Goal: Task Accomplishment & Management: Complete application form

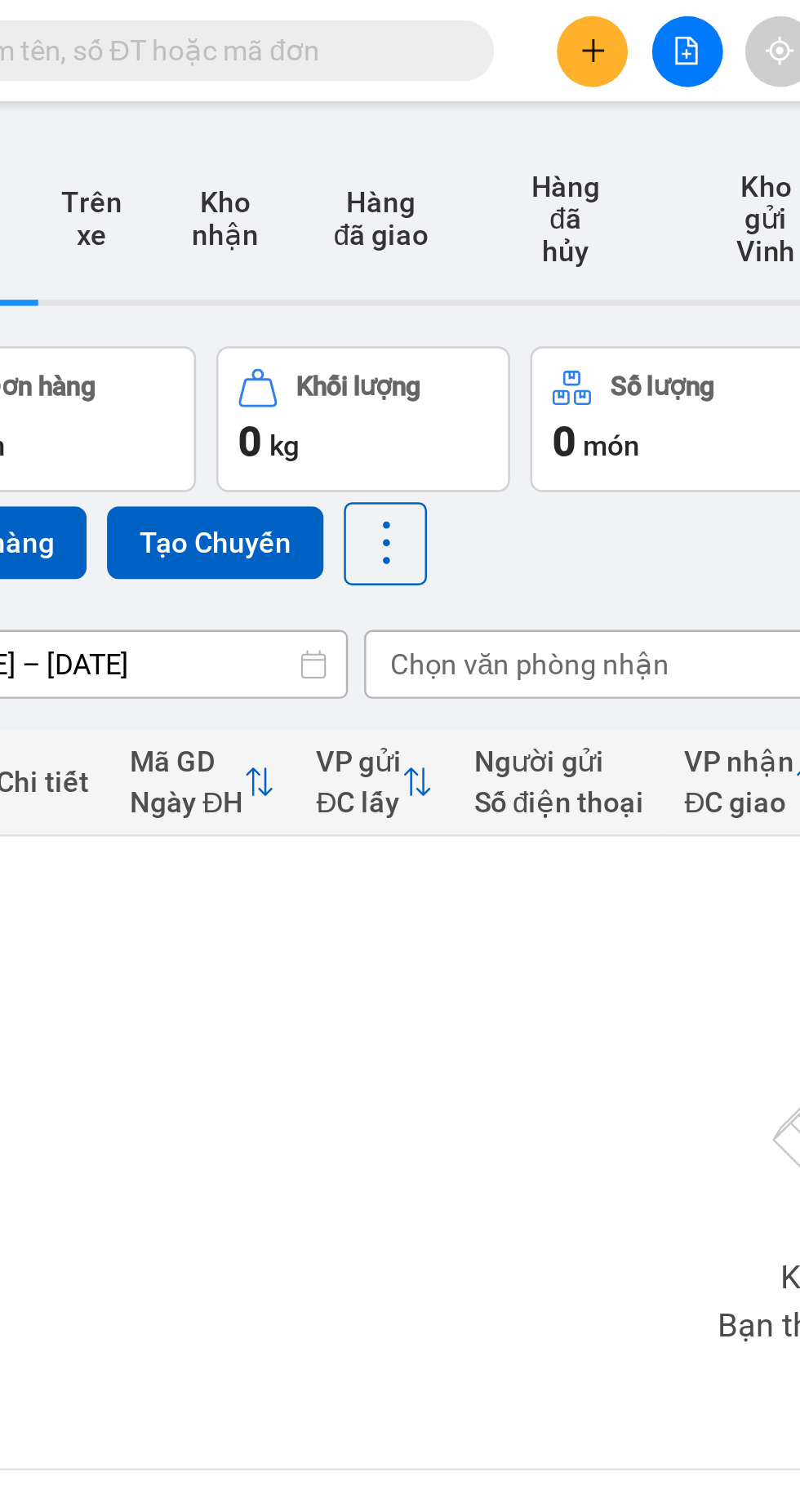
click at [345, 28] on button at bounding box center [341, 21] width 28 height 28
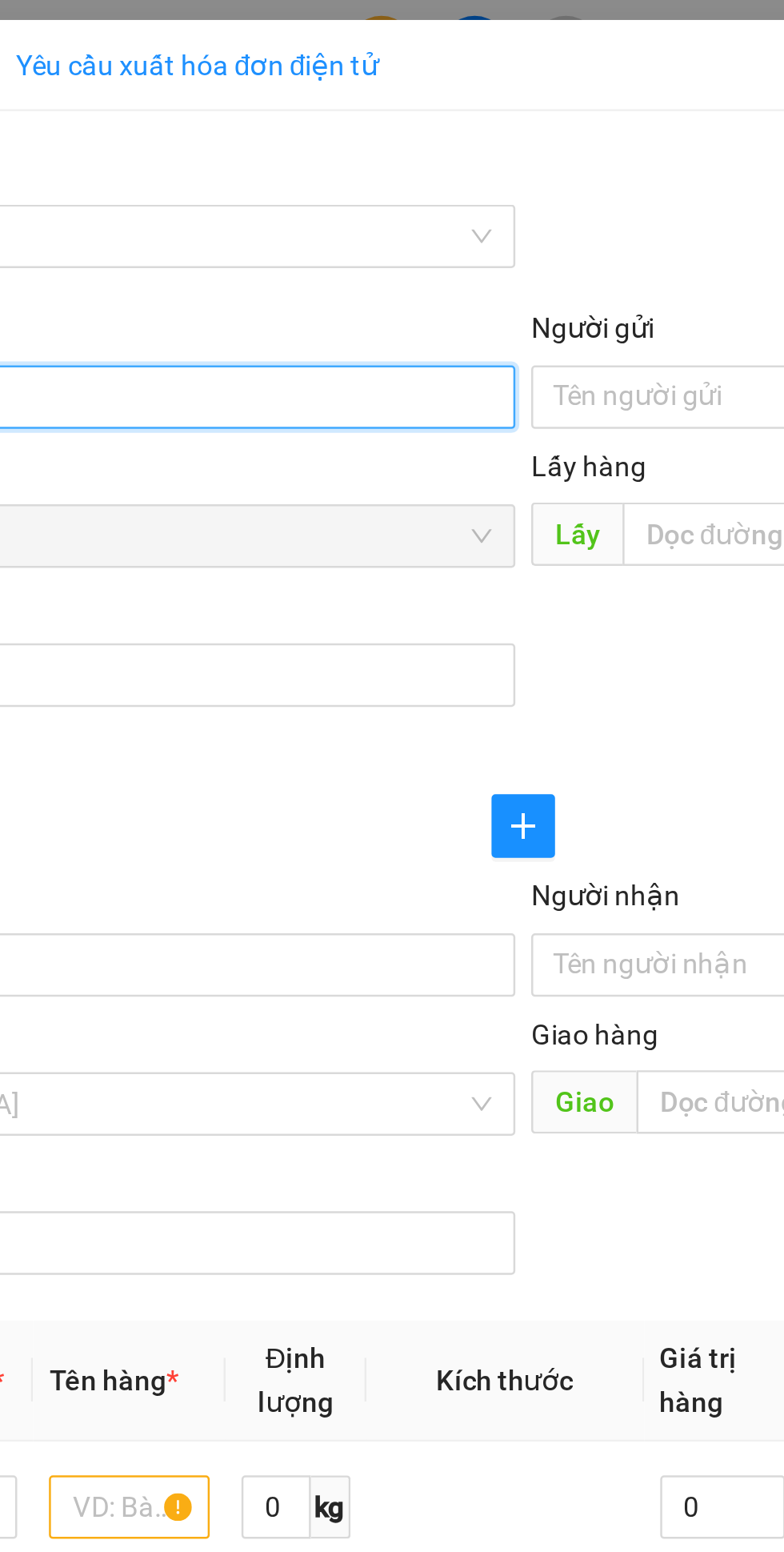
type input "0984668837"
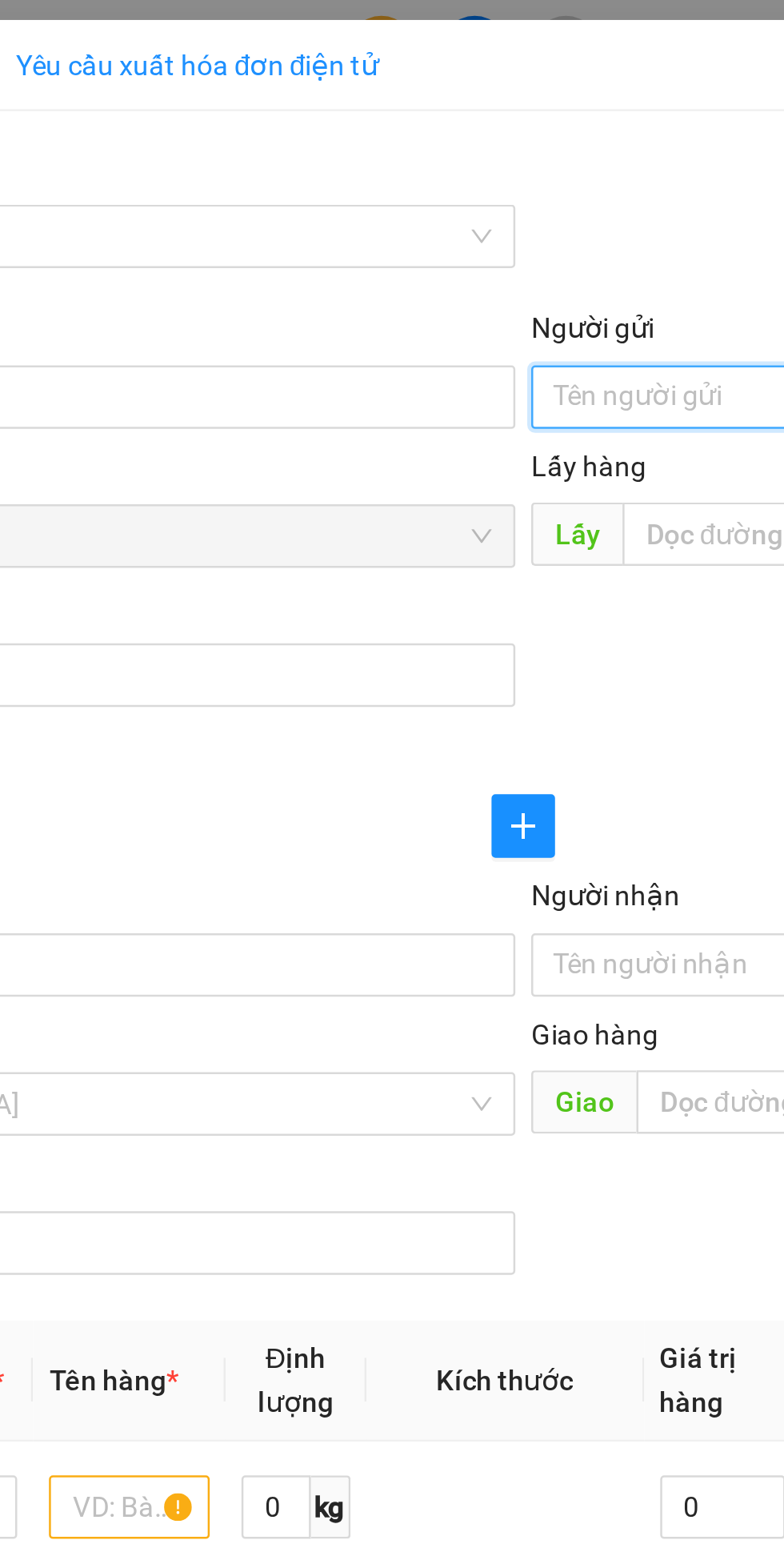
click at [441, 163] on input "Người gửi" at bounding box center [572, 160] width 354 height 25
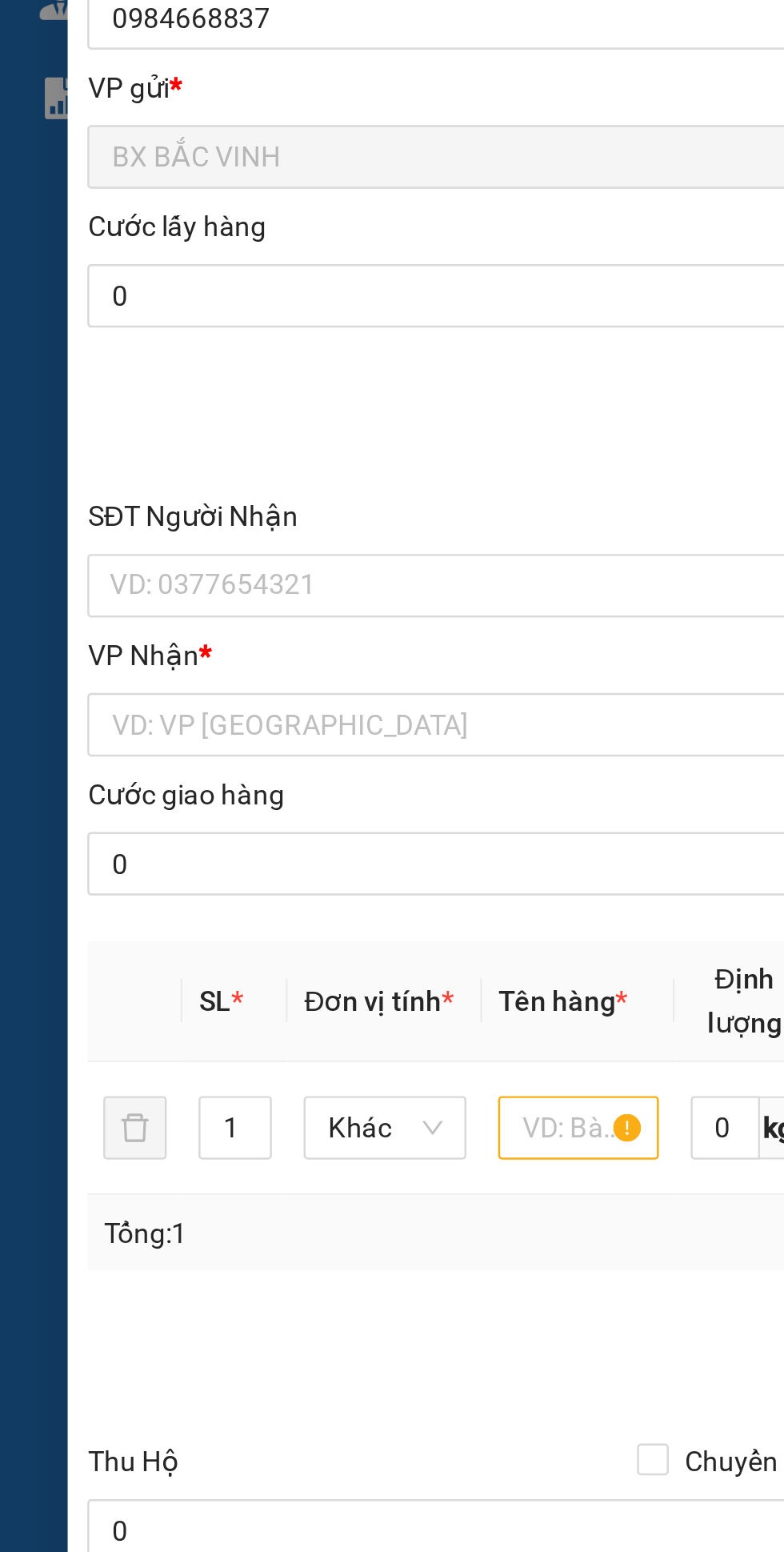
type input "A đạt"
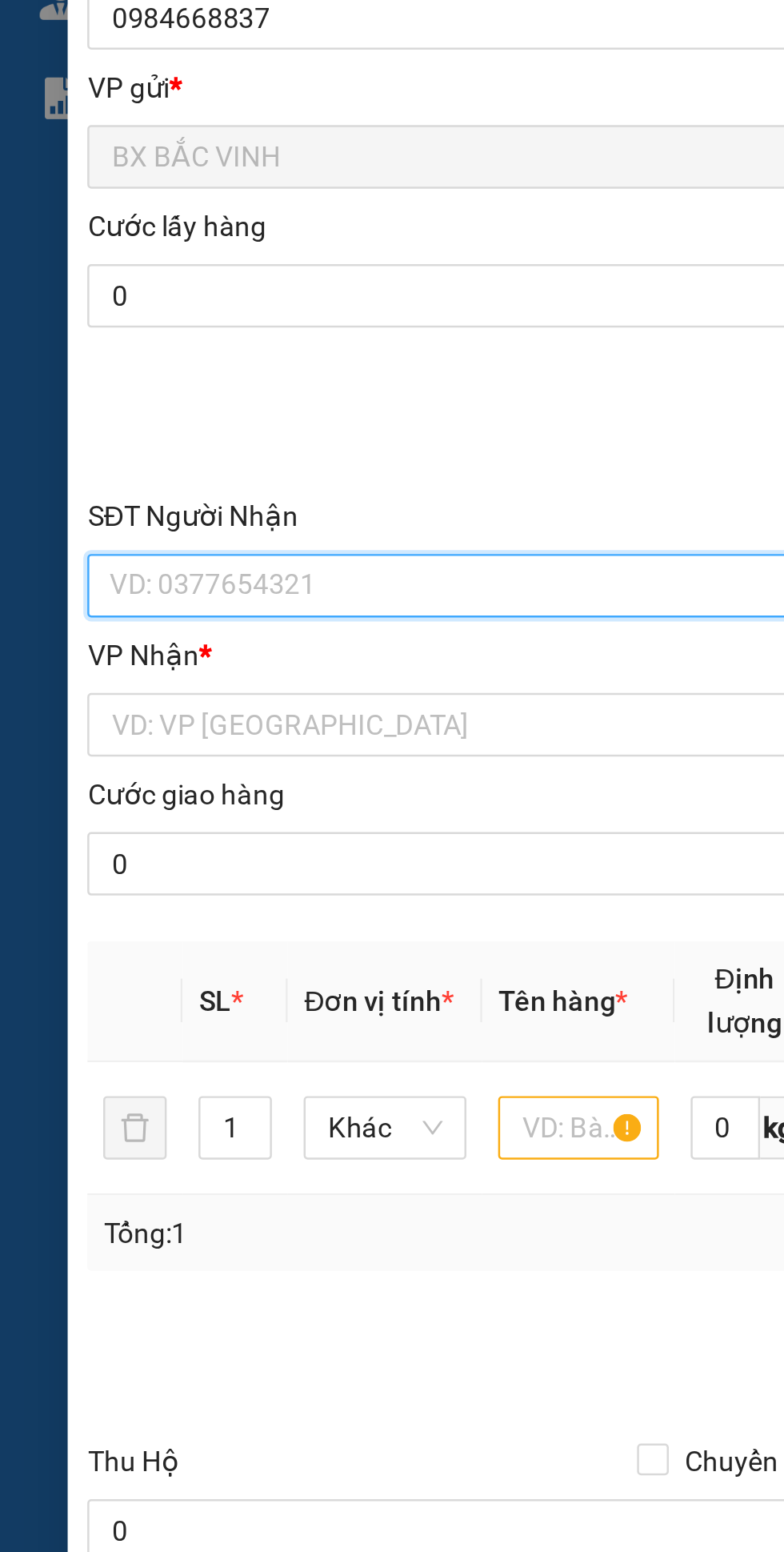
click at [151, 392] on input "SĐT Người Nhận" at bounding box center [212, 389] width 354 height 25
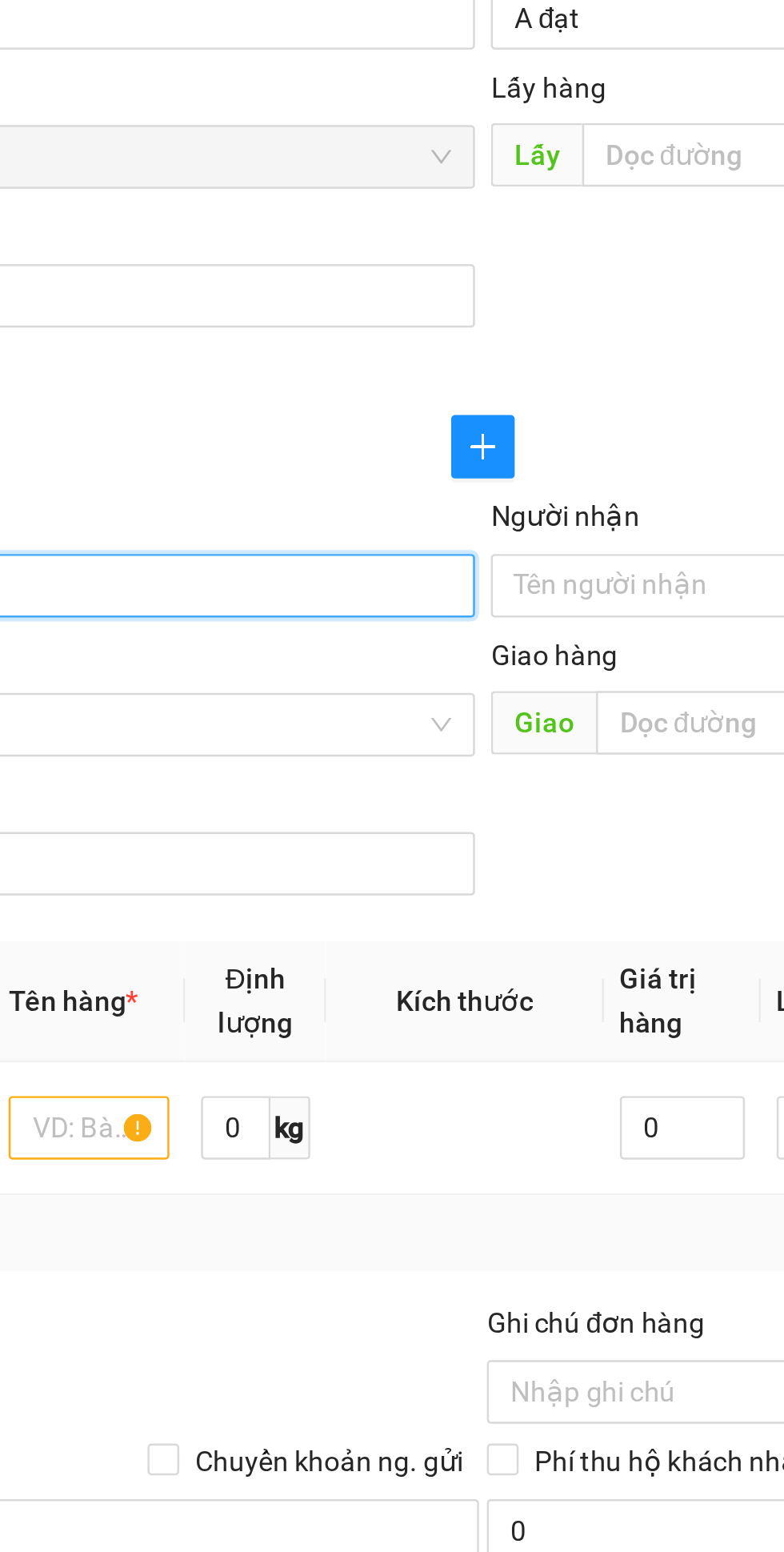
type input "0988457009"
click at [457, 392] on input "Người nhận" at bounding box center [564, 388] width 319 height 18
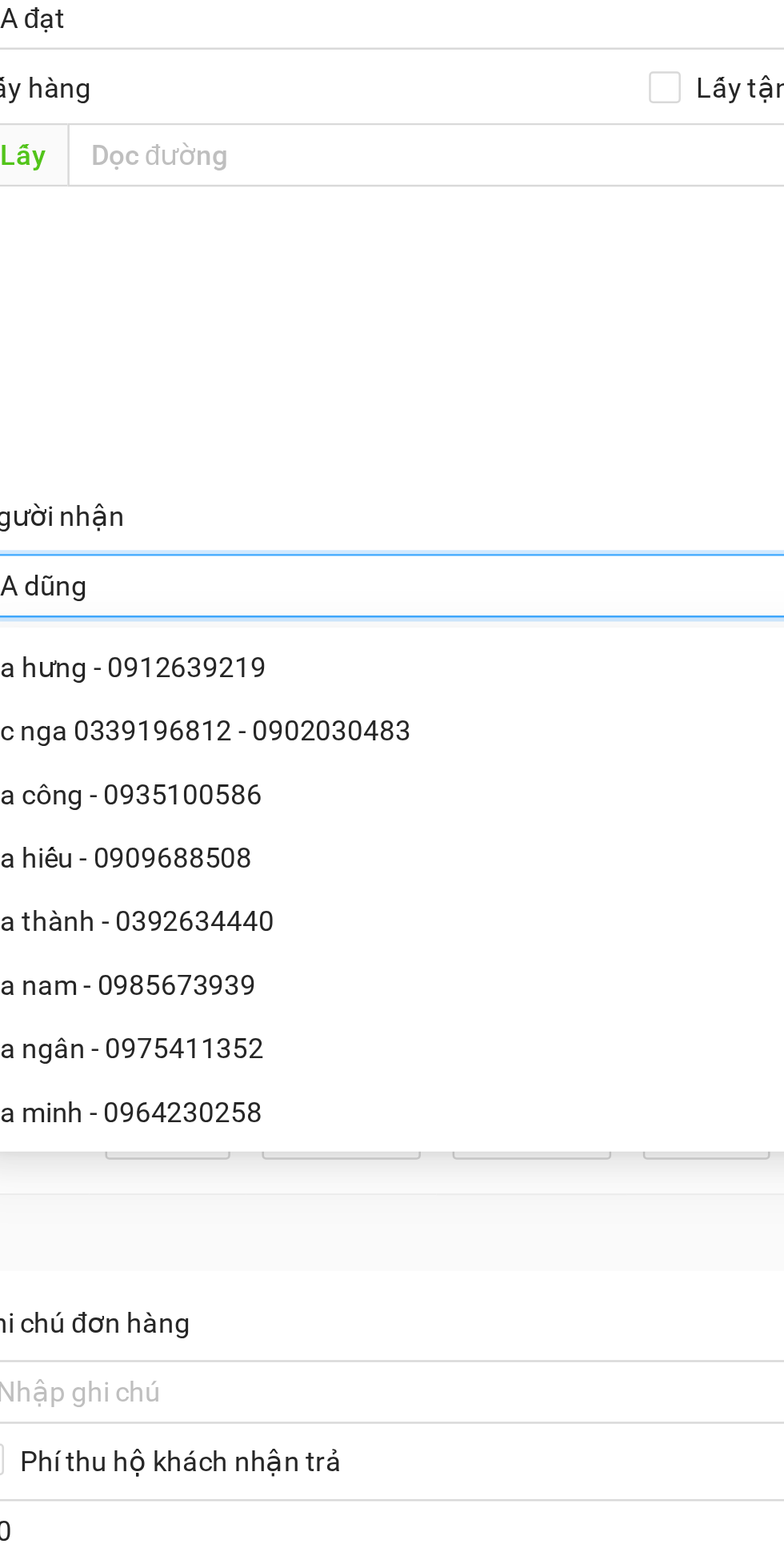
scroll to position [52, 0]
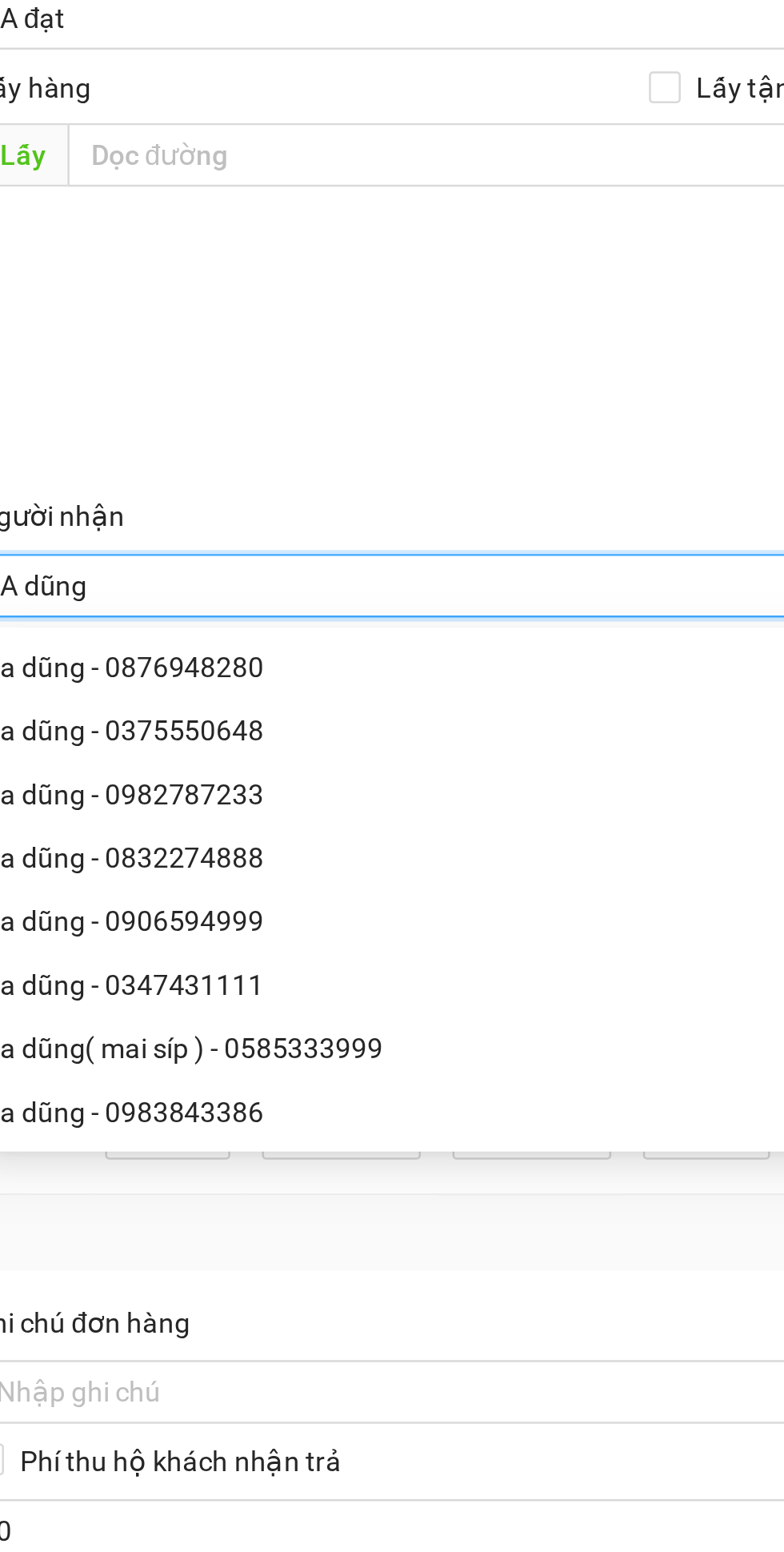
type input "A dũng"
click at [650, 308] on div at bounding box center [392, 325] width 716 height 54
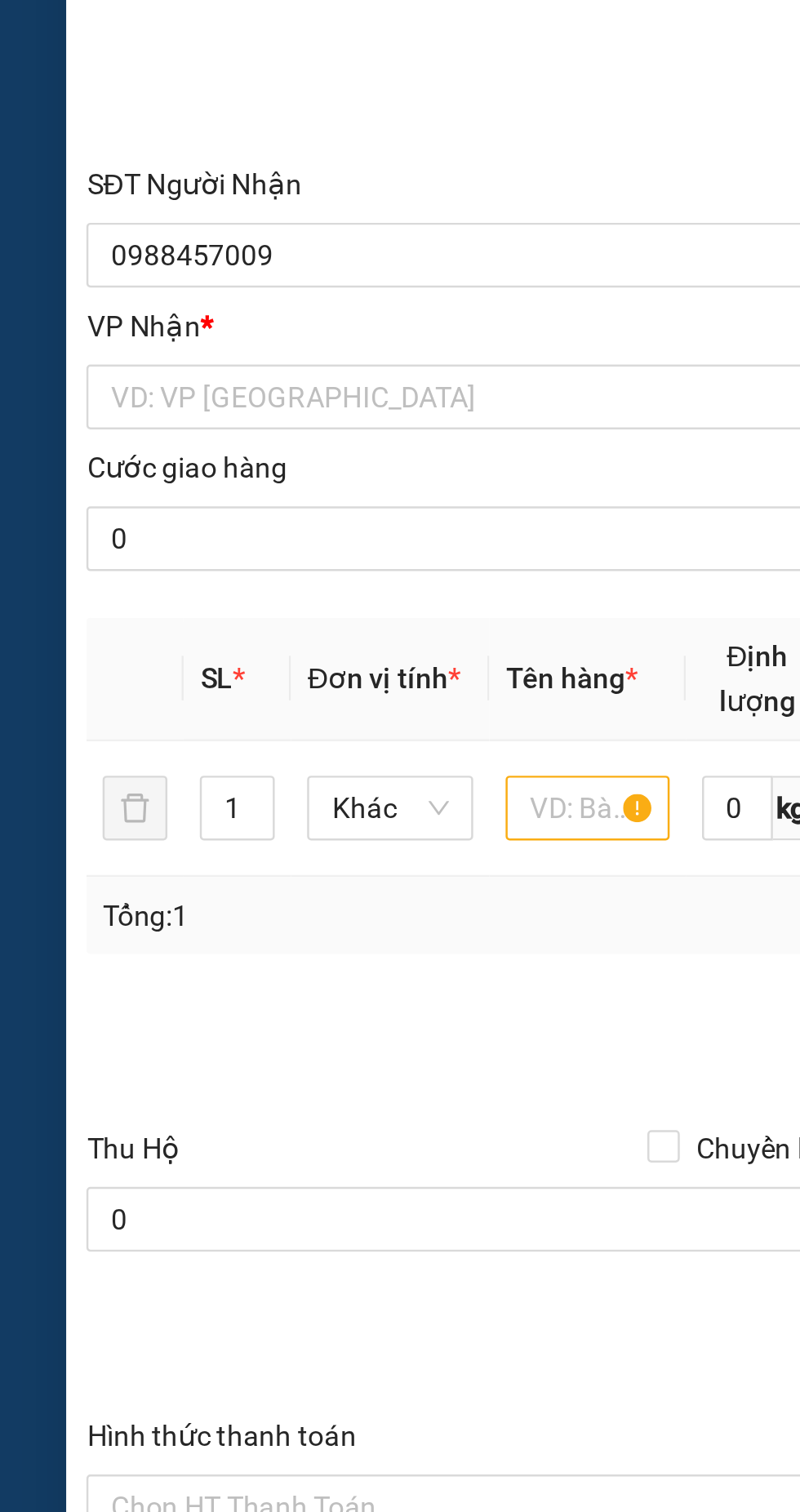
click at [137, 451] on input "search" at bounding box center [211, 454] width 330 height 24
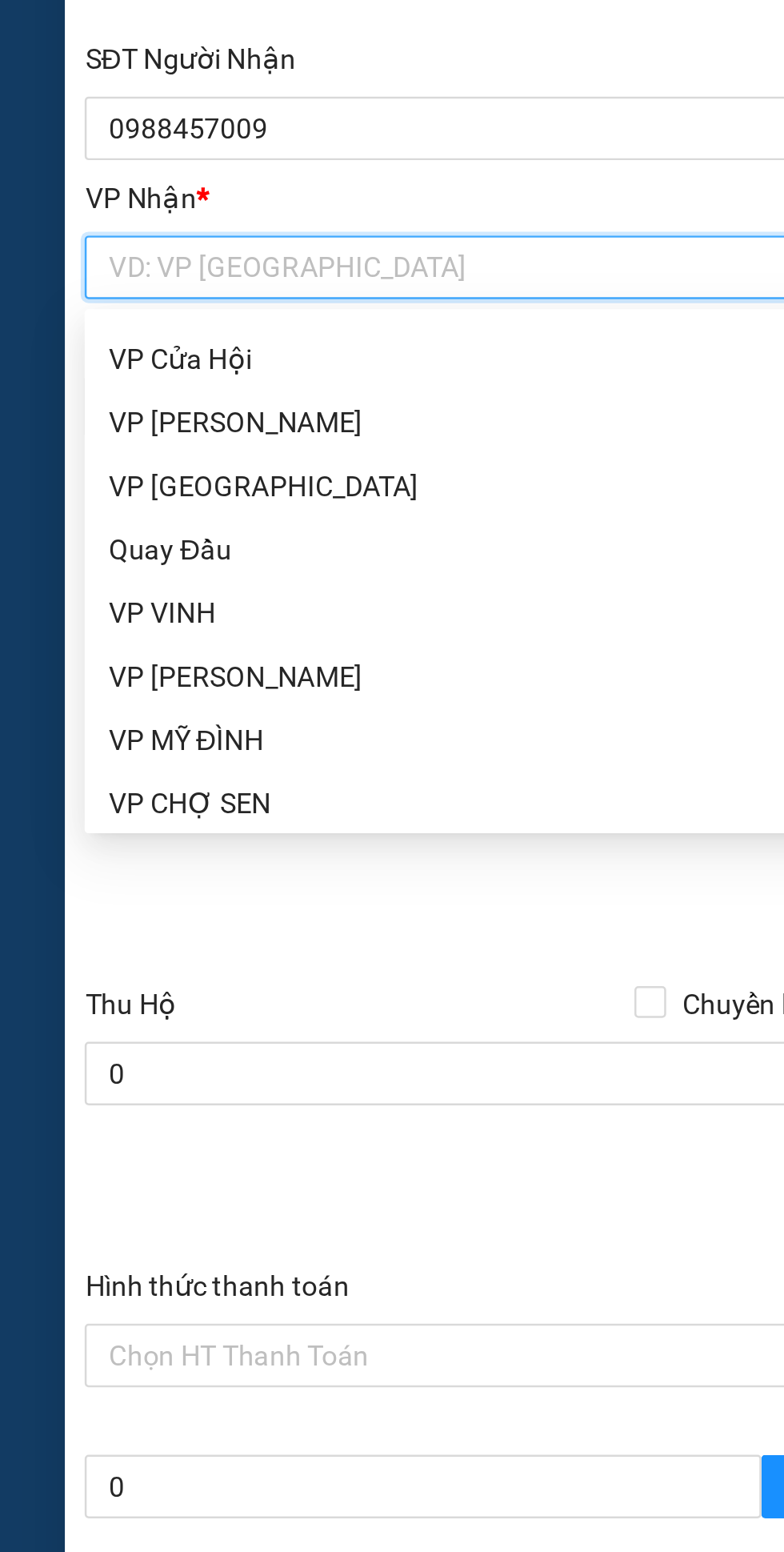
scroll to position [178, 0]
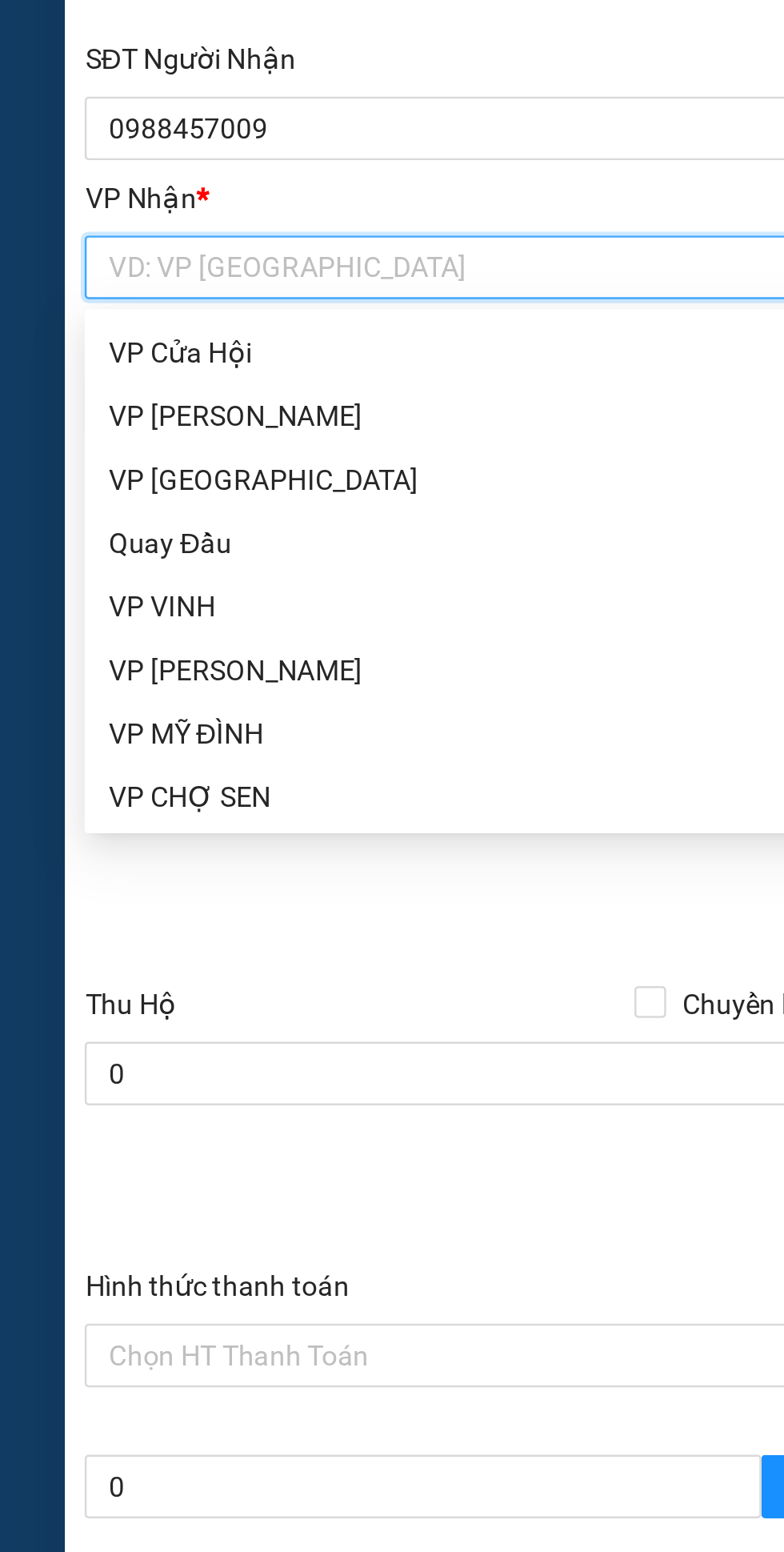
click at [88, 632] on div "VP MỸ ĐÌNH" at bounding box center [212, 633] width 335 height 18
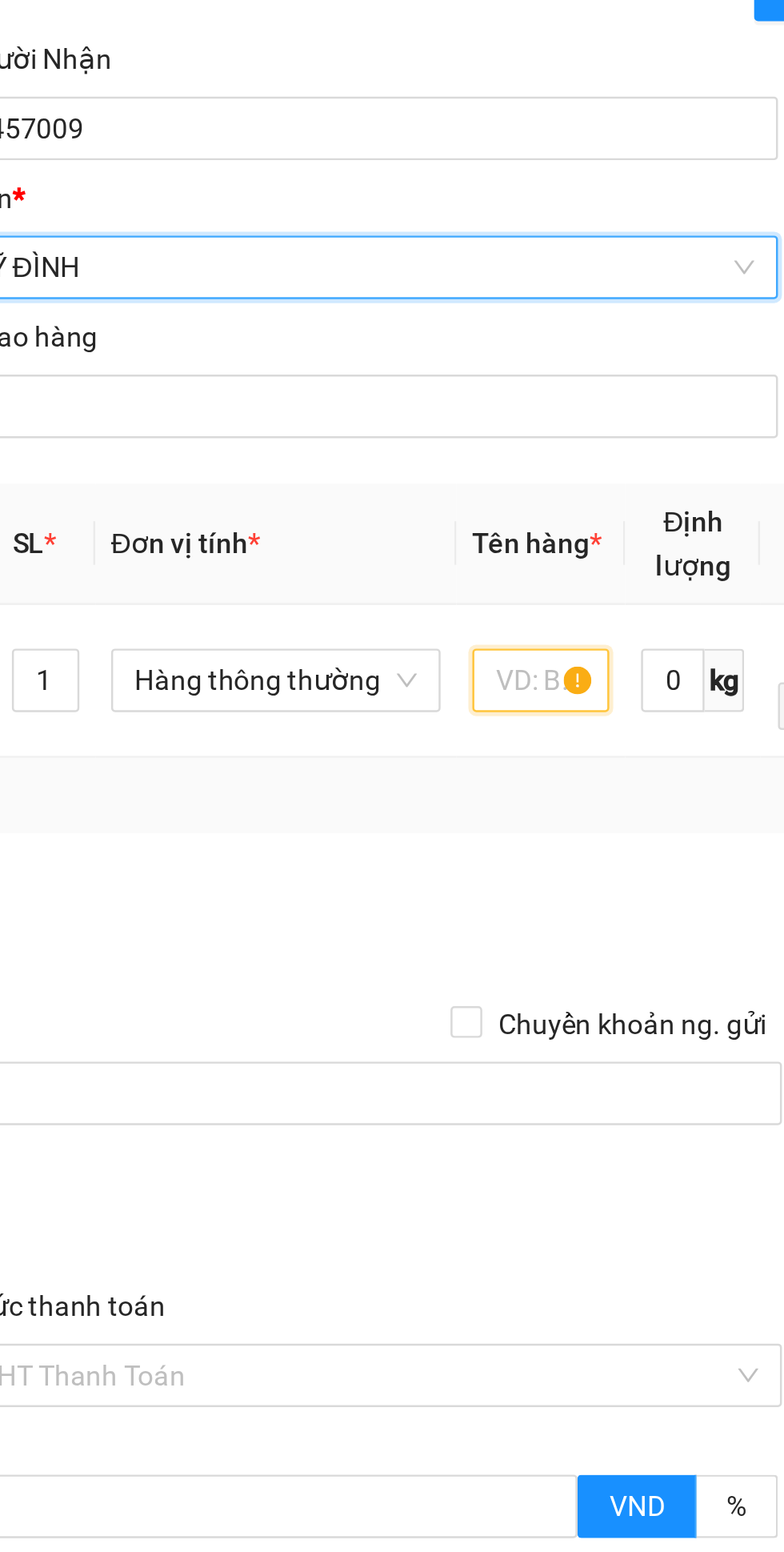
click at [304, 609] on input "text" at bounding box center [293, 611] width 55 height 25
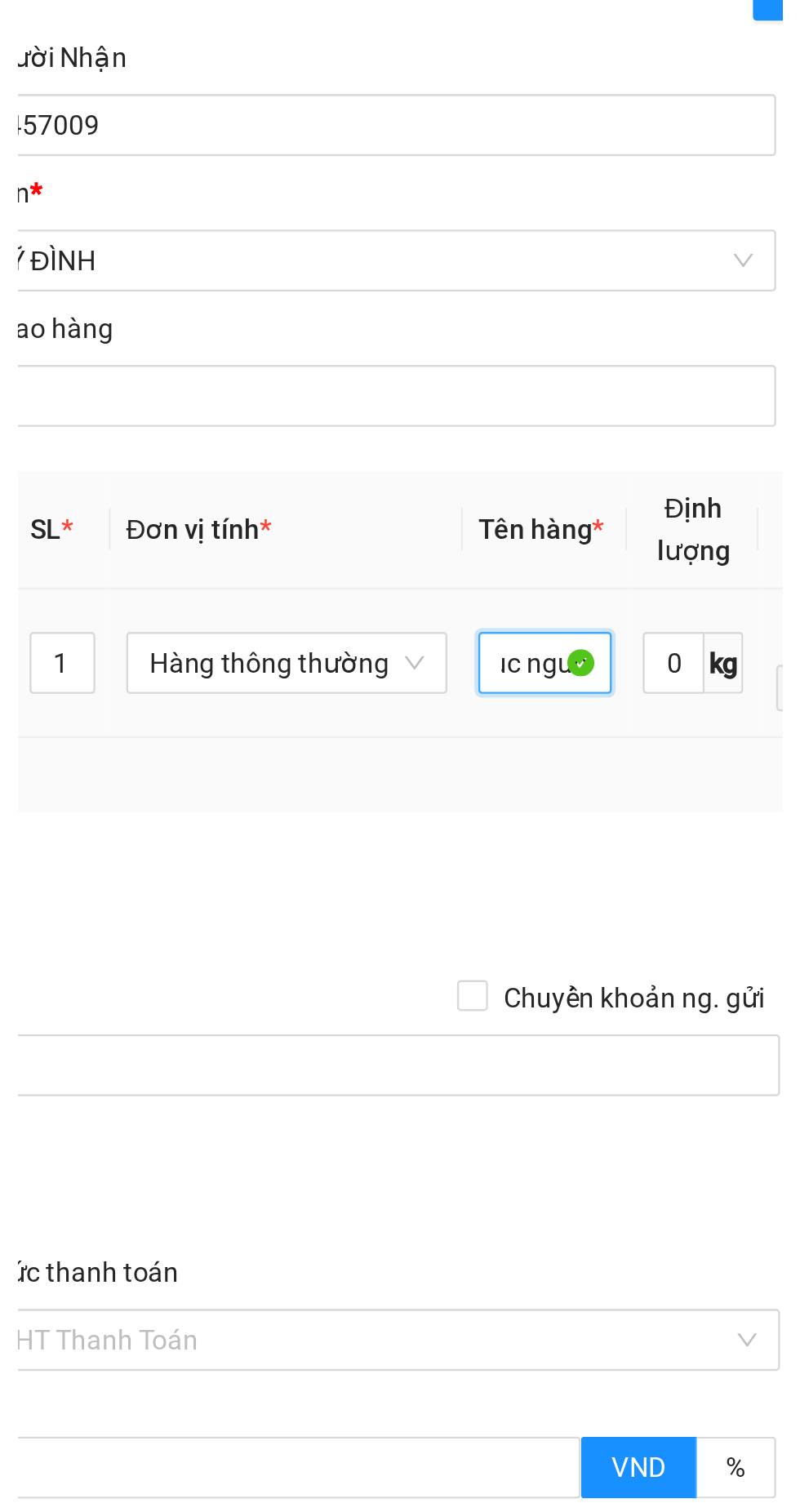
scroll to position [0, 18]
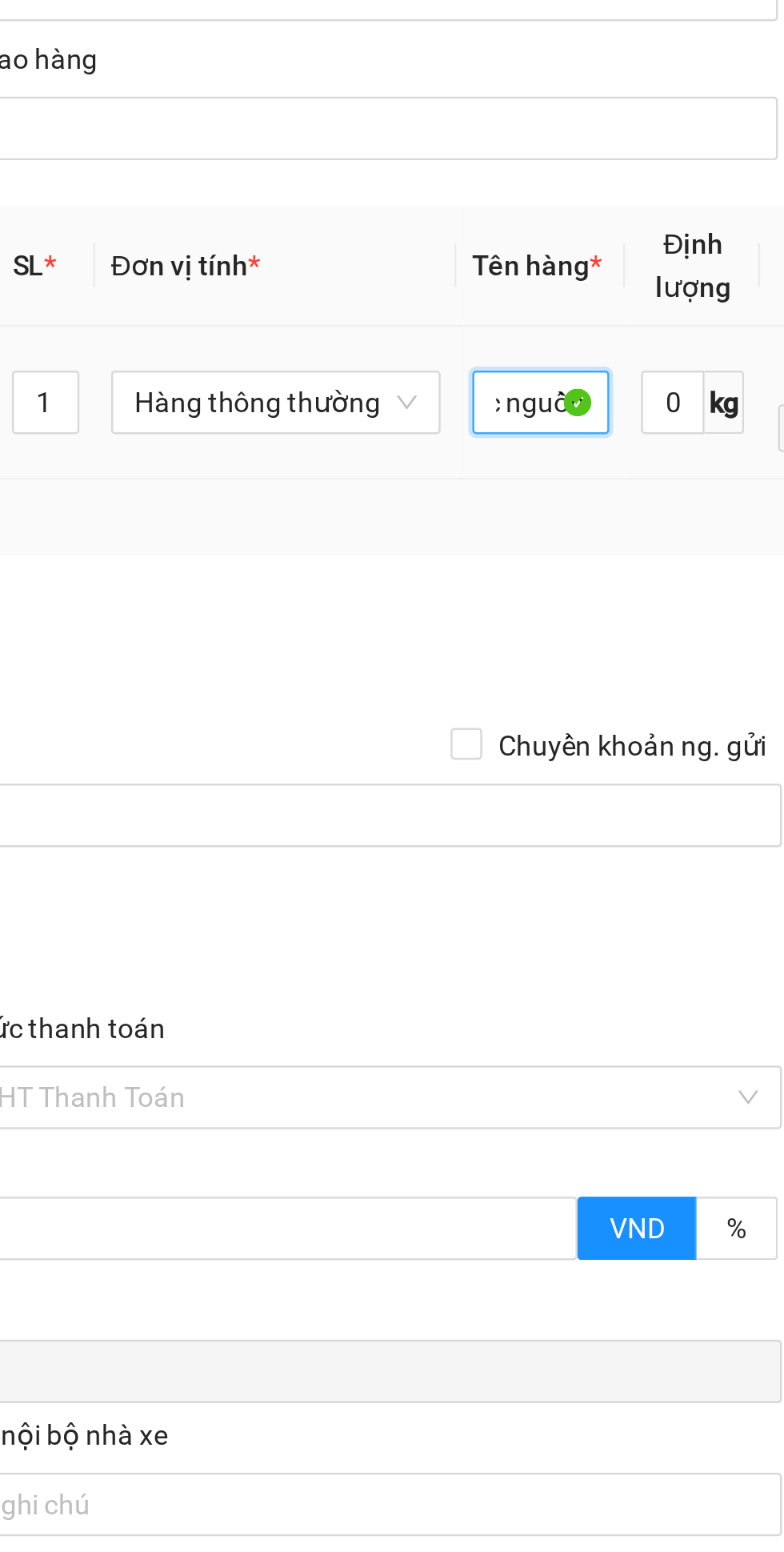
type input "Cục nguồn"
click at [270, 665] on div "Tổng: 1" at bounding box center [217, 657] width 350 height 18
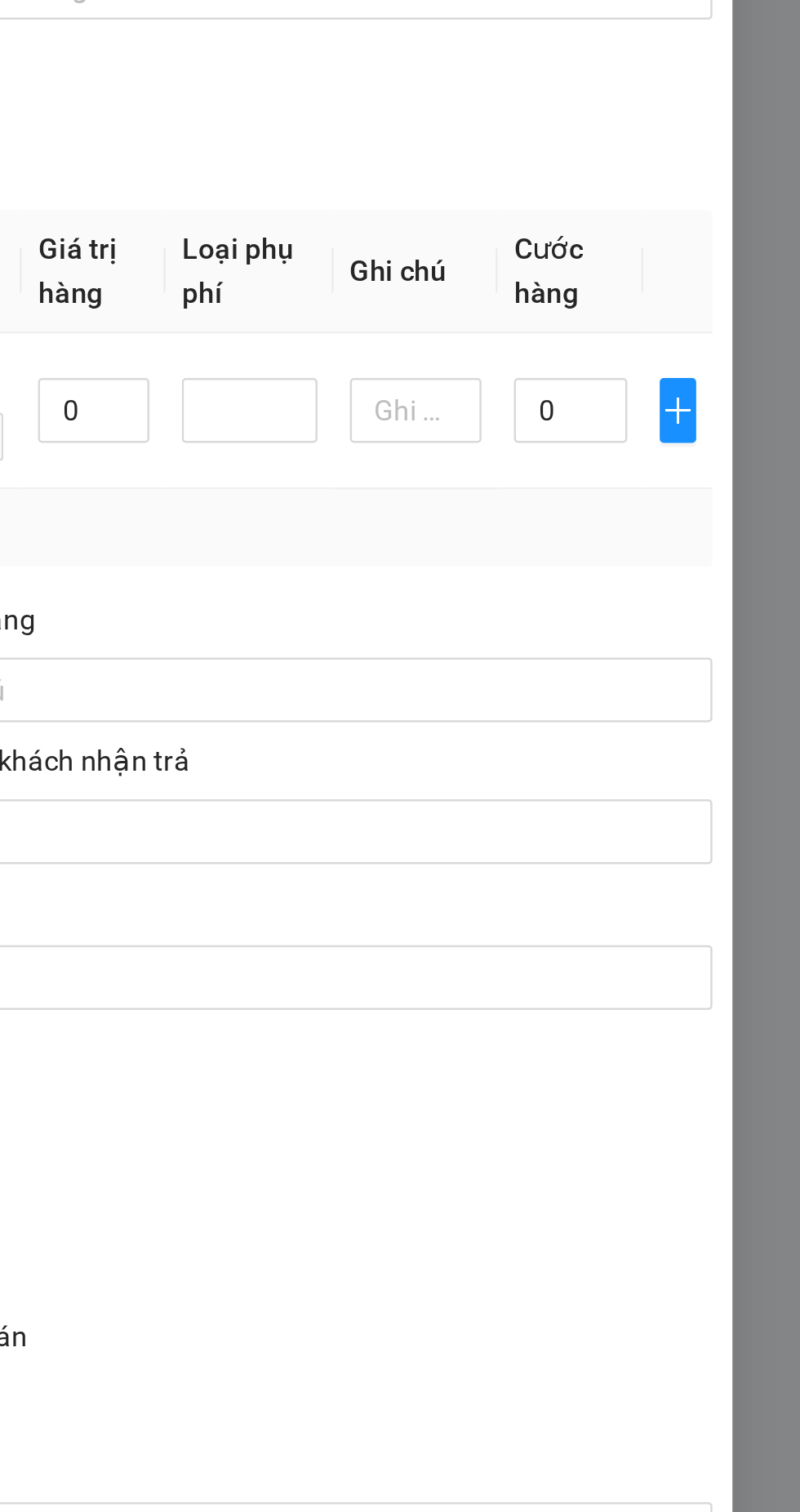
scroll to position [0, 0]
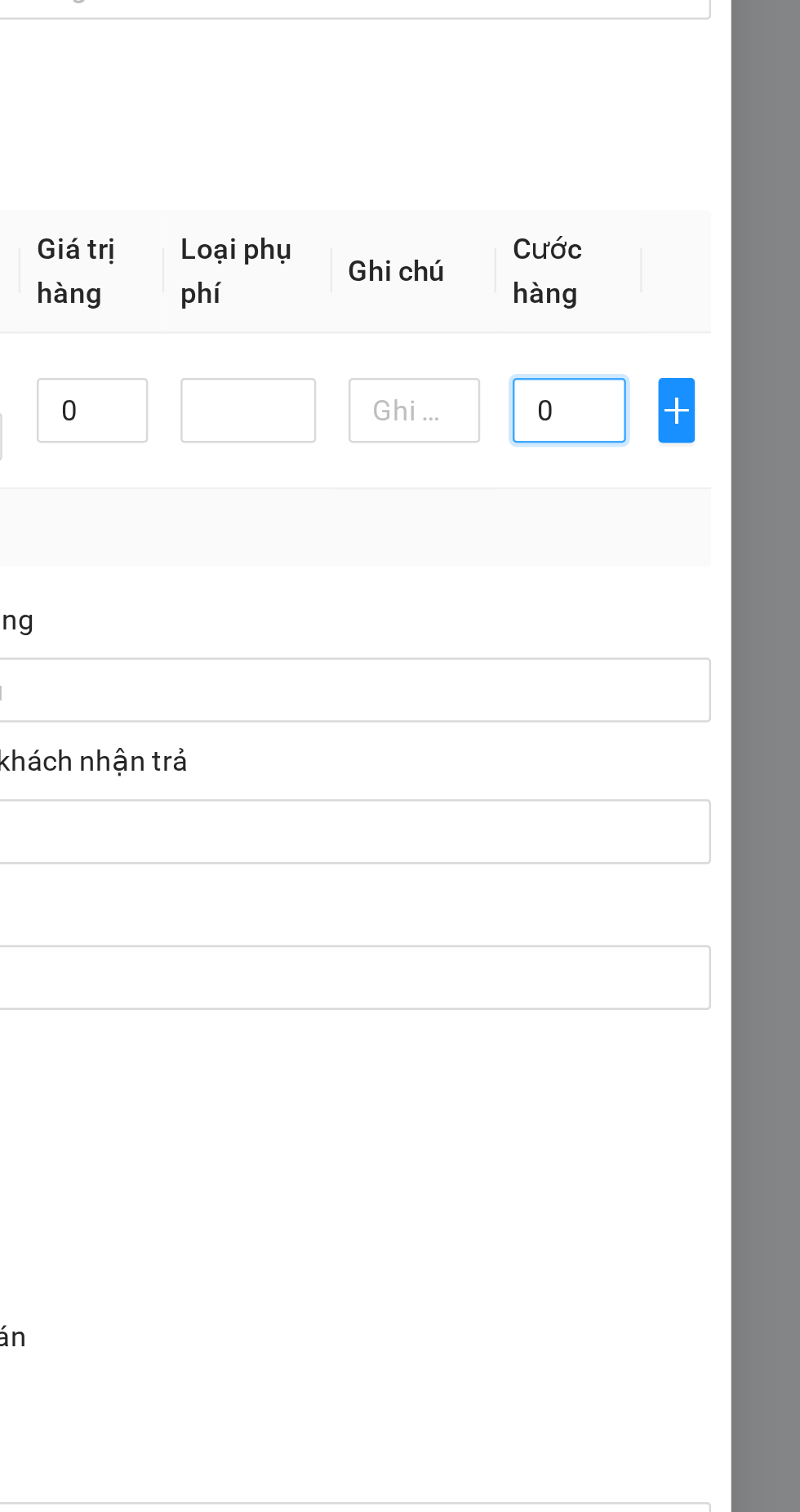
click at [710, 627] on input "0" at bounding box center [707, 624] width 46 height 26
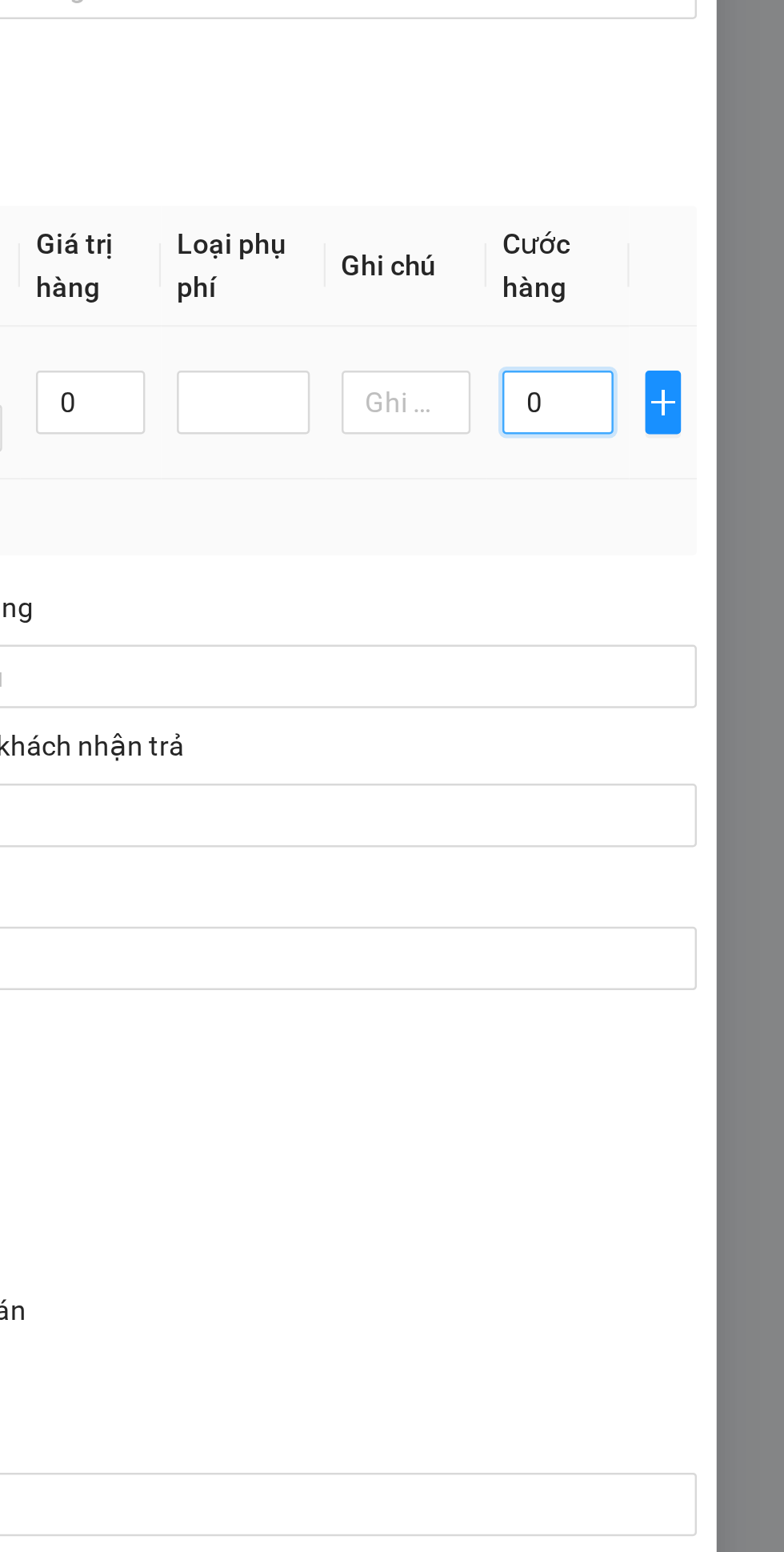
type input "4"
type input "40"
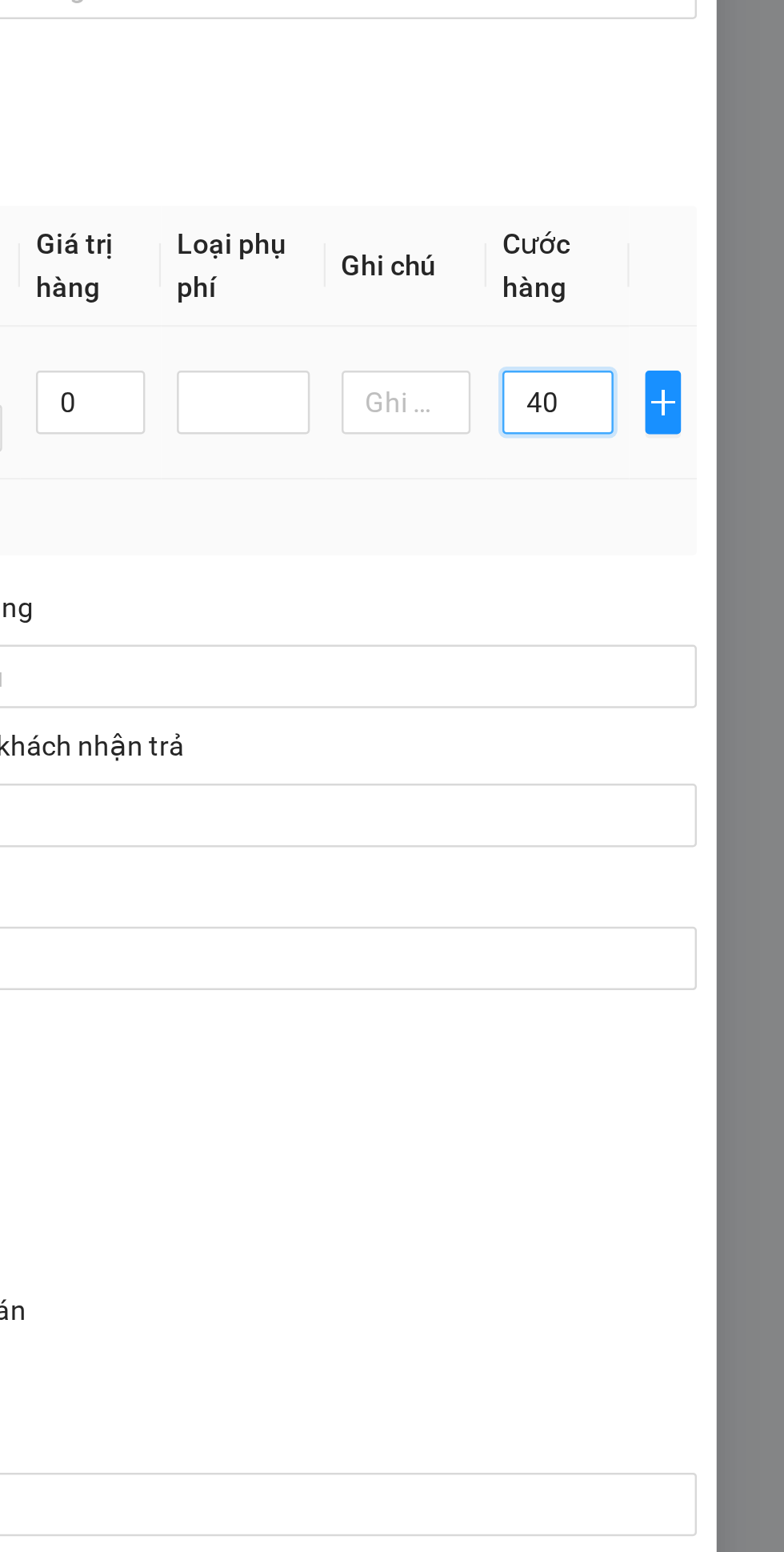
type input "40"
click at [664, 681] on div "Transit Pickup Surcharge Ids Transit Deliver Surcharge Ids Transit Deliver Surc…" at bounding box center [392, 596] width 713 height 1078
type input "40.000"
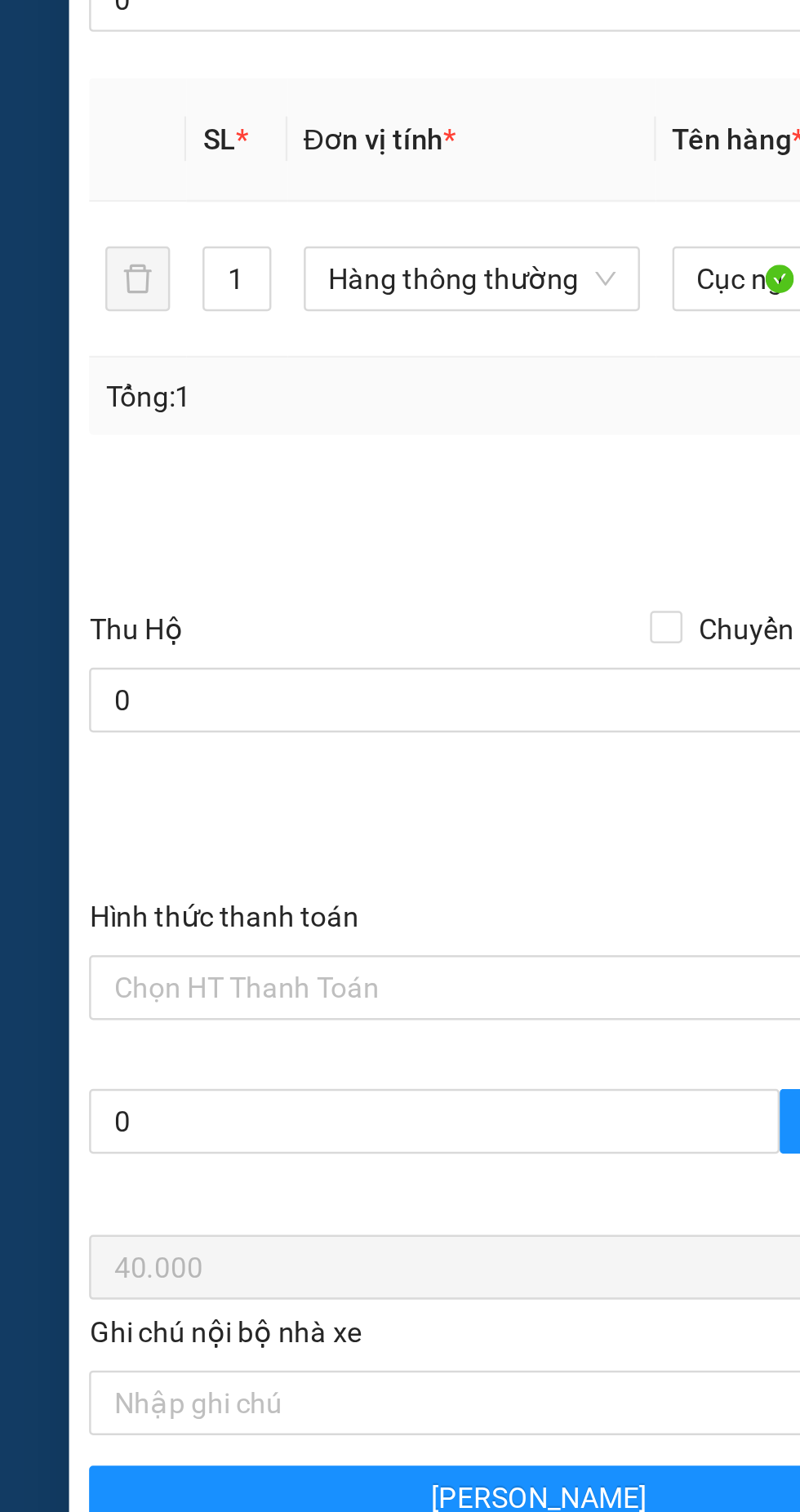
click at [148, 903] on input "Hình thức thanh toán" at bounding box center [211, 910] width 331 height 24
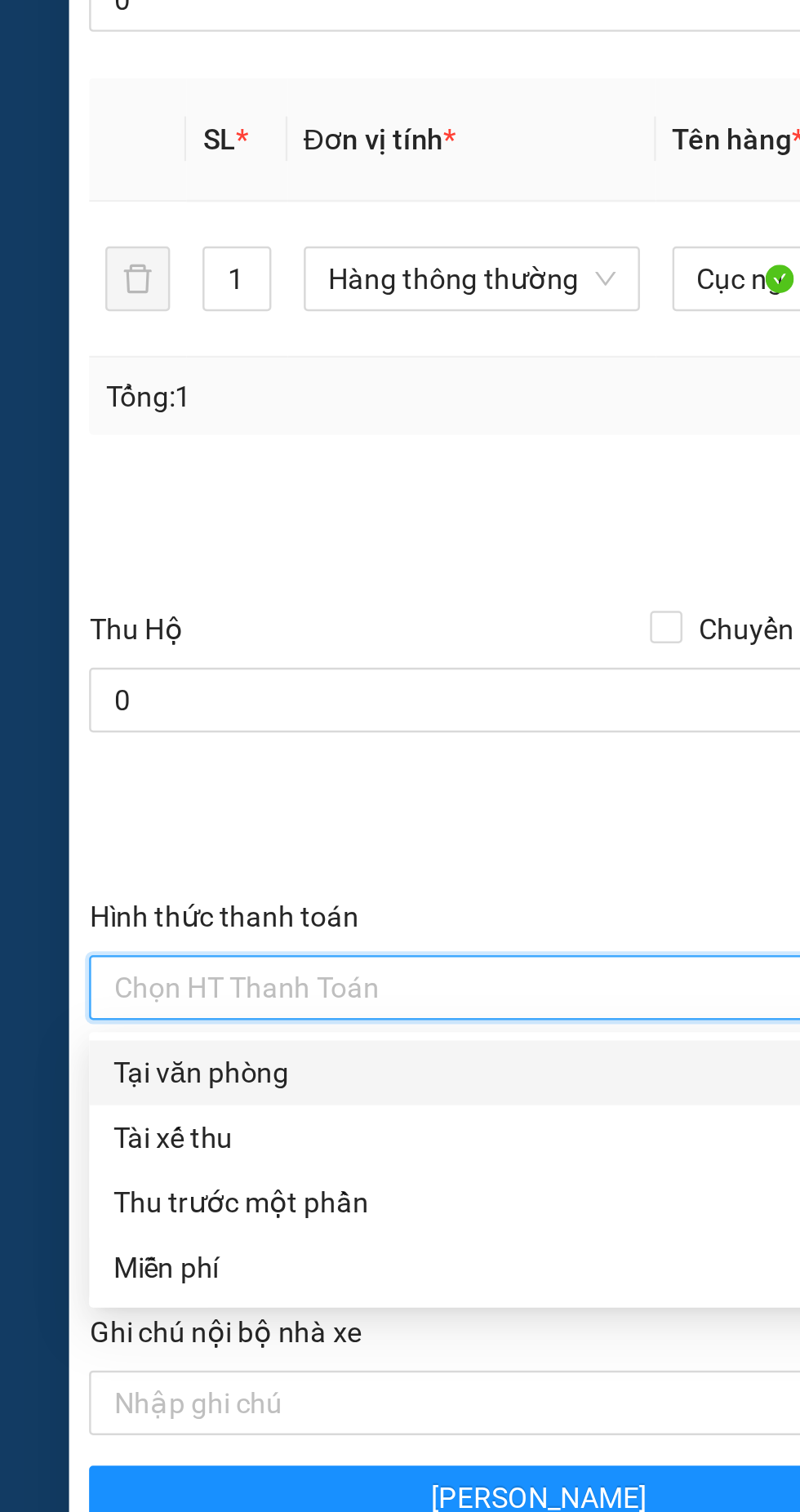
click at [96, 943] on div "Tại văn phòng" at bounding box center [217, 943] width 343 height 18
type input "0"
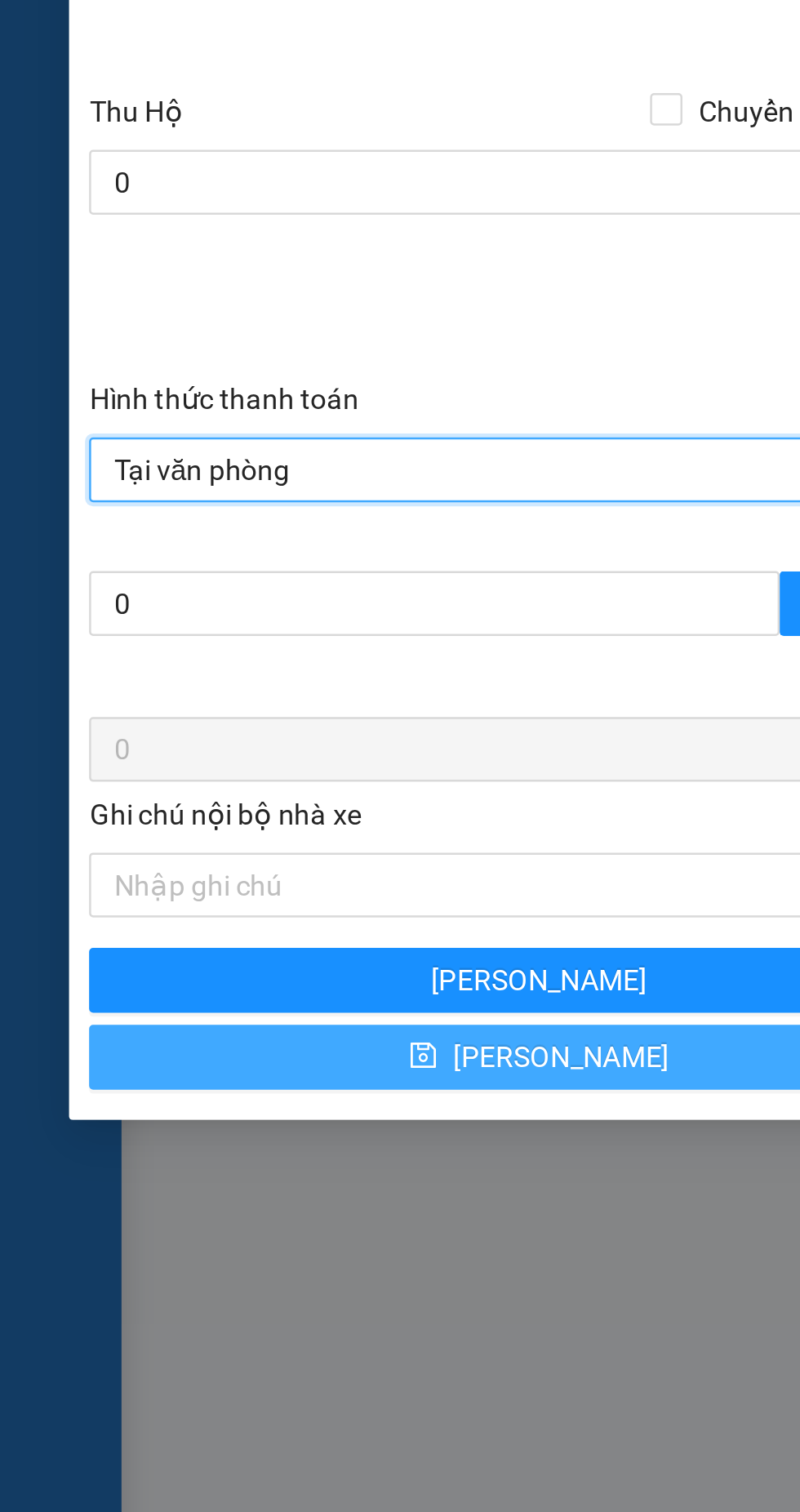
click at [213, 1151] on button "[PERSON_NAME]" at bounding box center [217, 1146] width 362 height 26
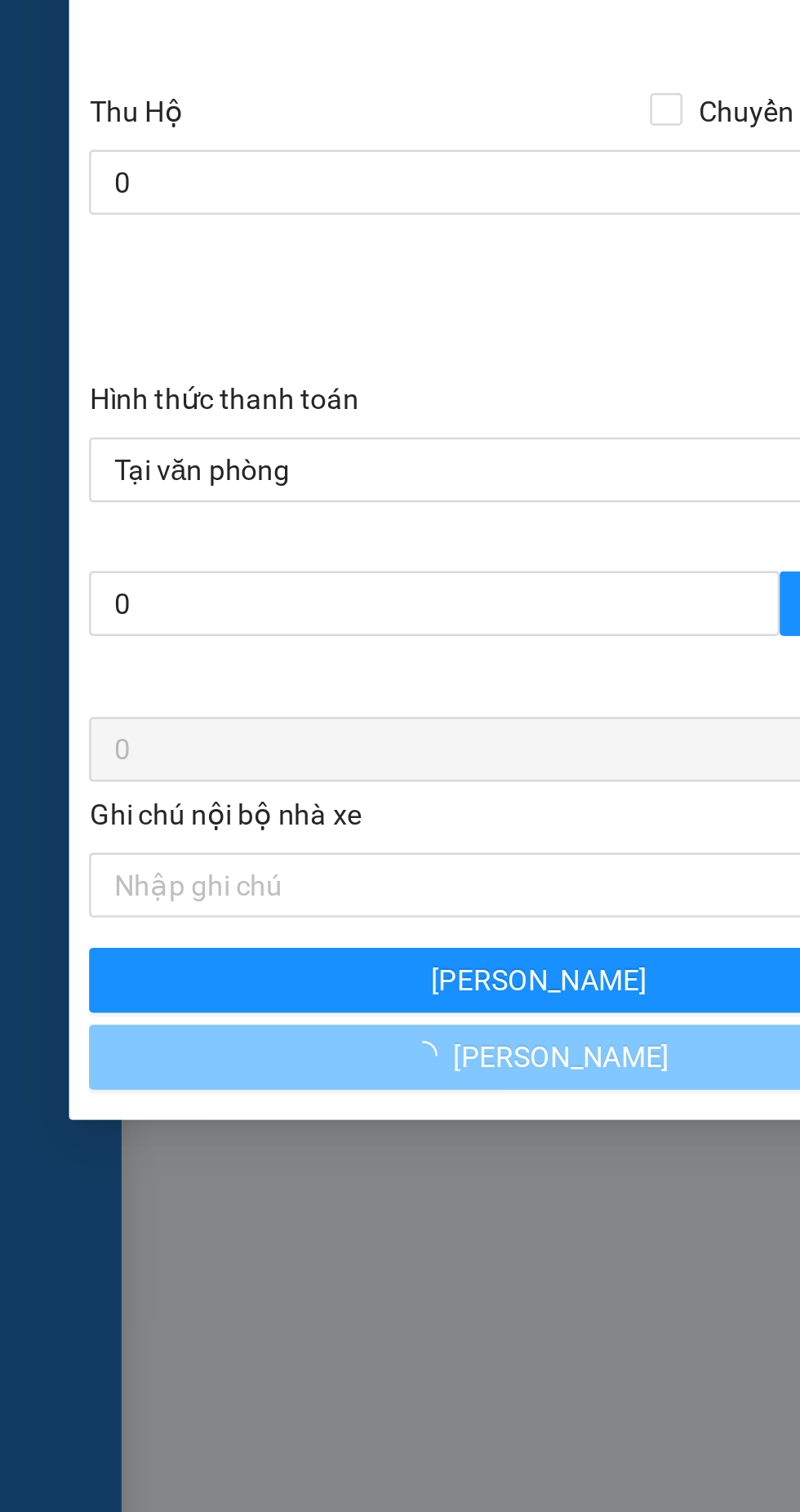
type input "0"
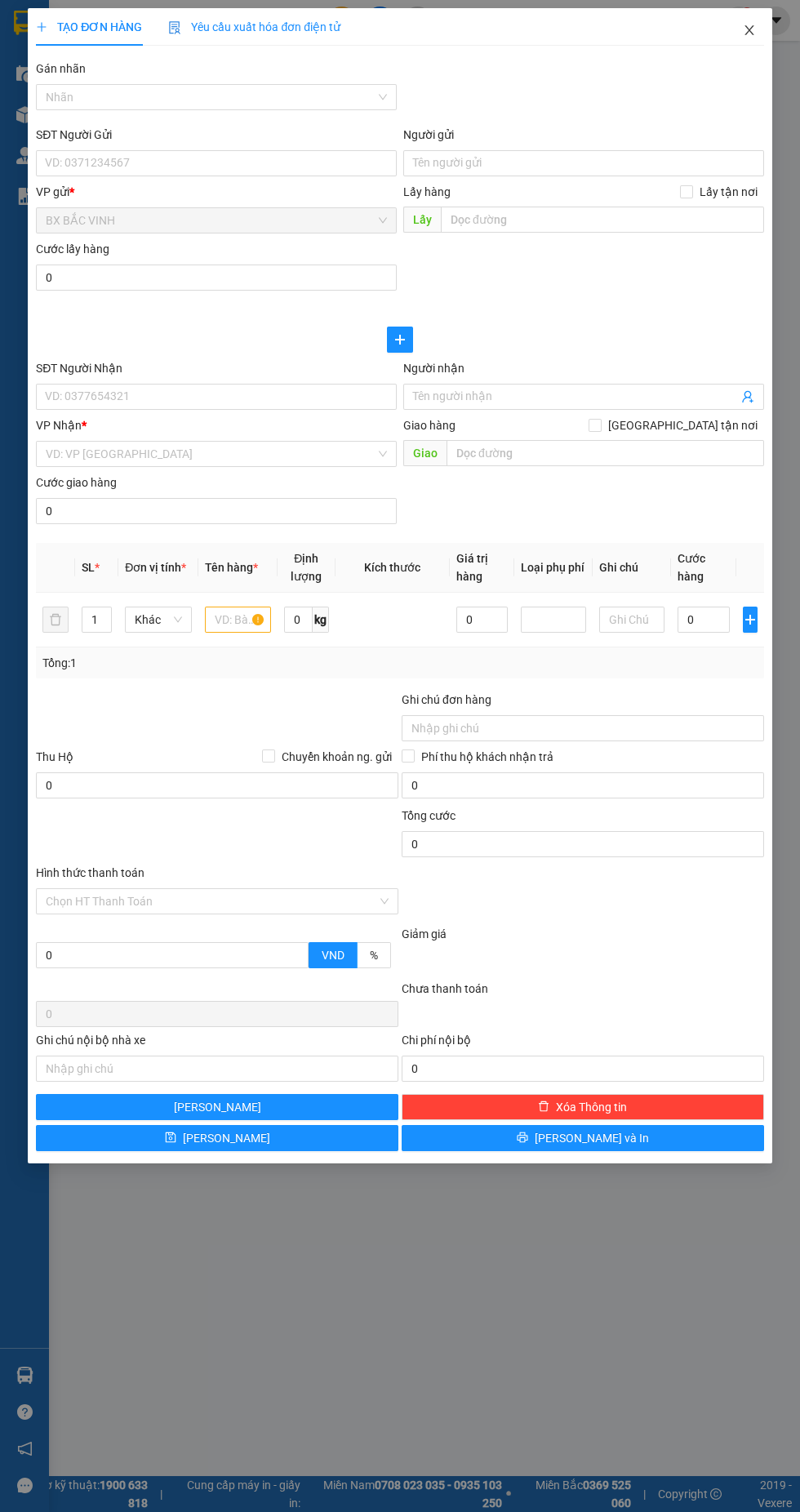
click at [749, 30] on icon "close" at bounding box center [749, 29] width 9 height 9
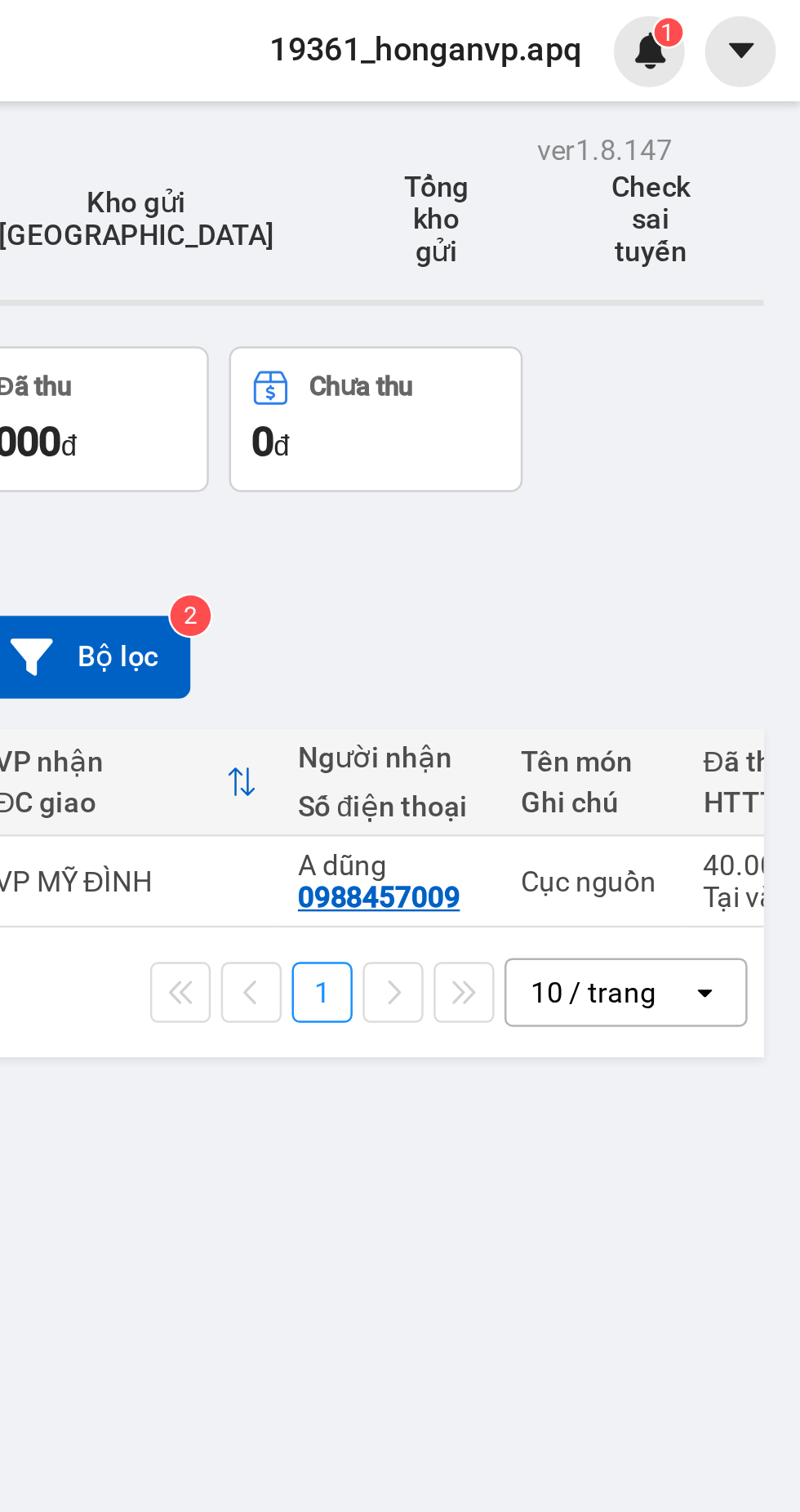
click at [715, 349] on div "Cục nguồn" at bounding box center [716, 355] width 57 height 13
checkbox input "true"
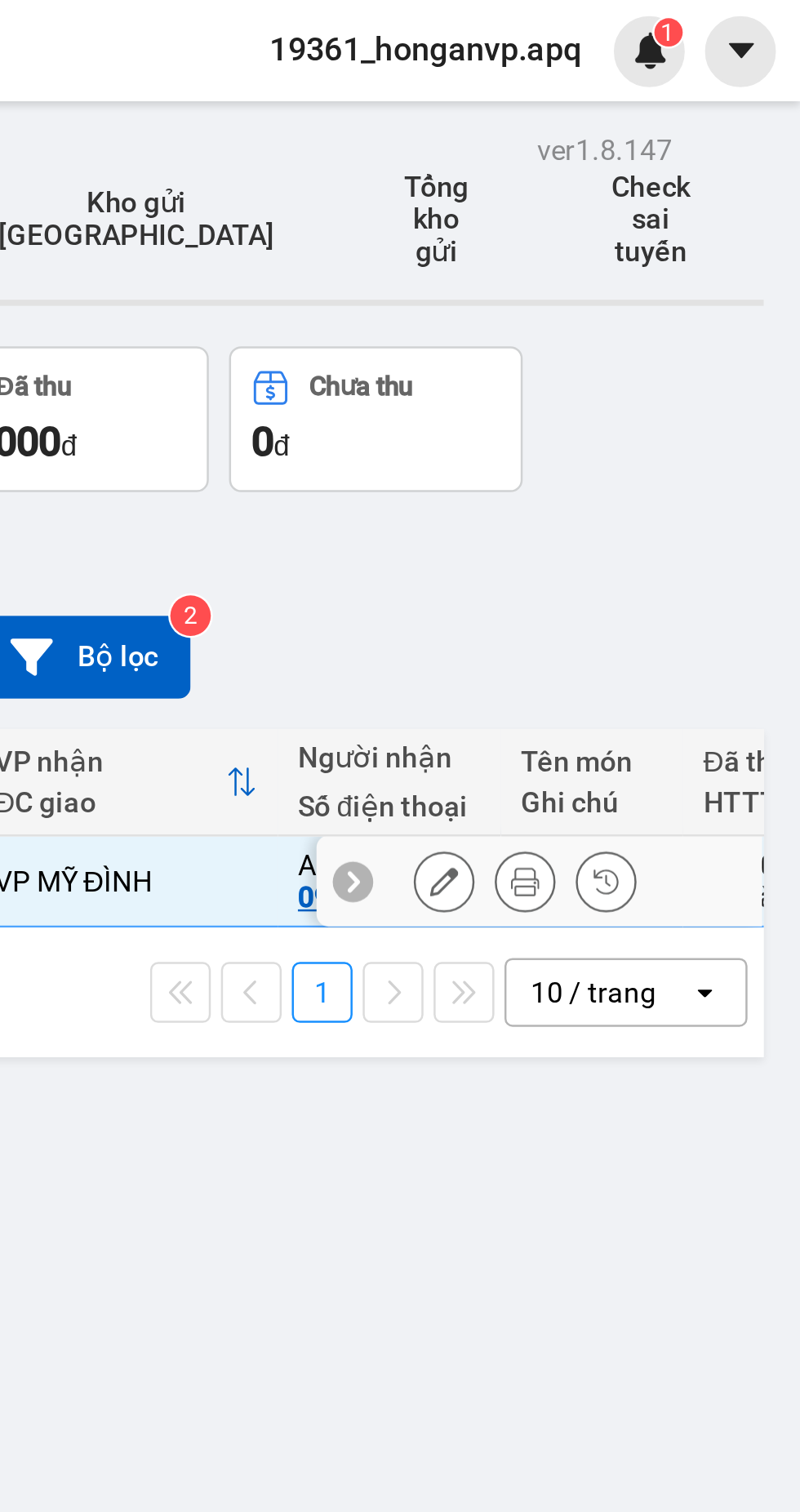
click at [690, 350] on icon at bounding box center [689, 355] width 11 height 11
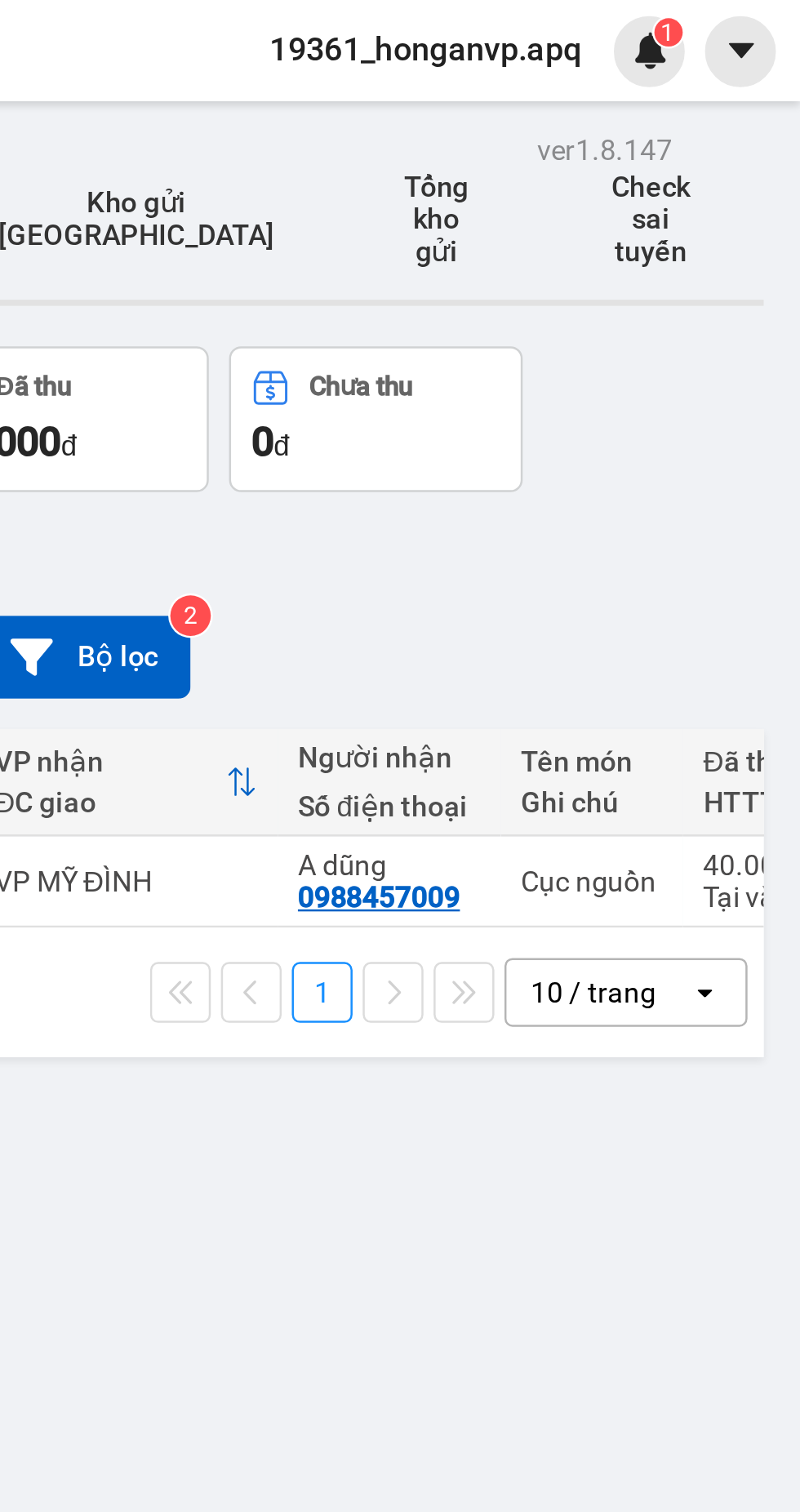
click at [719, 349] on div "Cục nguồn" at bounding box center [716, 355] width 57 height 13
checkbox input "true"
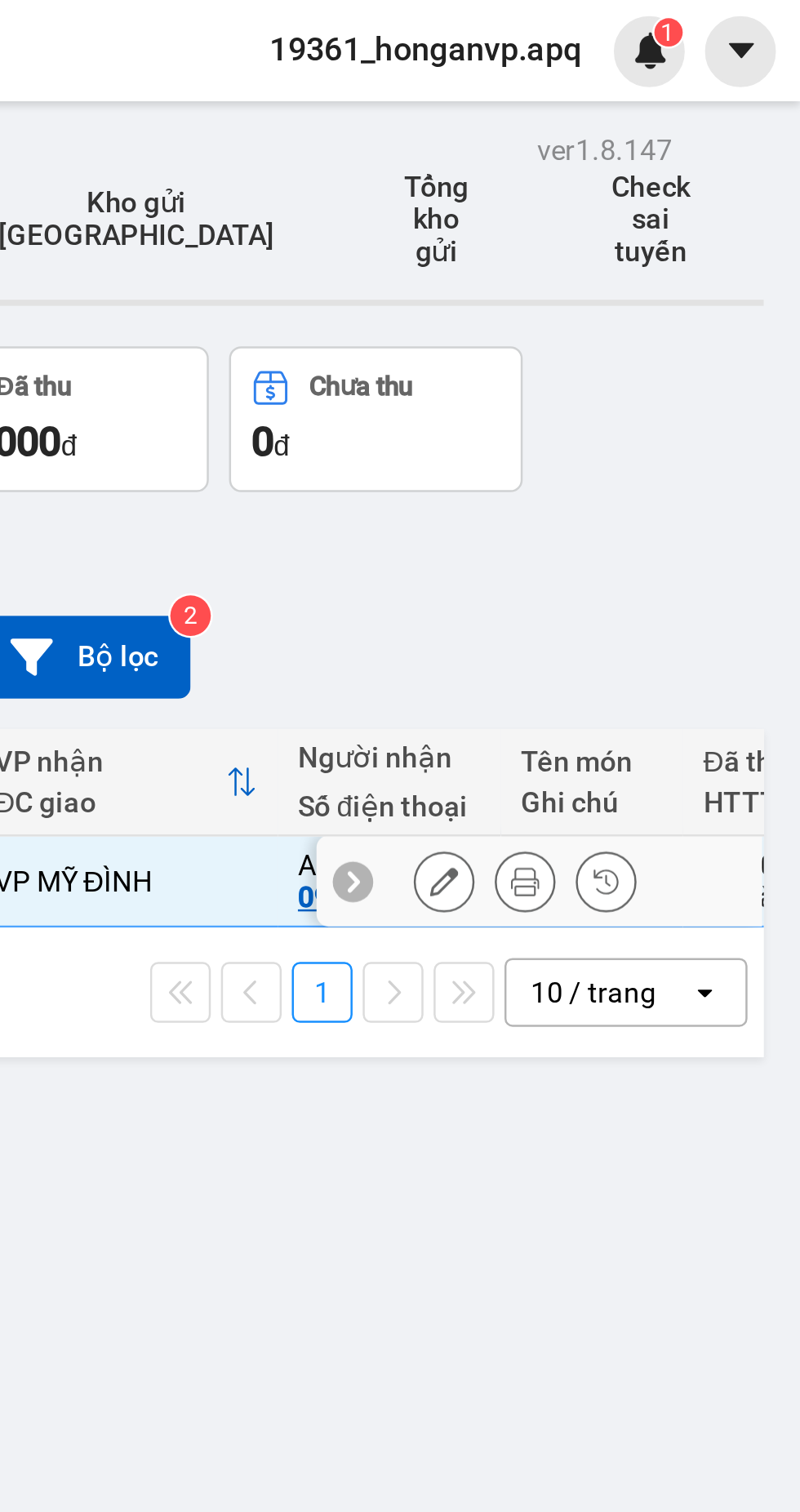
click at [689, 350] on icon at bounding box center [689, 355] width 11 height 11
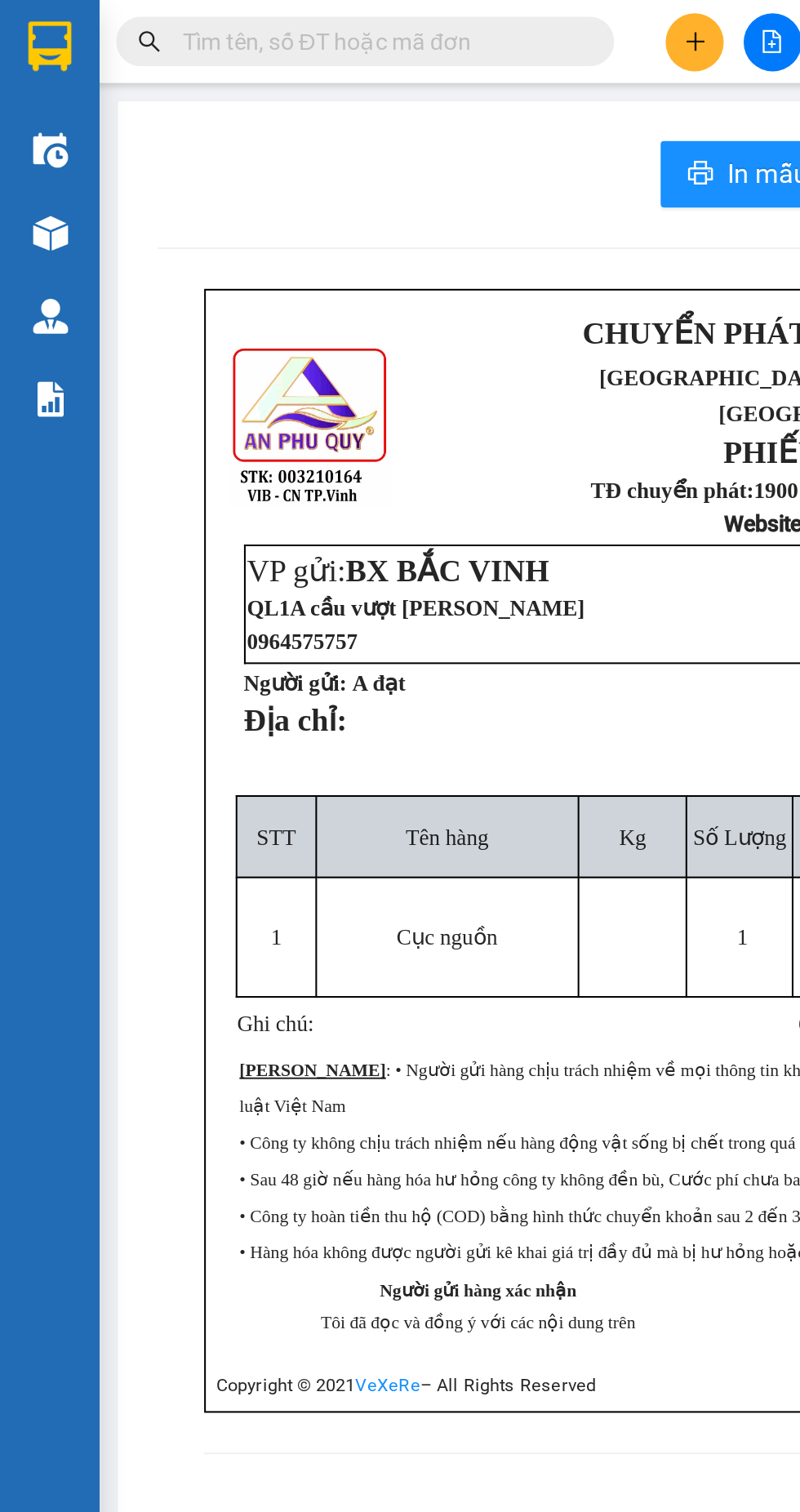
click at [31, 16] on img at bounding box center [24, 22] width 22 height 24
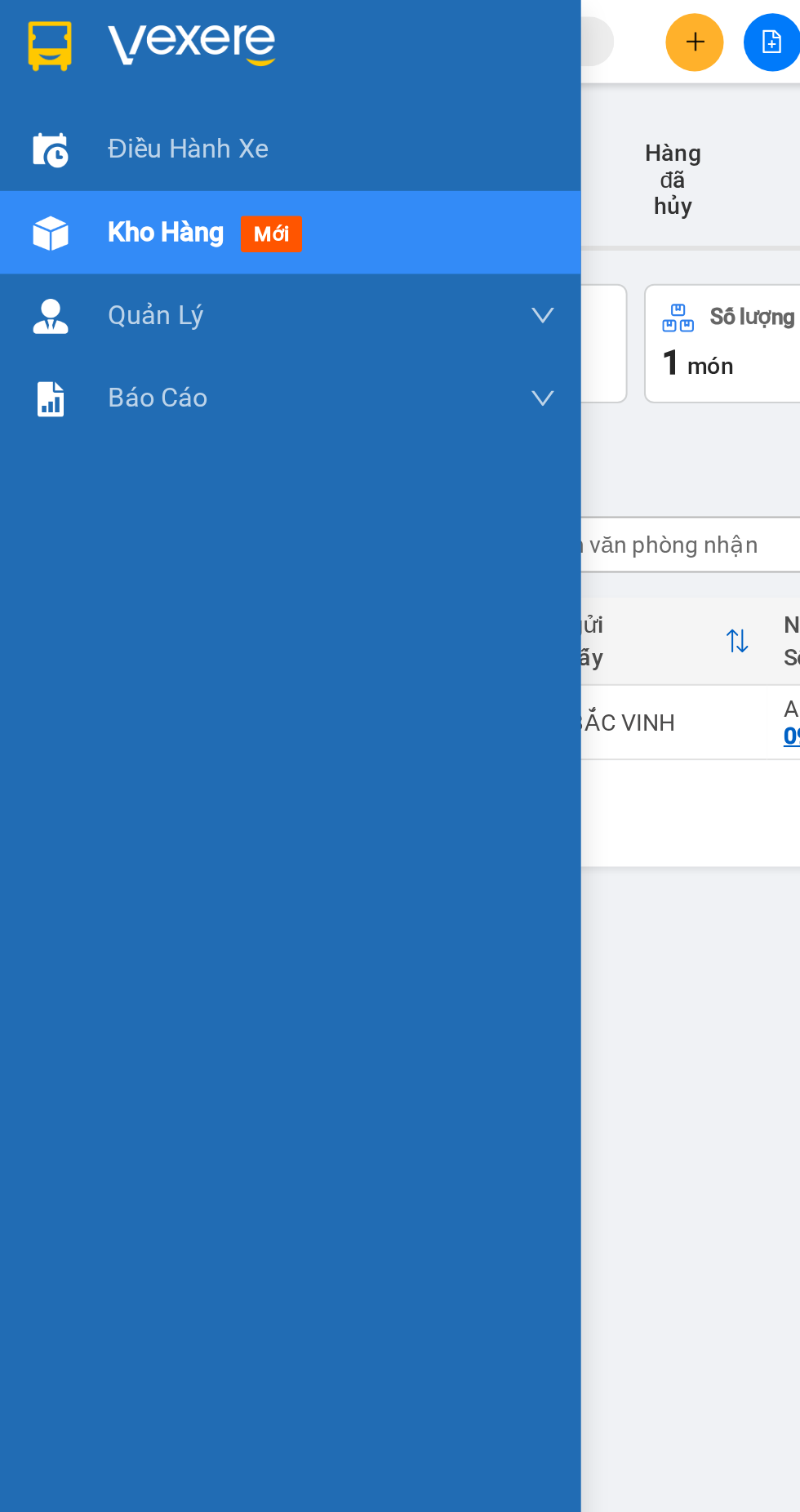
click at [346, 539] on div "ver 1.8.147 Kho gửi Trên xe Kho nhận Hàng đã giao Hàng đã hủy Kho gửi Vinh Kho …" at bounding box center [425, 805] width 735 height 1512
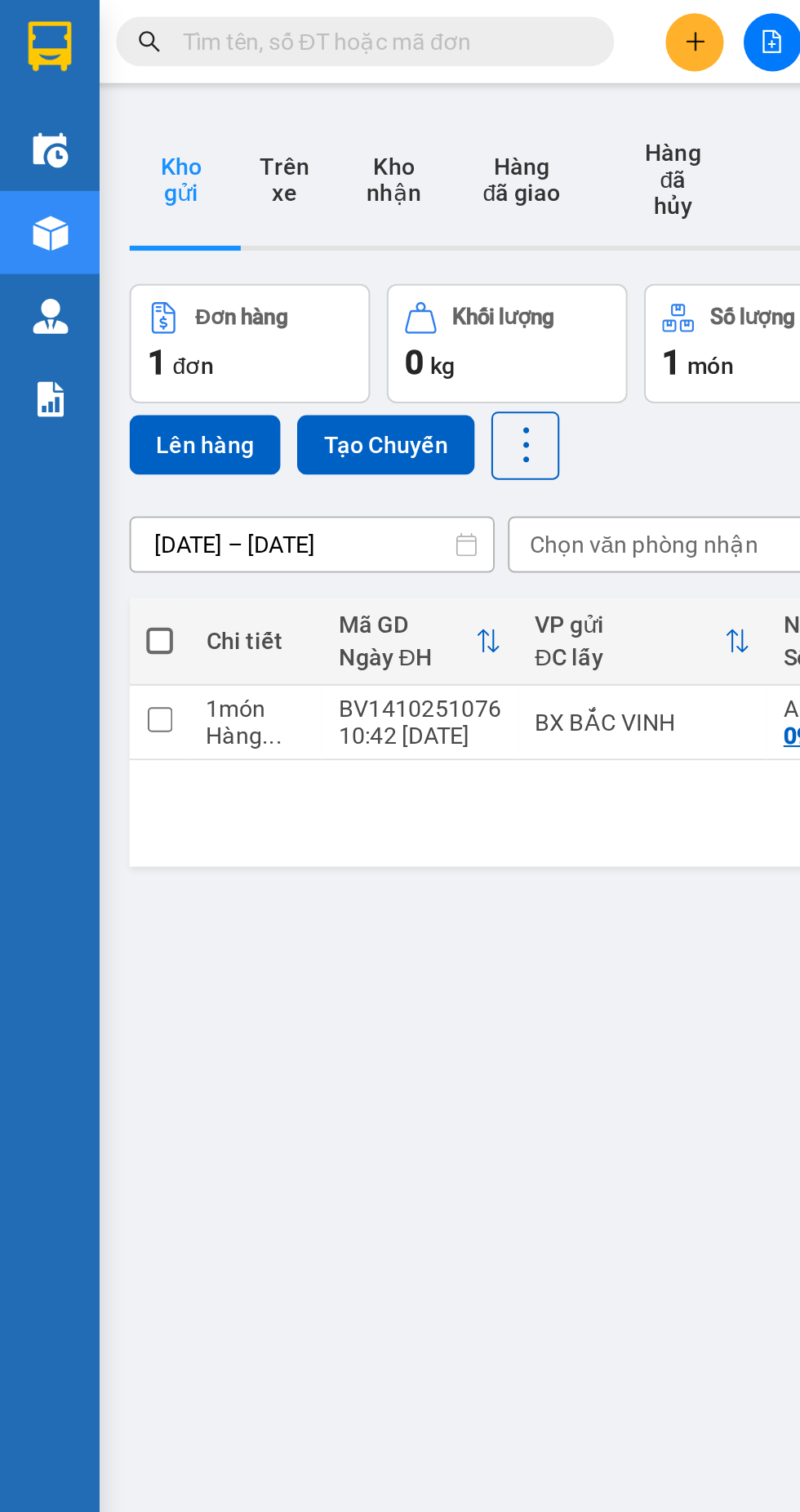
click at [79, 348] on input "checkbox" at bounding box center [79, 354] width 12 height 12
checkbox input "true"
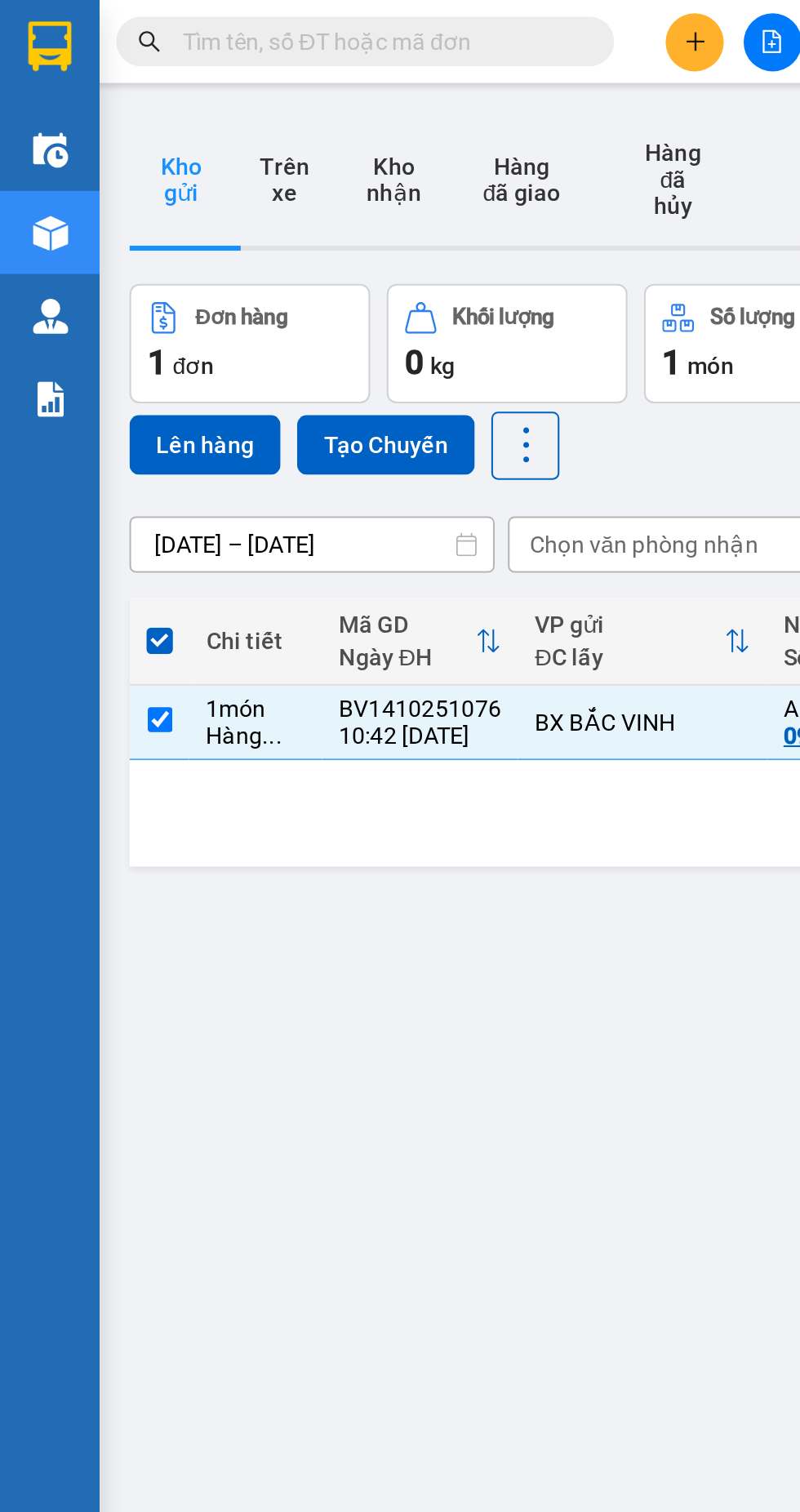
click at [110, 210] on button "Lên hàng" at bounding box center [101, 219] width 74 height 29
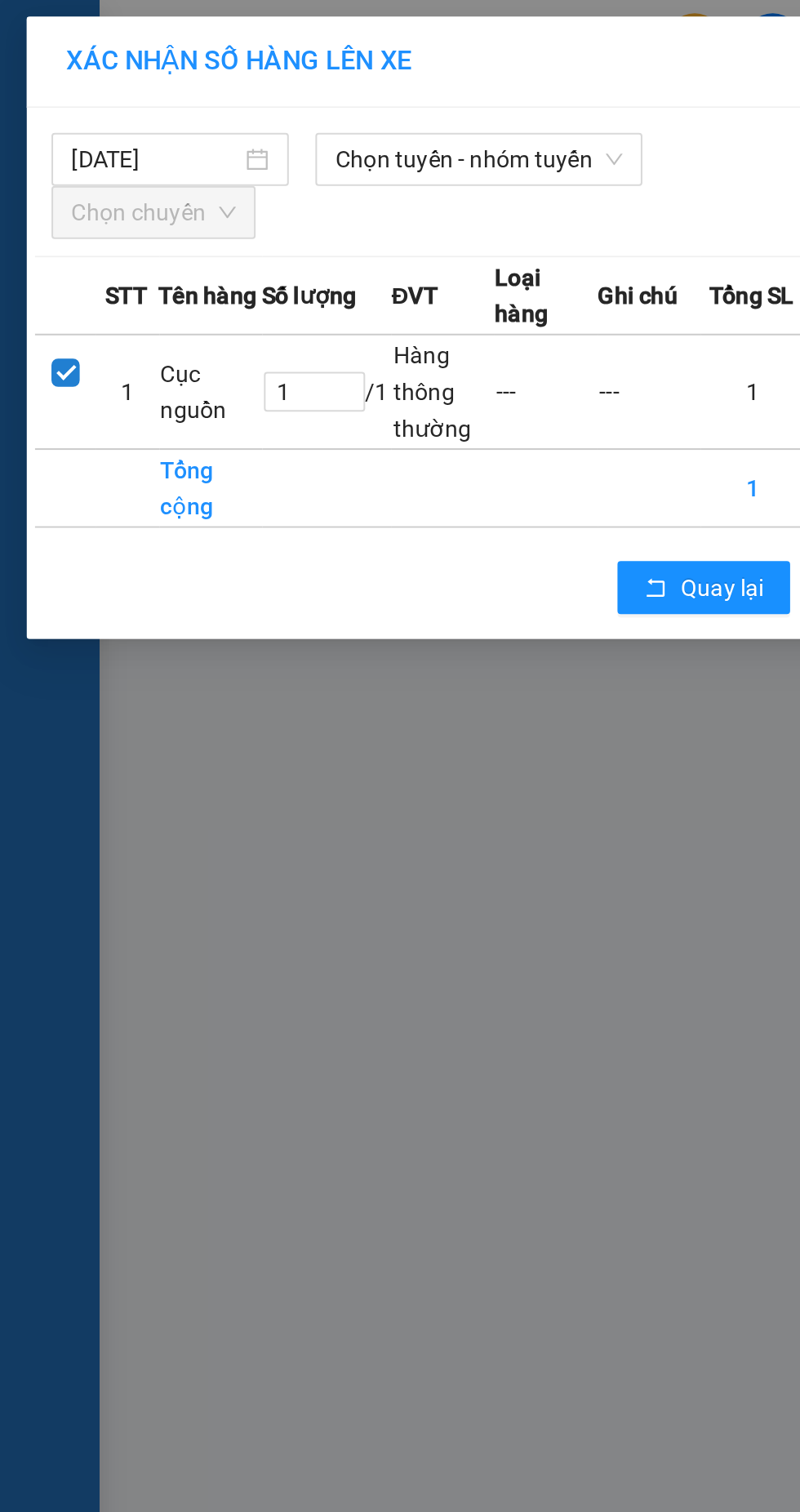
click at [248, 81] on span "Chọn tuyến - nhóm tuyến" at bounding box center [236, 79] width 142 height 24
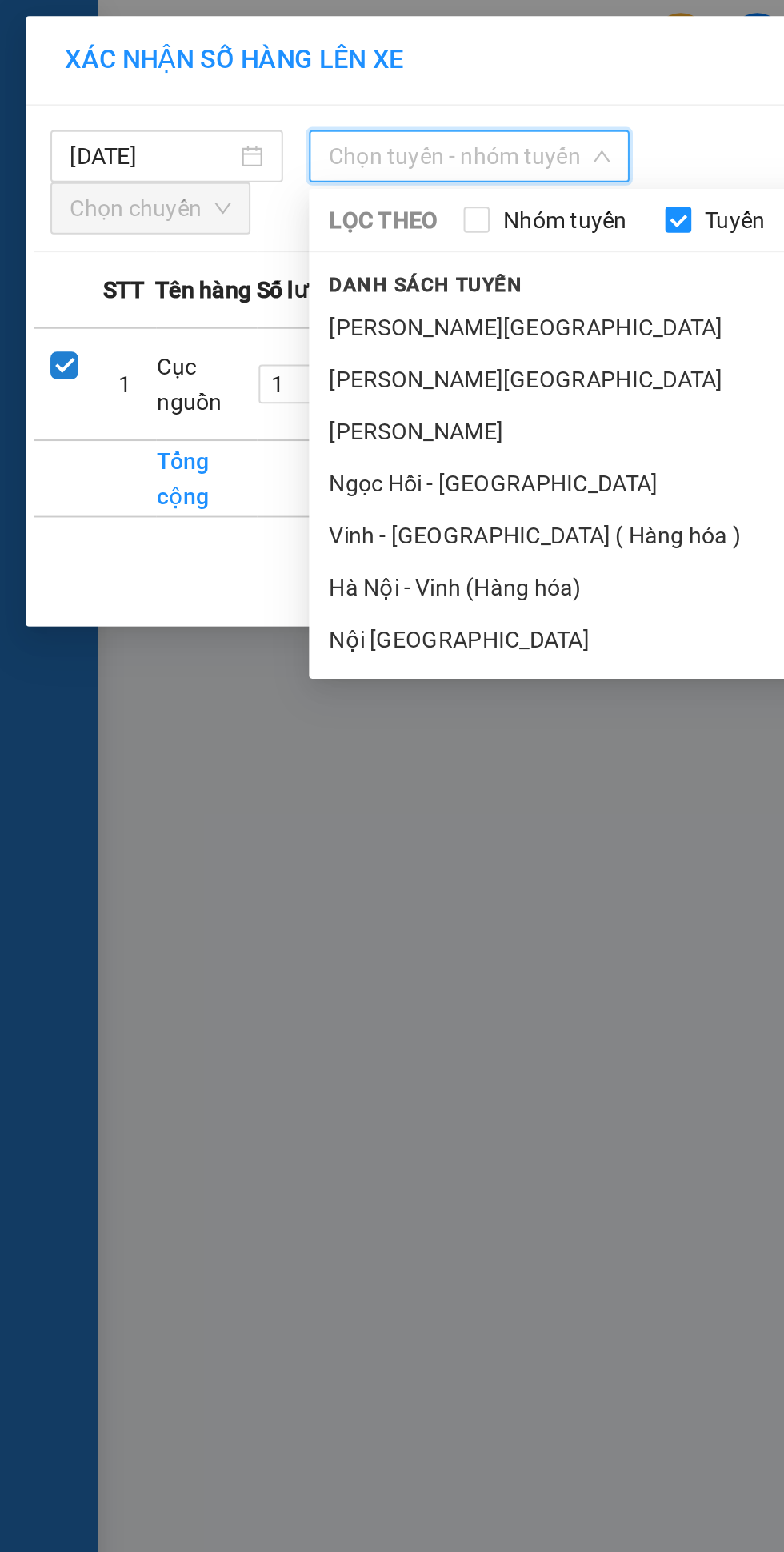
click at [275, 265] on li "Vinh - [GEOGRAPHIC_DATA] ( Hàng hóa )" at bounding box center [336, 263] width 368 height 25
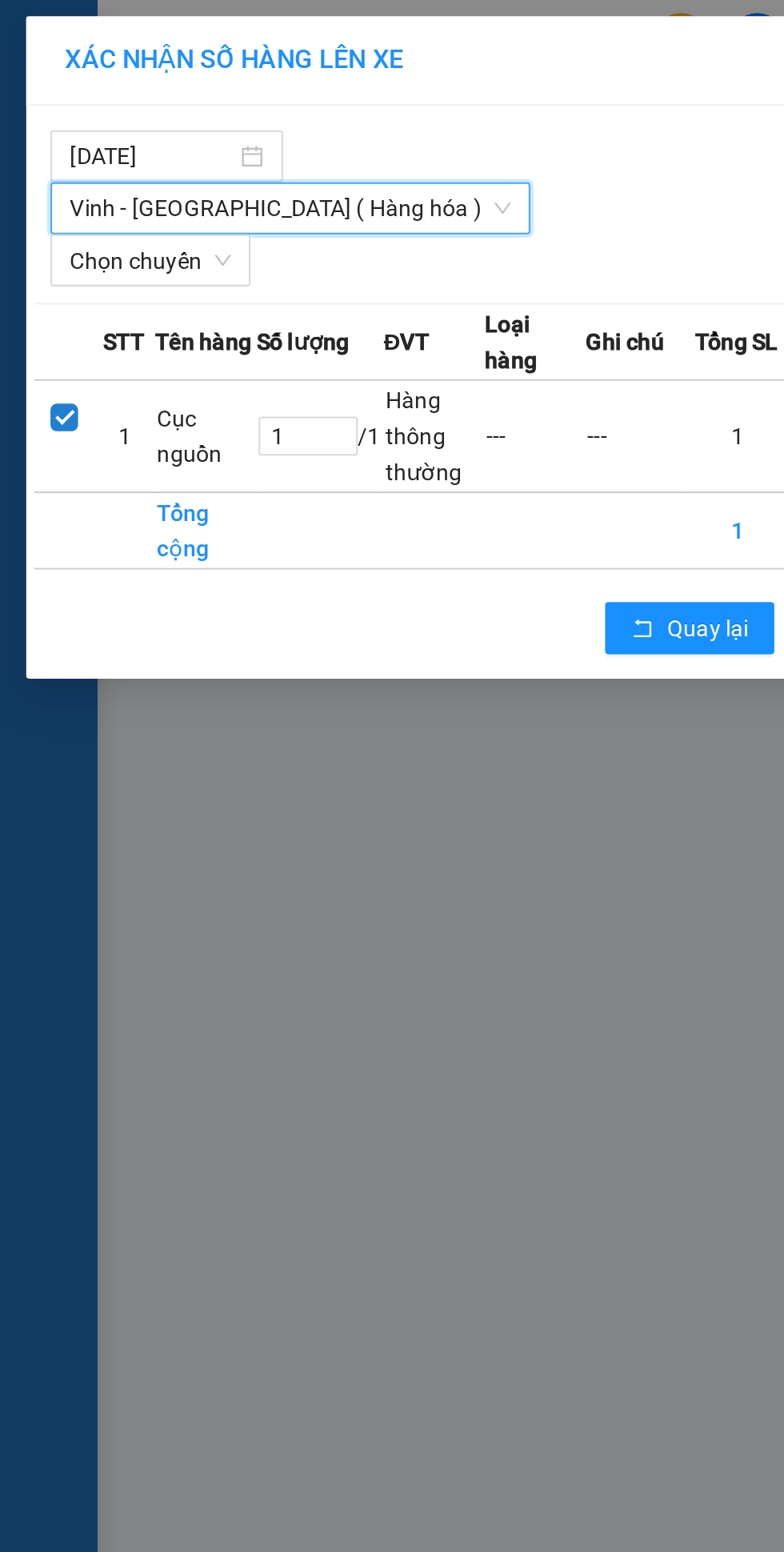
click at [83, 116] on span "Chọn chuyến" at bounding box center [74, 128] width 79 height 24
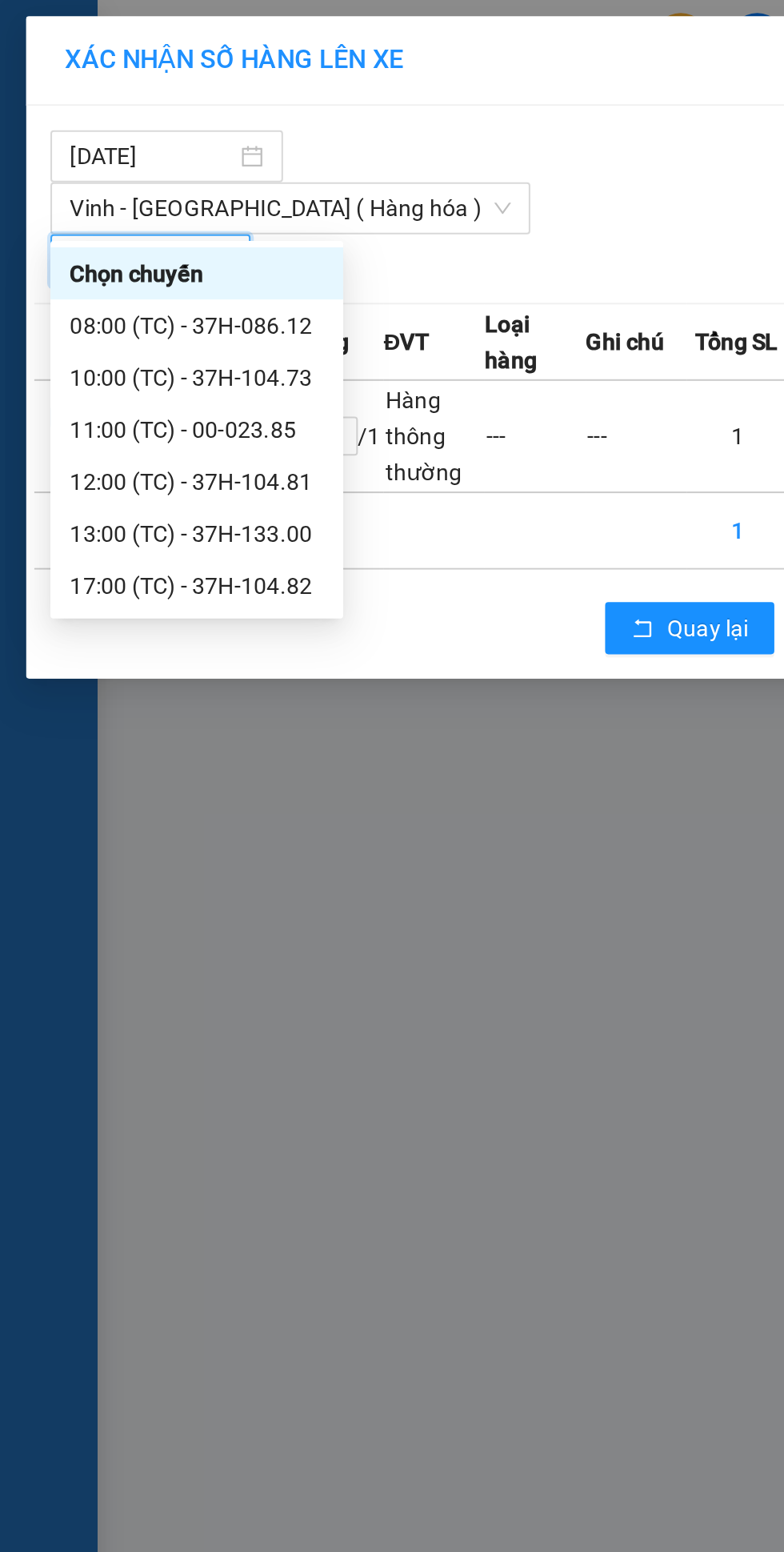
click at [128, 212] on div "11:00 (TC) - 00-023.85" at bounding box center [97, 211] width 125 height 18
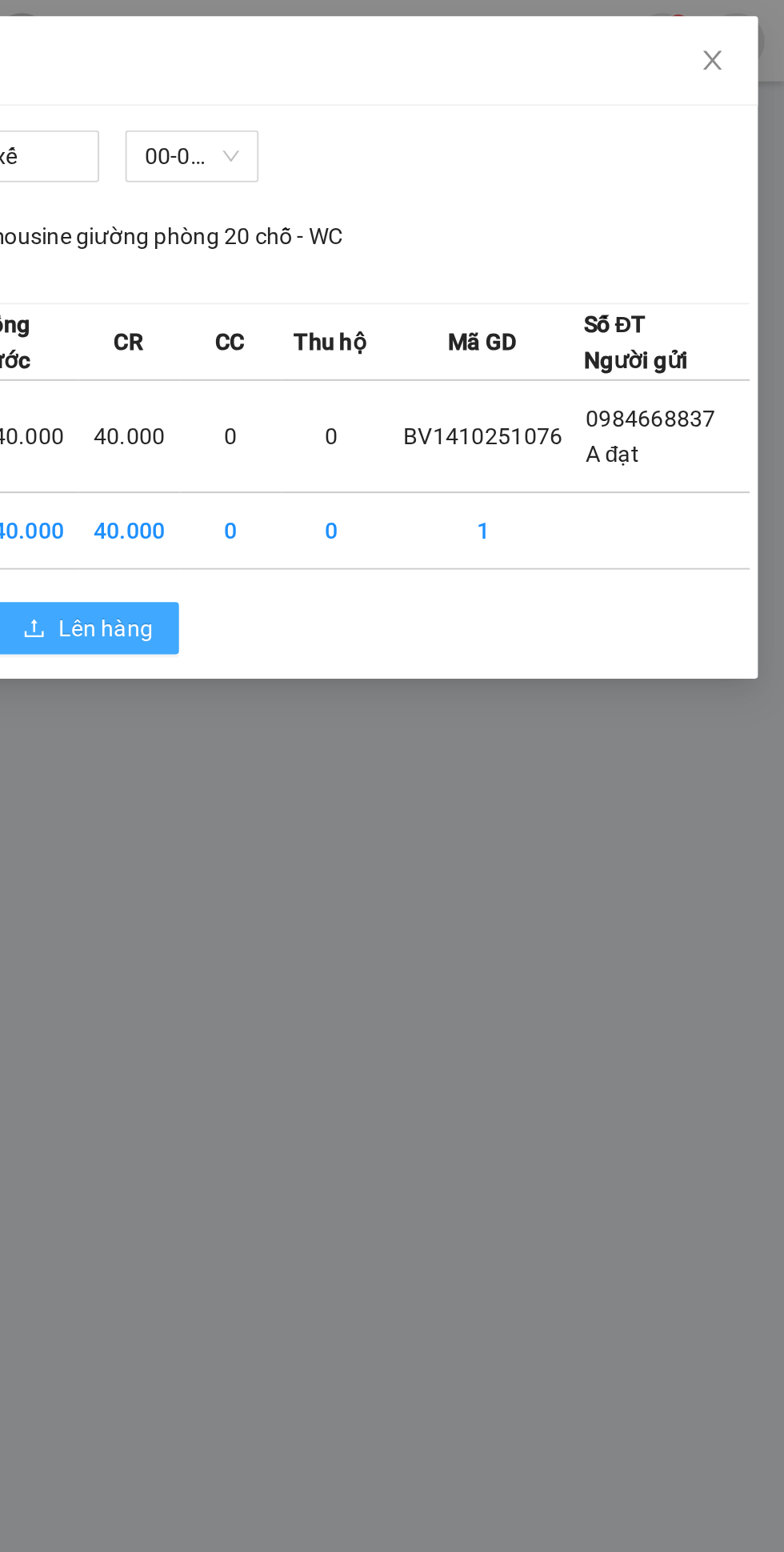
click at [458, 300] on span "Lên hàng" at bounding box center [450, 309] width 47 height 18
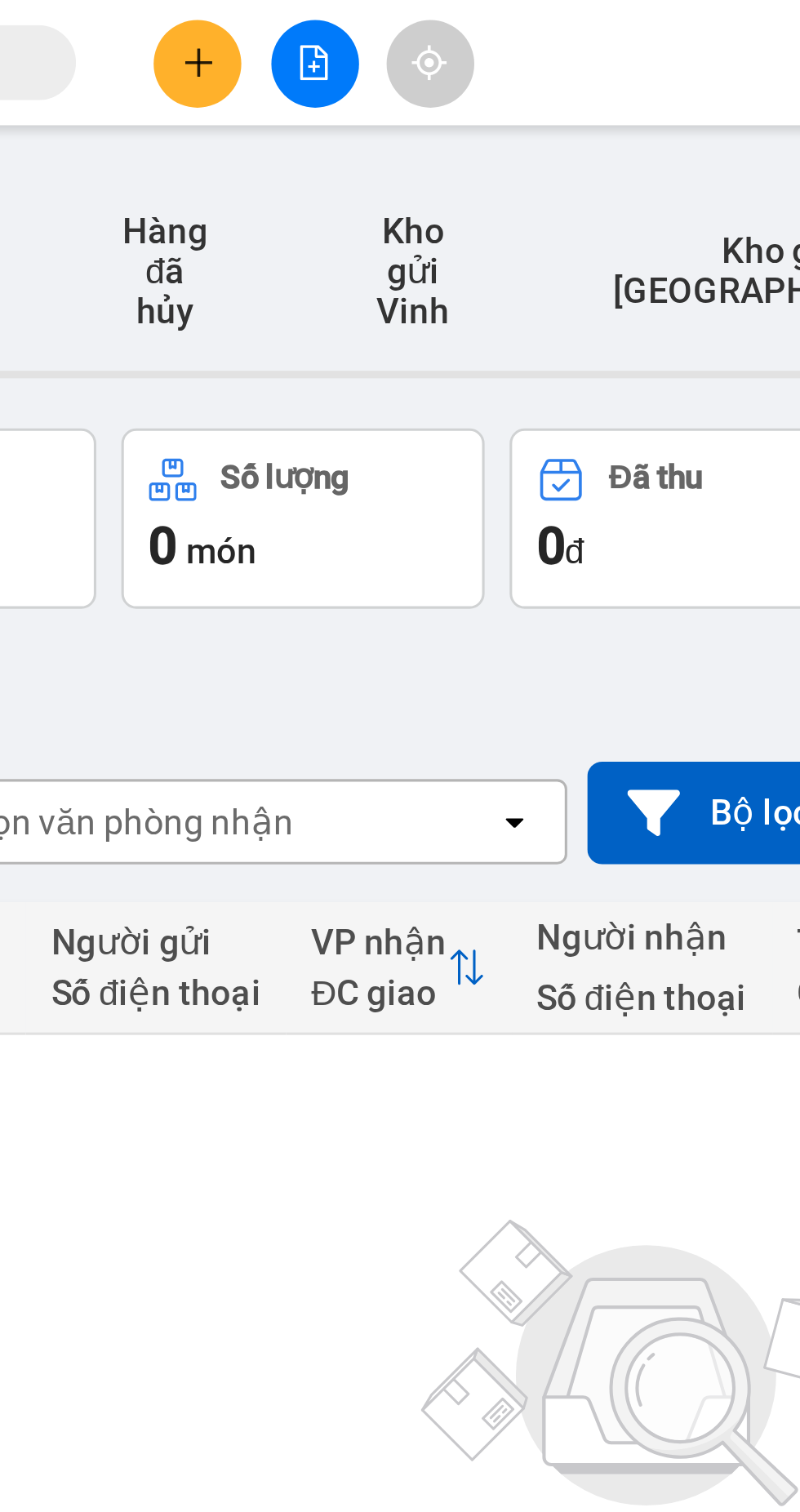
click at [342, 19] on icon "plus" at bounding box center [342, 20] width 1 height 9
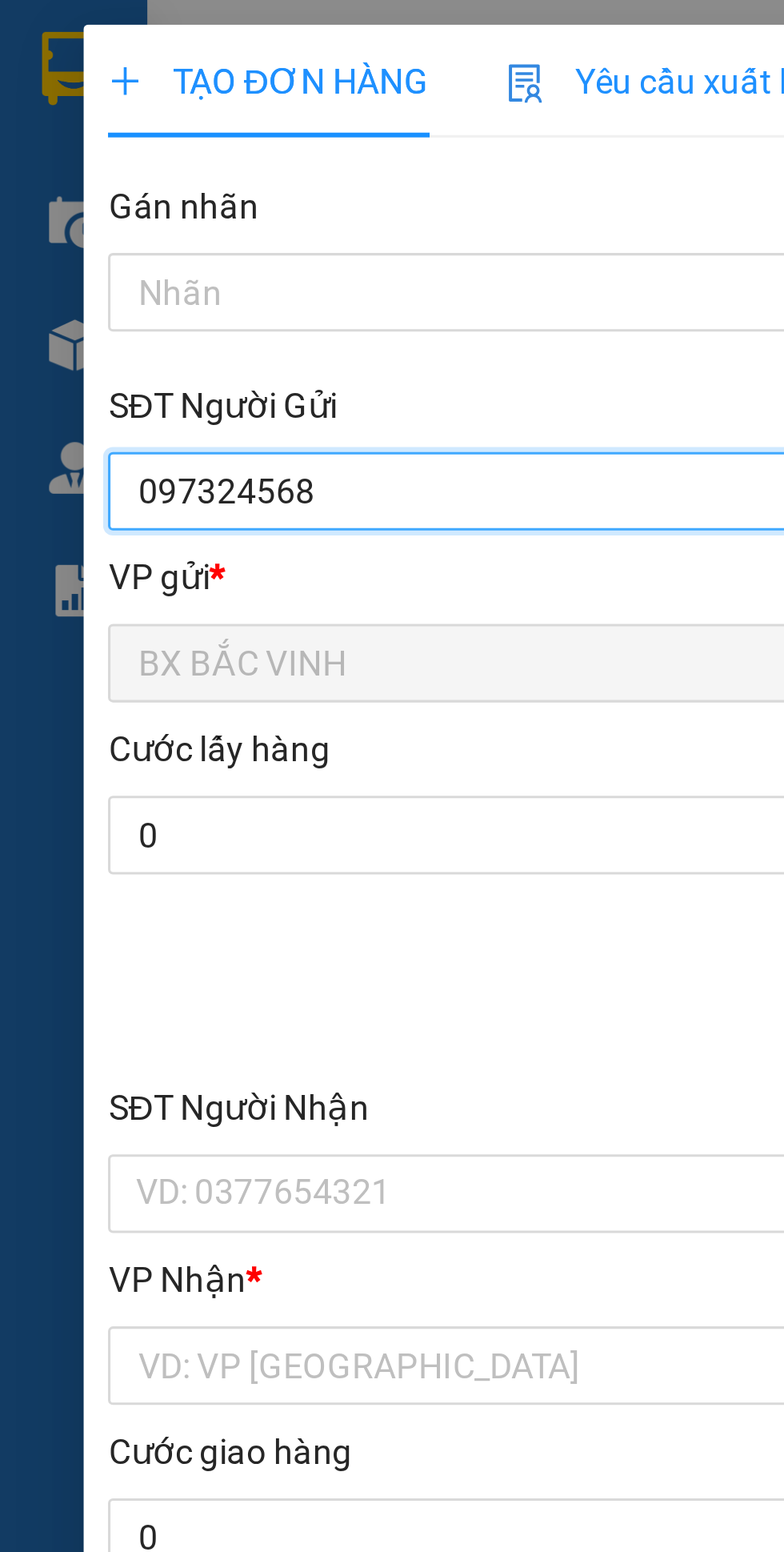
type input "0973245687"
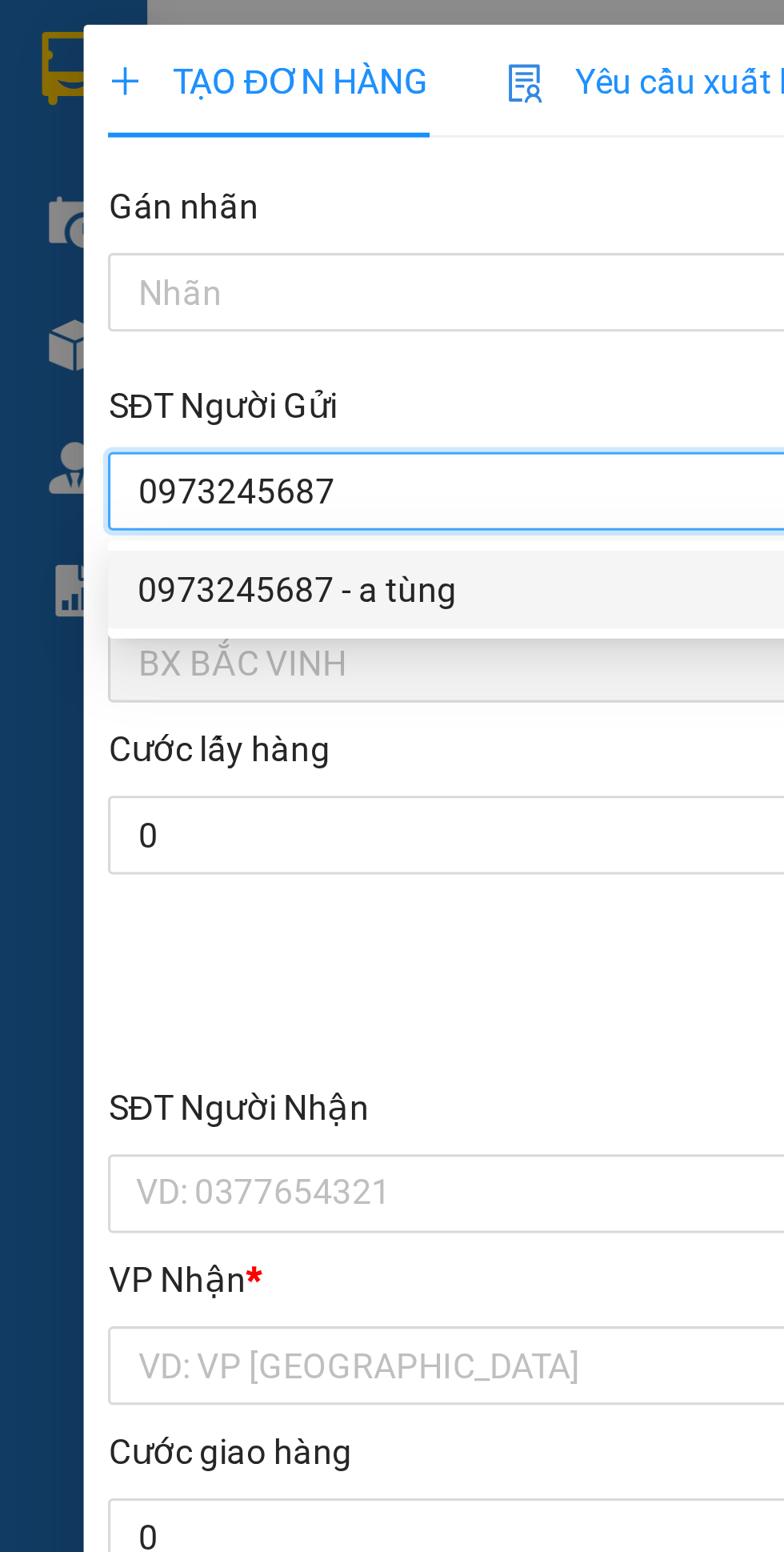
click at [146, 190] on div "0973245687 - a tùng" at bounding box center [212, 192] width 335 height 18
type input "a tùng"
checkbox input "true"
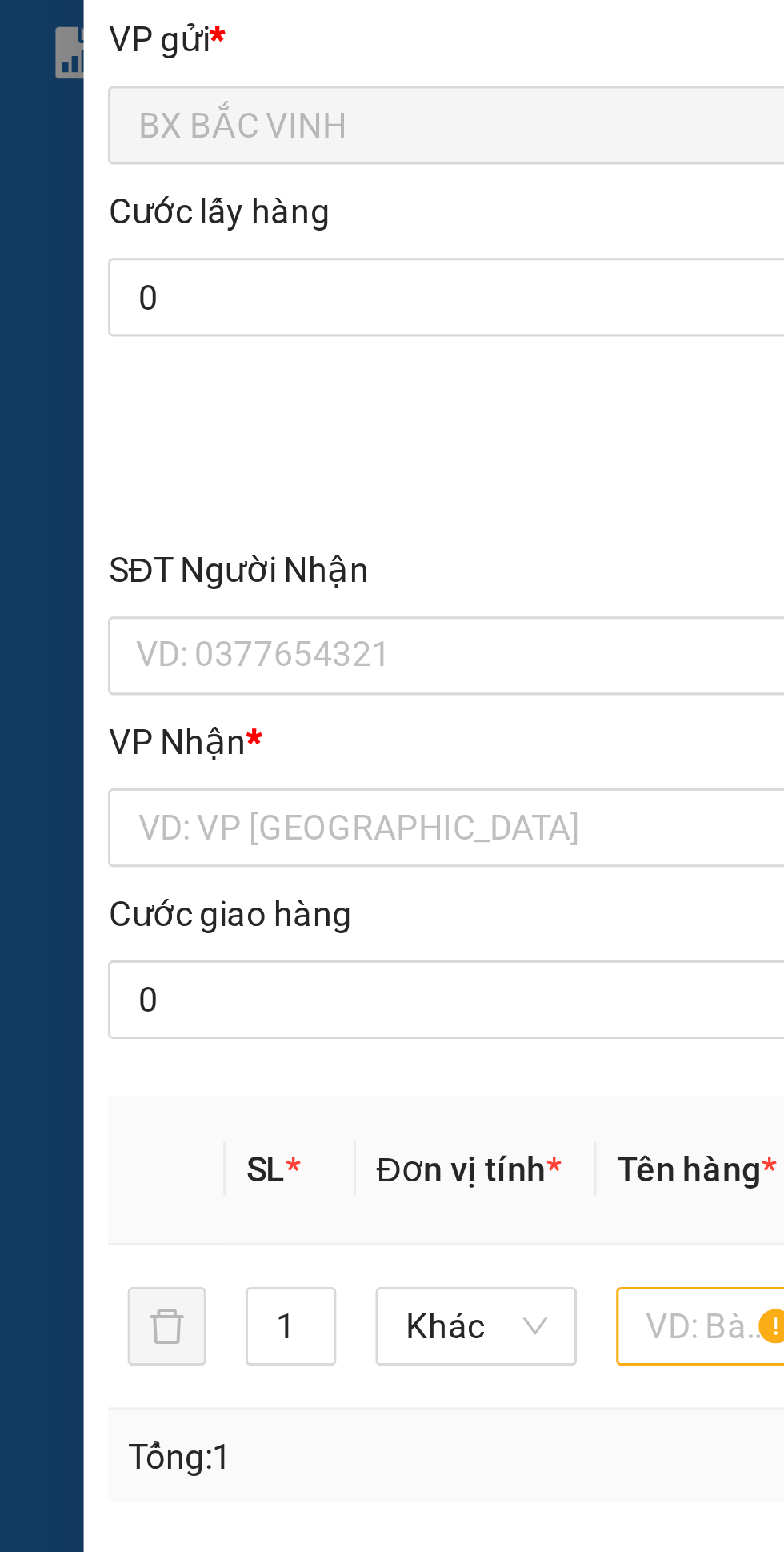
type input "0973245687"
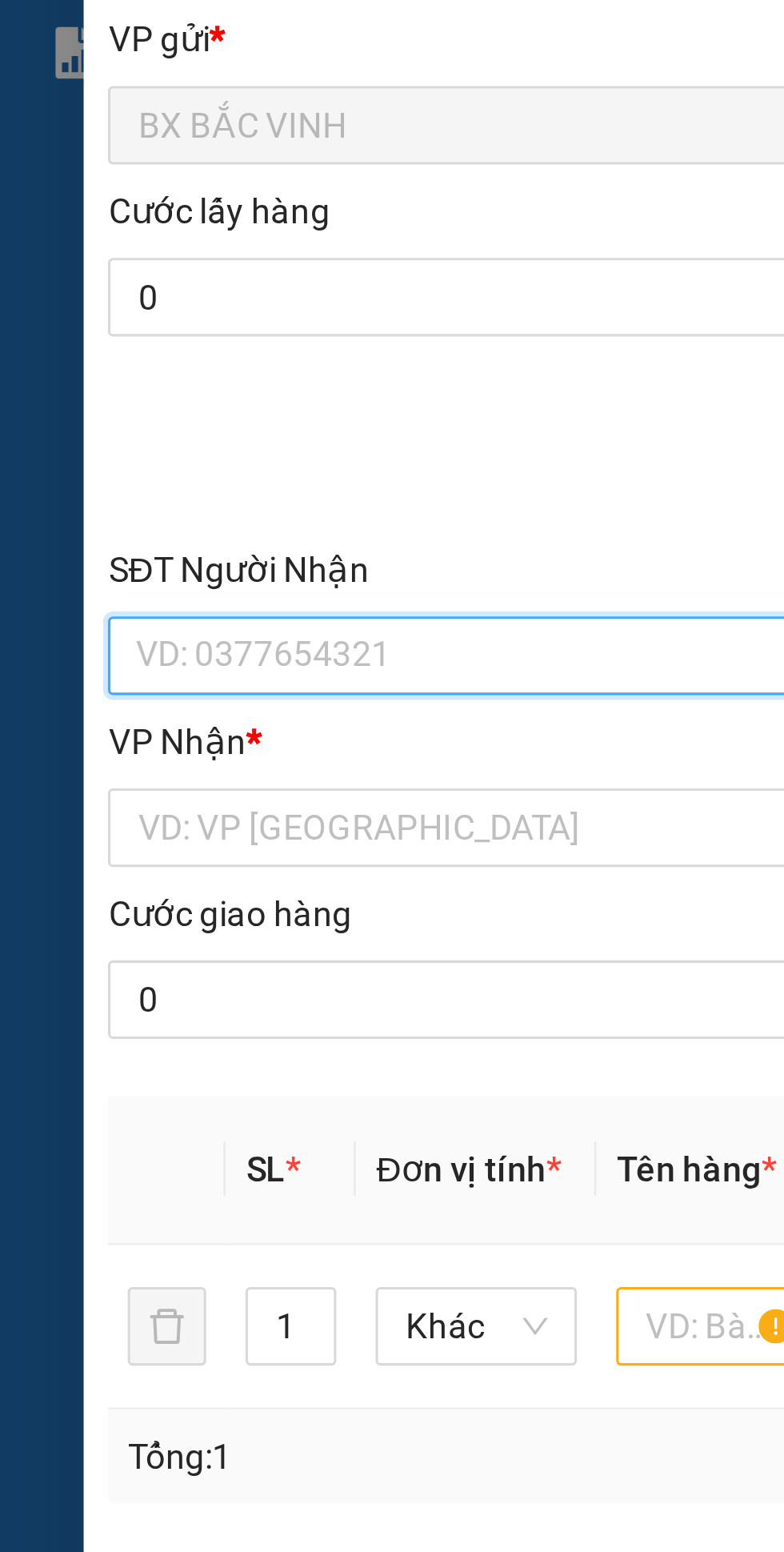
click at [125, 391] on input "SĐT Người Nhận" at bounding box center [212, 389] width 354 height 25
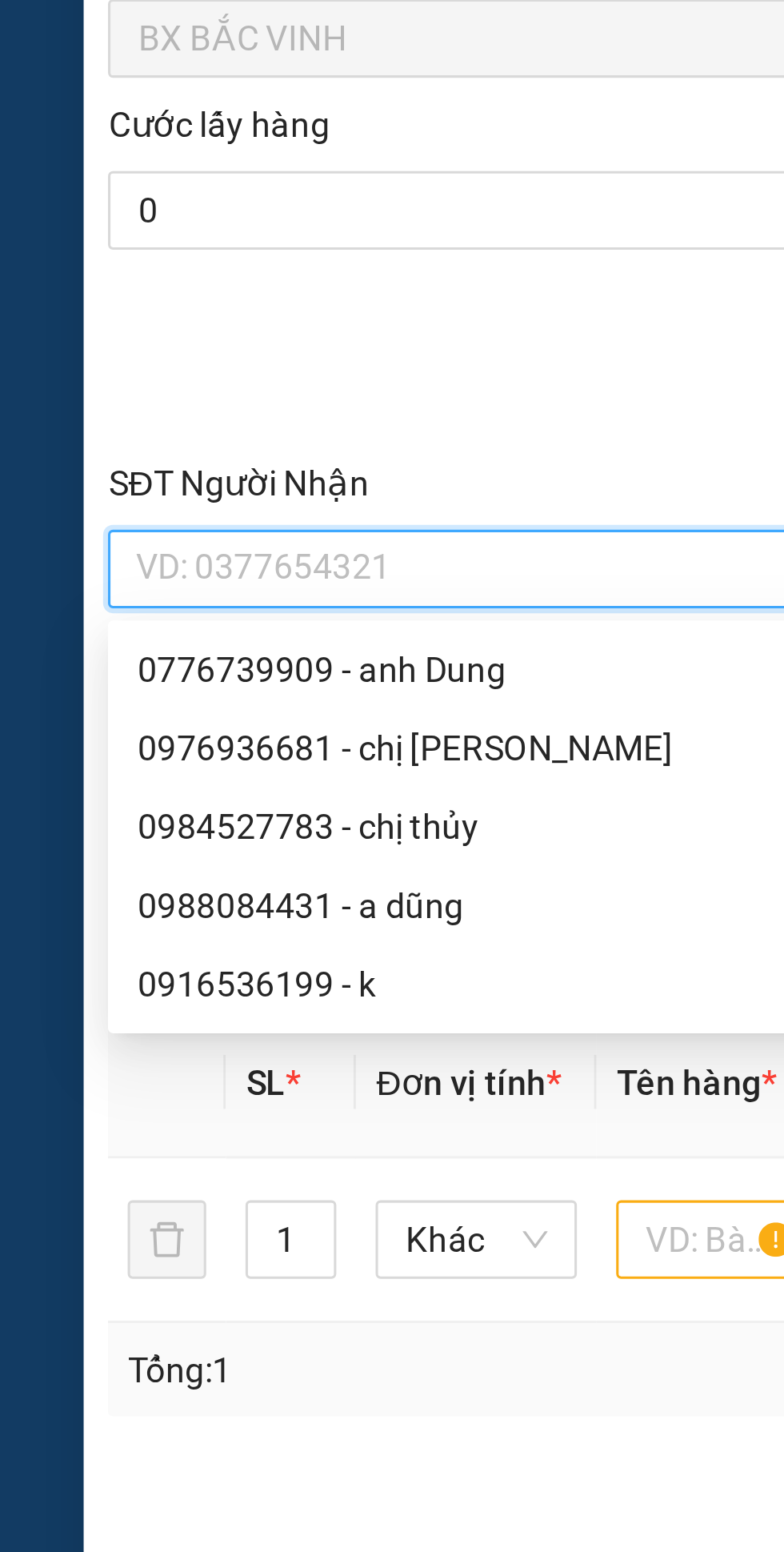
click at [100, 449] on div "0976936681 - chị [PERSON_NAME]" at bounding box center [212, 447] width 335 height 18
type input "0976936681"
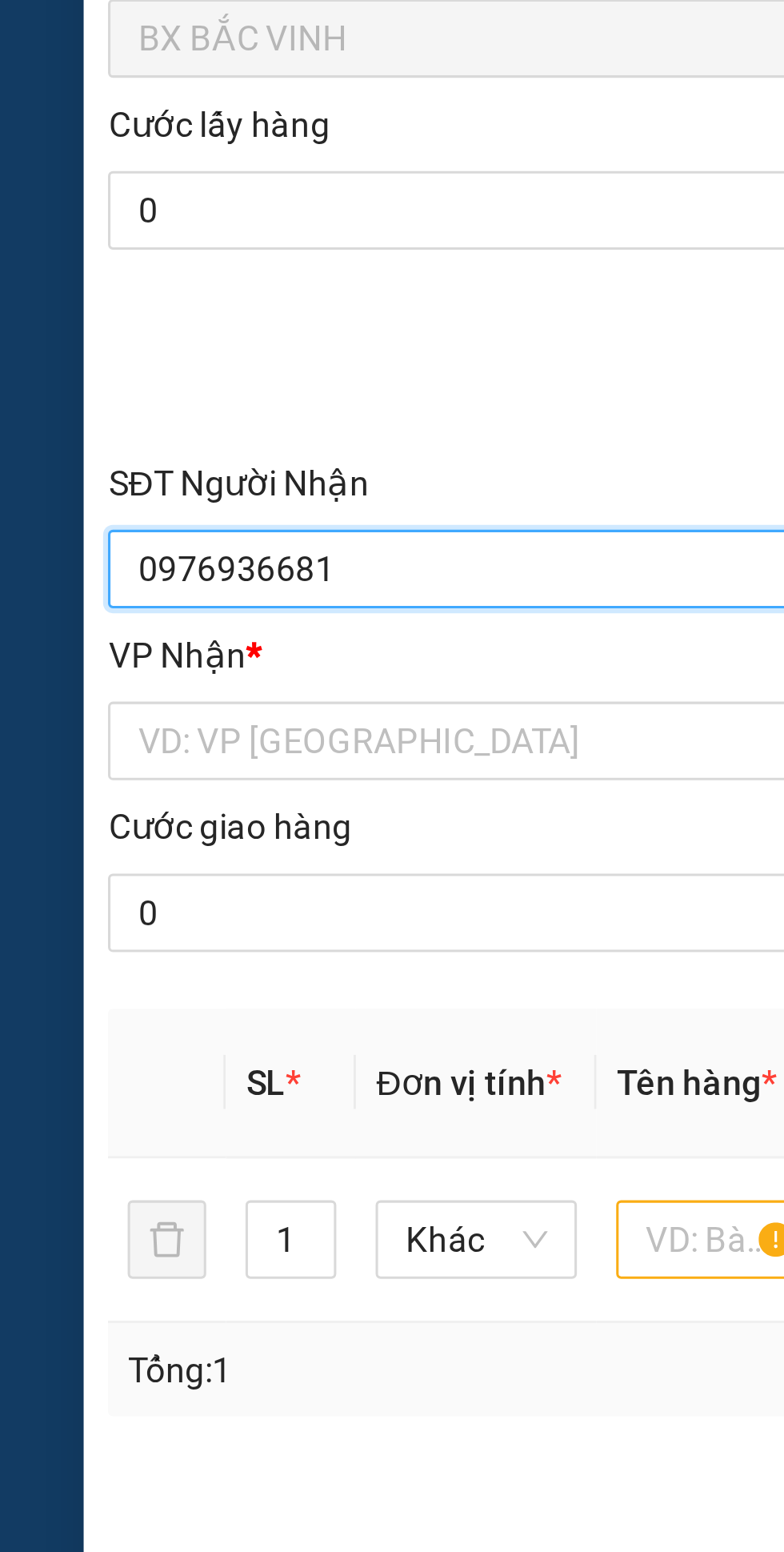
type input "chị [PERSON_NAME]"
checkbox input "true"
type input "vp"
checkbox input "false"
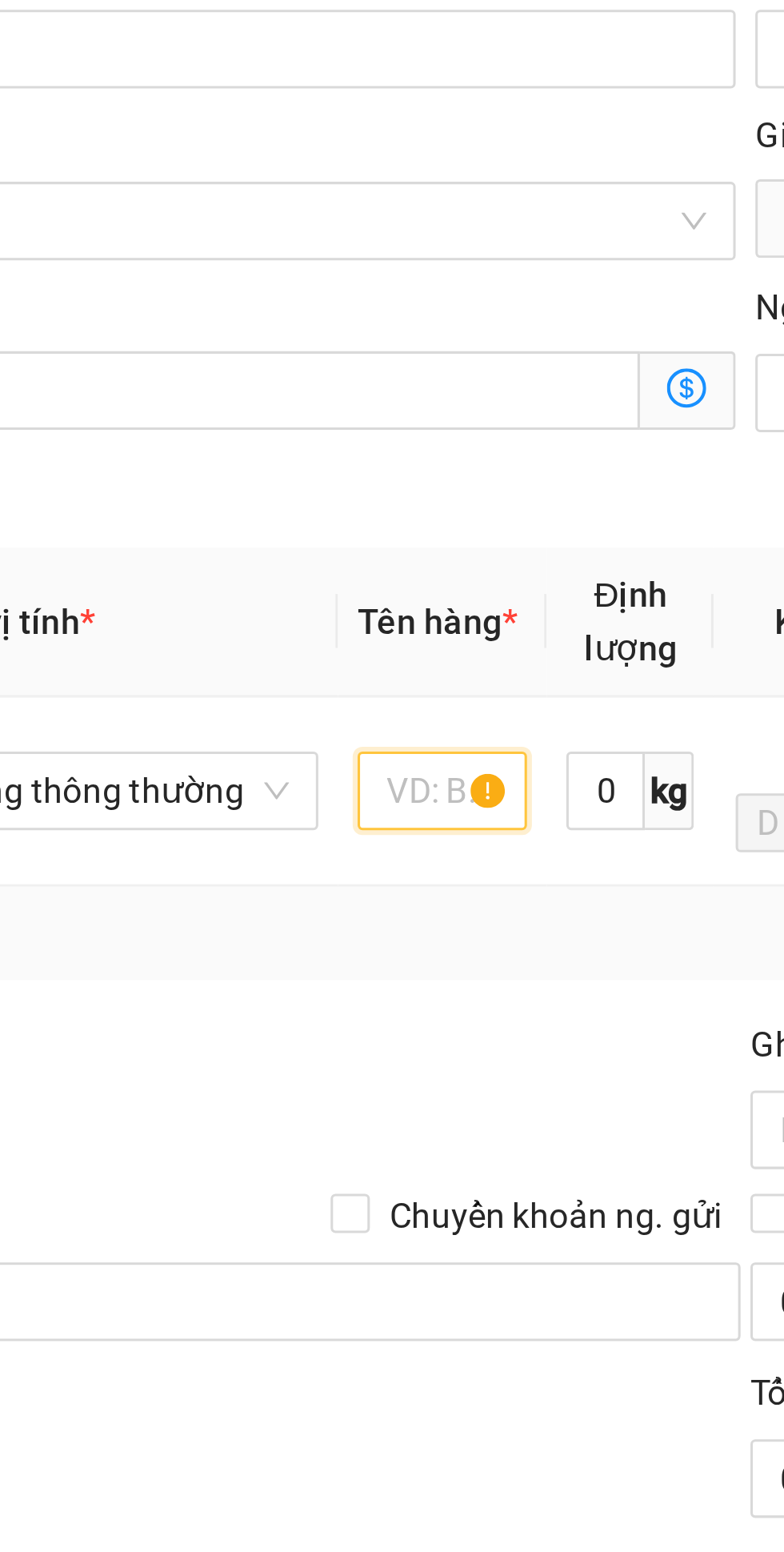
click at [293, 632] on input "text" at bounding box center [293, 630] width 55 height 25
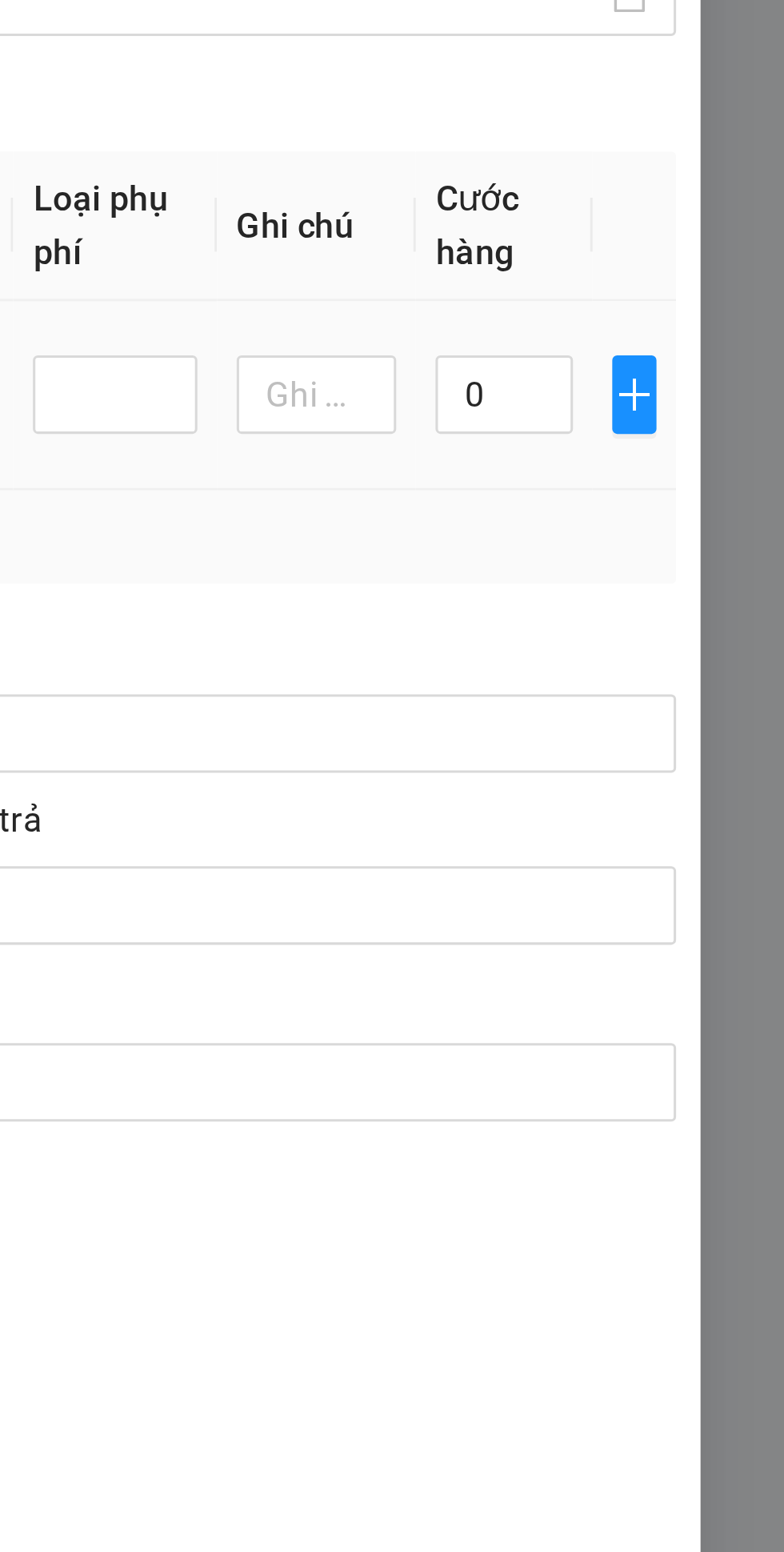
type input "Tp"
click at [689, 636] on input "0" at bounding box center [693, 630] width 45 height 25
type input "9"
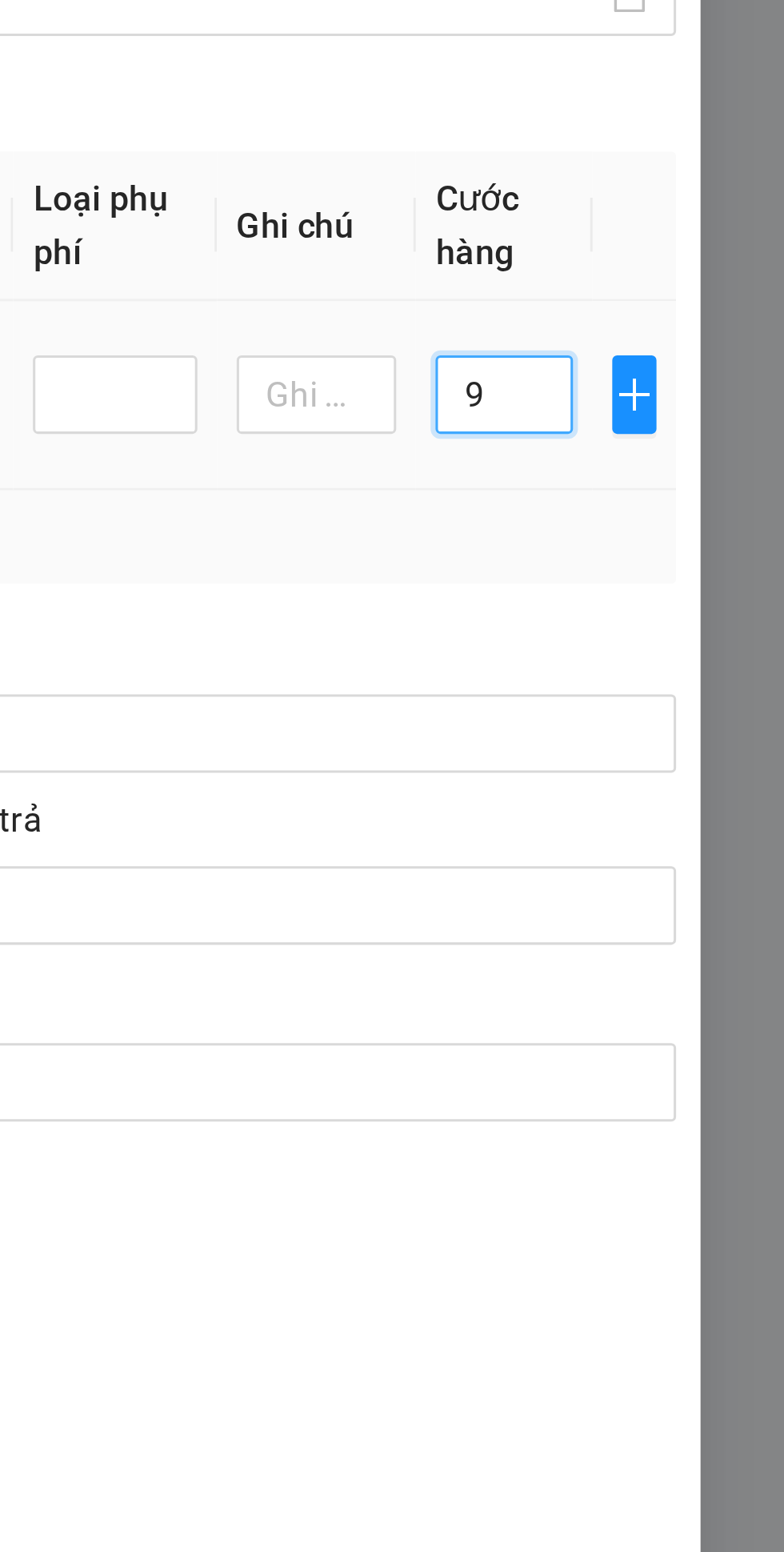
type input "90"
click at [664, 710] on div "Ghi chú đơn hàng" at bounding box center [572, 716] width 355 height 24
type input "90.000"
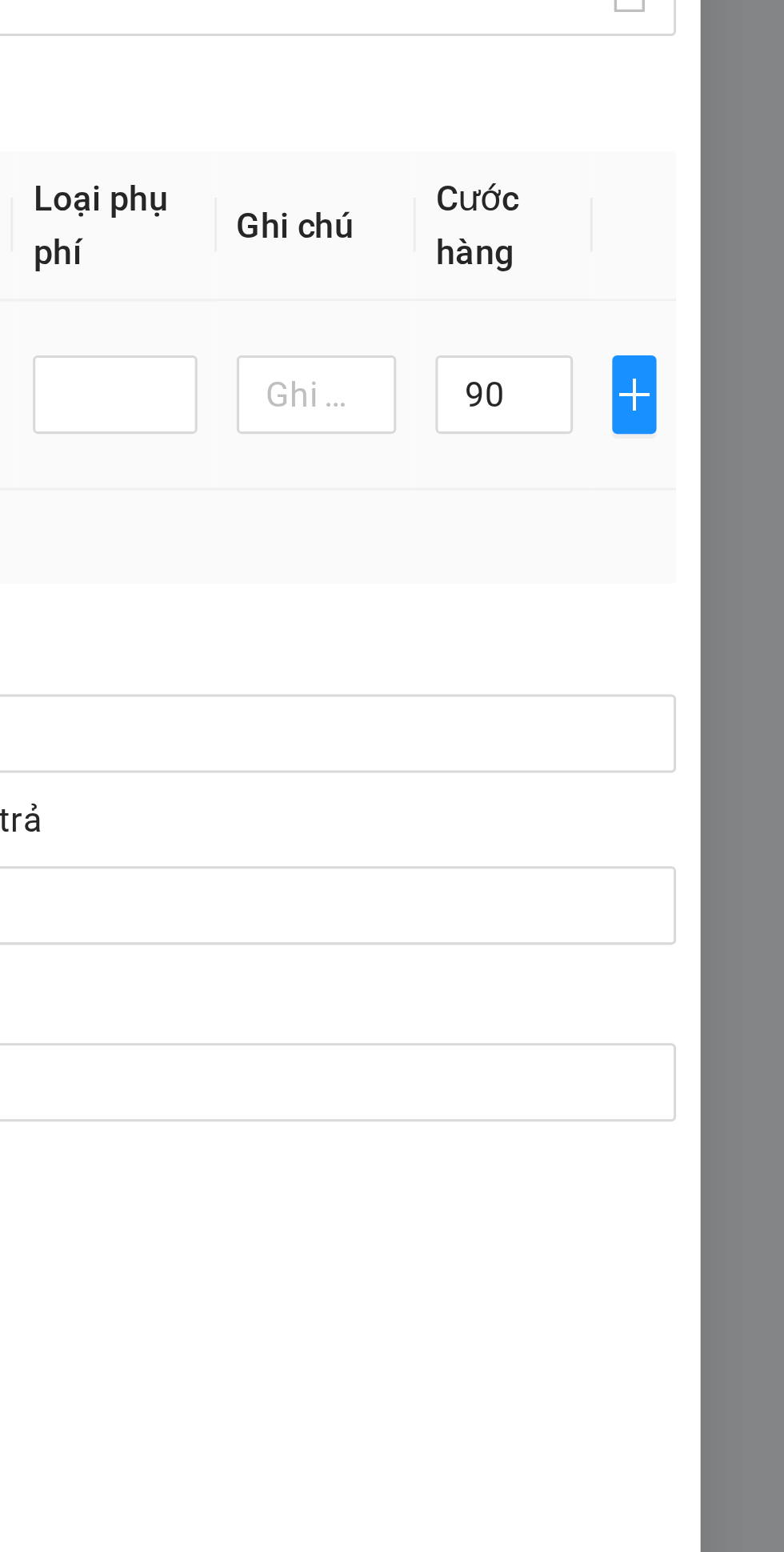
type input "90.000"
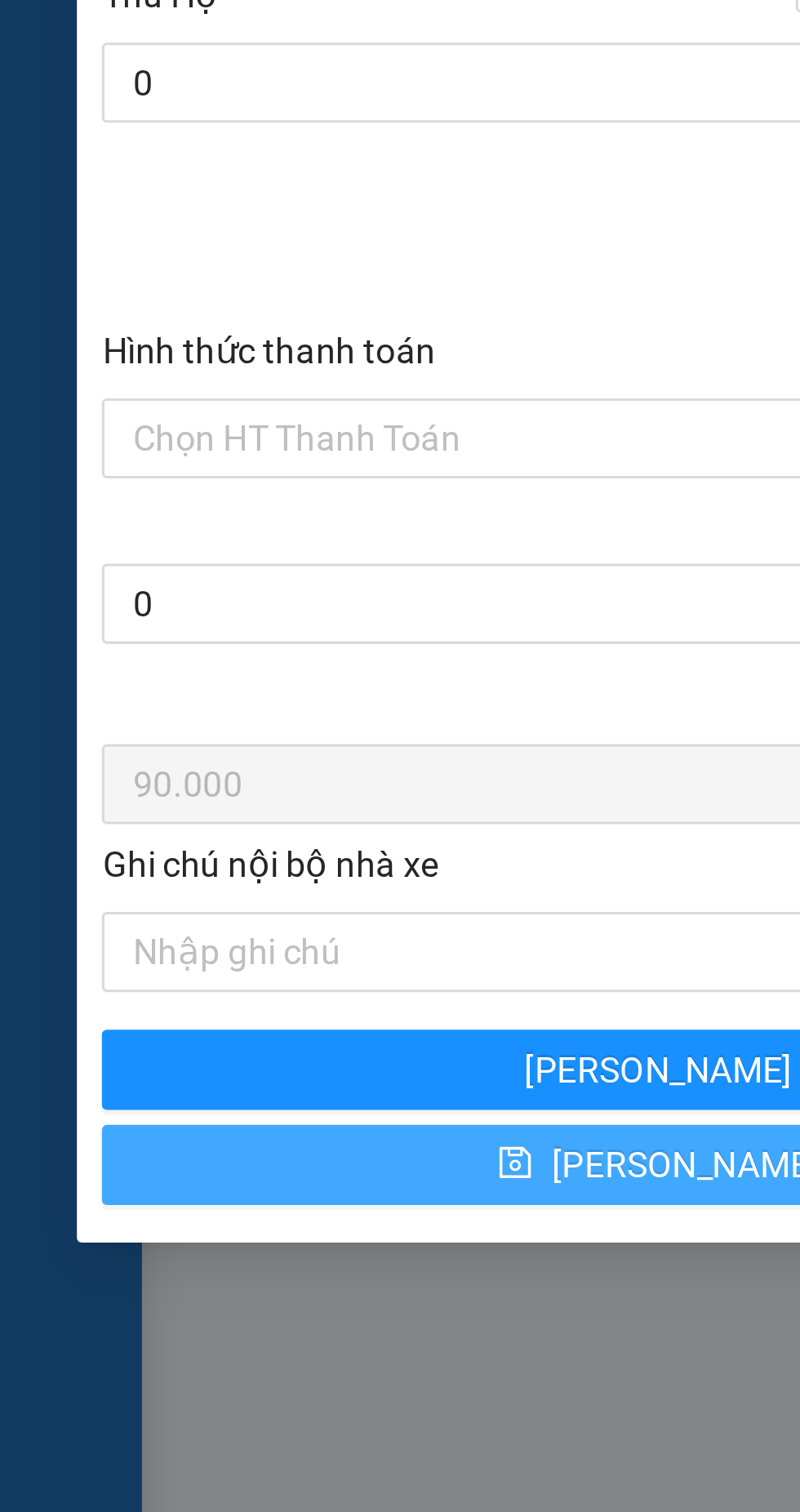
click at [175, 1165] on button "[PERSON_NAME]" at bounding box center [217, 1166] width 362 height 26
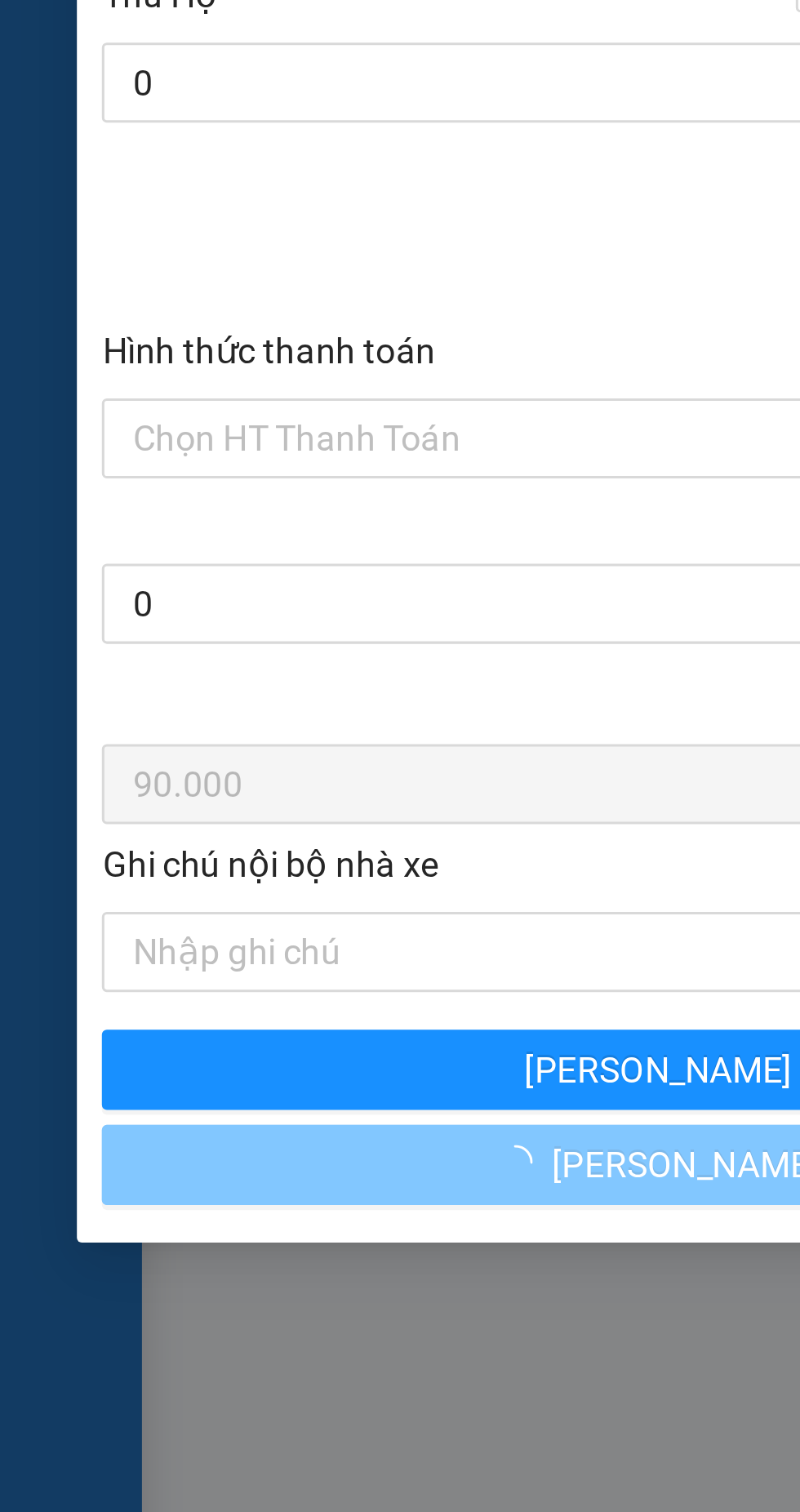
checkbox input "false"
type input "0"
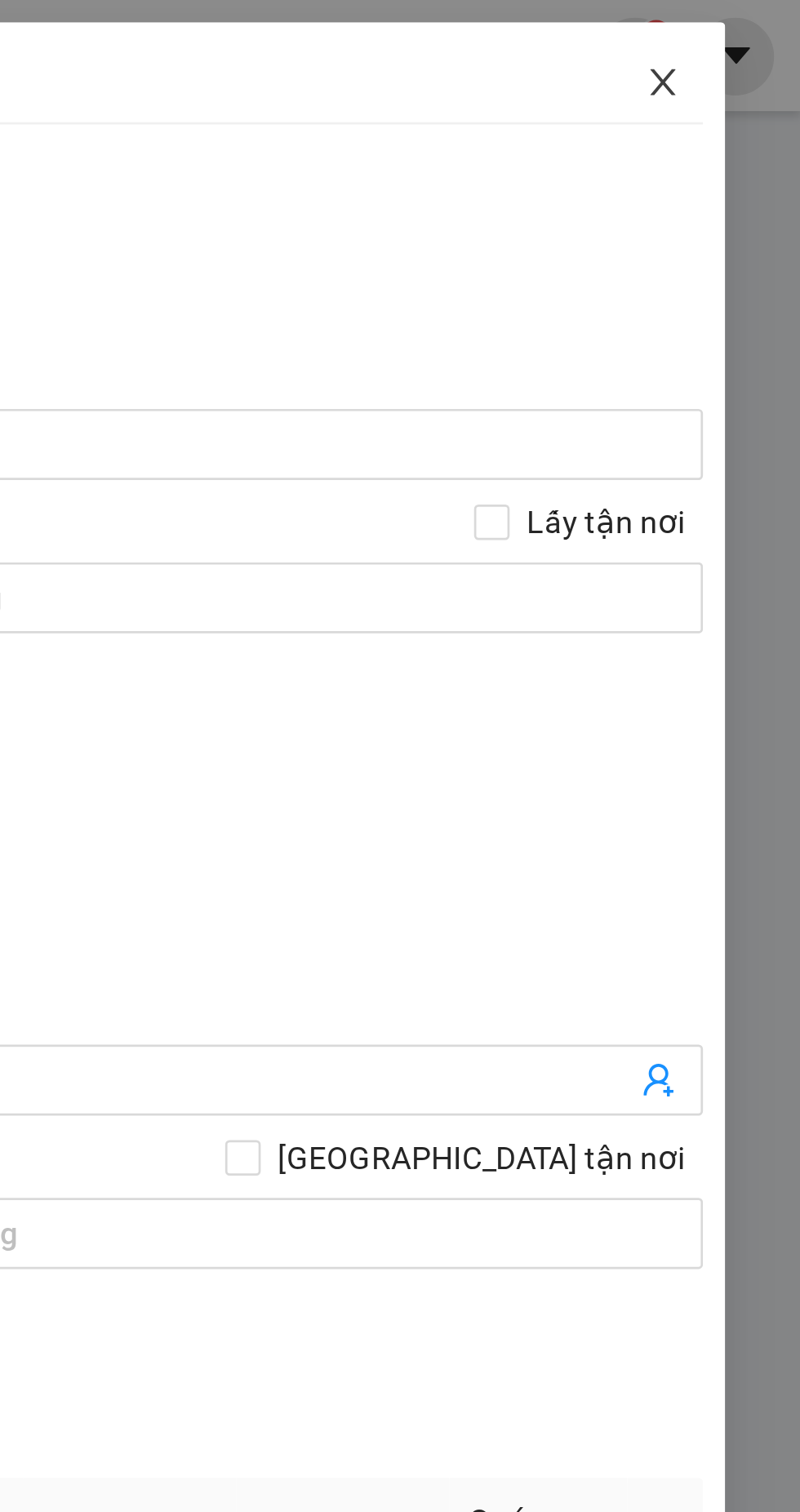
click at [749, 36] on icon "close" at bounding box center [749, 29] width 13 height 13
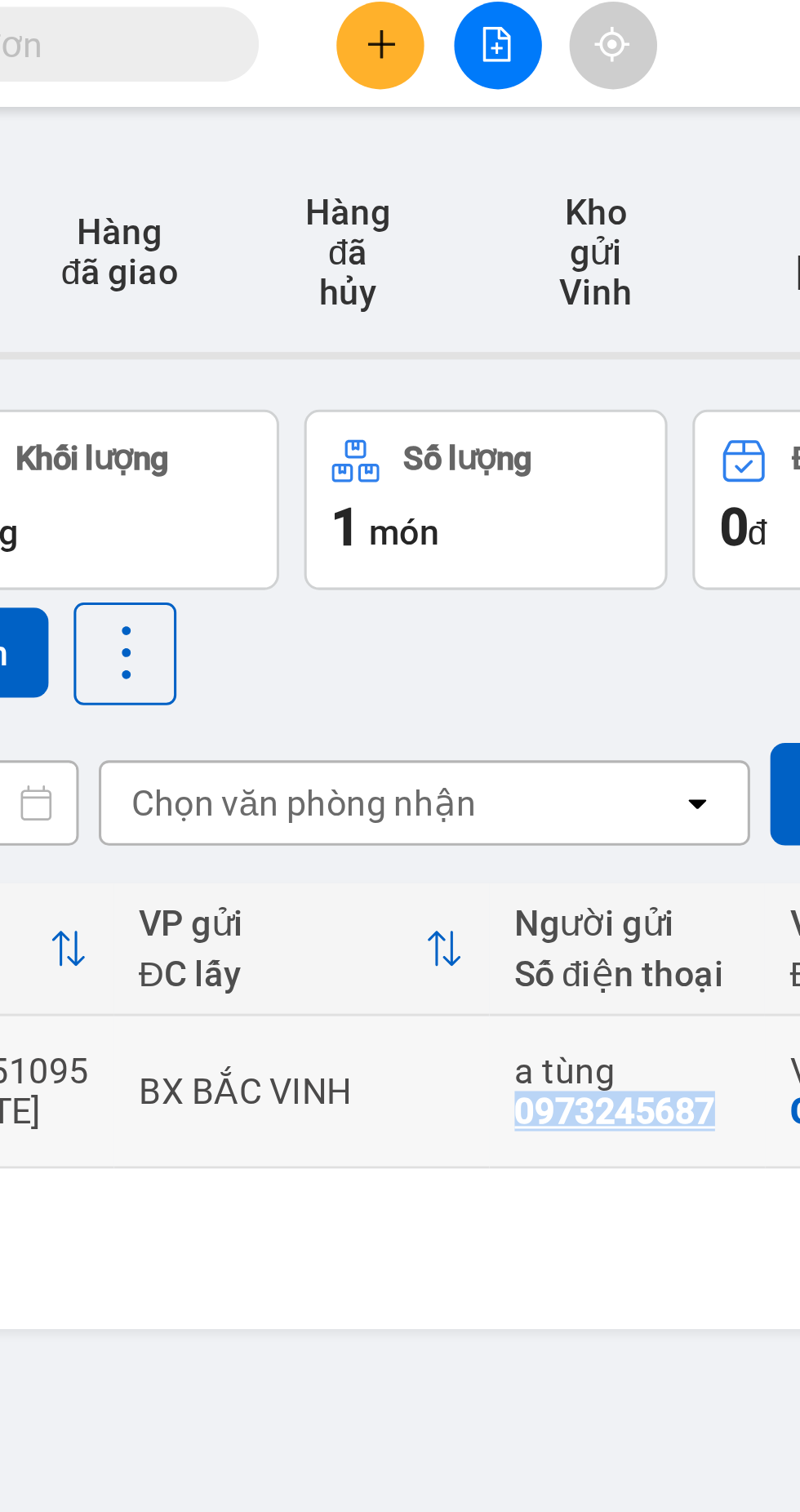
copy div "0973245687"
click at [343, 24] on icon "plus" at bounding box center [342, 20] width 11 height 11
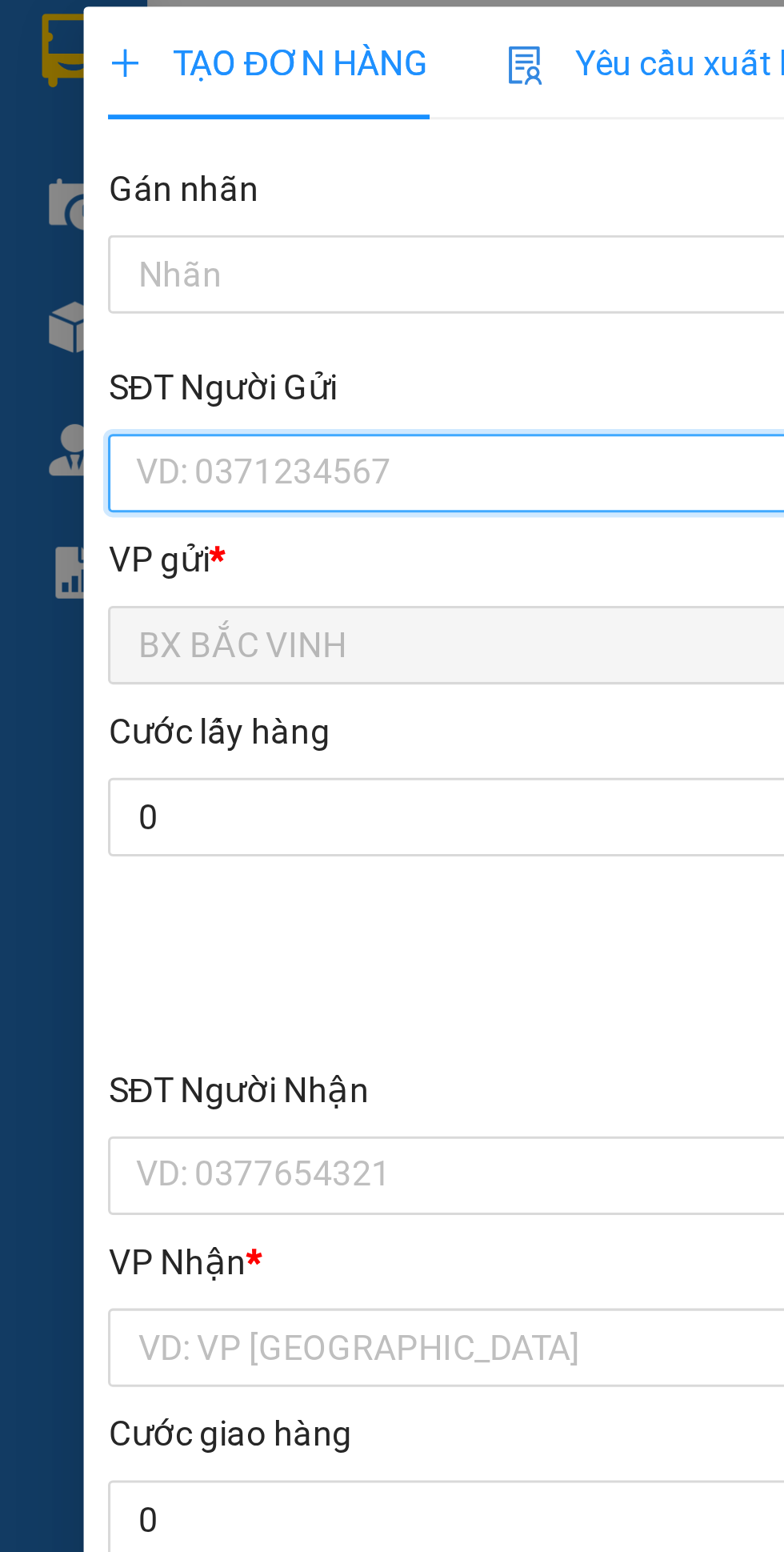
paste input "0973245687"
type input "0973245687"
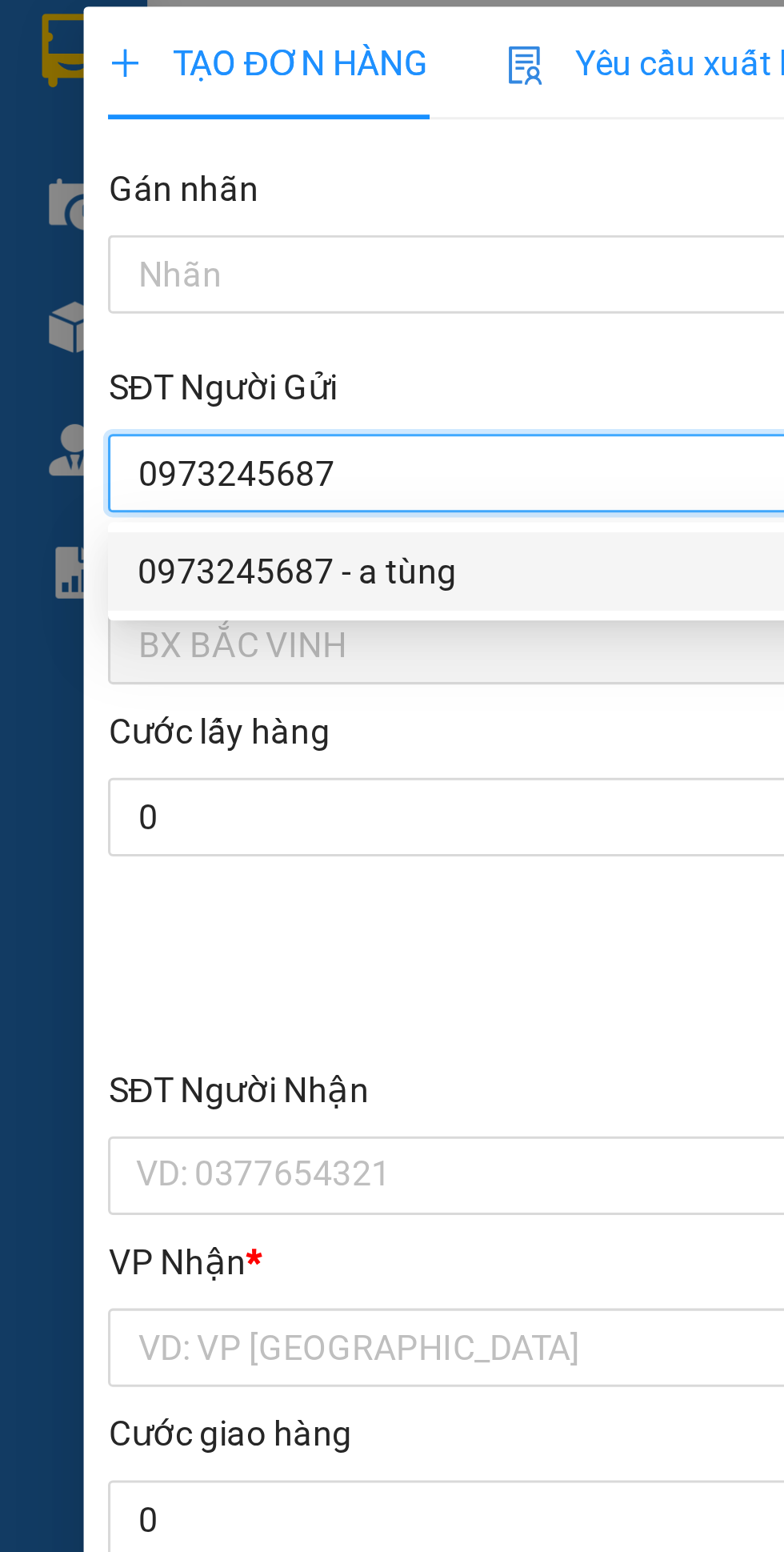
click at [127, 195] on div "0973245687 - a tùng" at bounding box center [212, 192] width 335 height 18
type input "a tùng"
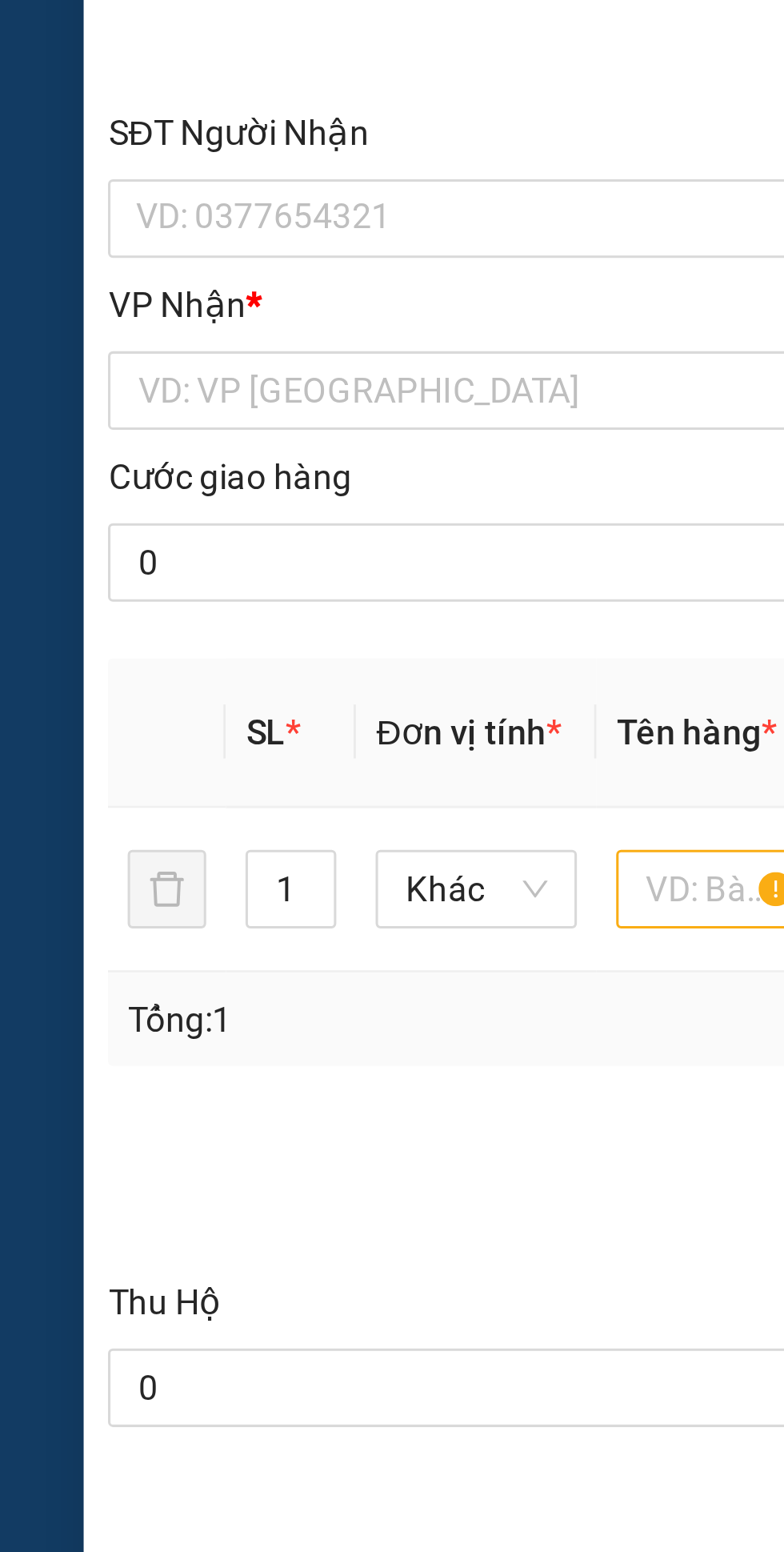
type input "0973245687"
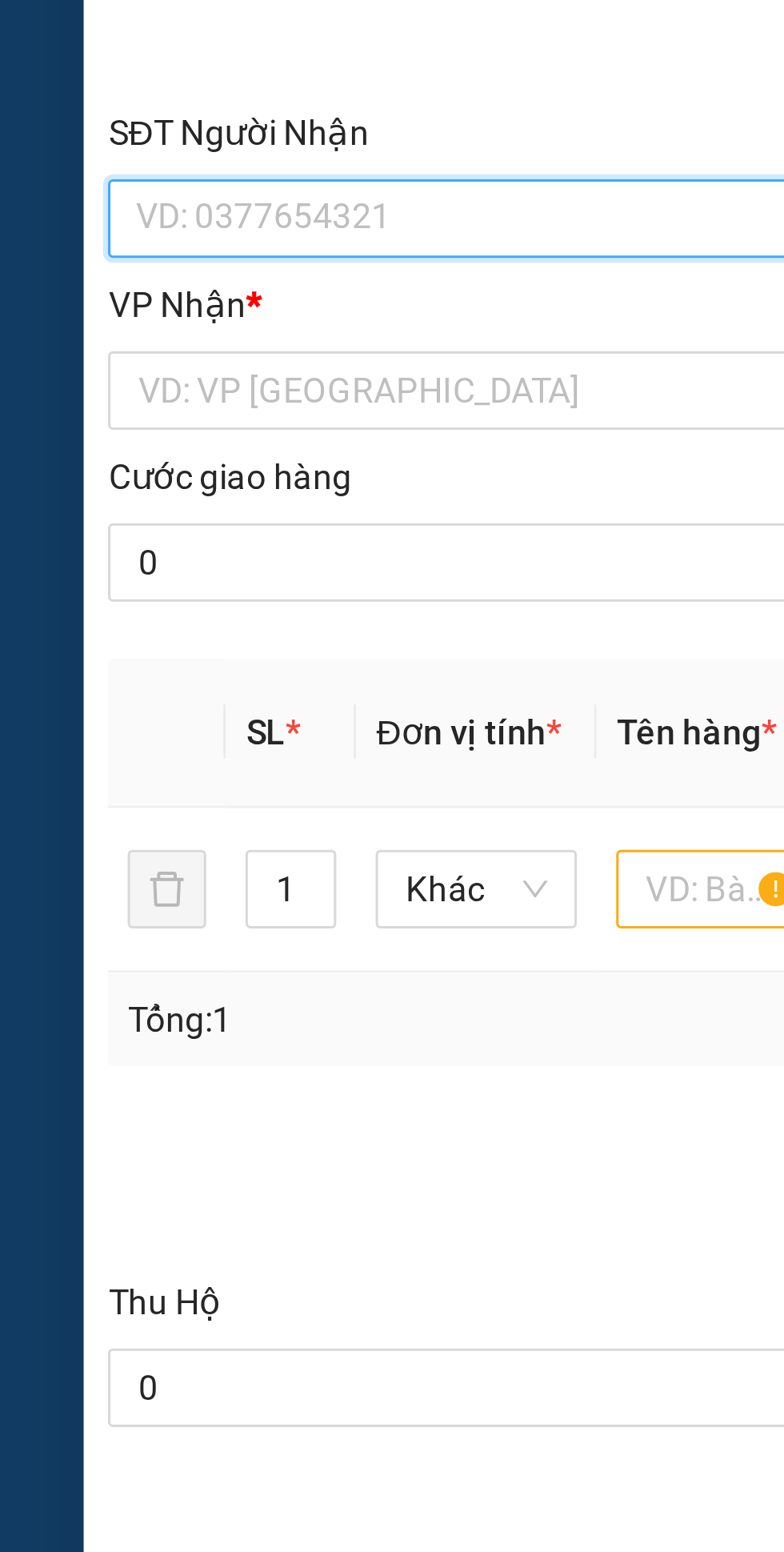
click at [134, 394] on input "SĐT Người Nhận" at bounding box center [212, 389] width 354 height 25
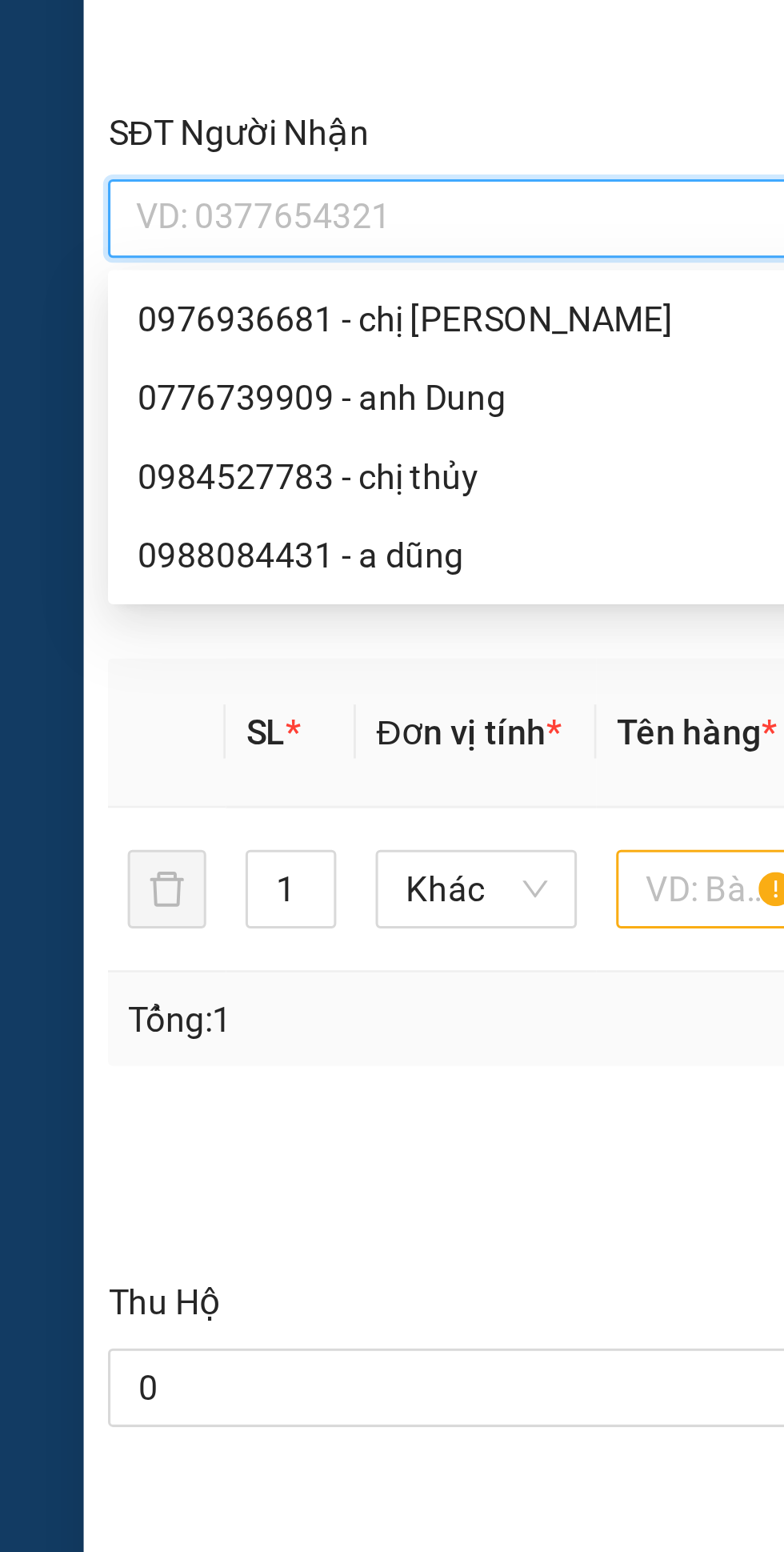
click at [102, 450] on div "0776739909 - anh Dung" at bounding box center [212, 447] width 335 height 18
type input "0776739909"
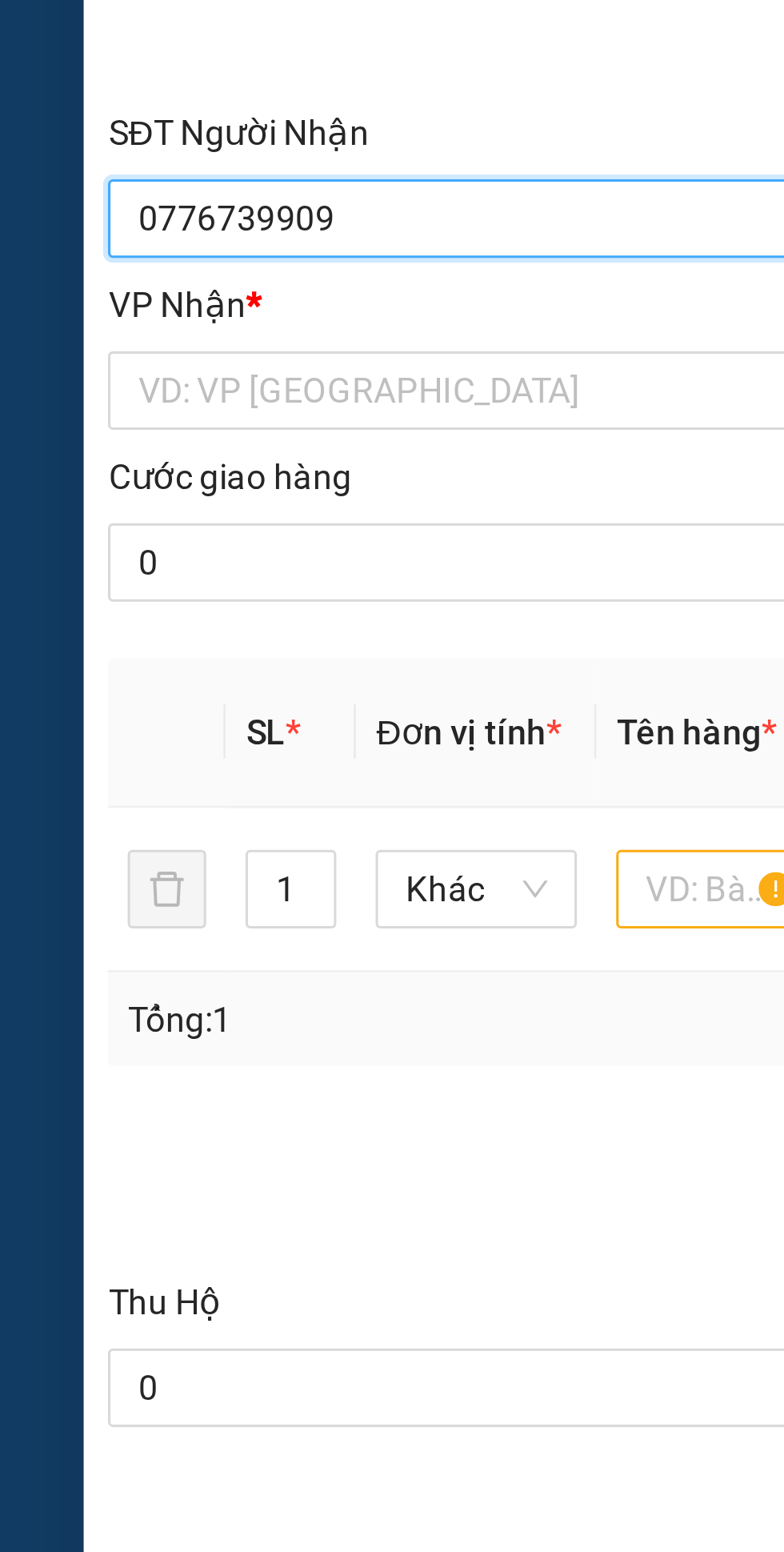
type input "anh Dung"
checkbox input "true"
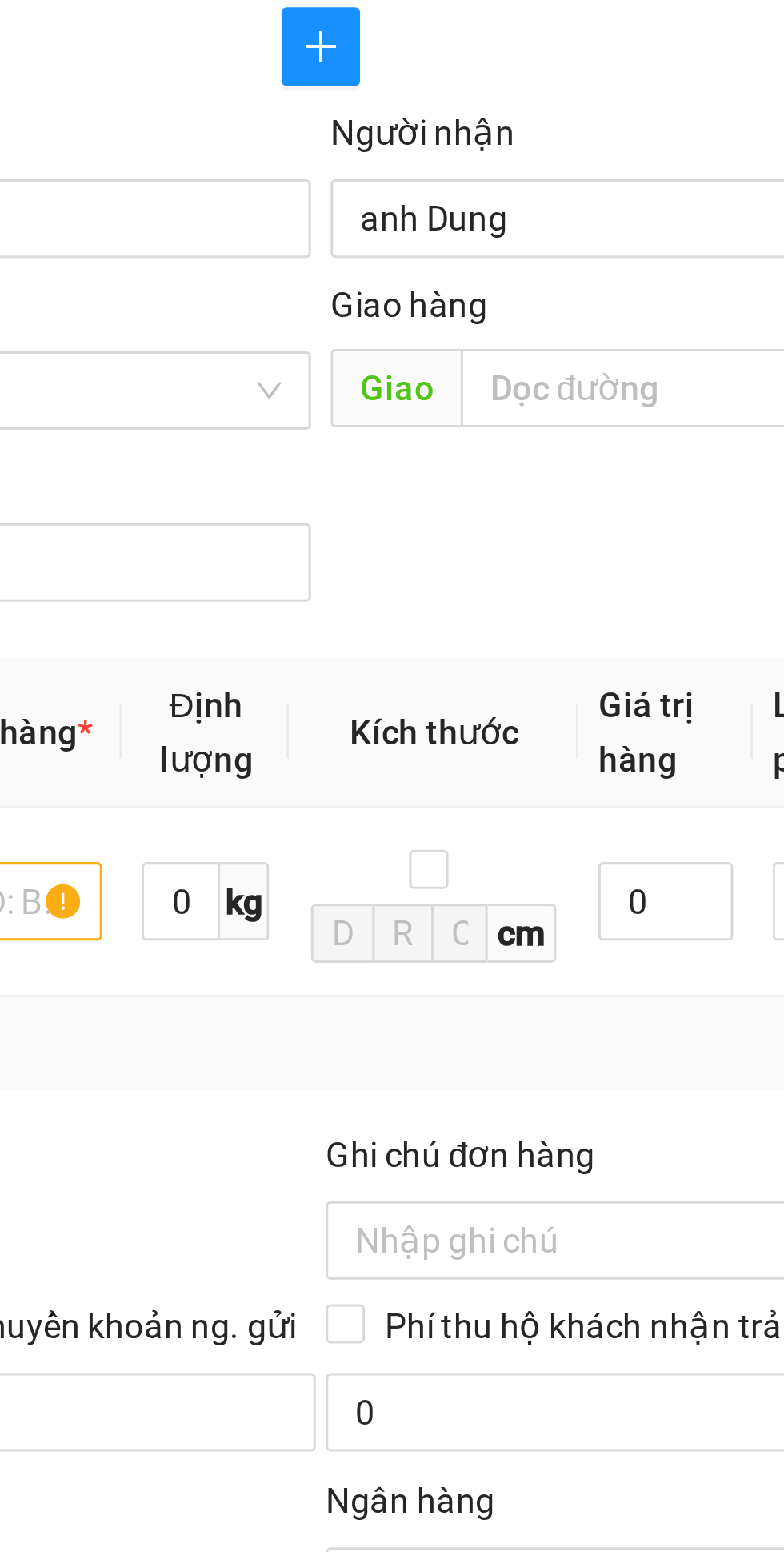
click at [470, 391] on input "anh Dung" at bounding box center [564, 388] width 319 height 18
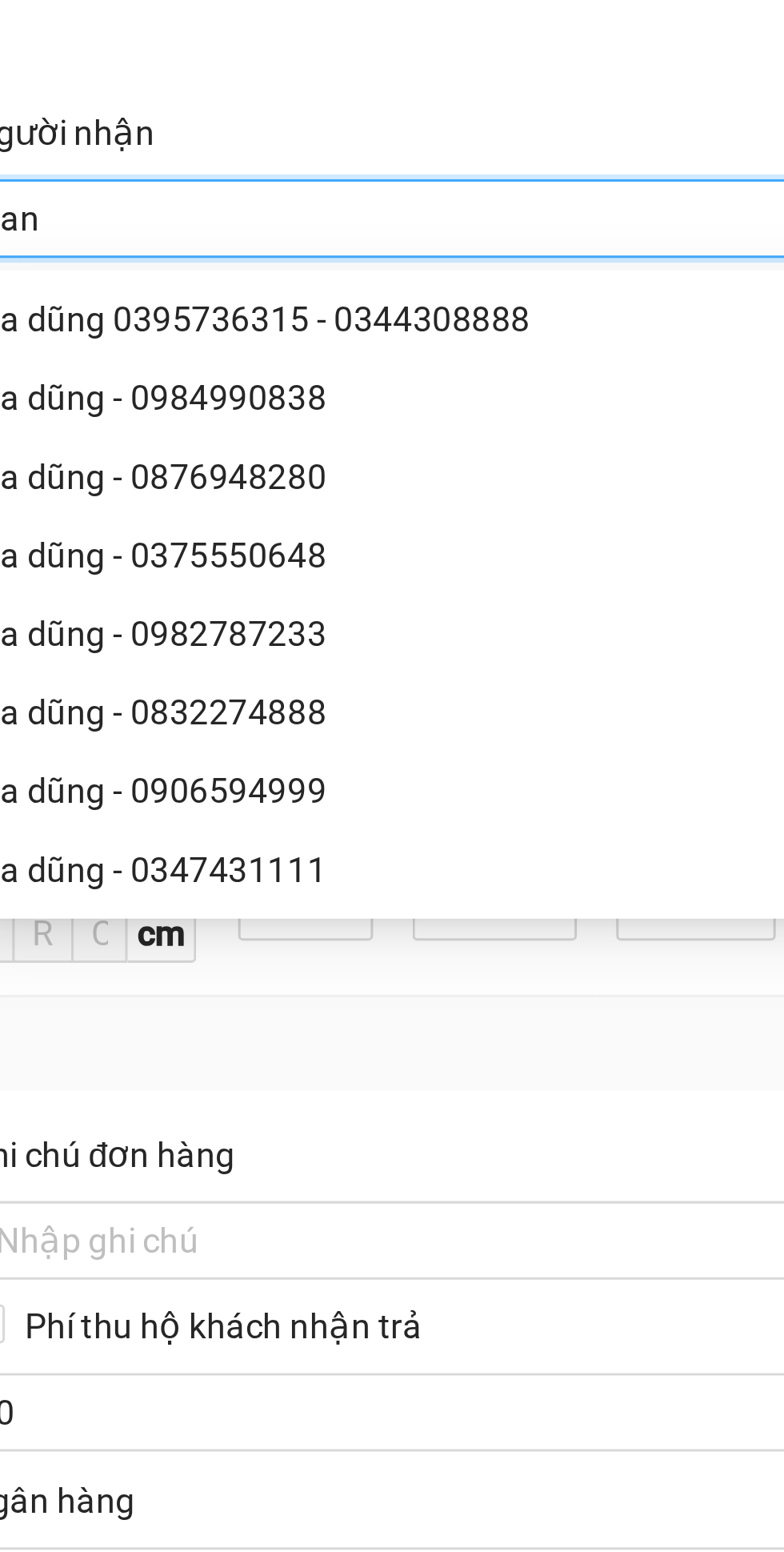
type input "a"
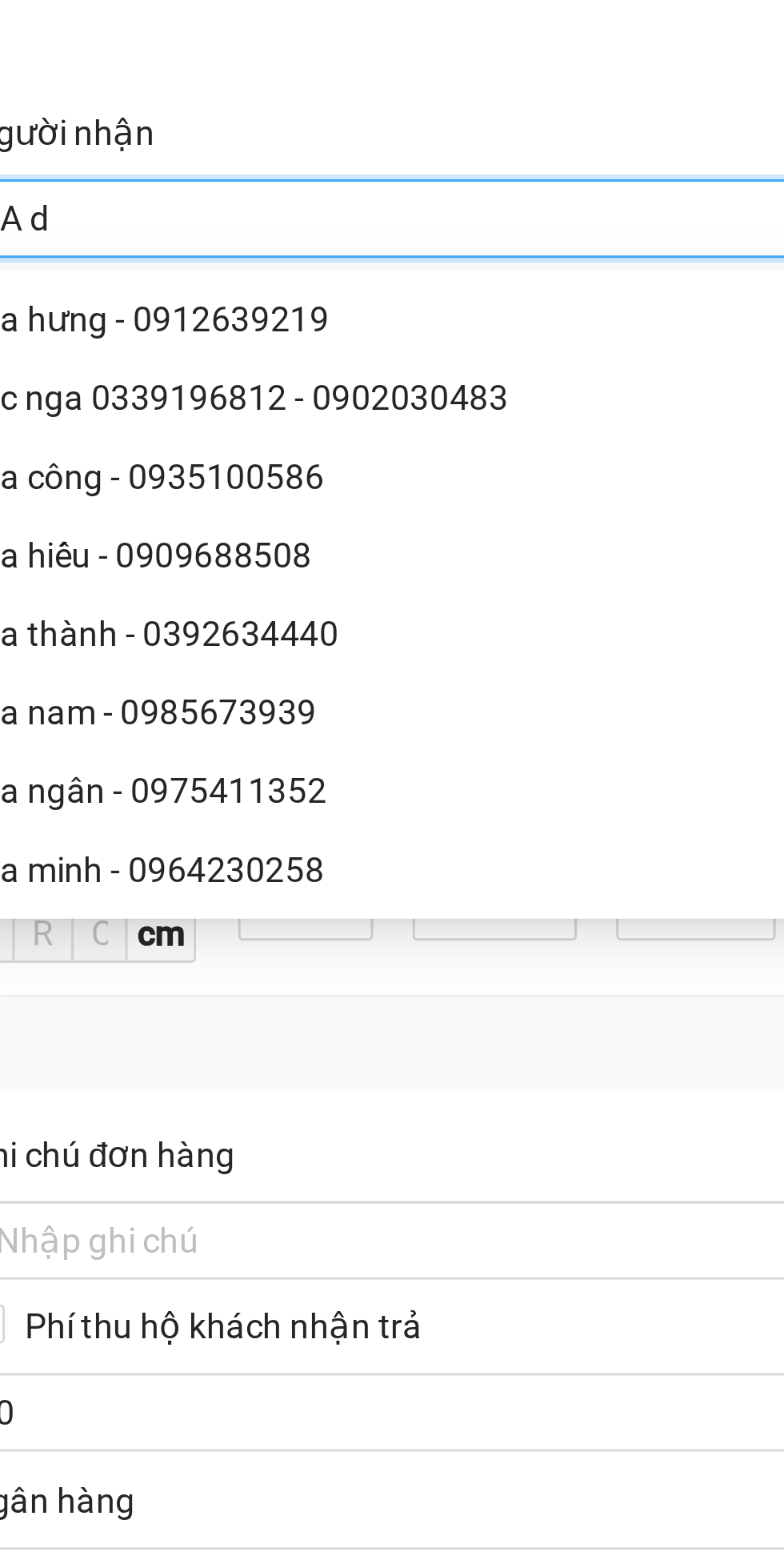
type input "A dũng"
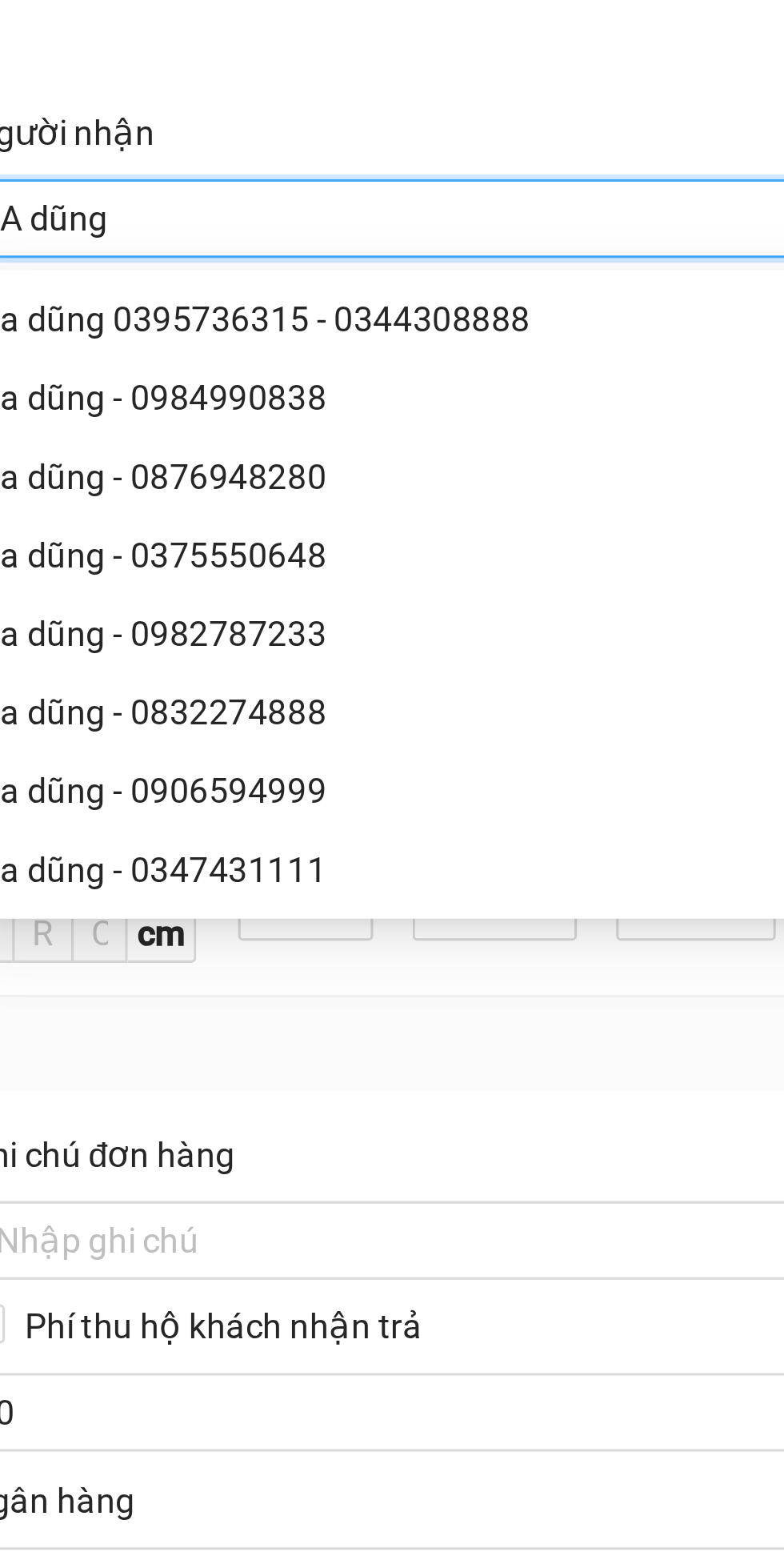
click at [580, 541] on div "a dũng - 0832274888" at bounding box center [573, 550] width 335 height 18
type input "0832274888"
type input "a dũng"
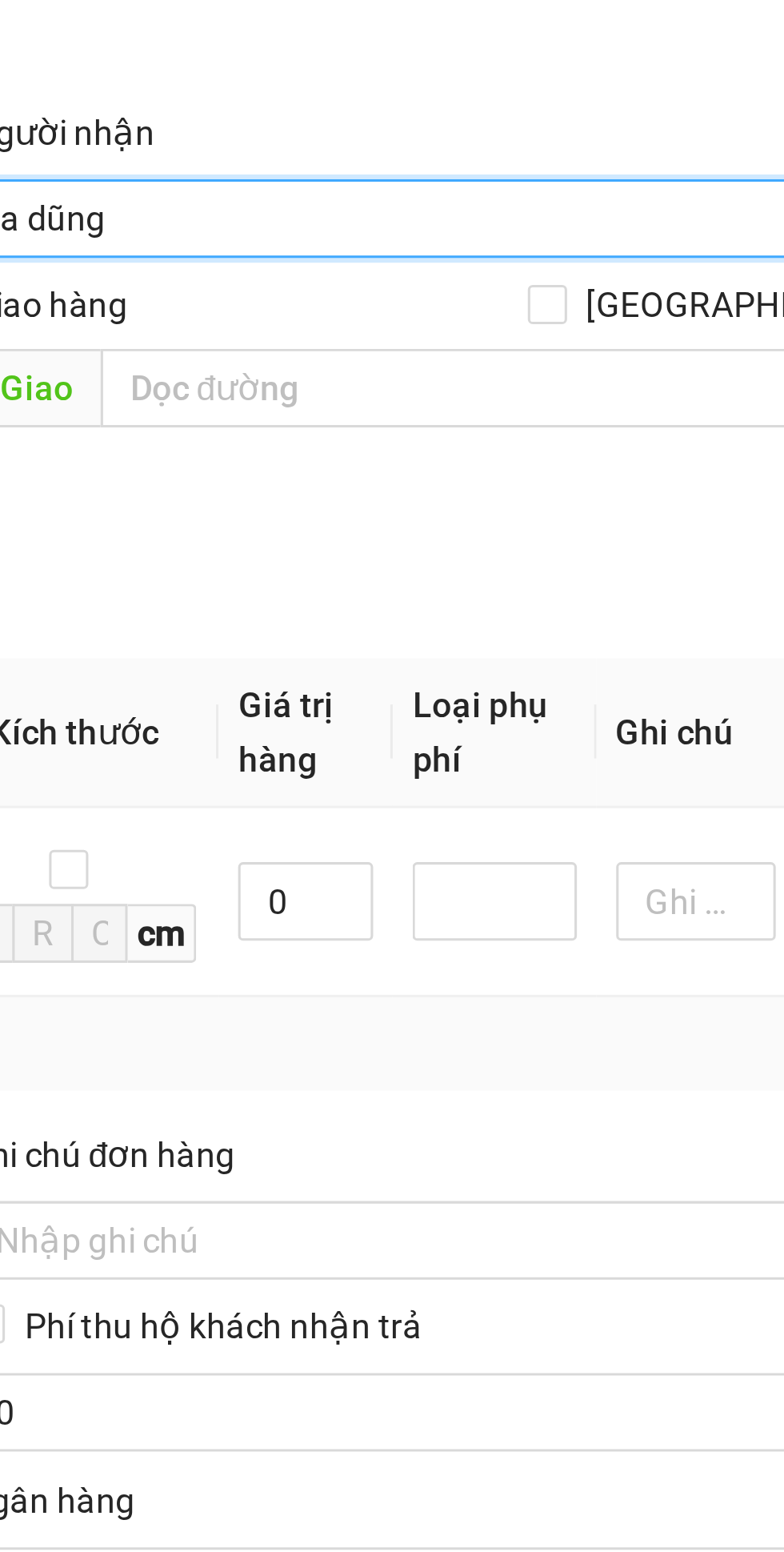
checkbox input "true"
type input "vp"
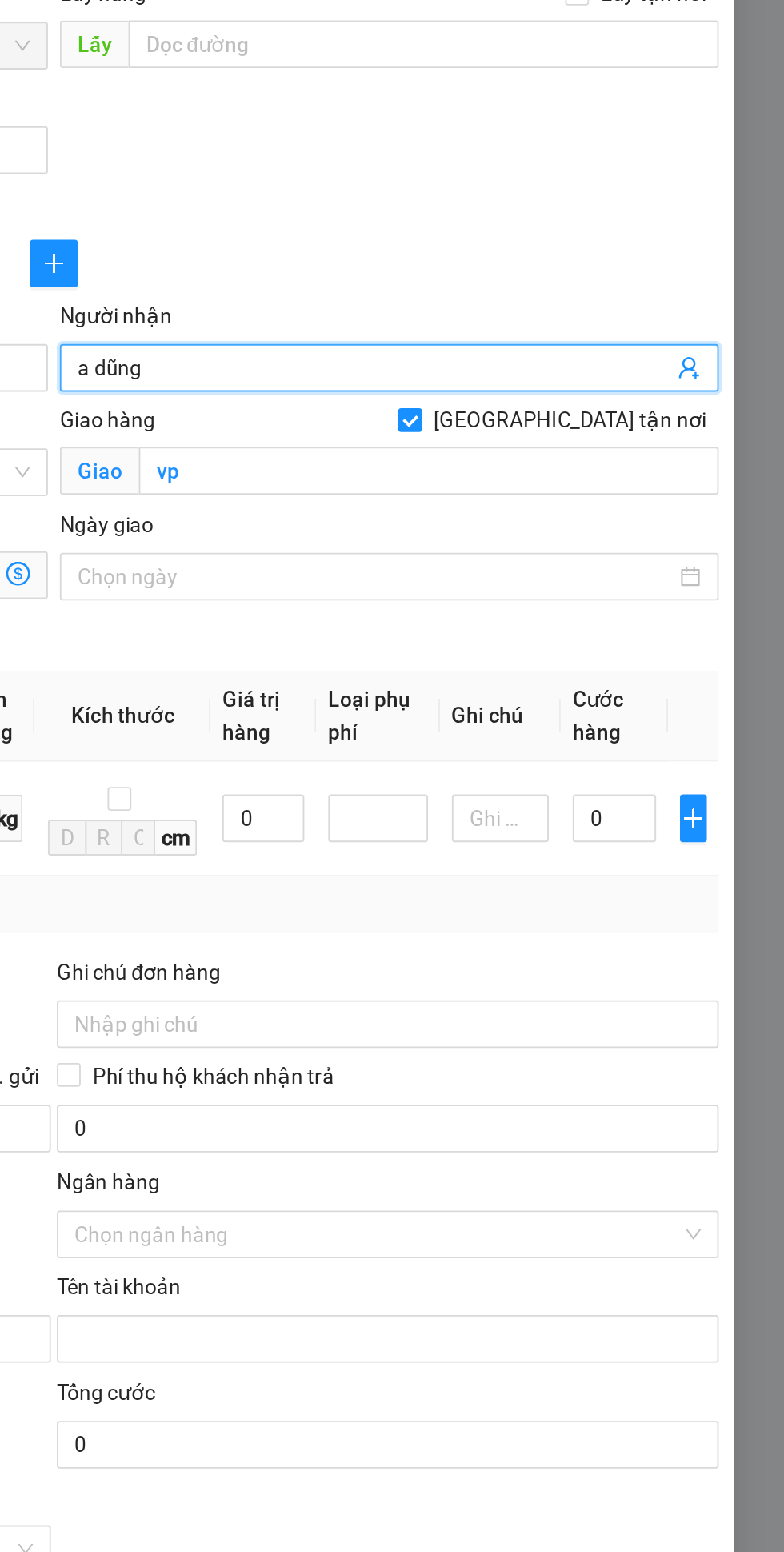
type input "a dũng"
click at [588, 420] on input "[GEOGRAPHIC_DATA] tận nơi" at bounding box center [582, 415] width 11 height 11
checkbox input "false"
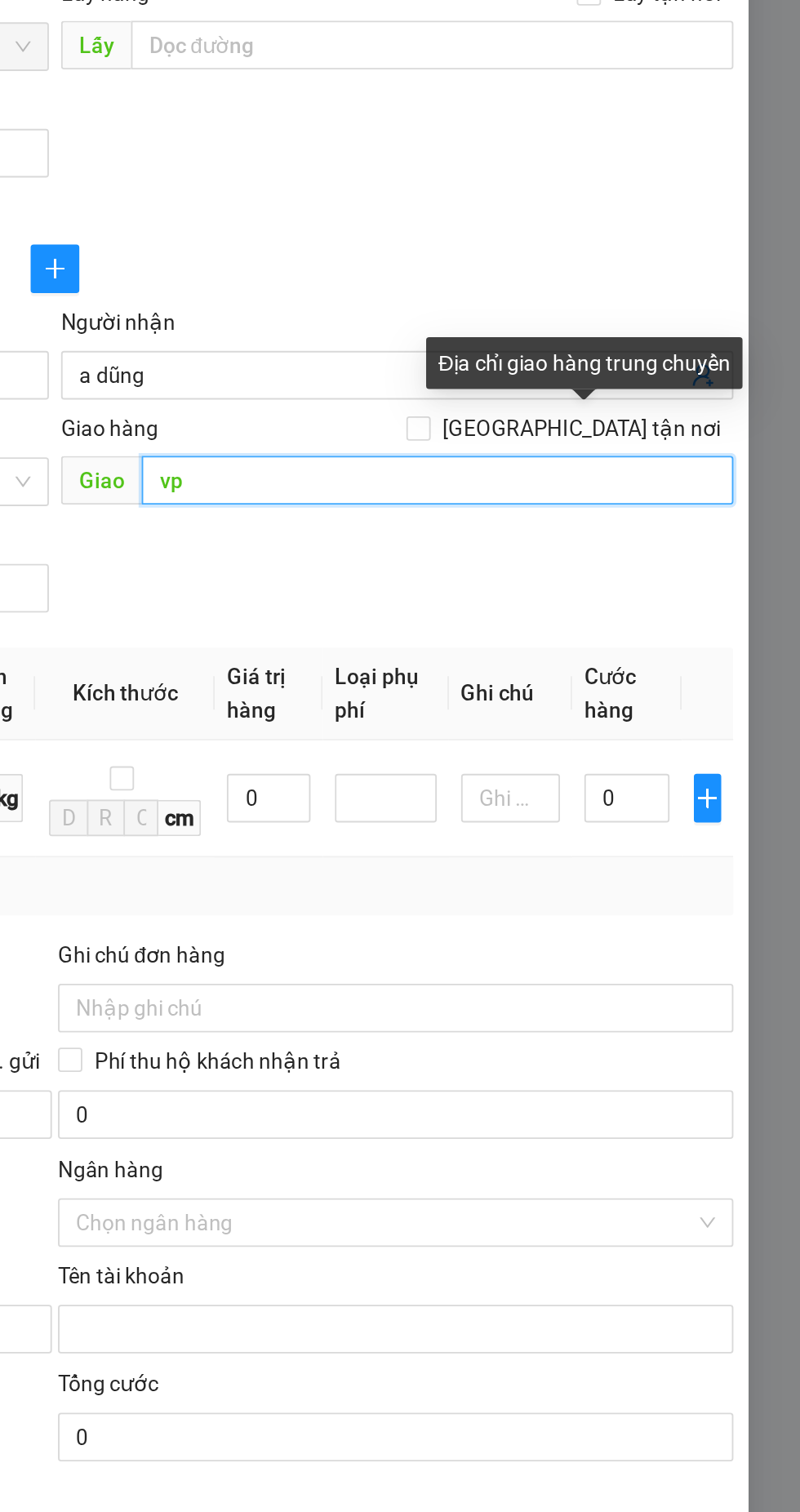
click at [507, 459] on input "vp" at bounding box center [606, 453] width 318 height 26
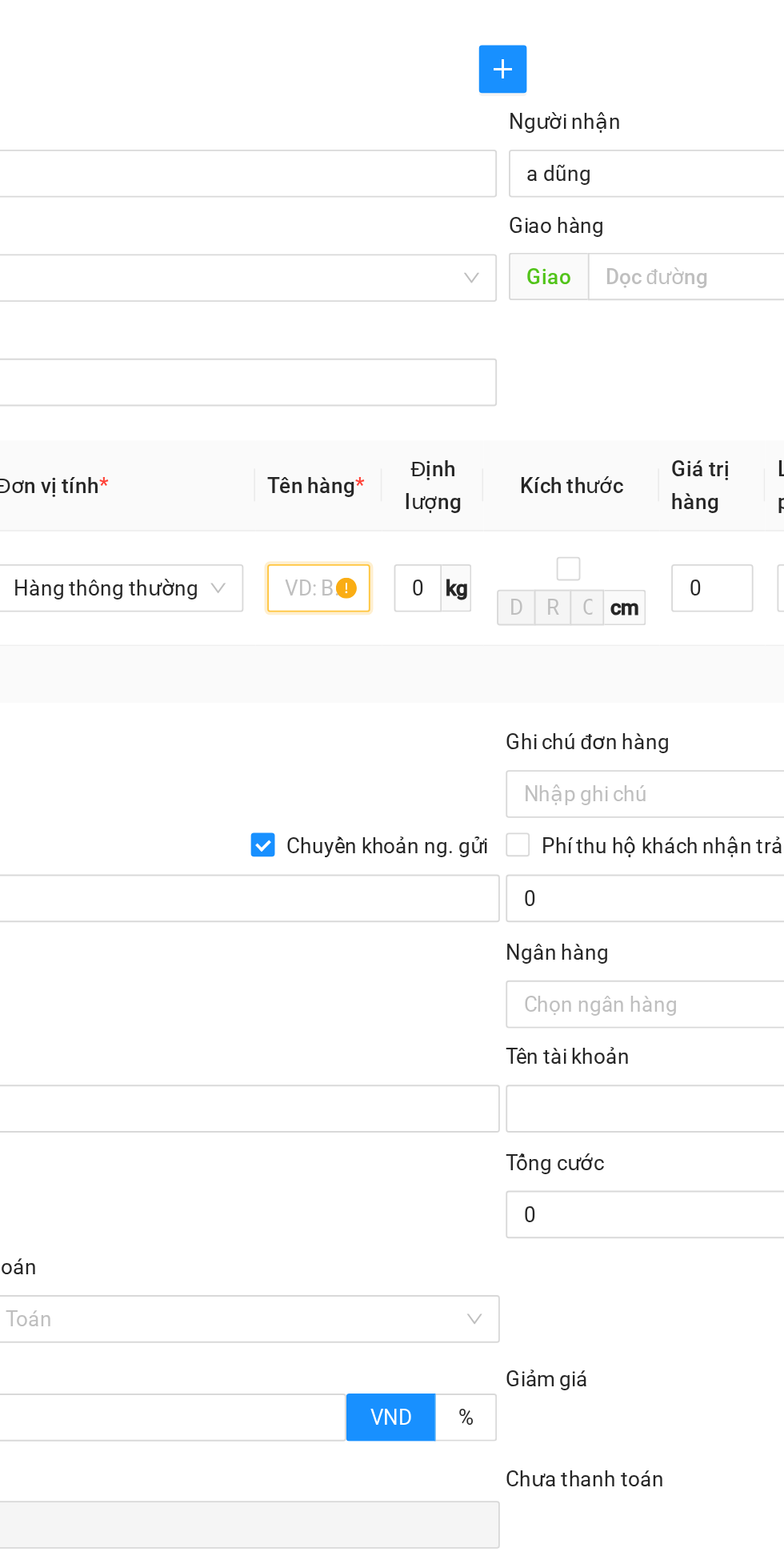
click at [280, 617] on input "text" at bounding box center [293, 611] width 55 height 25
type input "Tp"
click at [304, 664] on div "Tổng: 1" at bounding box center [217, 657] width 350 height 18
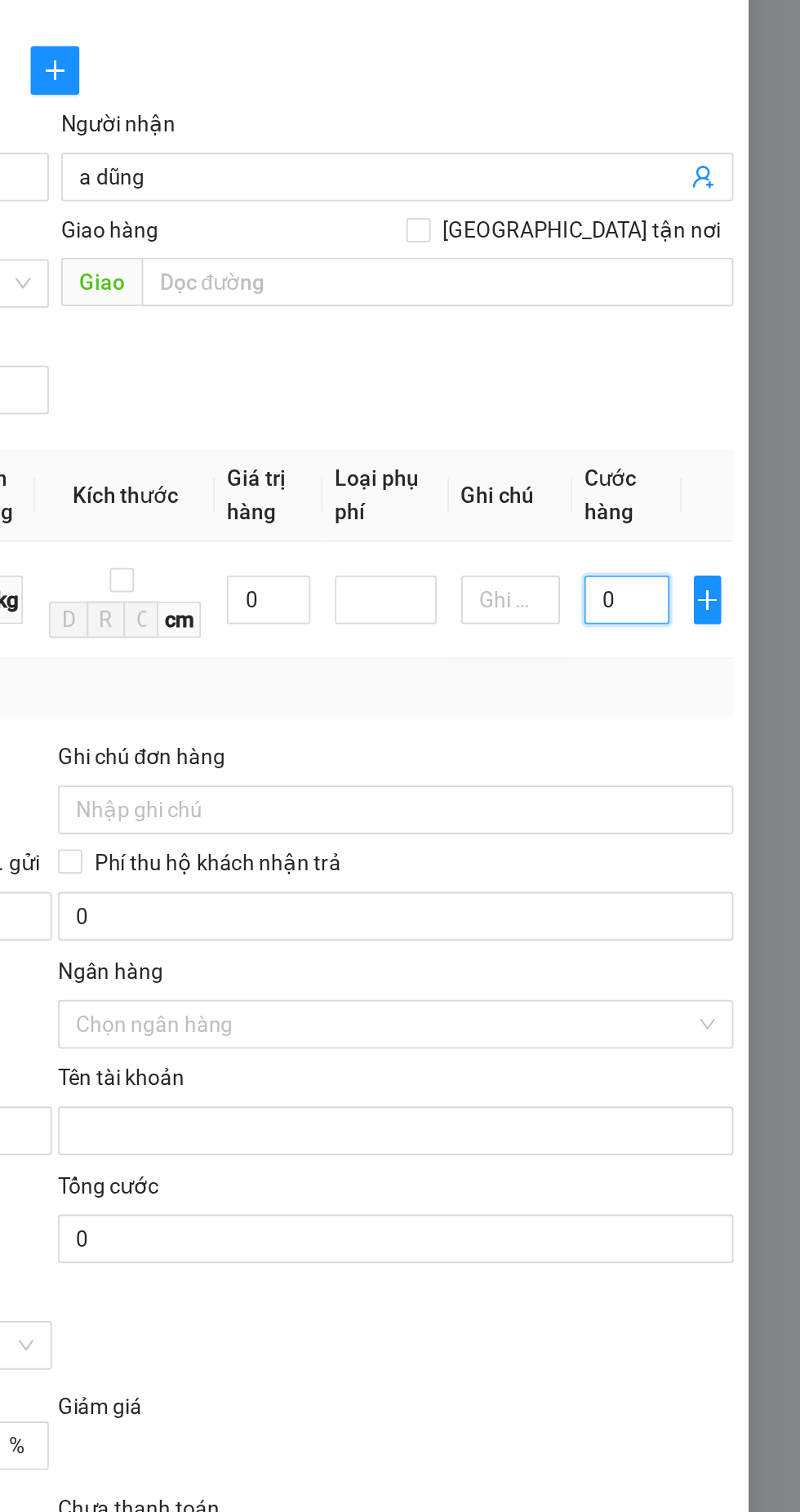
click at [706, 624] on input "0" at bounding box center [707, 624] width 46 height 26
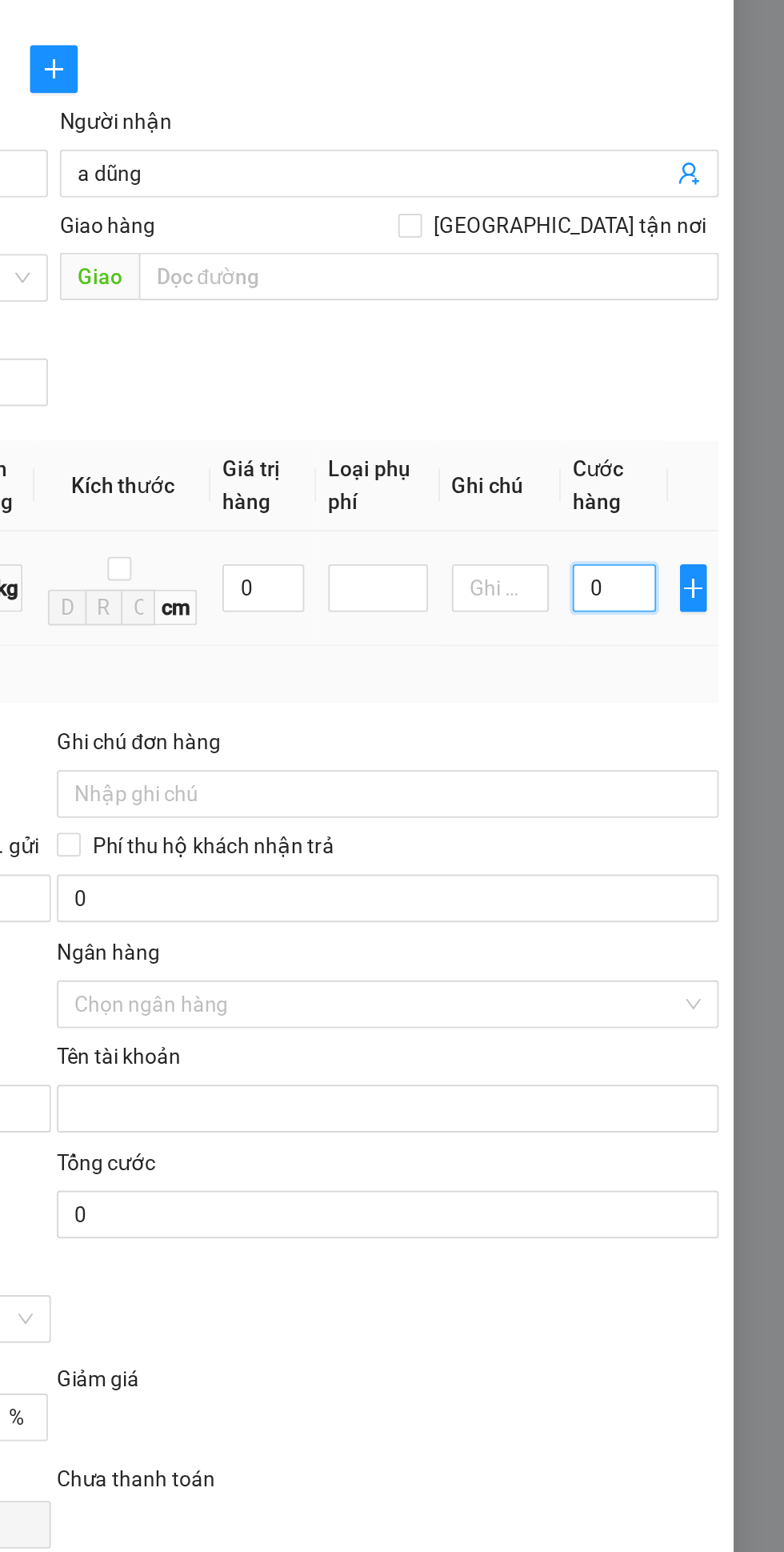
type input "5"
type input "50"
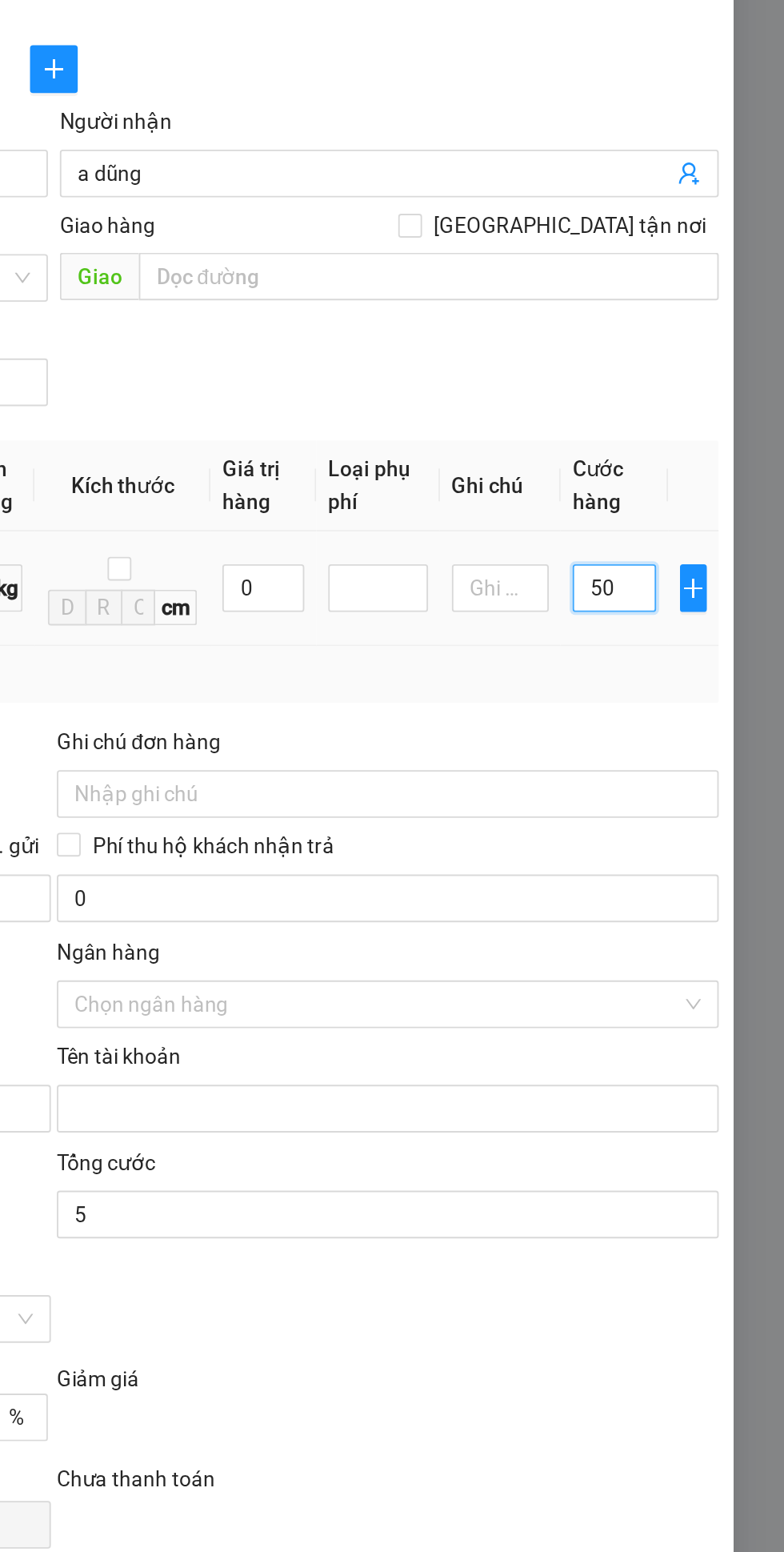
type input "50"
click at [648, 665] on div "Tổng: 1" at bounding box center [392, 657] width 700 height 18
type input "50.000"
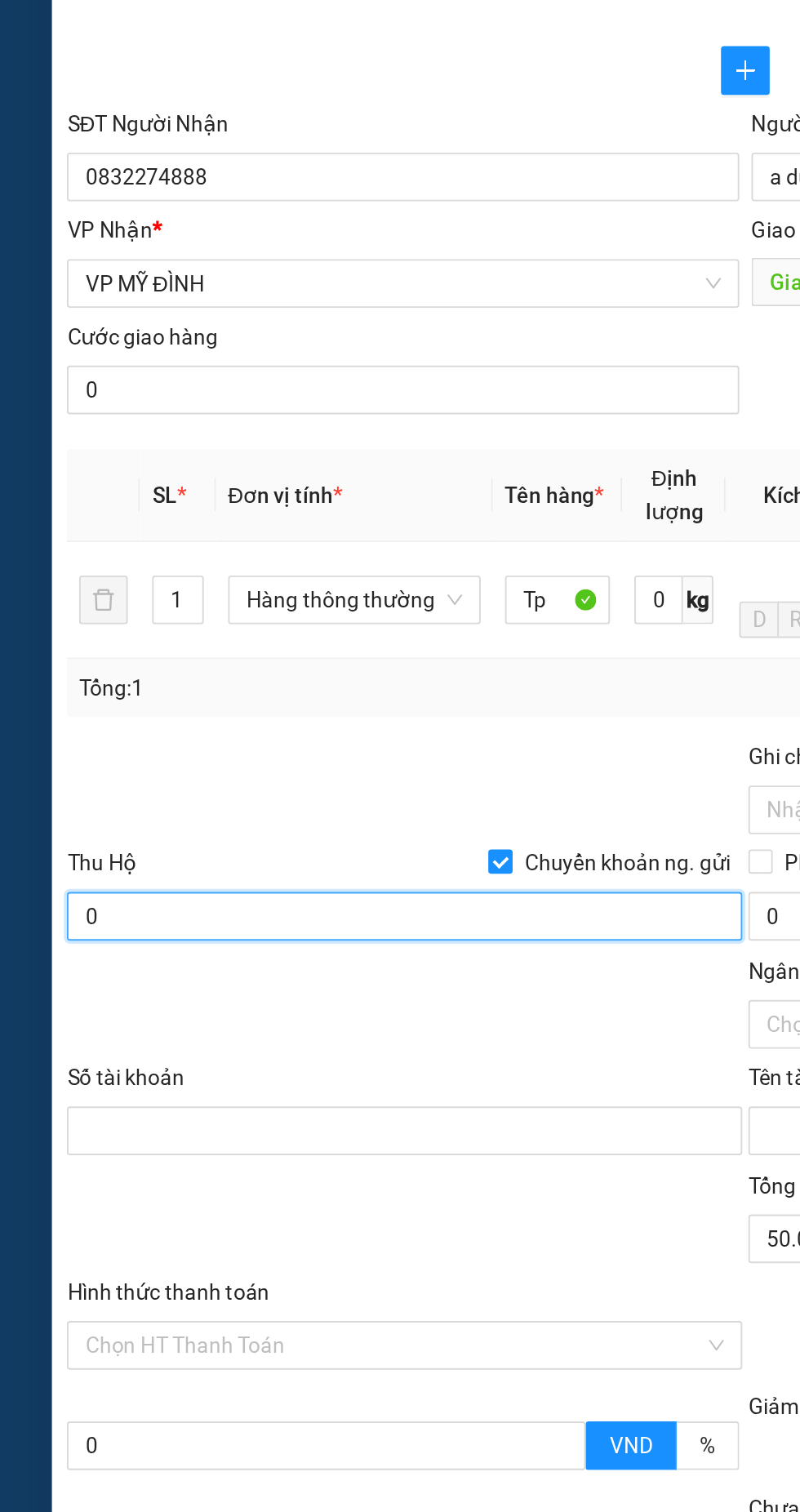
click at [143, 793] on input "0" at bounding box center [217, 794] width 362 height 26
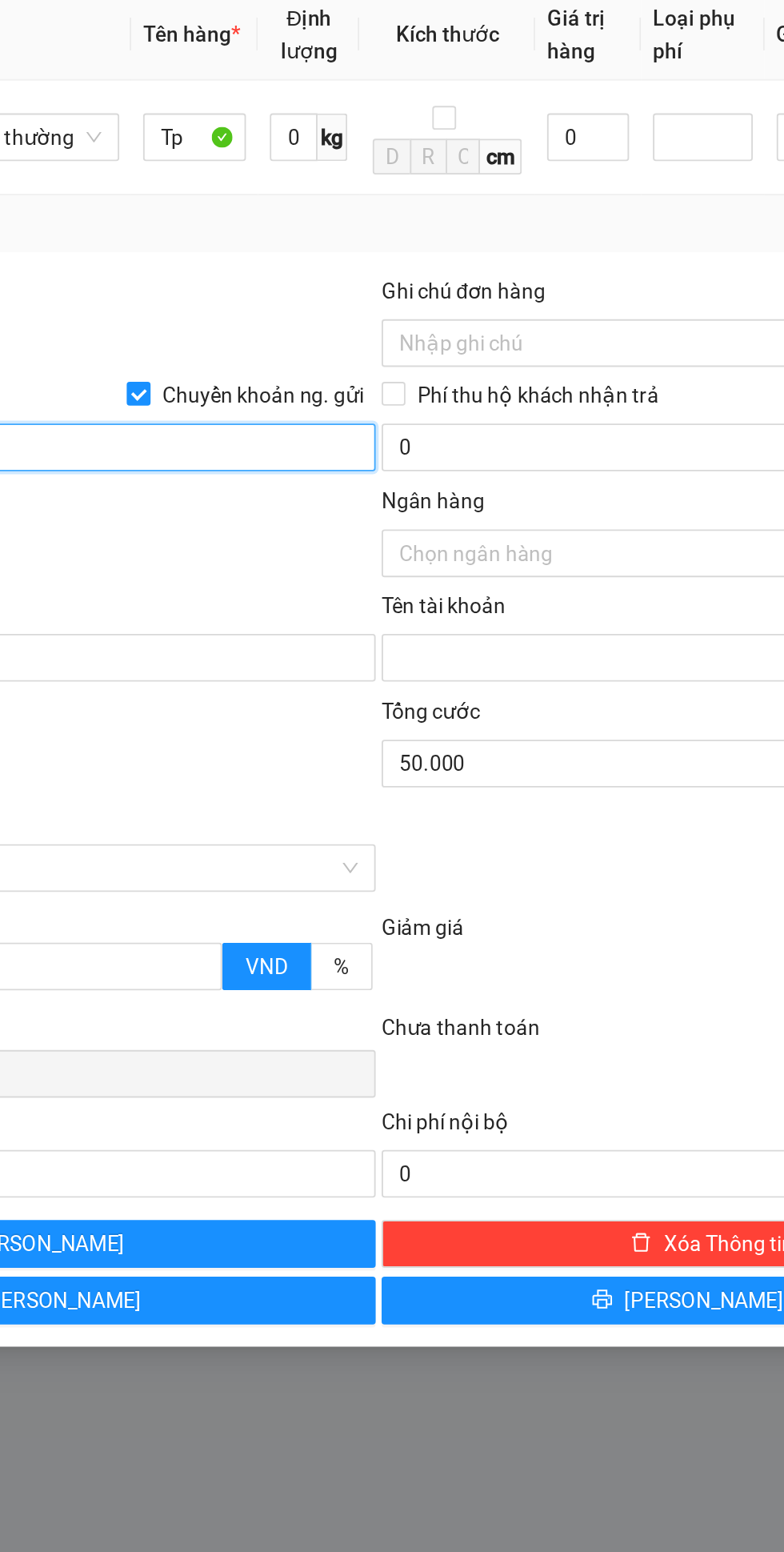
type input "3.360.000"
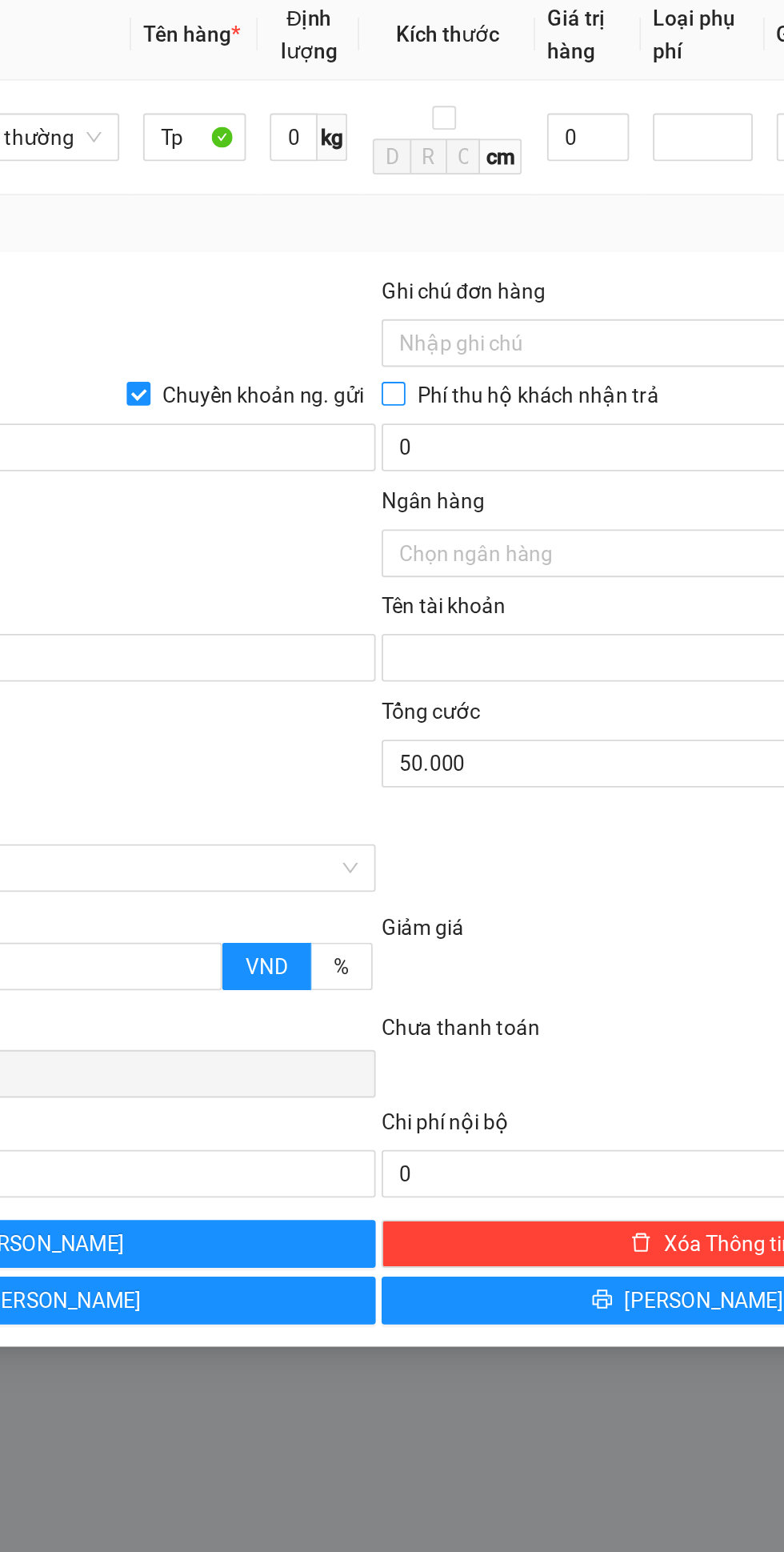
click at [403, 751] on input "Phí thu hộ khách nhận trả" at bounding box center [399, 748] width 11 height 11
checkbox input "true"
type input "30.000"
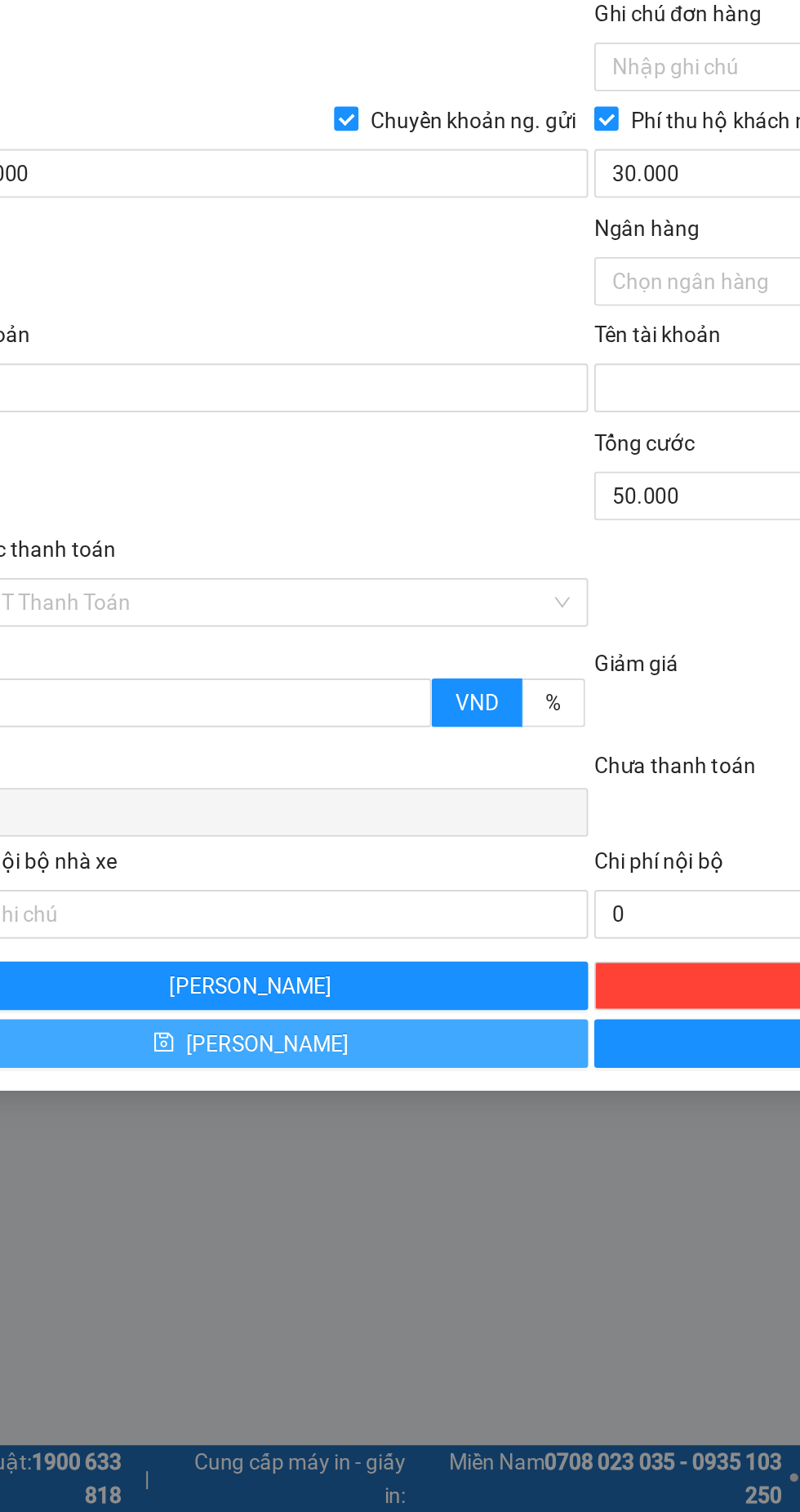
click at [218, 1259] on span "[PERSON_NAME]" at bounding box center [226, 1261] width 87 height 18
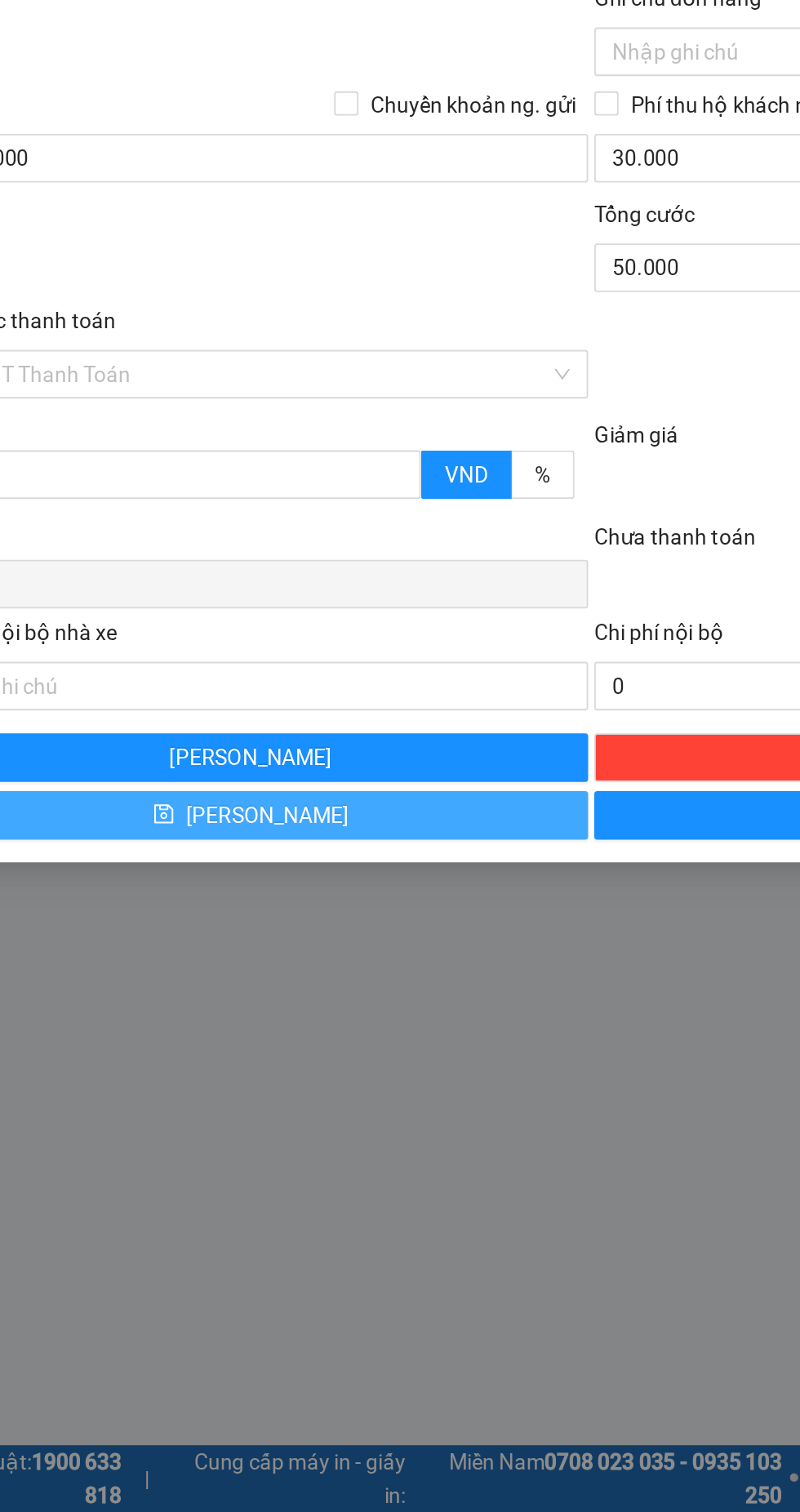
type input "0"
checkbox input "false"
type input "0"
checkbox input "false"
type input "0"
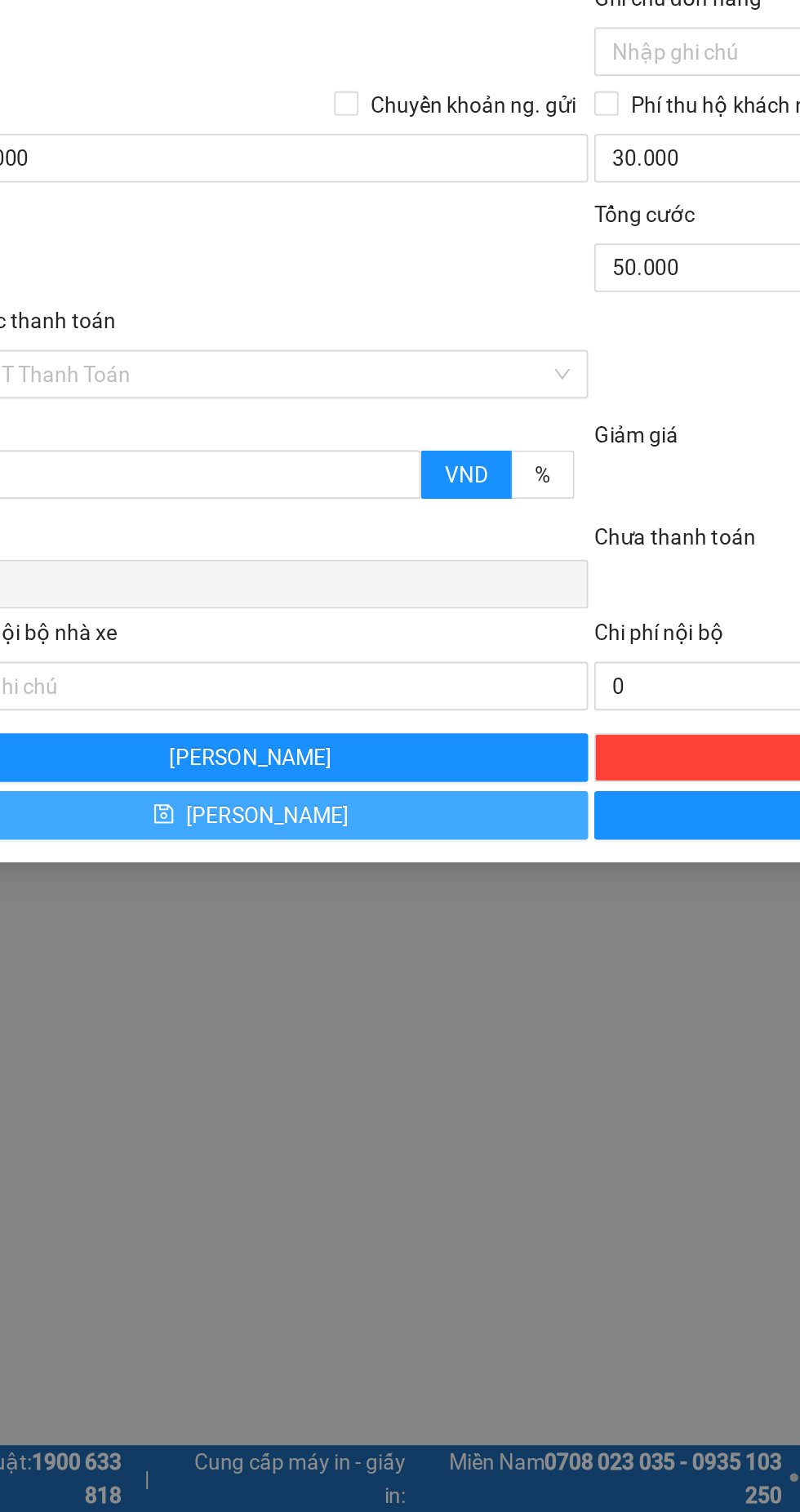
type input "0"
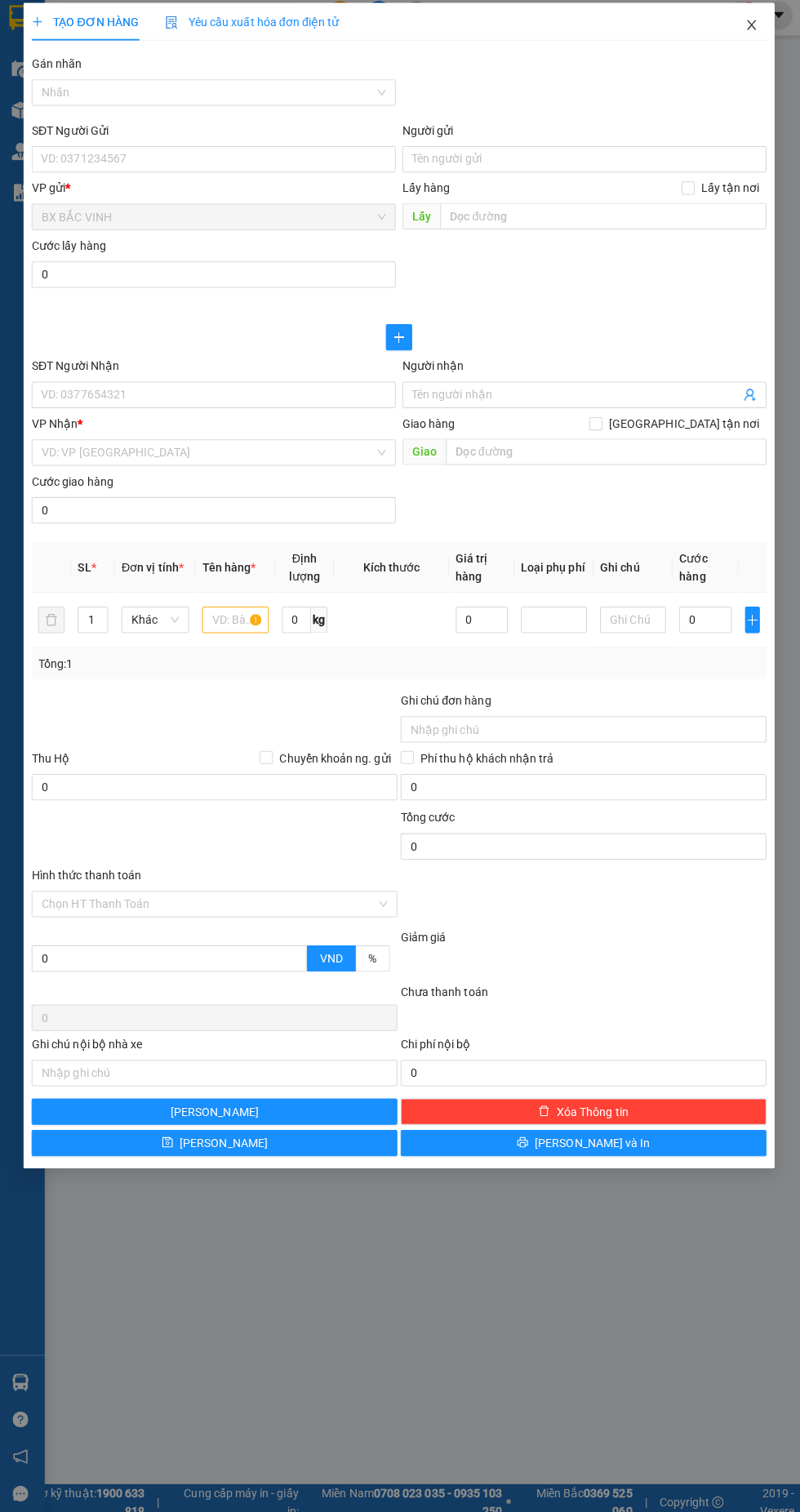
click at [749, 30] on icon "close" at bounding box center [749, 29] width 9 height 9
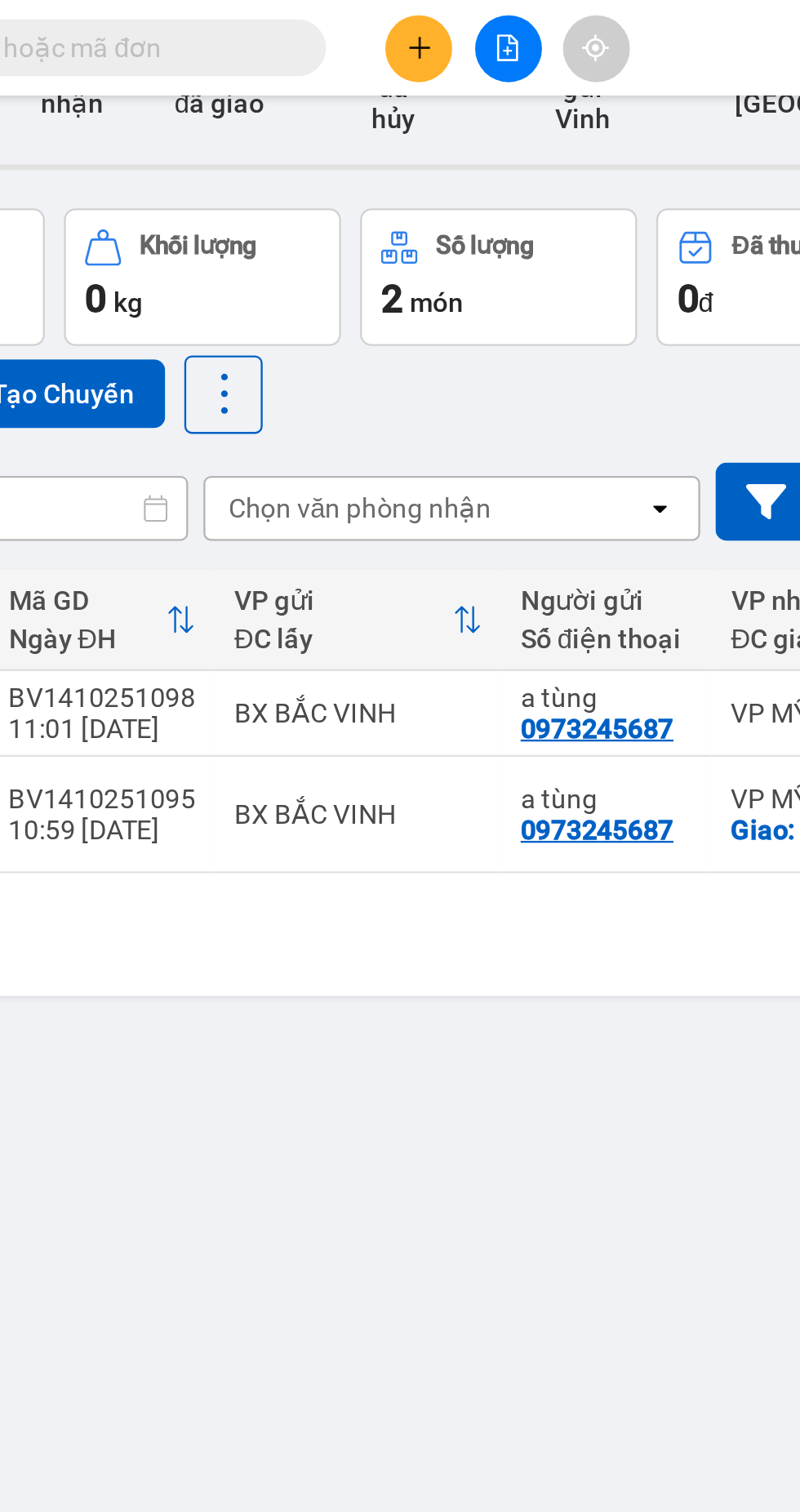
scroll to position [47, 0]
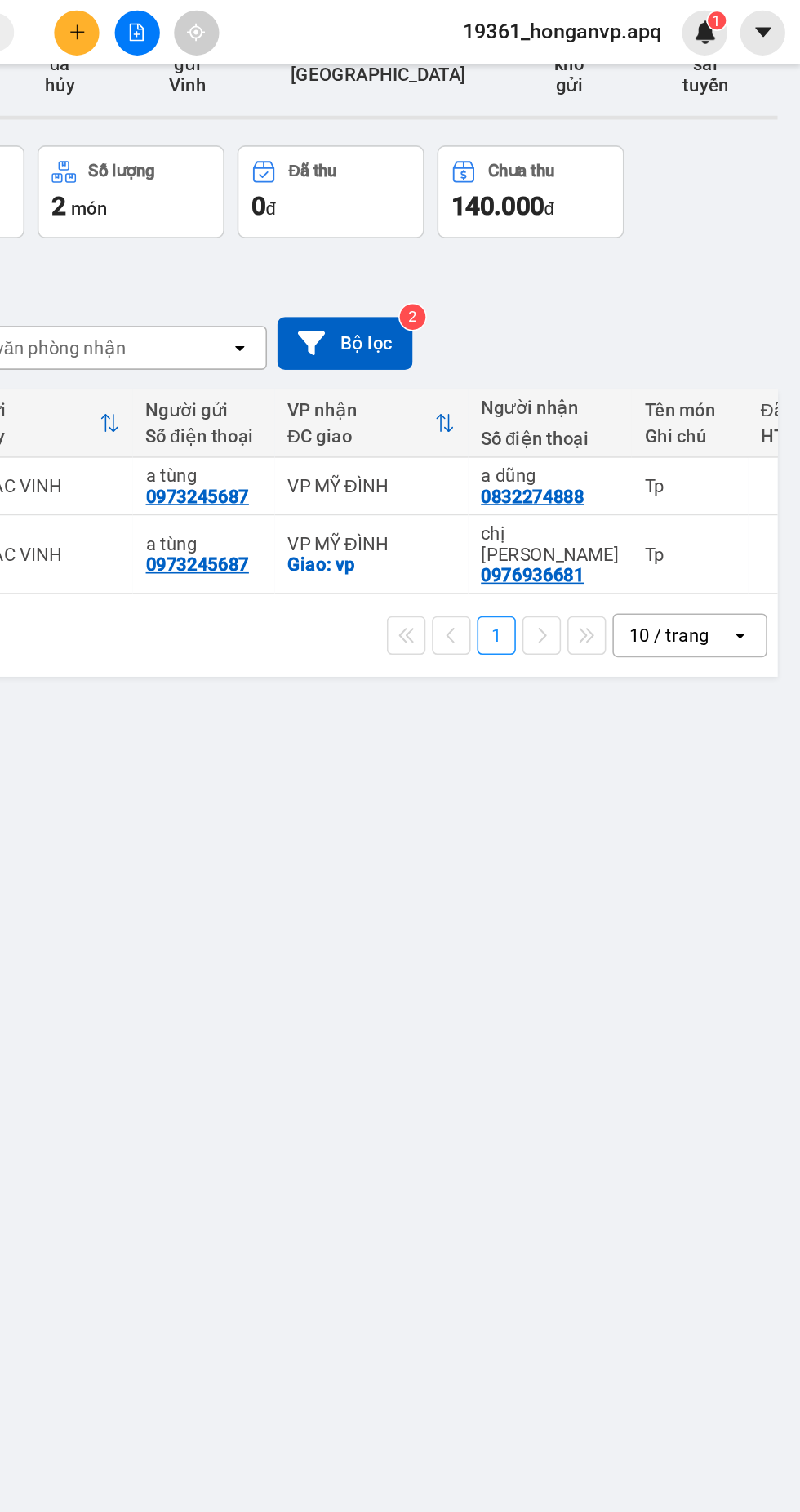
click at [639, 308] on div "0832274888" at bounding box center [631, 314] width 66 height 13
click at [690, 302] on icon at bounding box center [689, 307] width 11 height 11
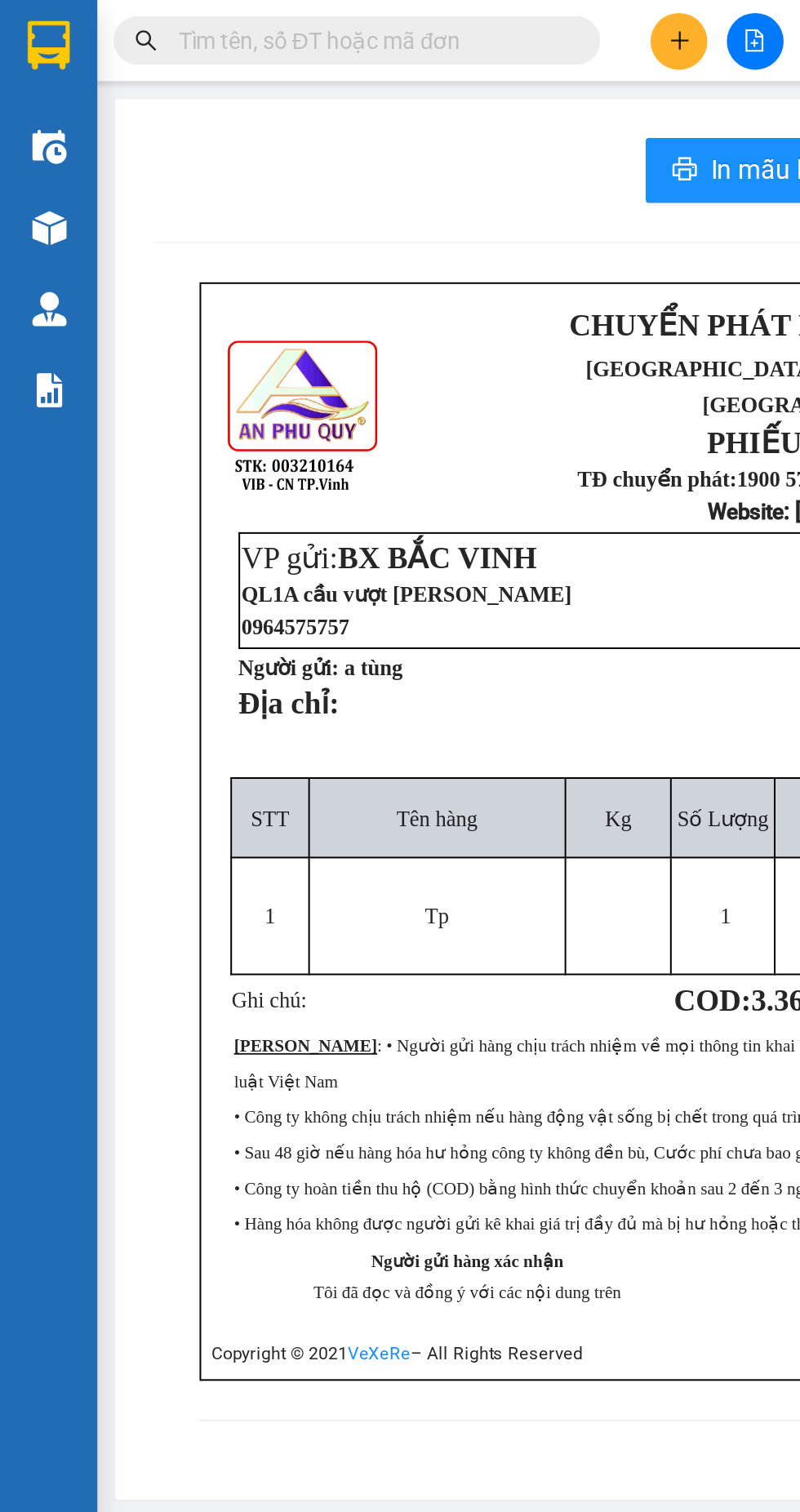
click at [20, 22] on img at bounding box center [24, 22] width 22 height 24
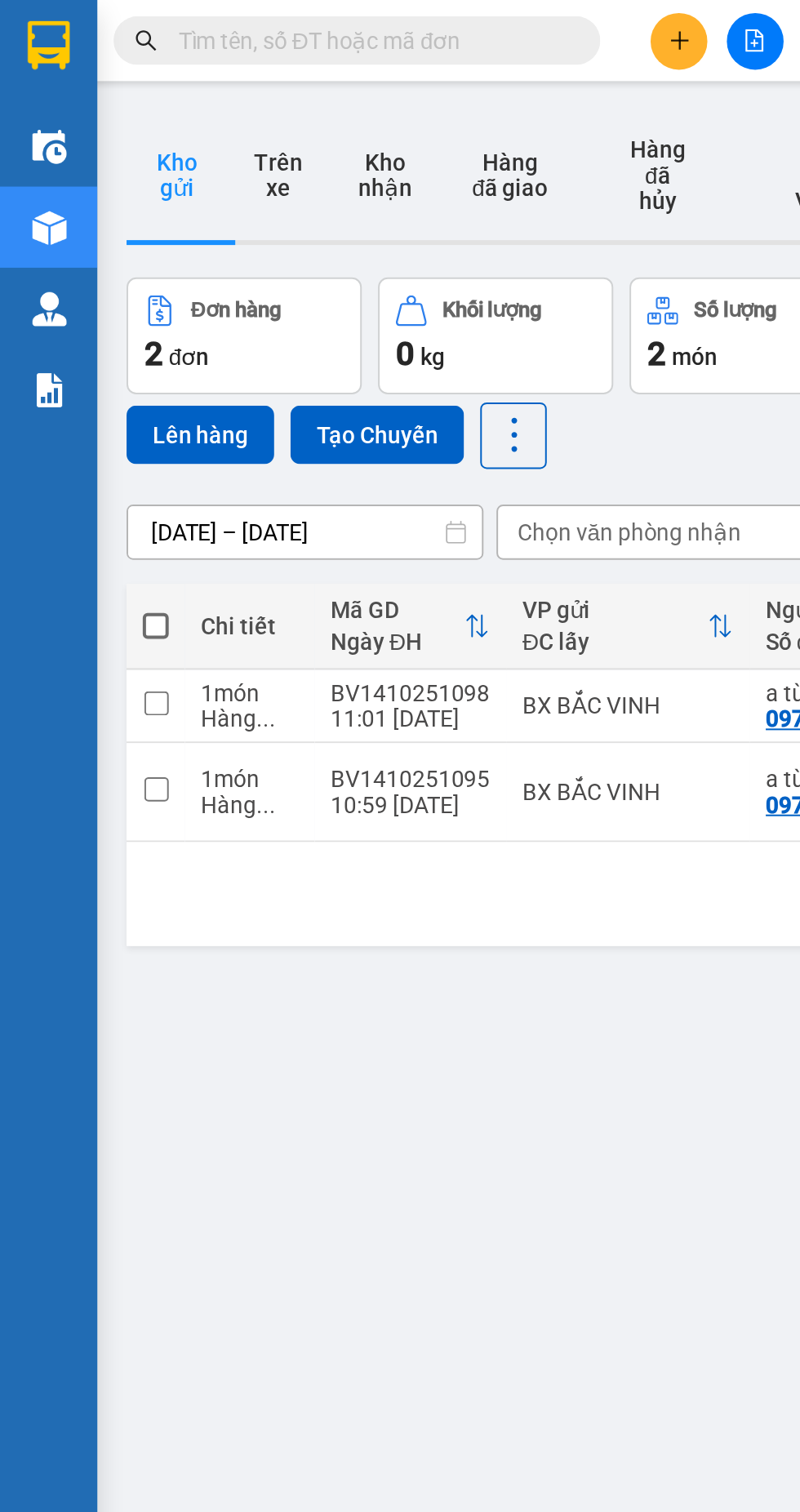
click at [359, 541] on div "ver 1.8.147 Kho gửi Trên xe Kho nhận Hàng đã giao Hàng đã hủy Kho gửi Vinh Kho …" at bounding box center [425, 805] width 735 height 1512
click at [312, 392] on div "BX BẮC VINH" at bounding box center [316, 398] width 106 height 13
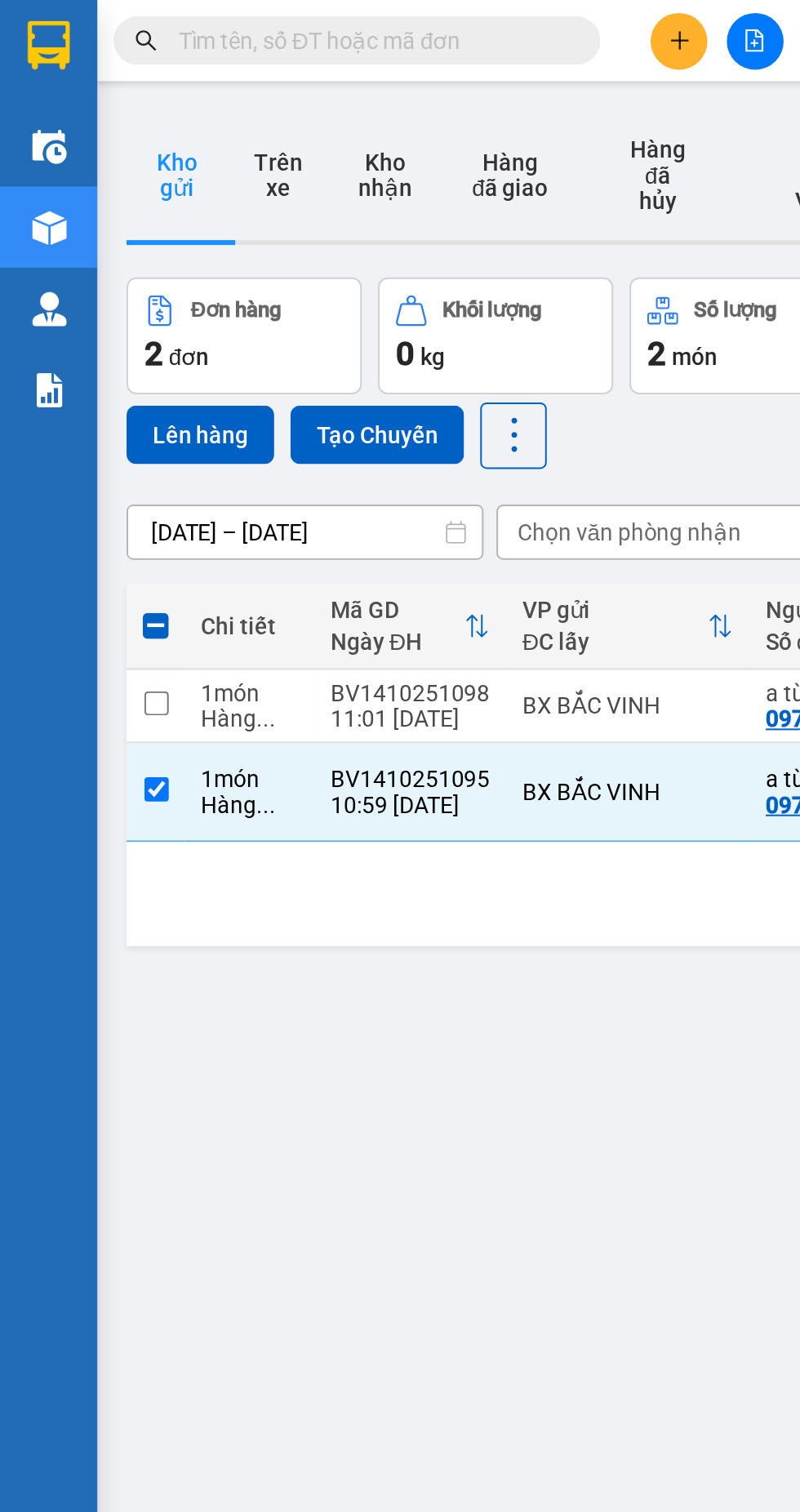
click at [274, 392] on div "BX BẮC VINH" at bounding box center [316, 398] width 106 height 13
checkbox input "false"
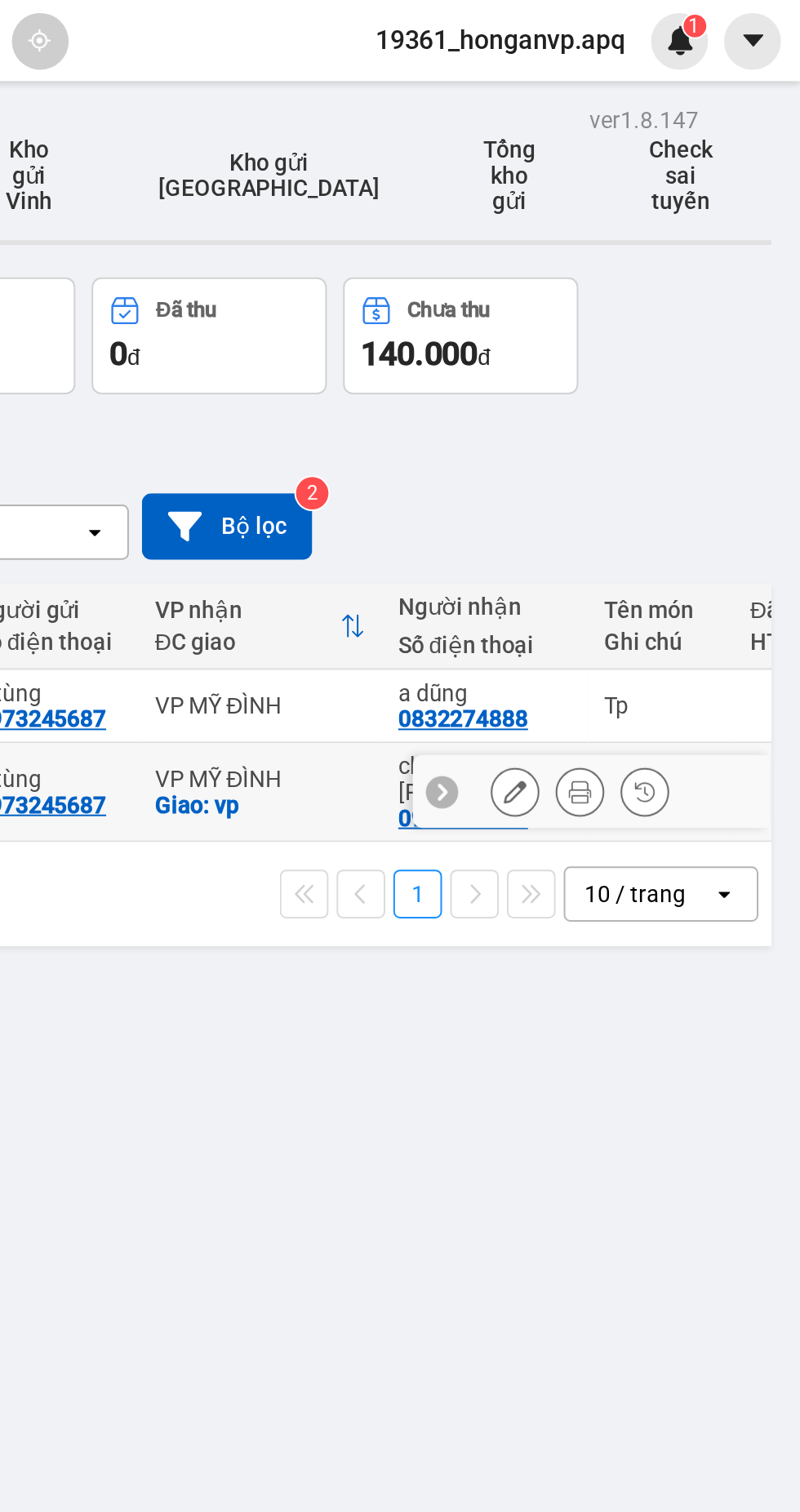
click at [658, 393] on icon at bounding box center [656, 398] width 11 height 11
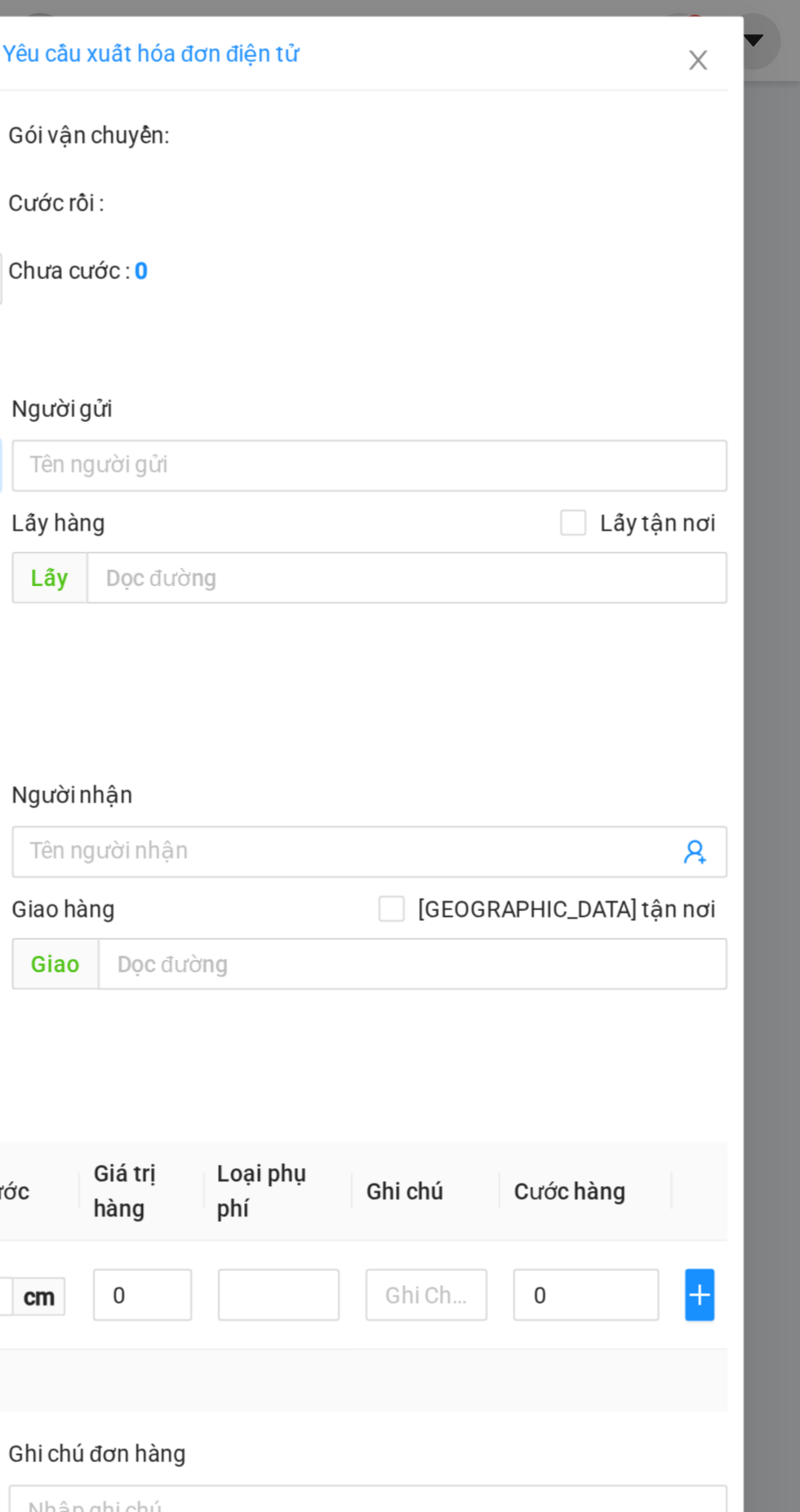
type input "0973245687"
type input "a tùng"
type input "0976936681"
type input "chị [PERSON_NAME]"
checkbox input "true"
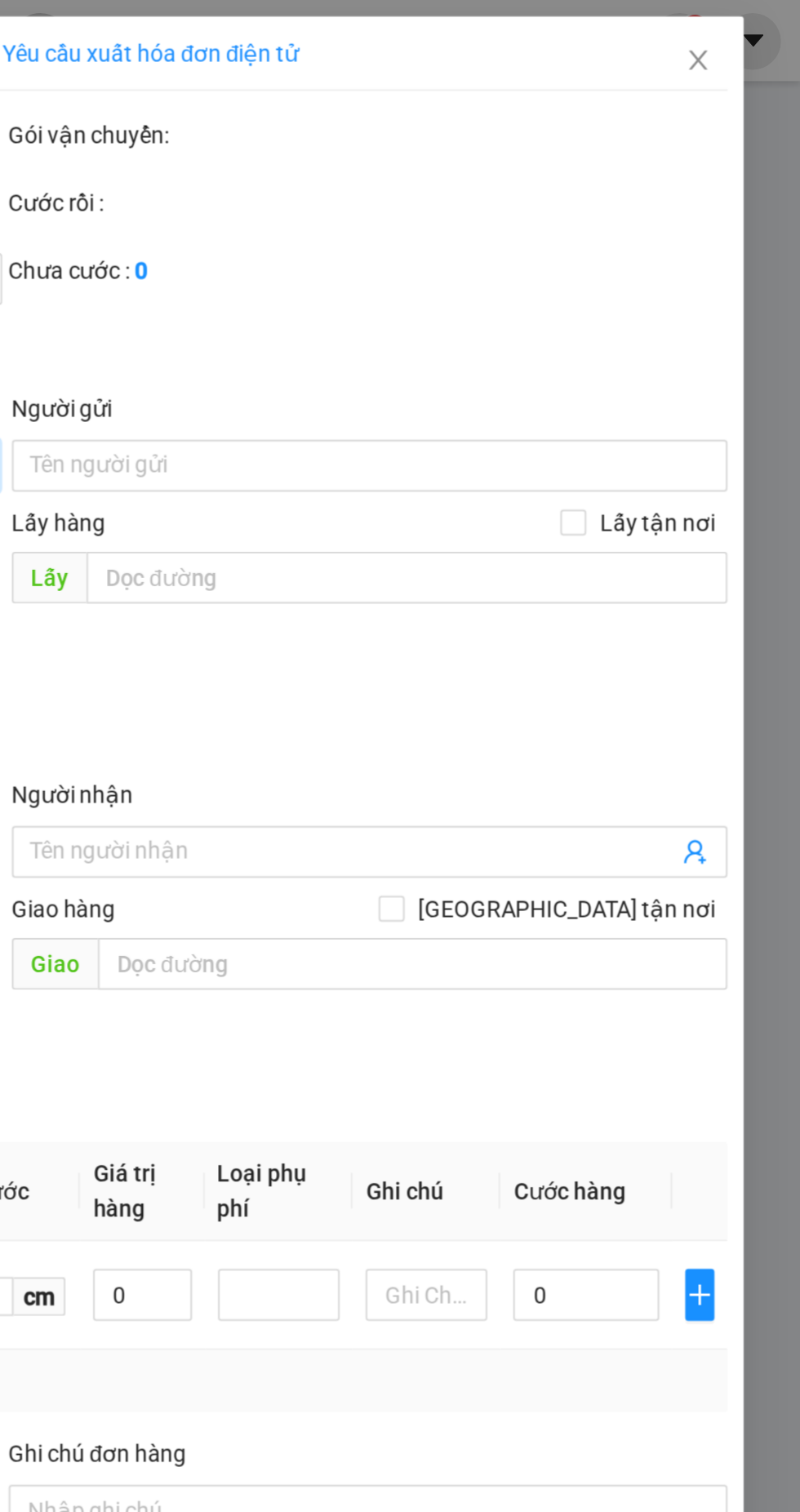
type input "vp"
type input "0"
type input "90.000"
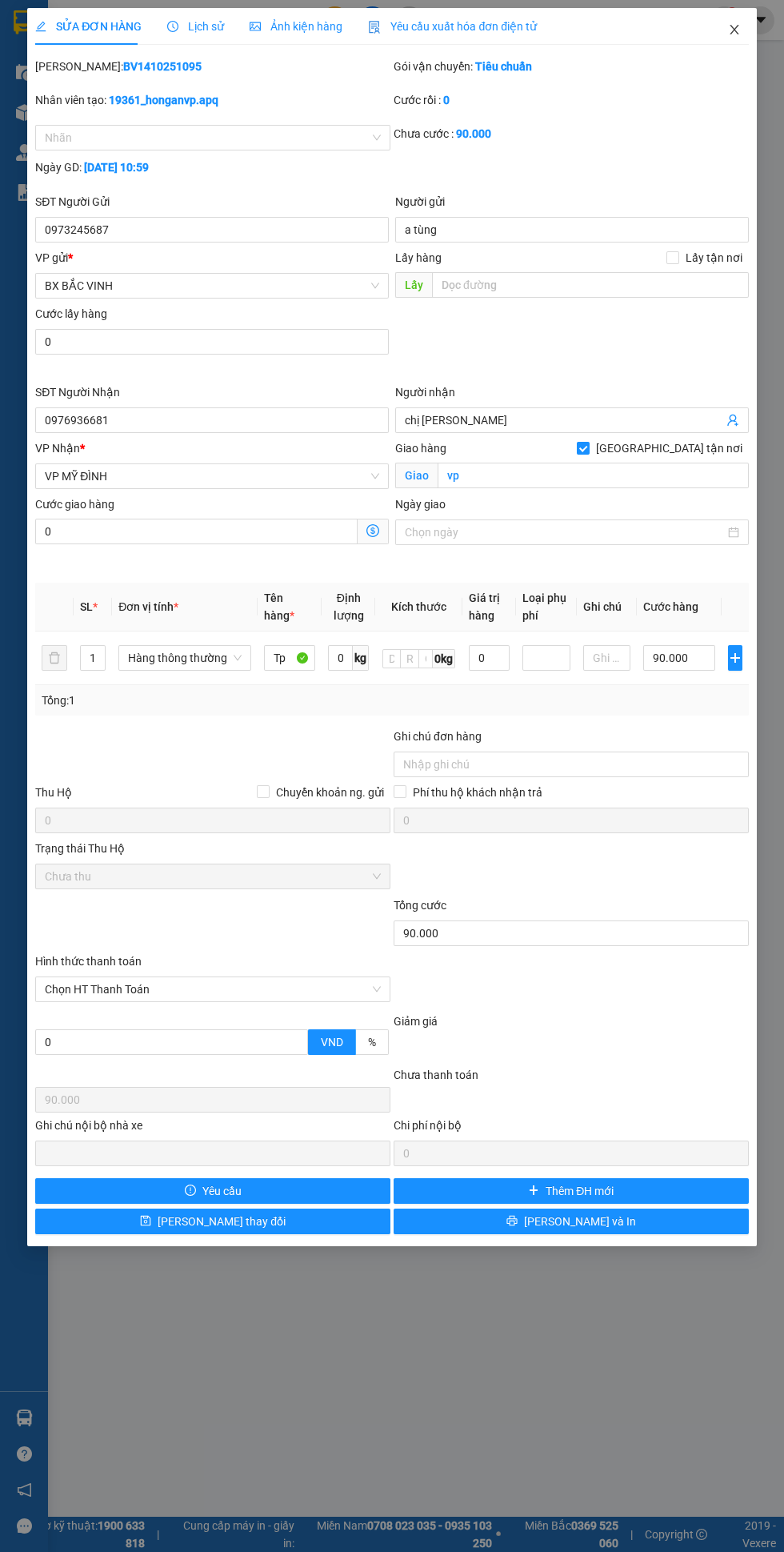
click at [734, 30] on icon "close" at bounding box center [734, 29] width 8 height 9
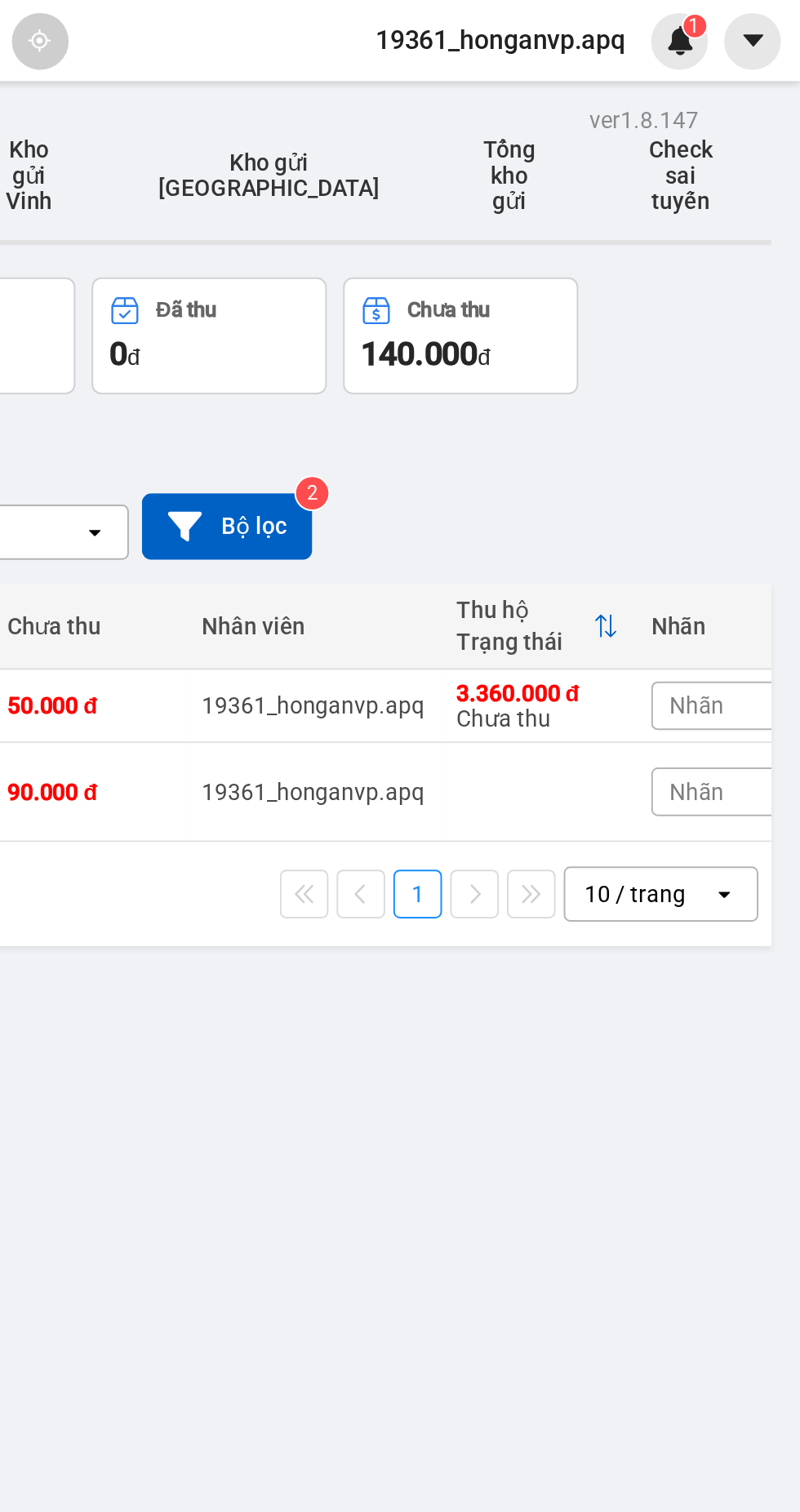
scroll to position [0, 463]
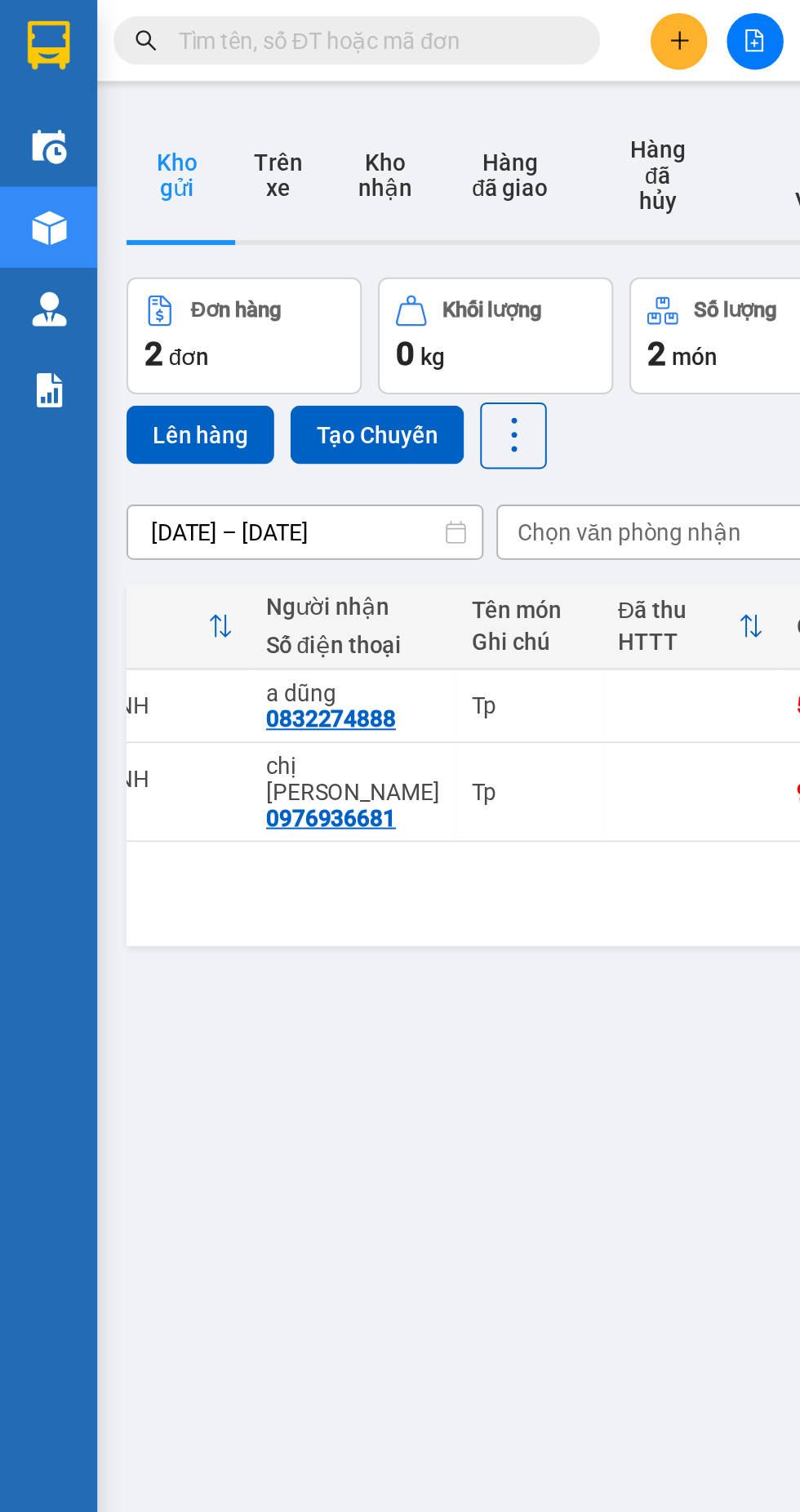
click at [22, 14] on img at bounding box center [24, 22] width 22 height 24
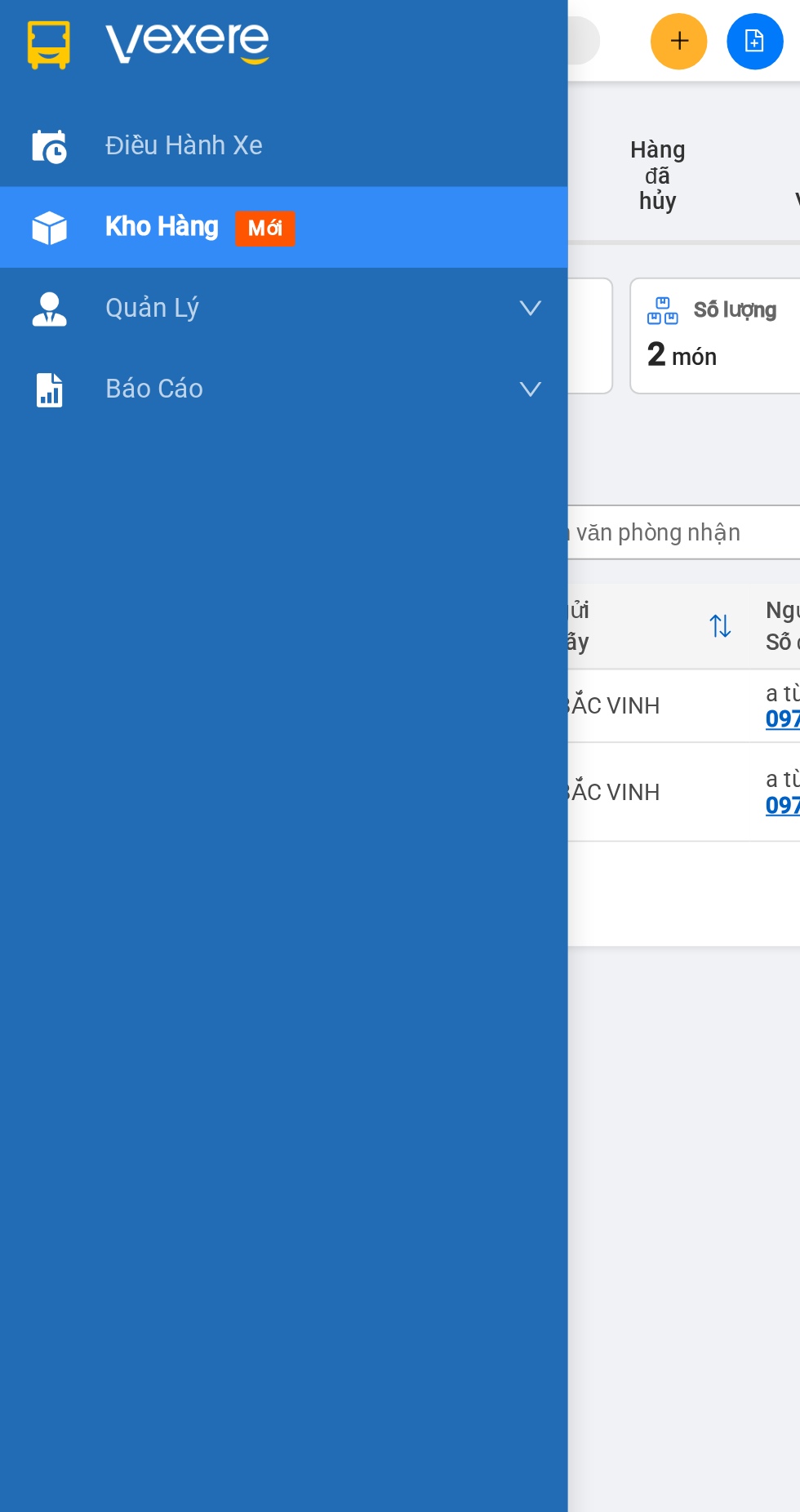
click at [368, 542] on div "ver 1.8.147 Kho gửi Trên xe Kho nhận Hàng đã giao Hàng đã hủy Kho gửi Vinh Kho …" at bounding box center [425, 805] width 735 height 1512
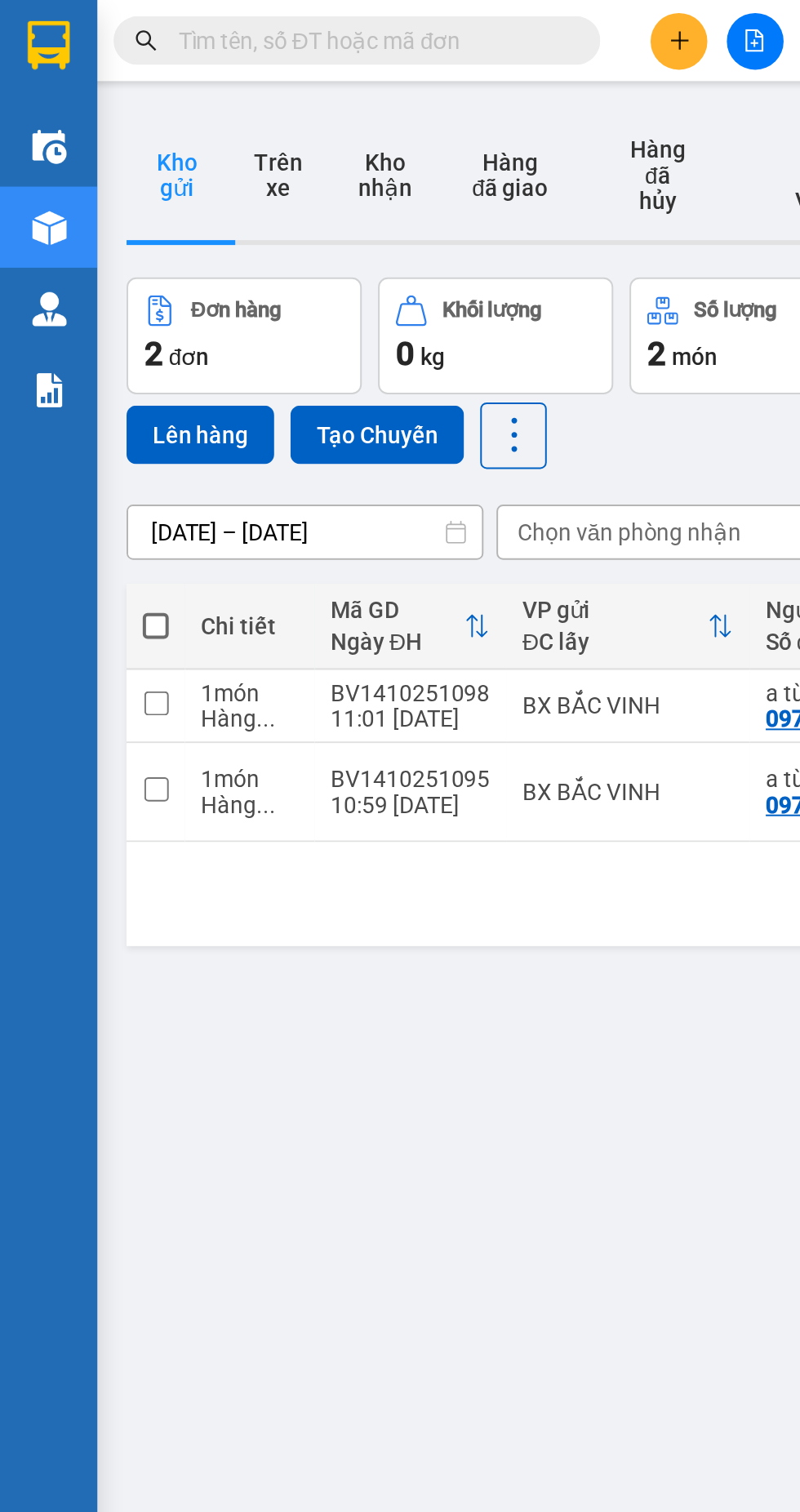
click at [26, 70] on img at bounding box center [25, 74] width 17 height 17
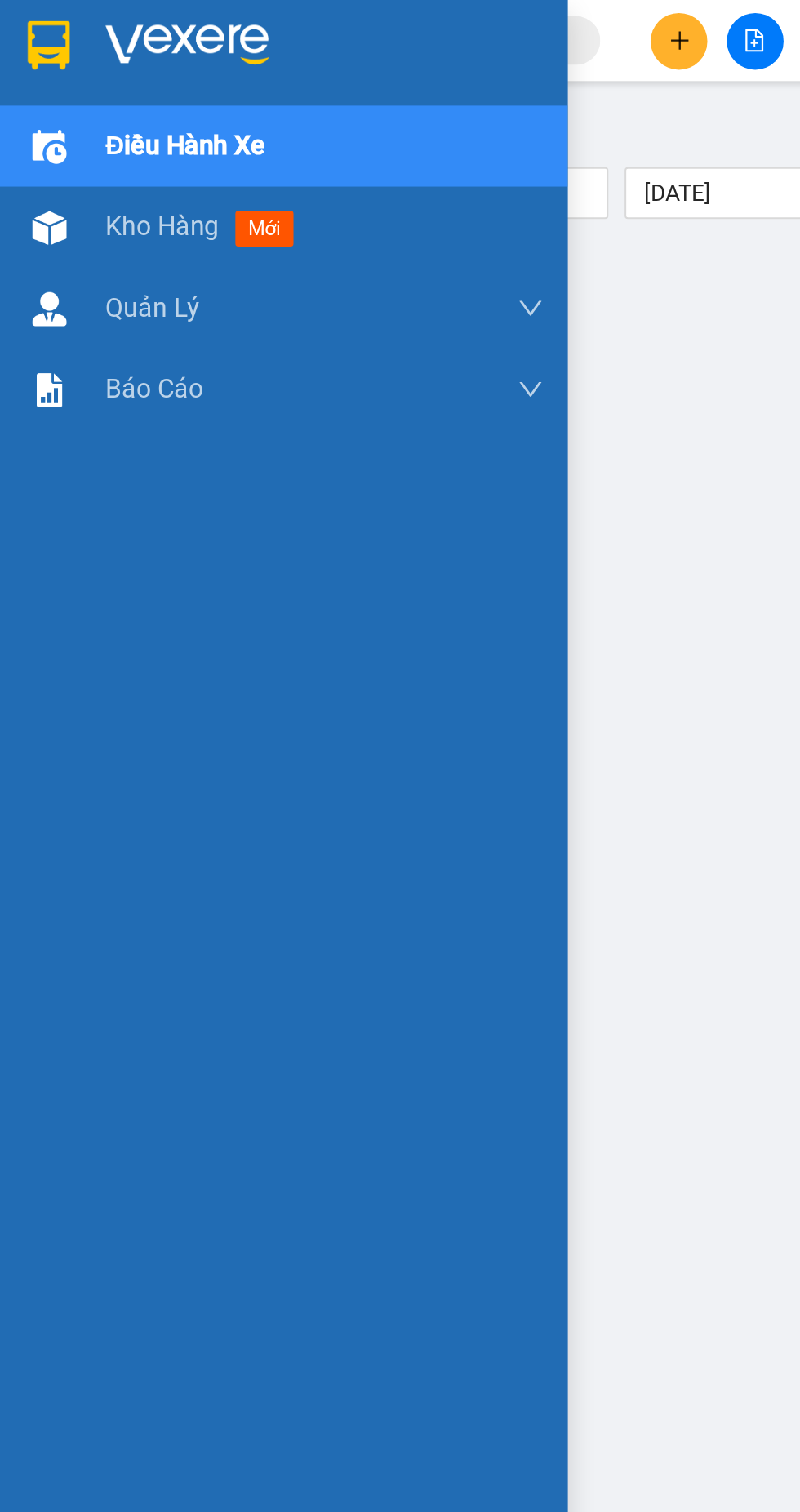
click at [356, 267] on div "Điều hành xe Chọn tuyến đường [DATE] [DATE] Tạo chuyến hàng Bộ lọc" at bounding box center [425, 707] width 735 height 1315
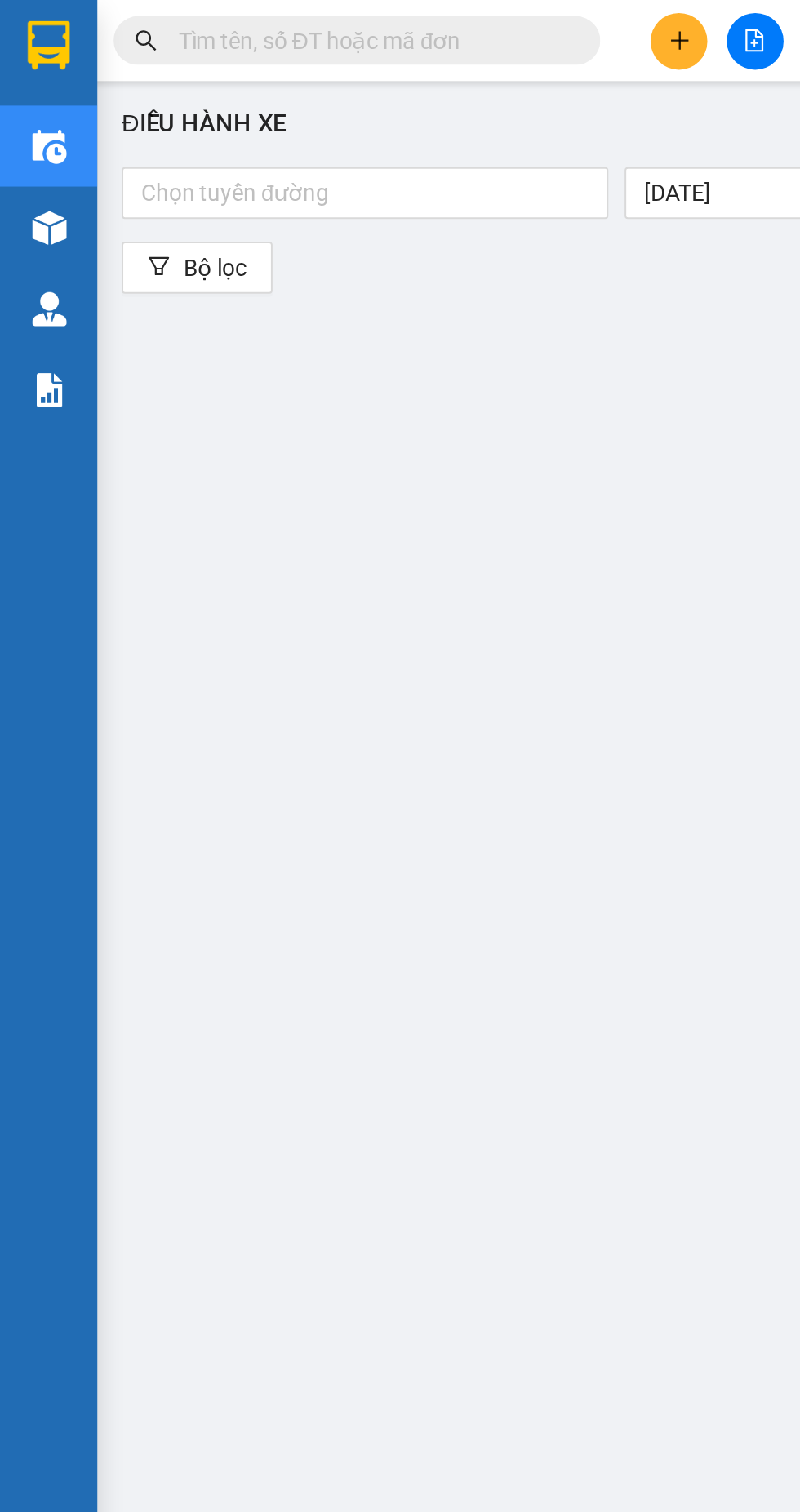
click at [200, 98] on div at bounding box center [184, 97] width 236 height 20
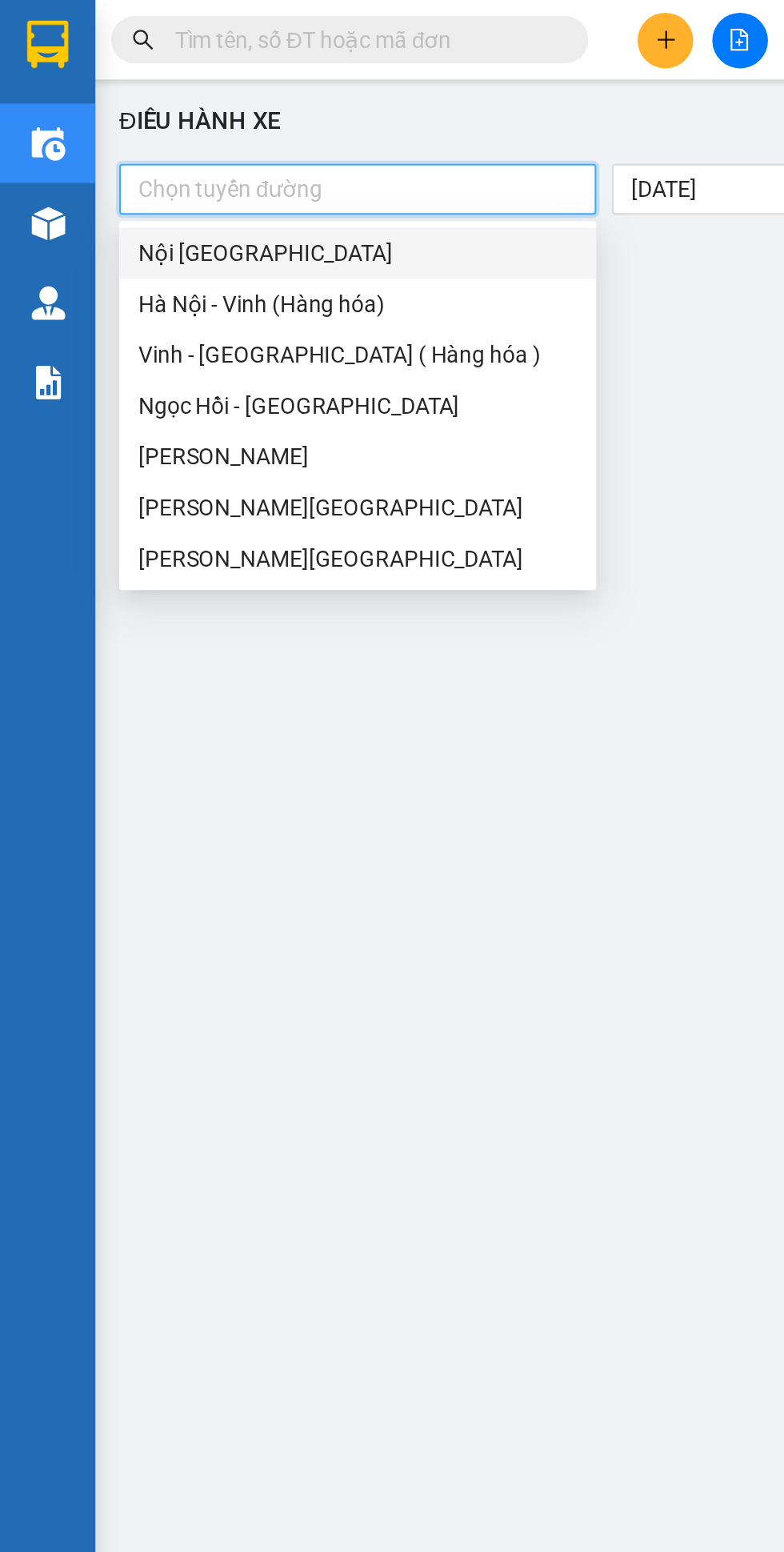
click at [169, 178] on div "Vinh - [GEOGRAPHIC_DATA] ( Hàng hóa )" at bounding box center [179, 178] width 221 height 18
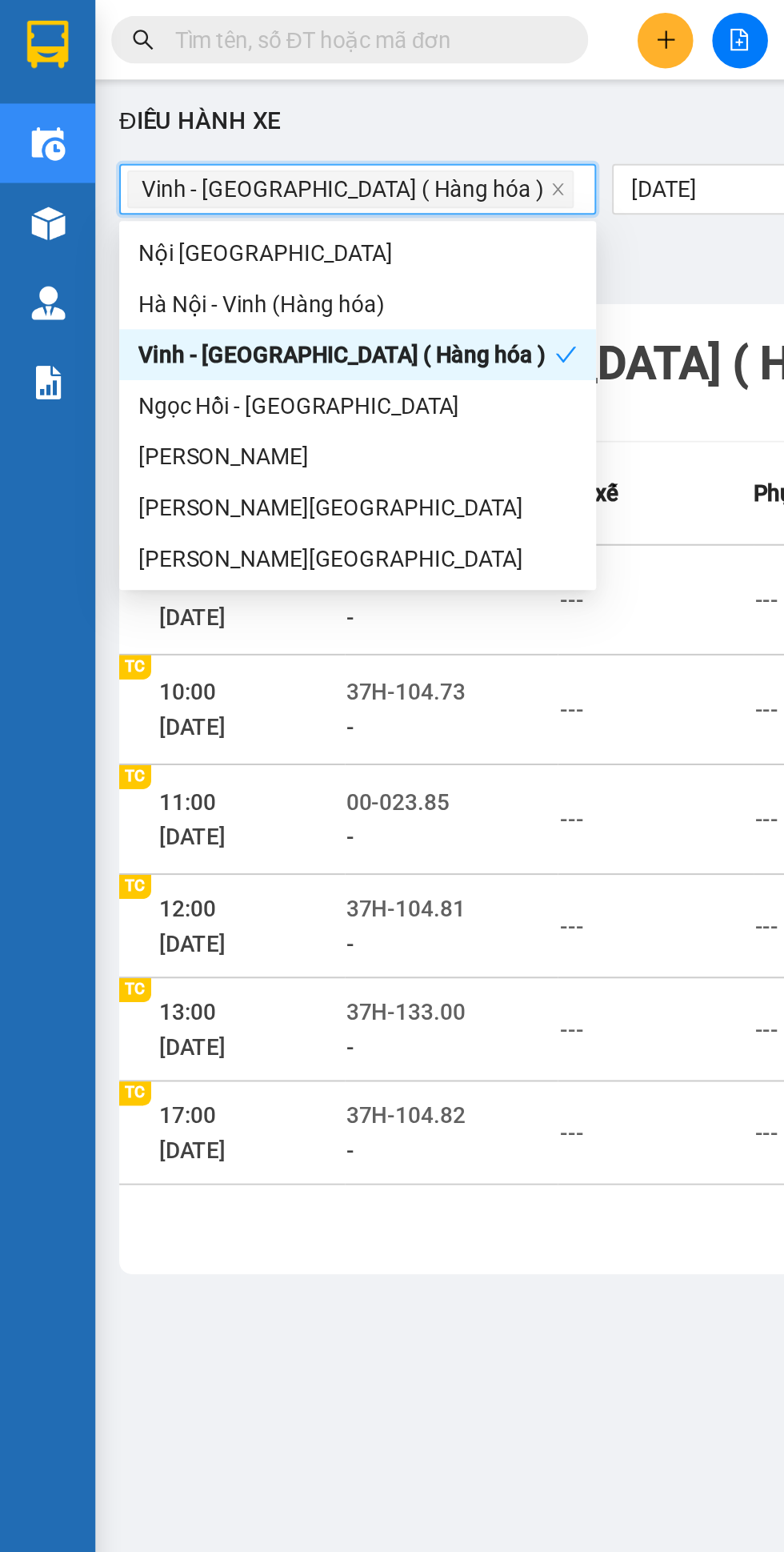
click at [362, 124] on div "Bộ lọc" at bounding box center [416, 132] width 712 height 25
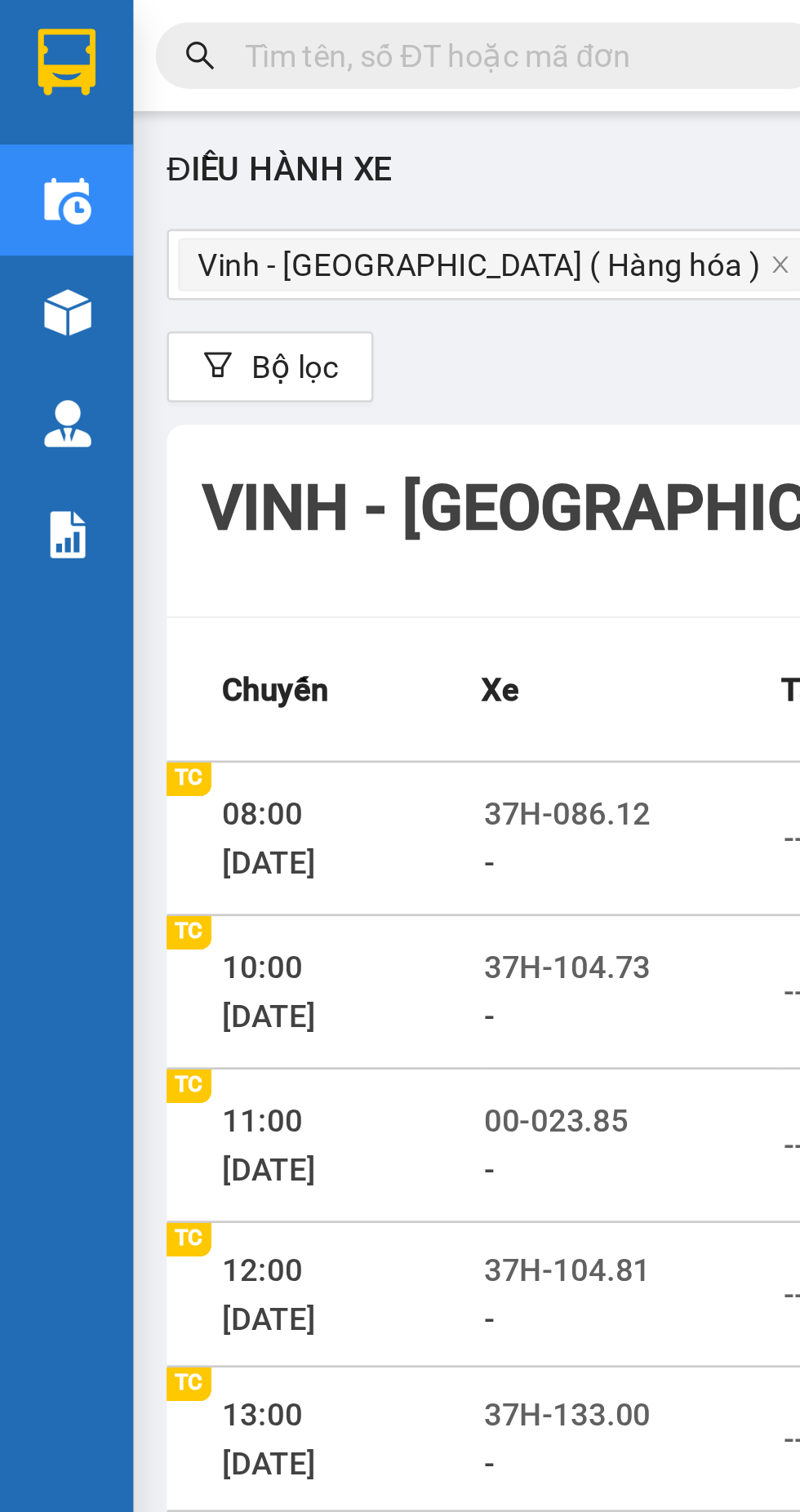
click at [22, 22] on img at bounding box center [24, 22] width 22 height 24
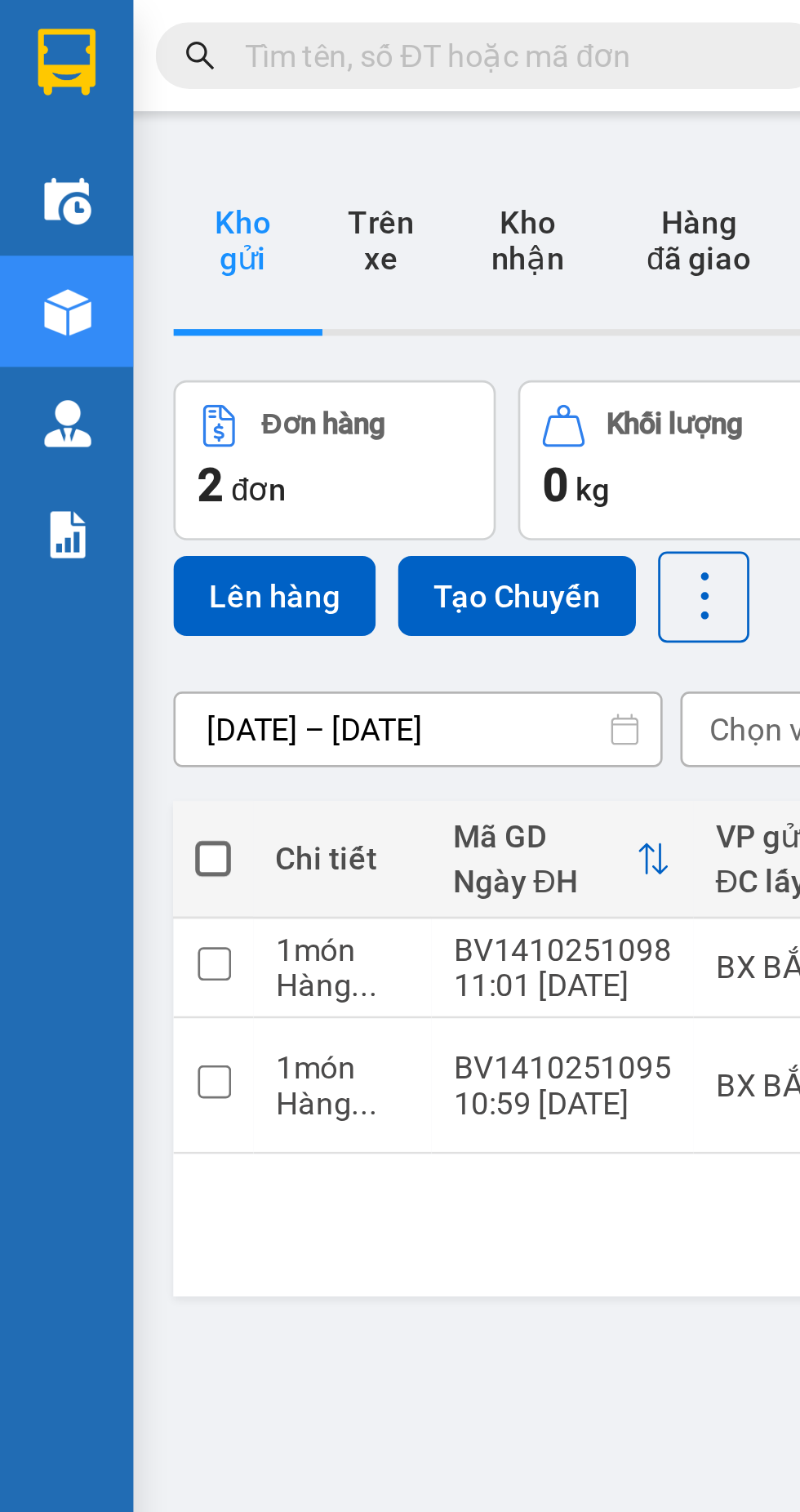
click at [77, 309] on span at bounding box center [78, 315] width 13 height 13
click at [79, 307] on input "checkbox" at bounding box center [79, 307] width 0 height 0
checkbox input "true"
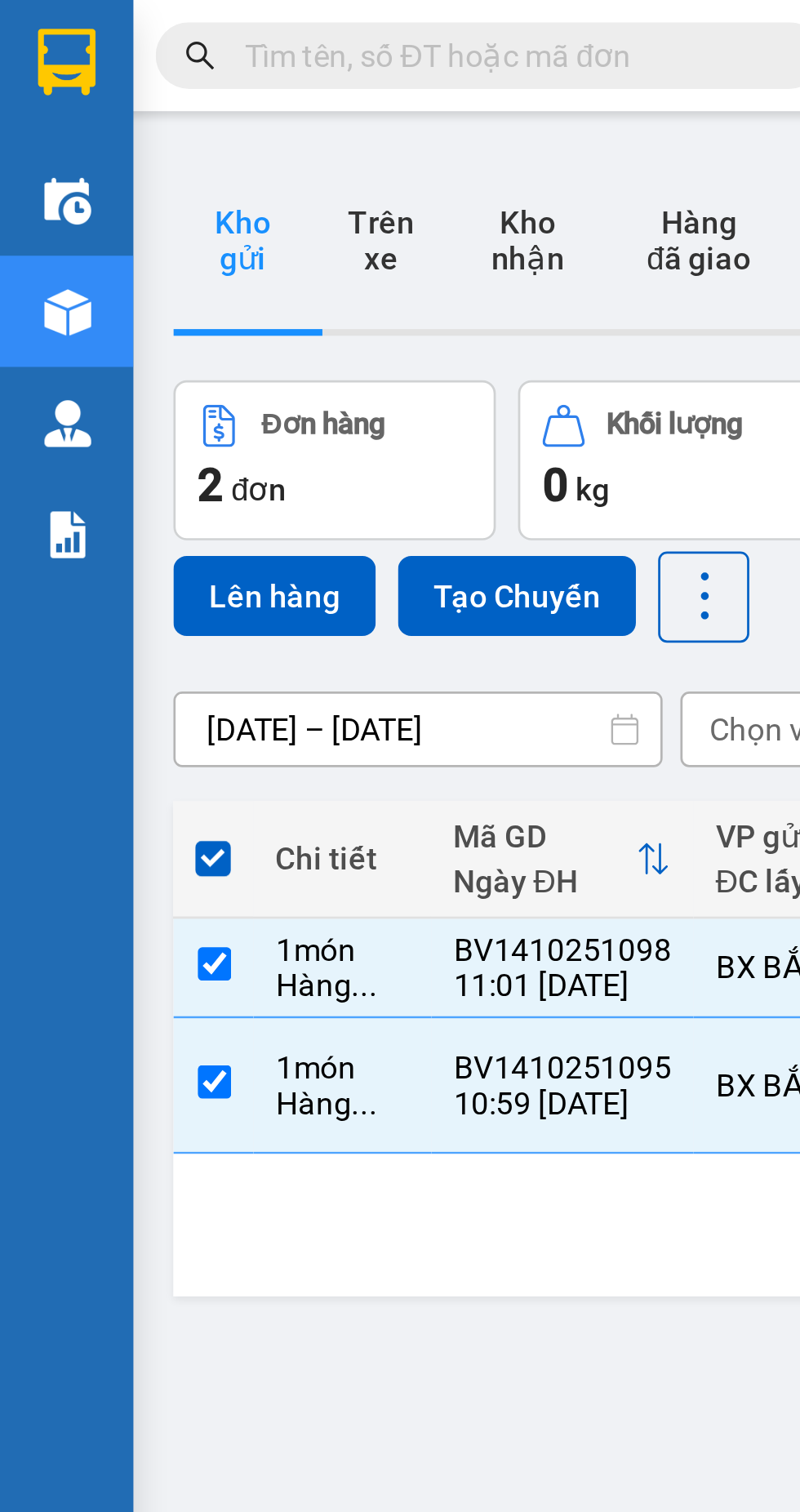
click at [98, 209] on button "Lên hàng" at bounding box center [101, 219] width 74 height 29
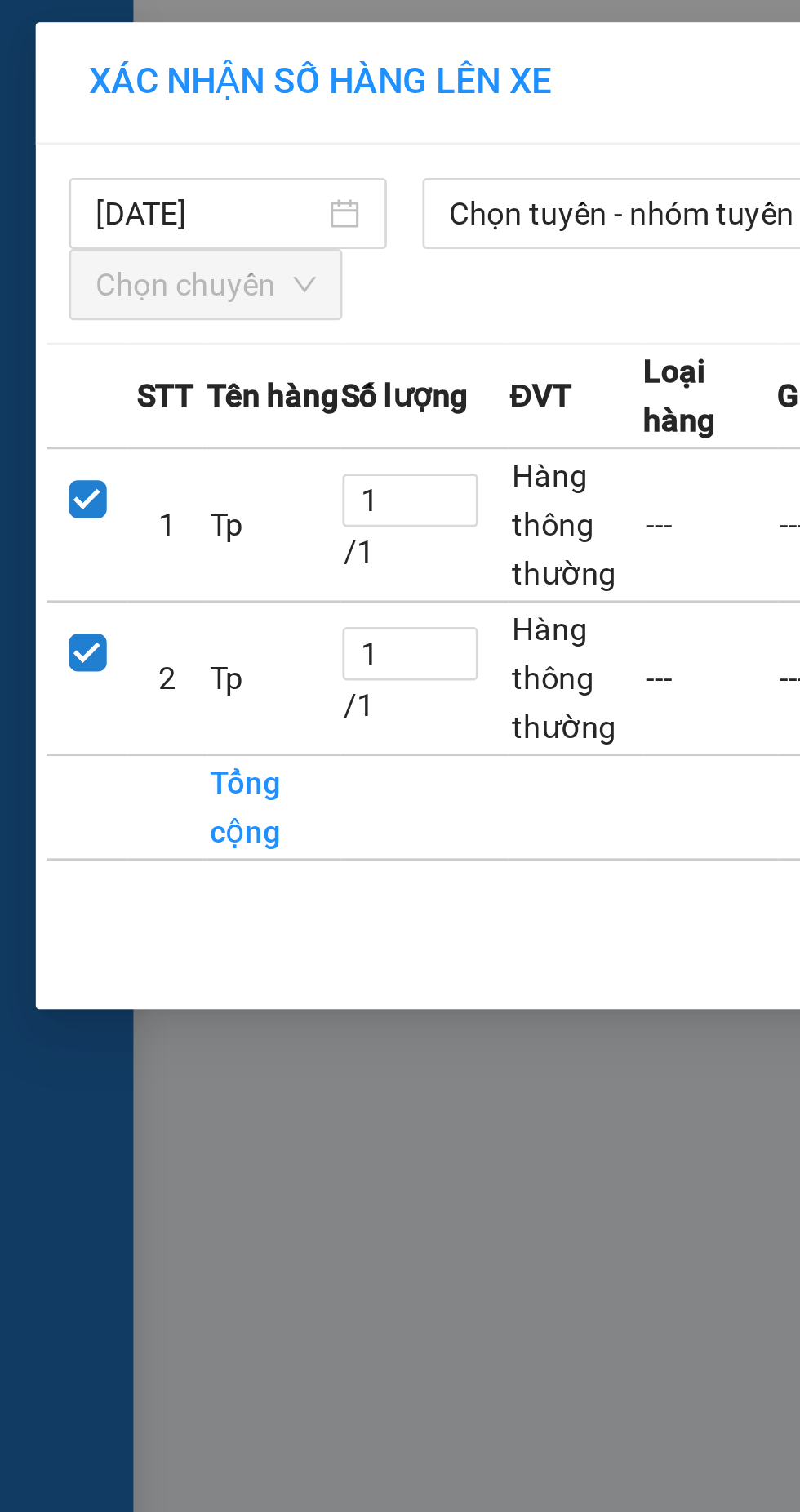
click at [242, 78] on span "Chọn tuyến - nhóm tuyến" at bounding box center [236, 79] width 142 height 24
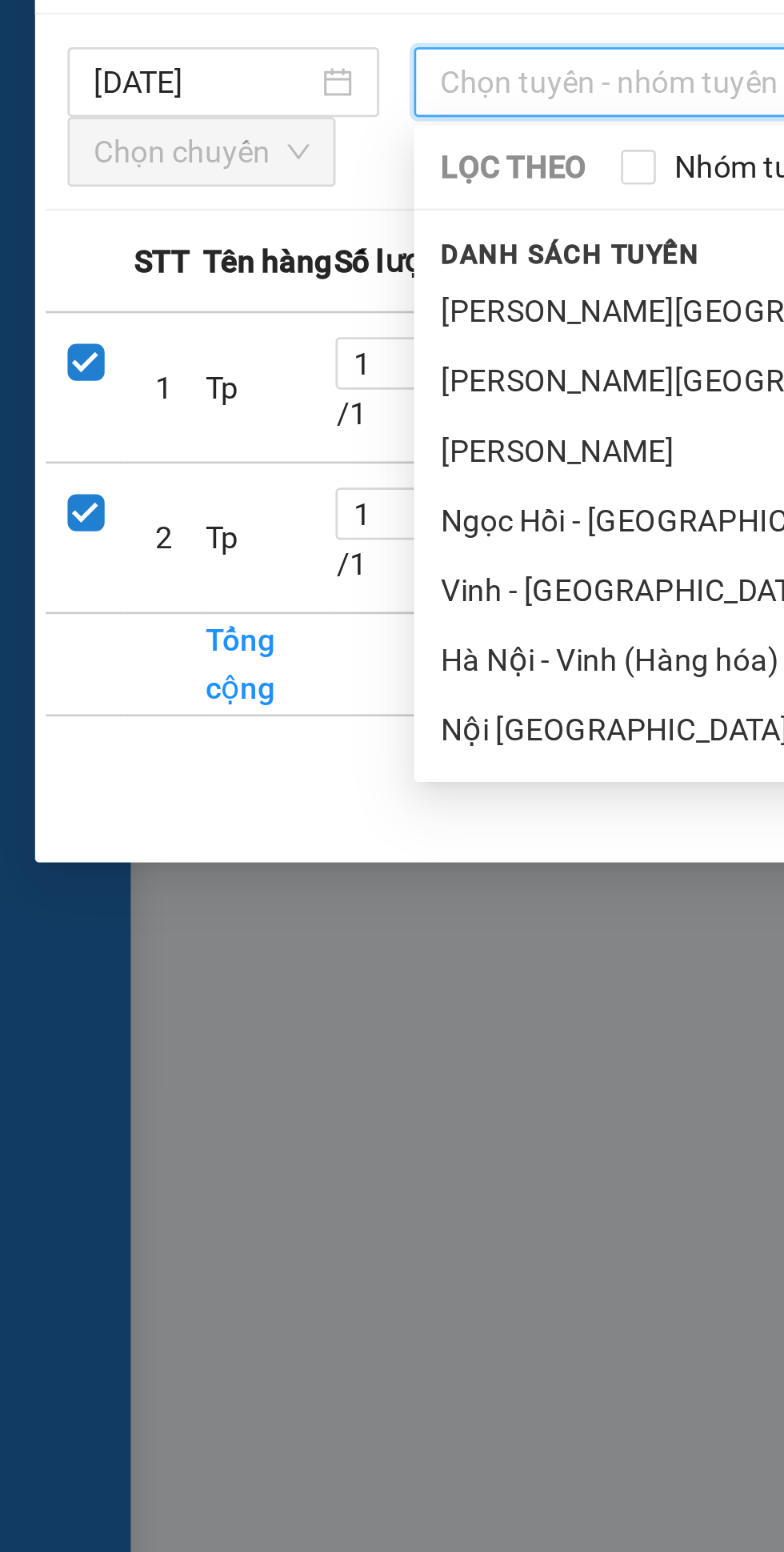
click at [222, 264] on li "Vinh - [GEOGRAPHIC_DATA] ( Hàng hóa )" at bounding box center [336, 263] width 368 height 25
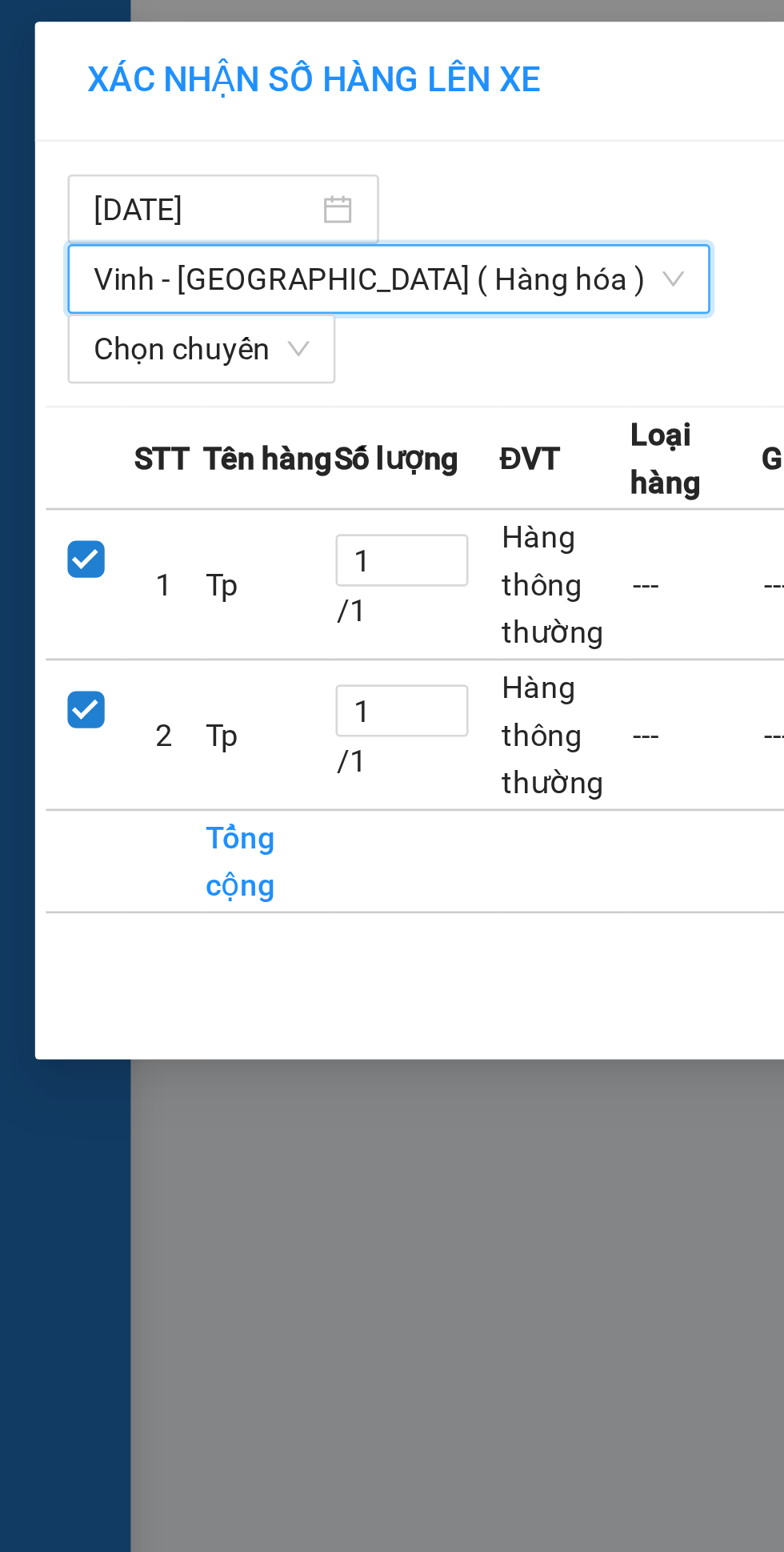
click at [80, 116] on span "Chọn chuyến" at bounding box center [74, 128] width 79 height 24
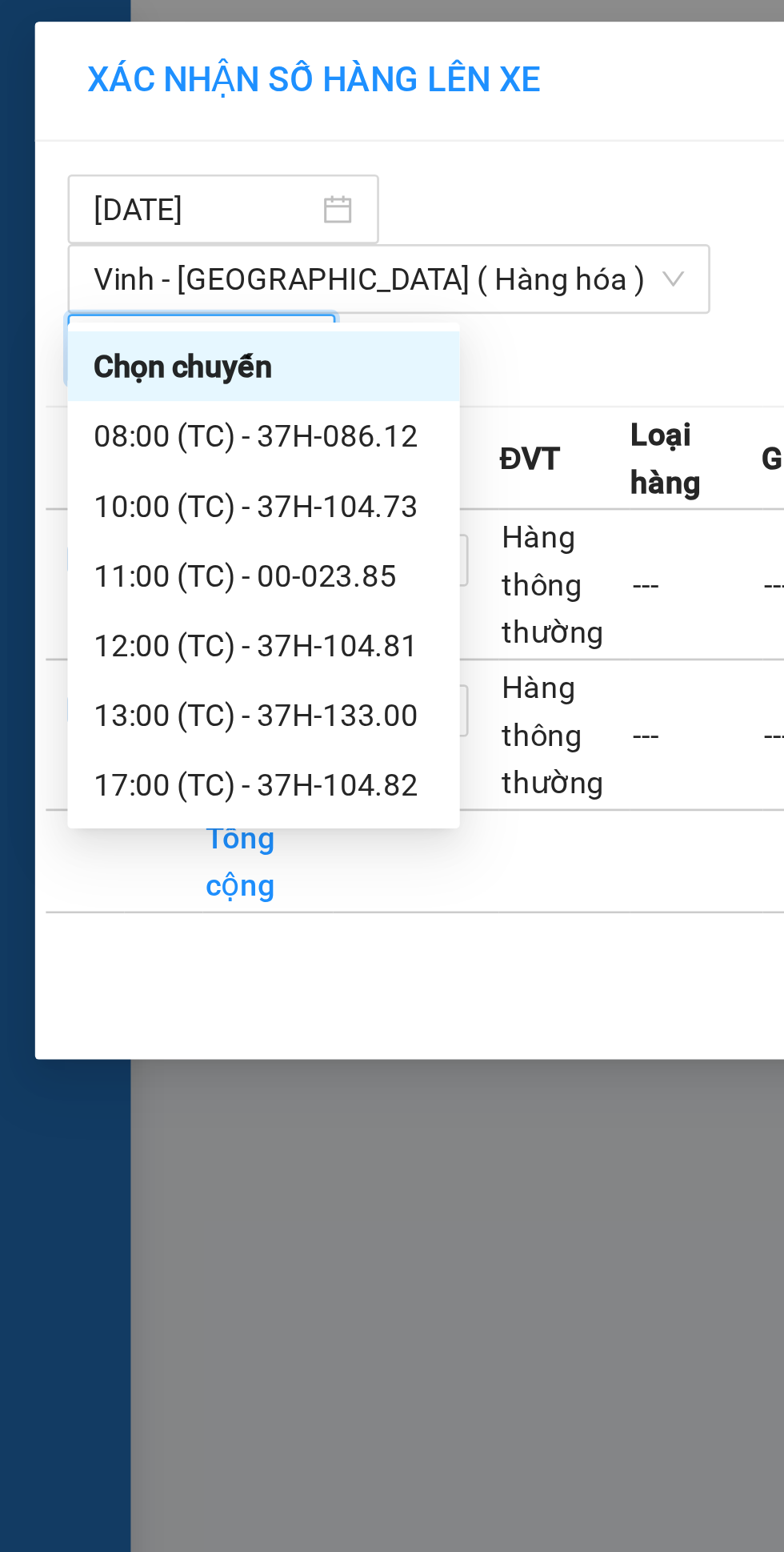
click at [80, 233] on div "12:00 (TC) - 37H-104.81" at bounding box center [97, 237] width 125 height 18
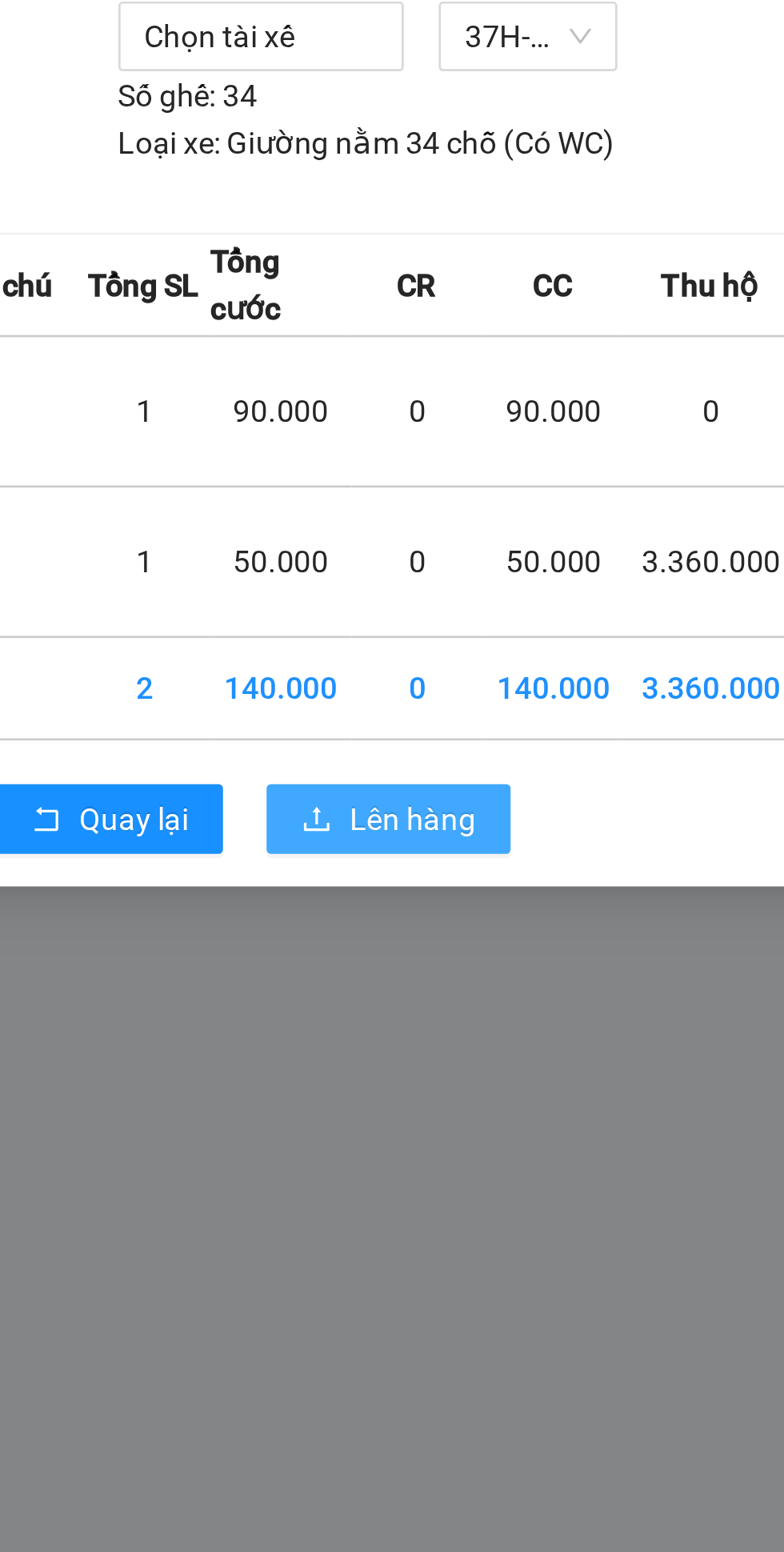
click at [450, 355] on span "Lên hàng" at bounding box center [450, 364] width 47 height 18
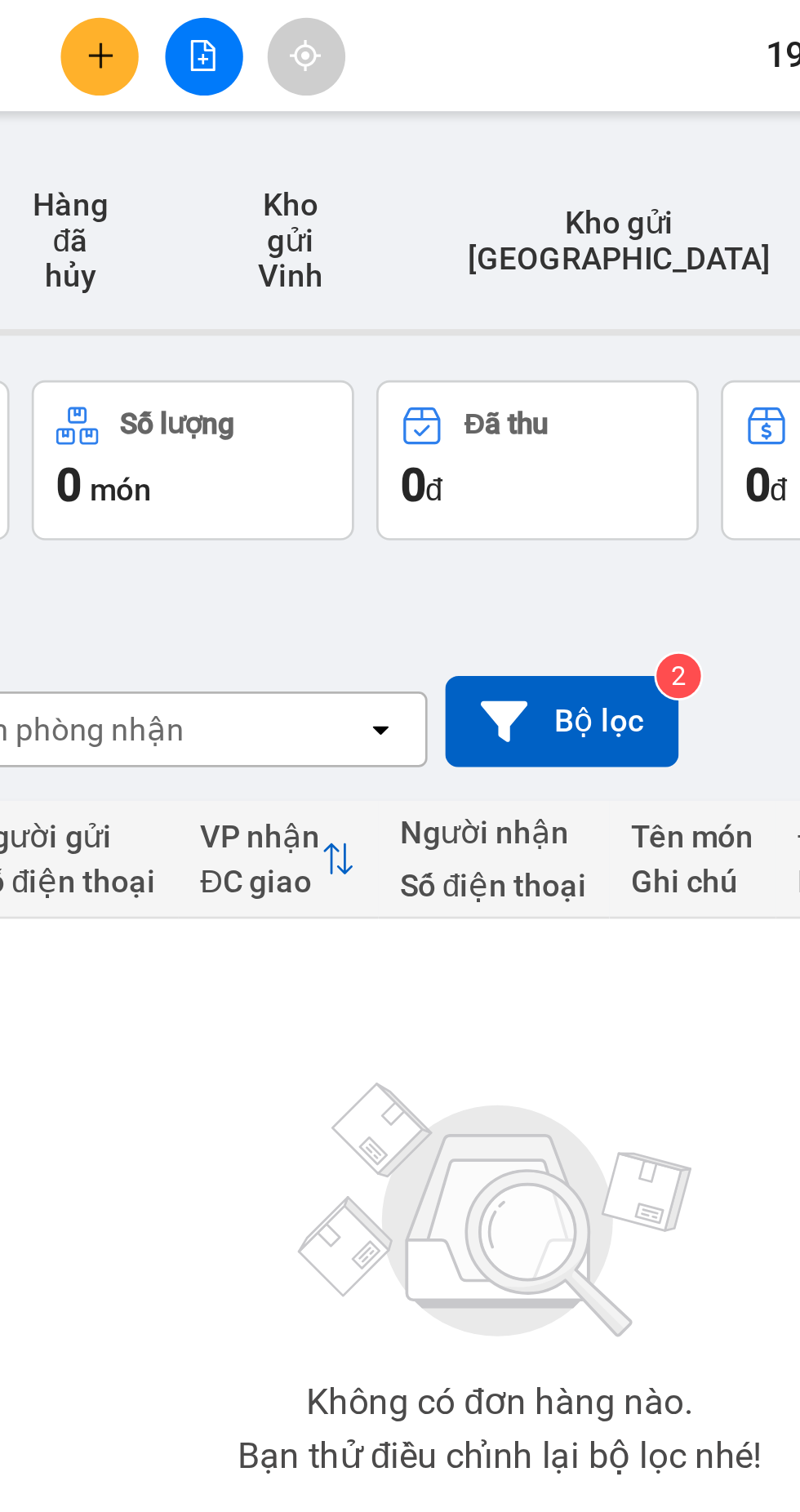
click at [338, 21] on icon "plus" at bounding box center [342, 20] width 9 height 1
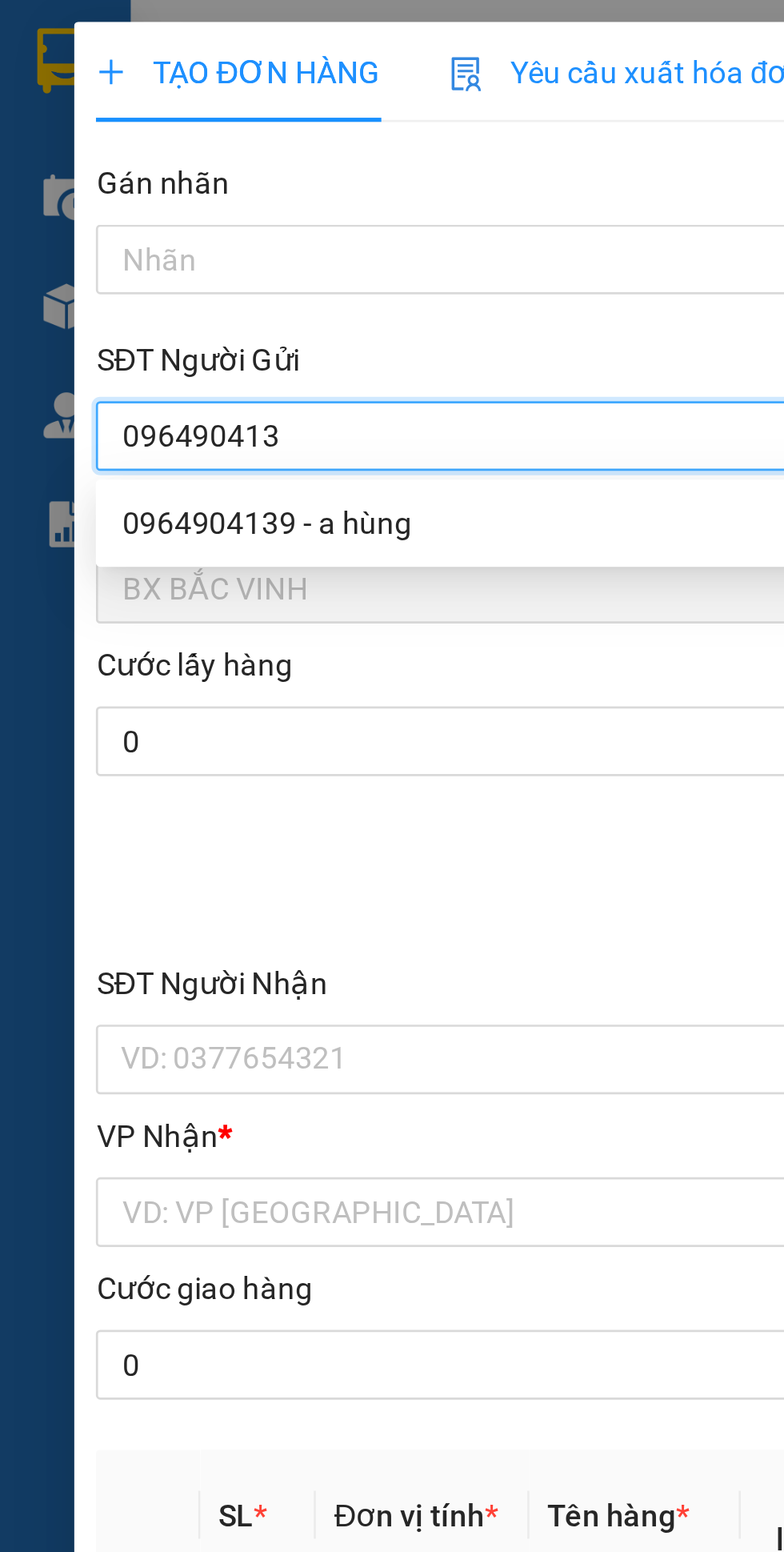
type input "0964904139"
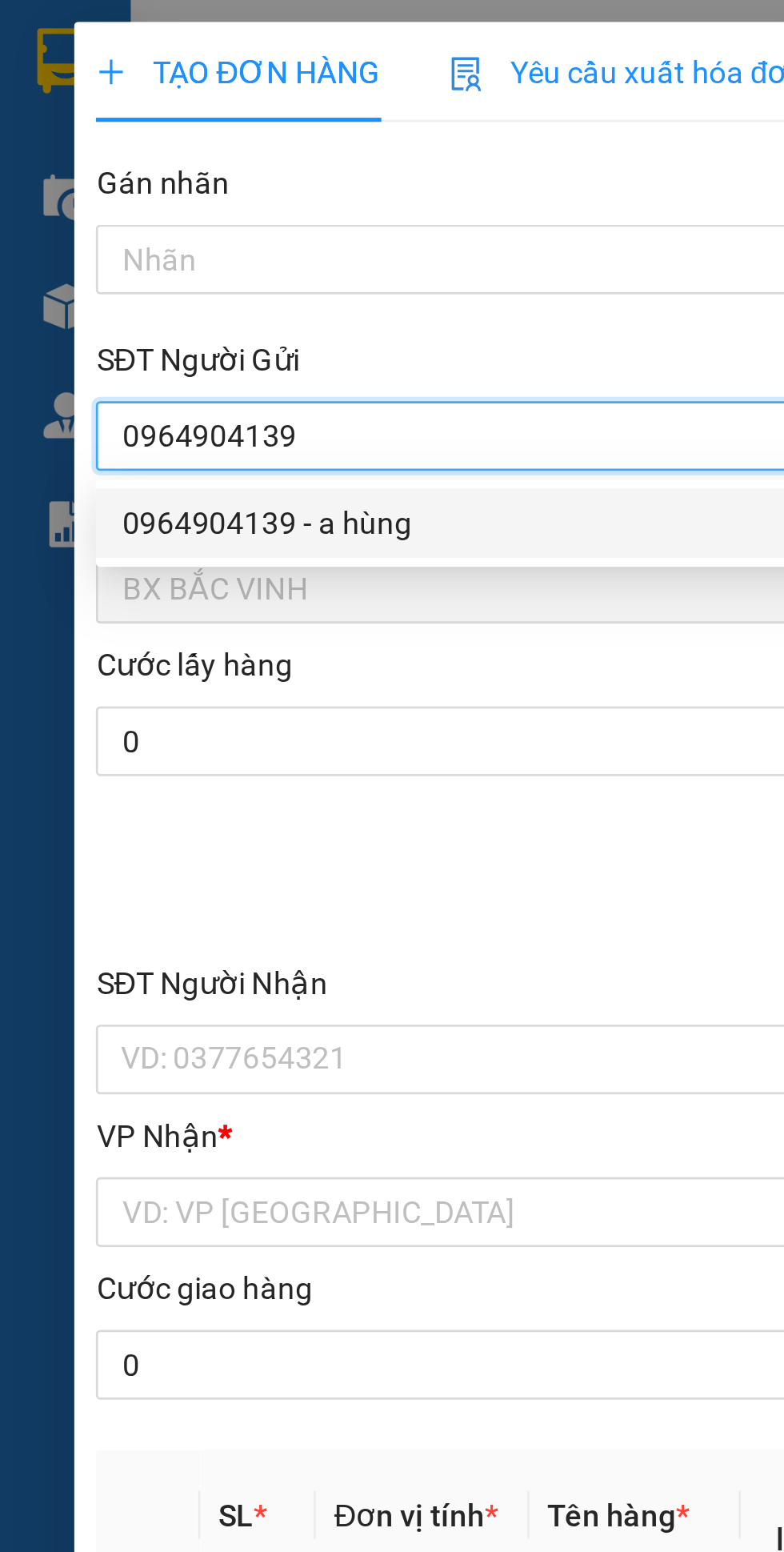
click at [140, 191] on div "0964904139 - a hùng" at bounding box center [212, 192] width 335 height 18
type input "a hùng"
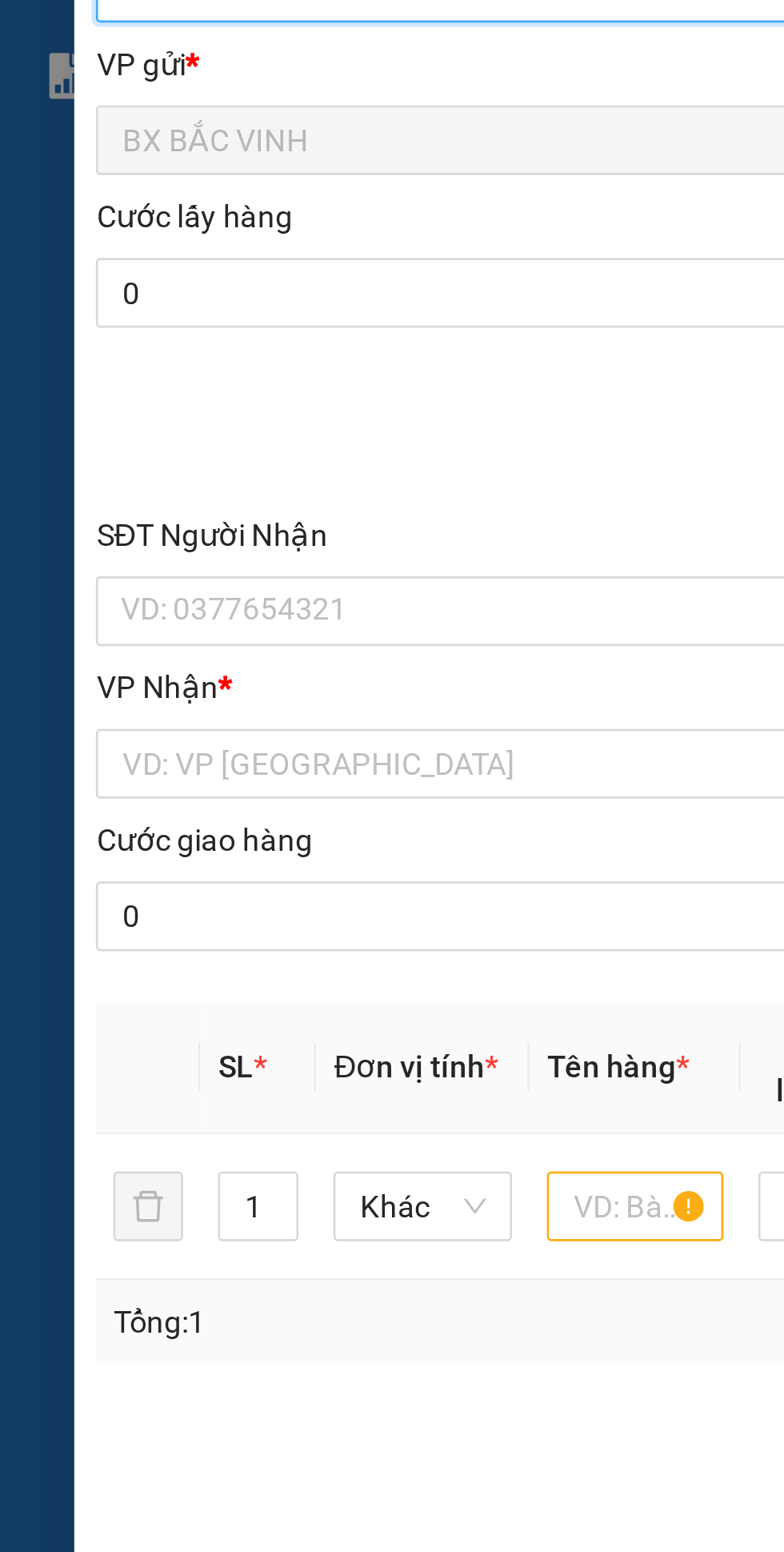
type input "0964904139"
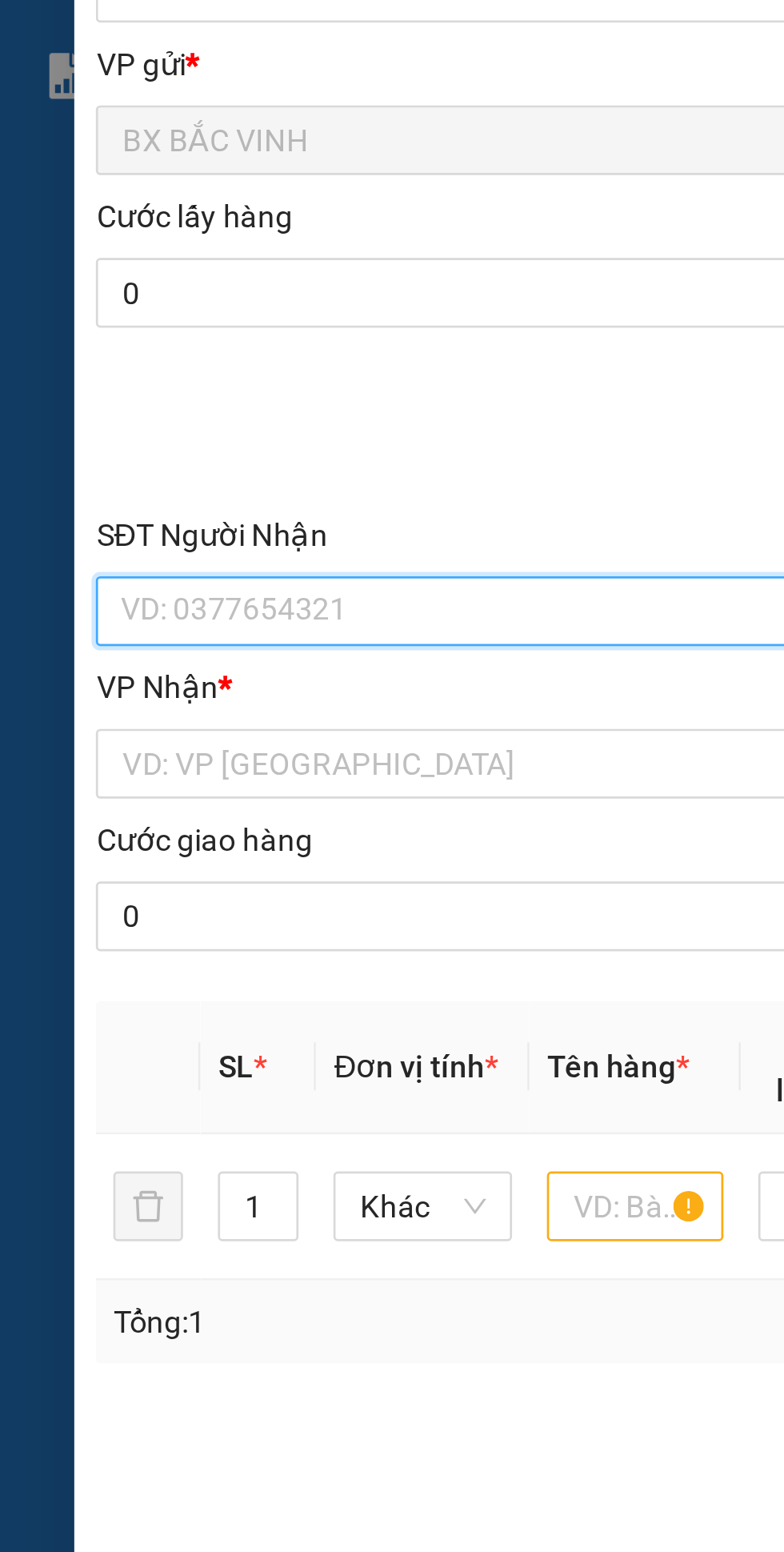
click at [139, 389] on input "SĐT Người Nhận" at bounding box center [212, 389] width 354 height 25
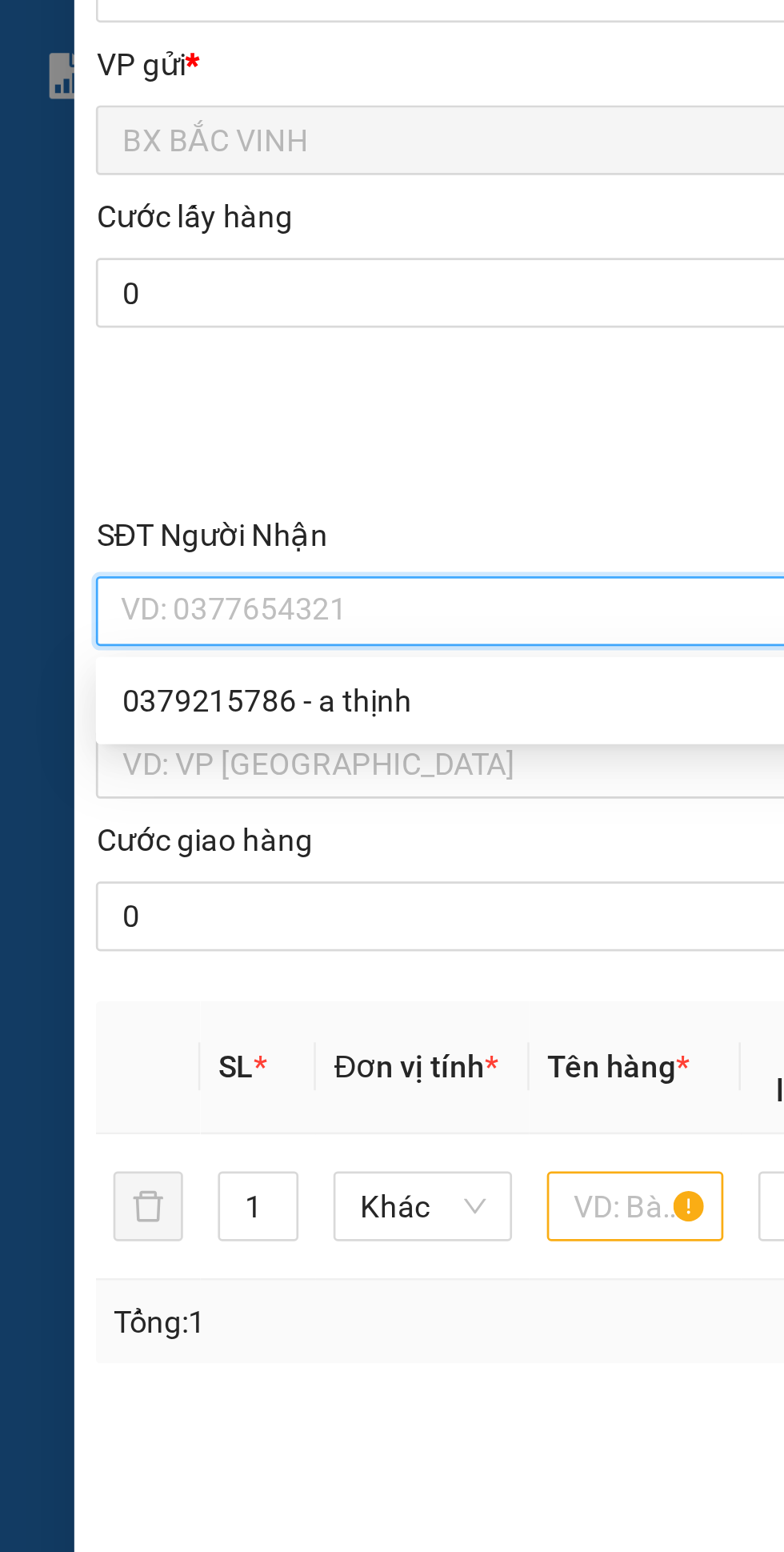
click at [139, 426] on div "0379215786 - a thịnh" at bounding box center [212, 421] width 335 height 18
type input "0379215786"
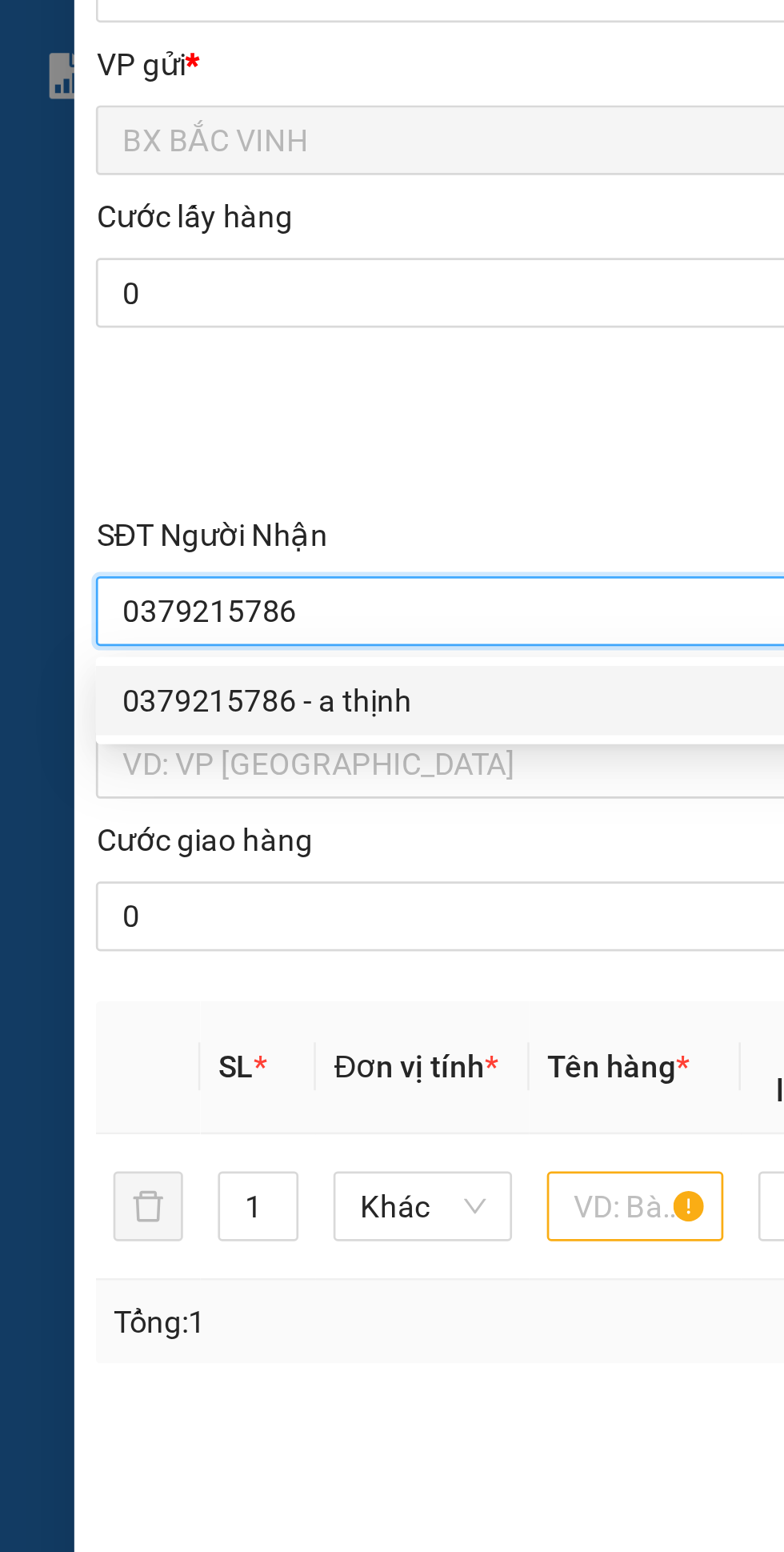
type input "a thịnh"
checkbox input "true"
type input "vp"
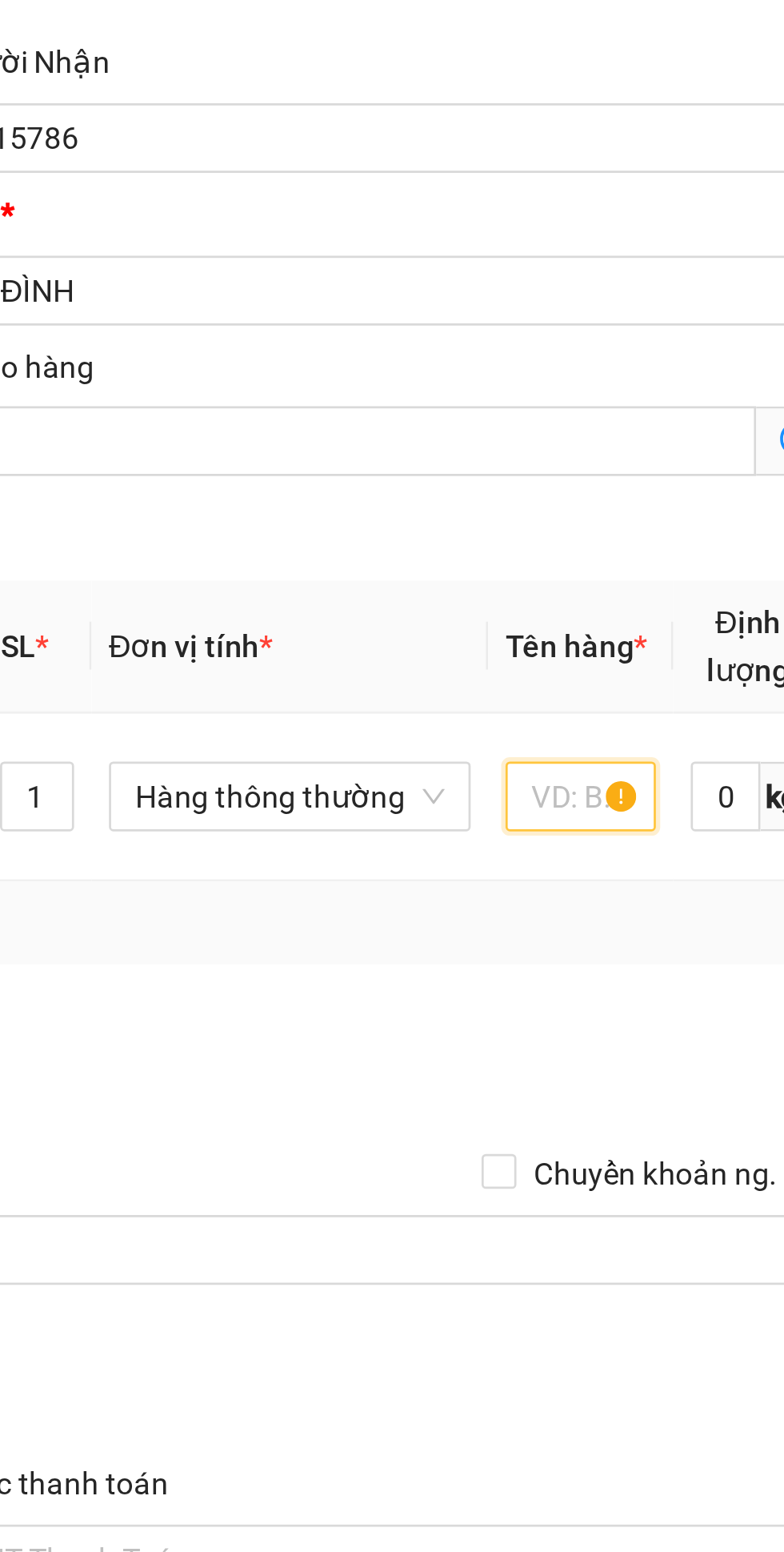
click at [290, 632] on input "text" at bounding box center [293, 630] width 55 height 25
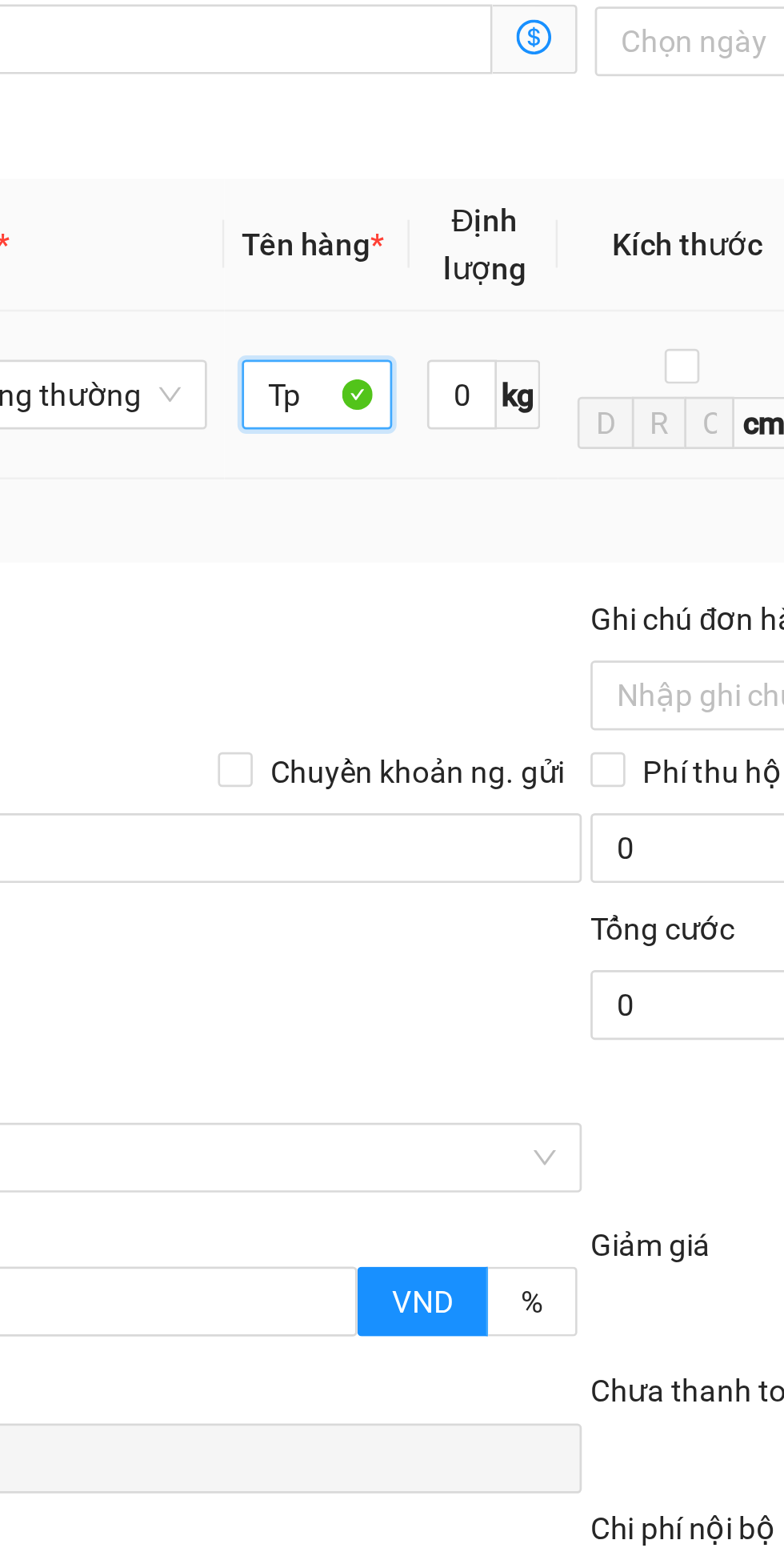
type input "Tp"
click at [314, 705] on div "Transit Pickup Surcharge Ids Transit Deliver Surcharge Ids Transit Deliver Surc…" at bounding box center [392, 606] width 713 height 1098
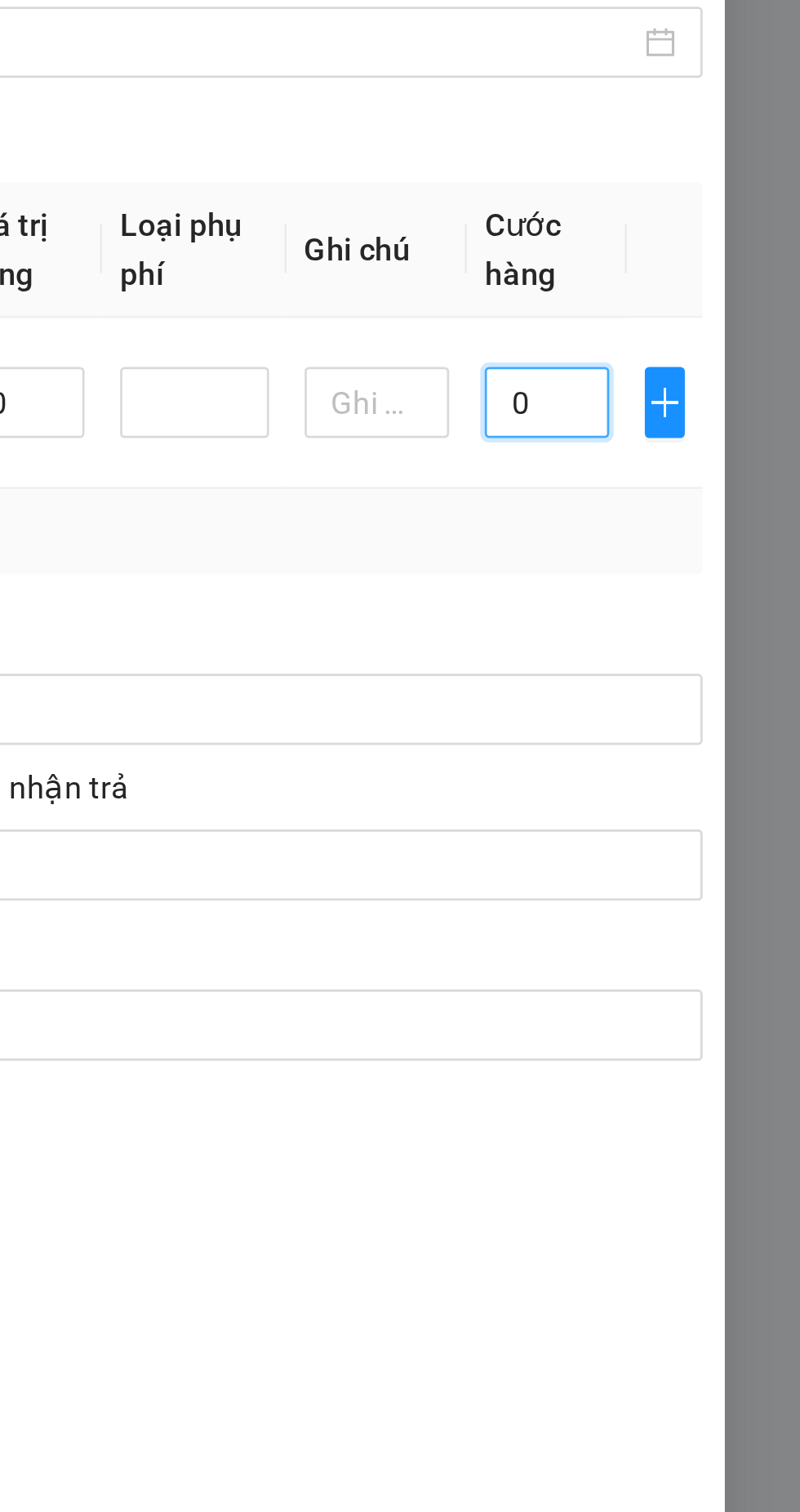
click at [704, 648] on input "0" at bounding box center [707, 643] width 46 height 26
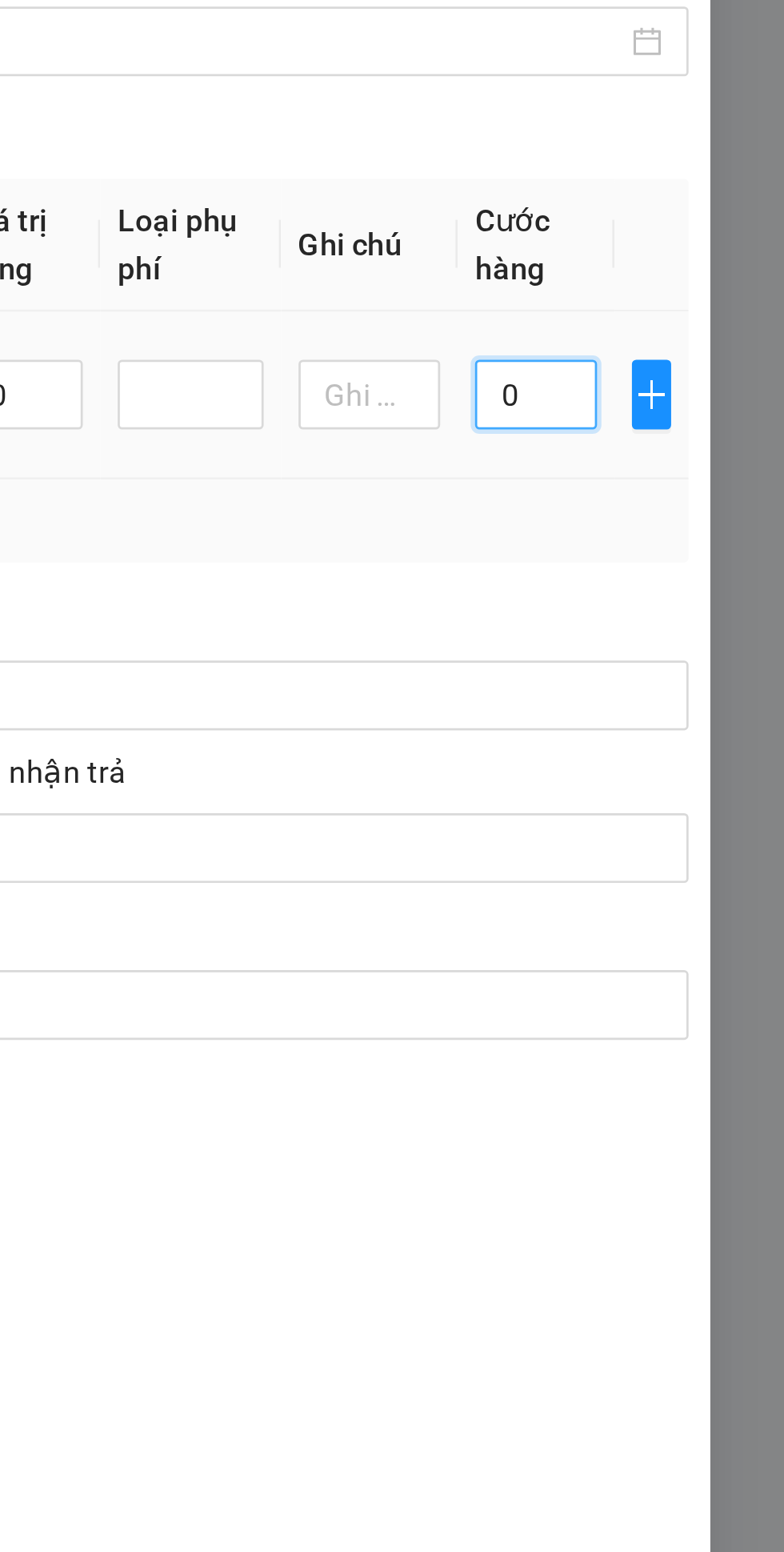
type input "5"
type input "50"
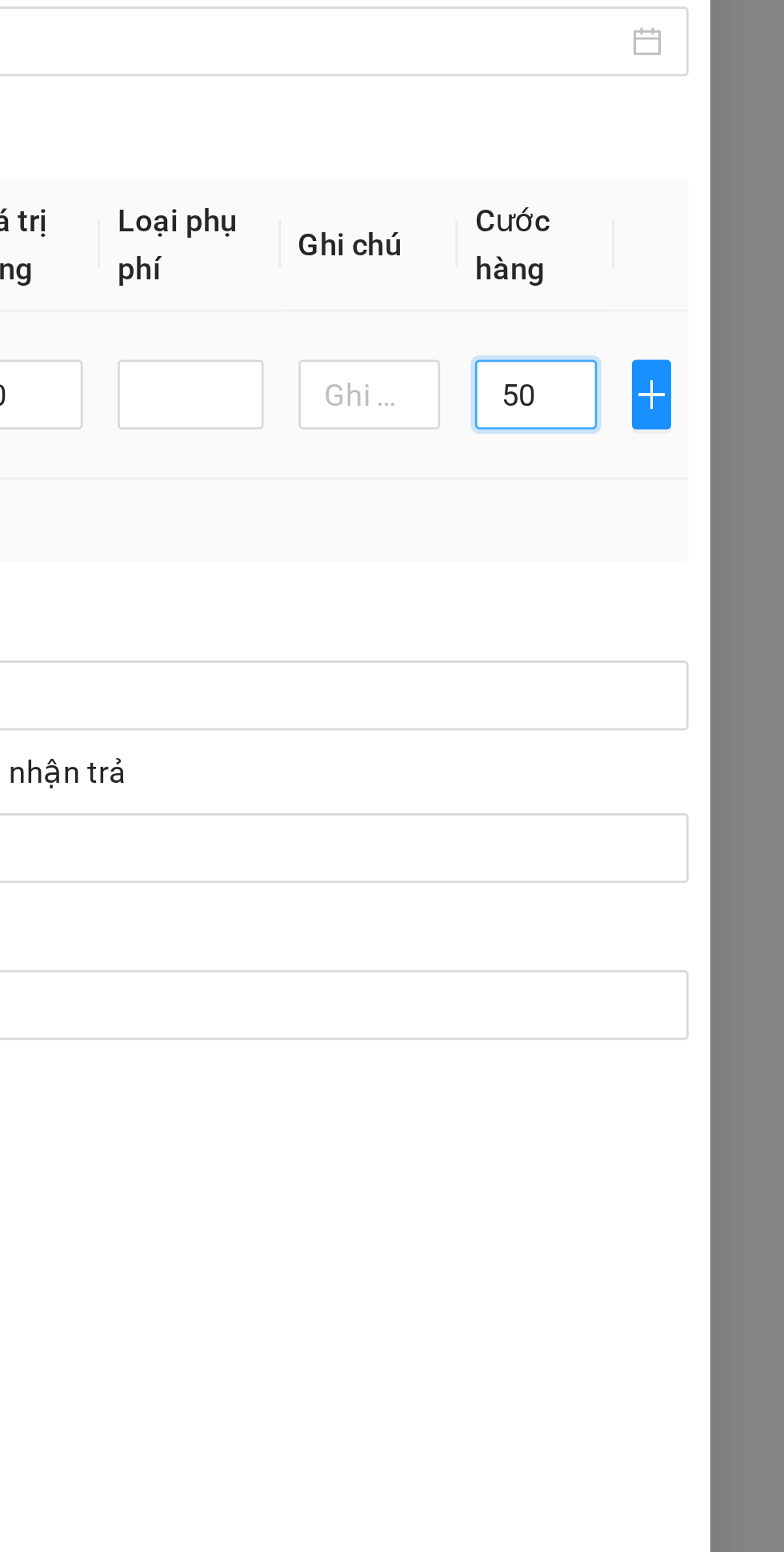
type input "50"
click at [664, 681] on div "Tổng: 1" at bounding box center [392, 677] width 700 height 18
type input "50.000"
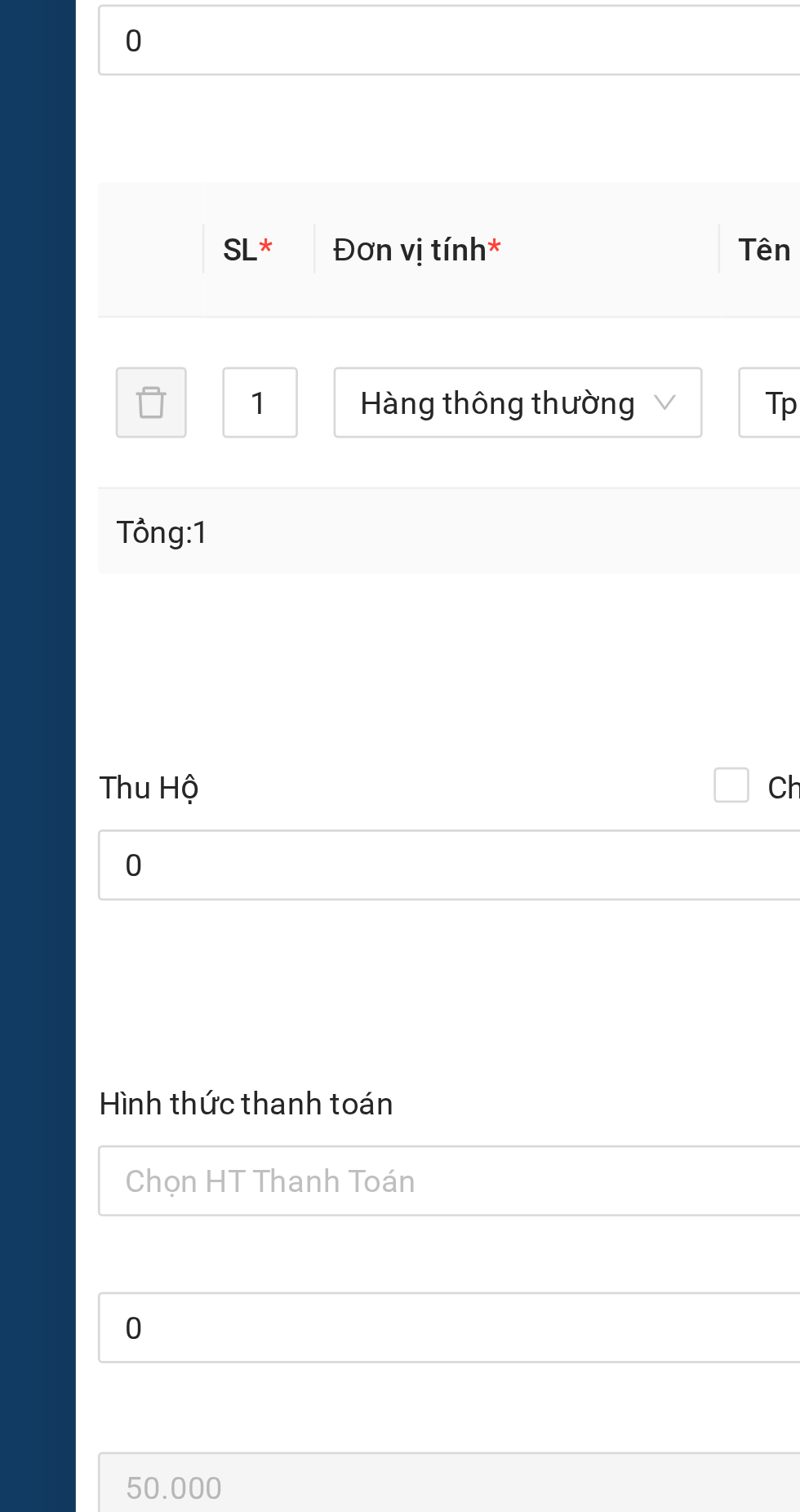
click at [128, 929] on input "Hình thức thanh toán" at bounding box center [211, 929] width 331 height 24
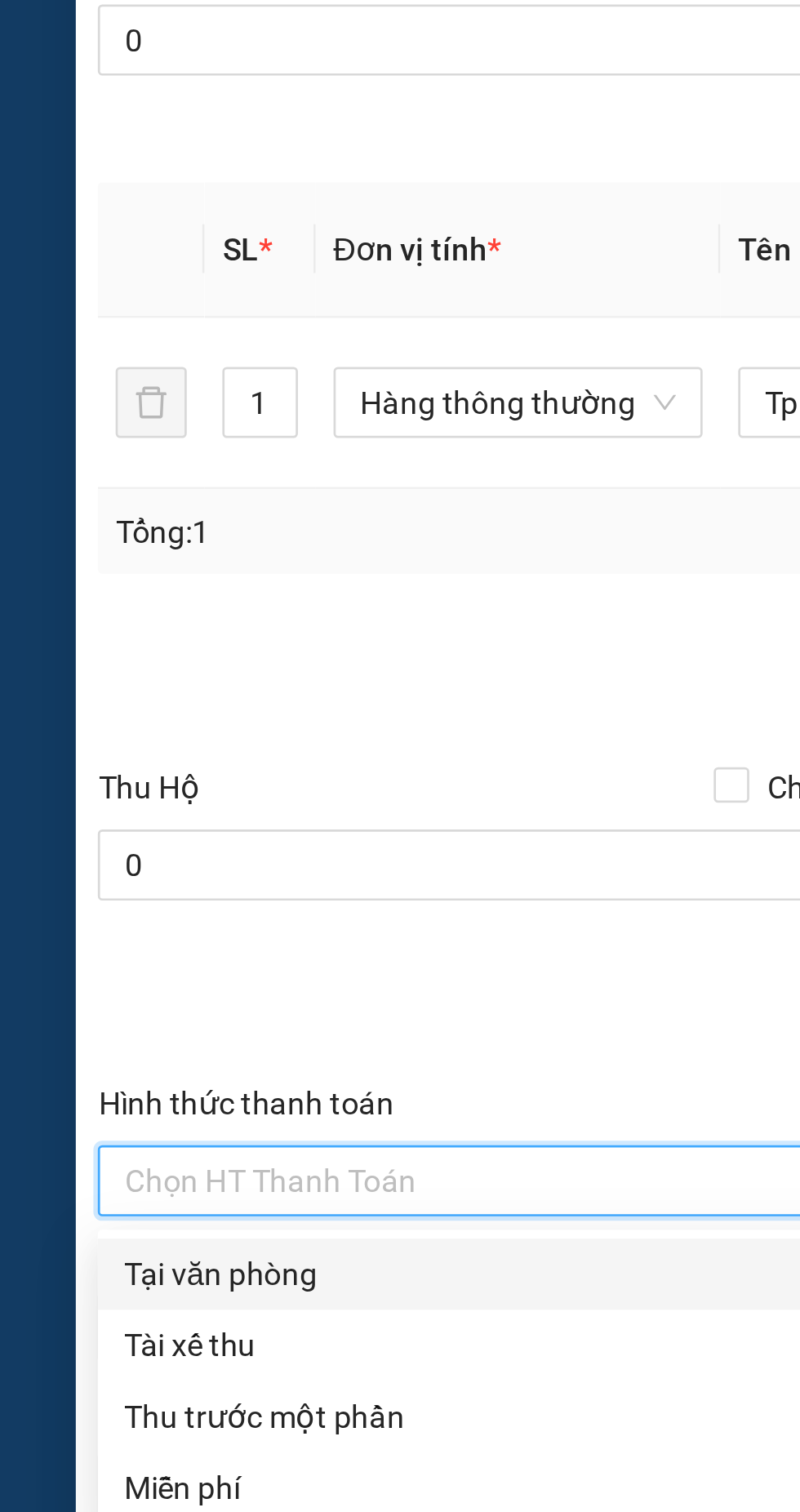
click at [94, 963] on div "Tại văn phòng" at bounding box center [217, 963] width 343 height 18
type input "0"
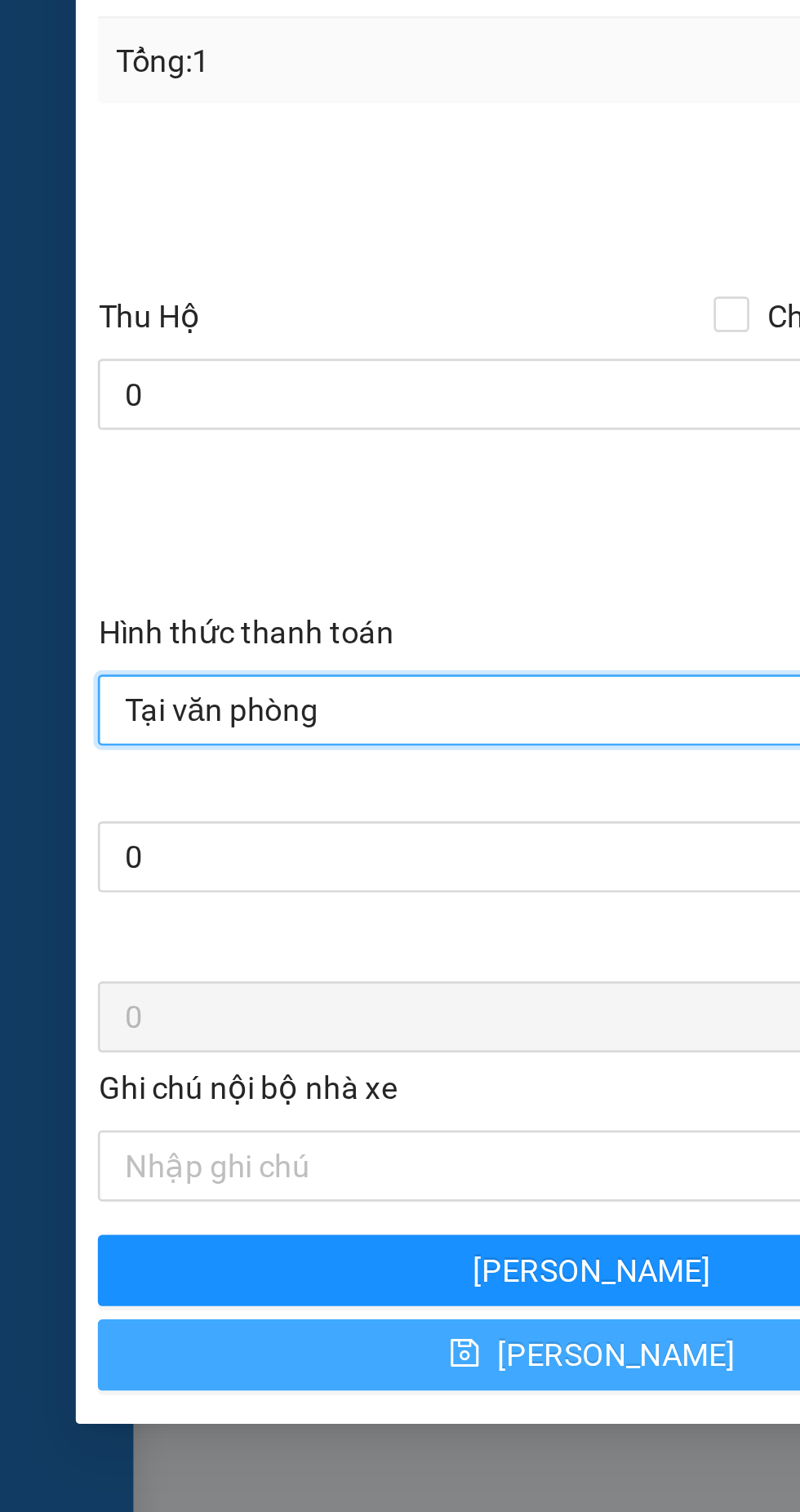
click at [185, 1170] on button "[PERSON_NAME]" at bounding box center [217, 1166] width 362 height 26
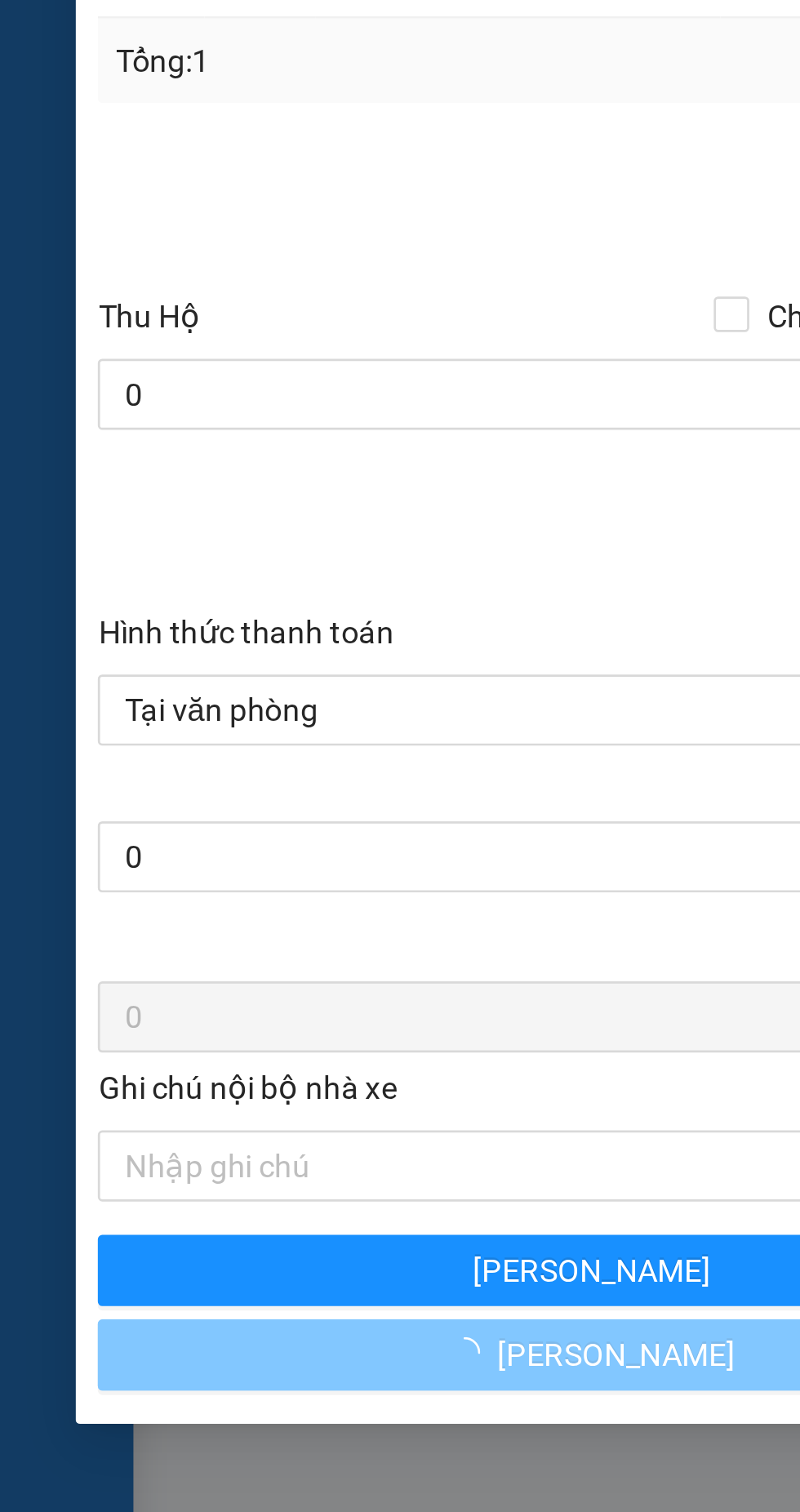
checkbox input "false"
type input "0"
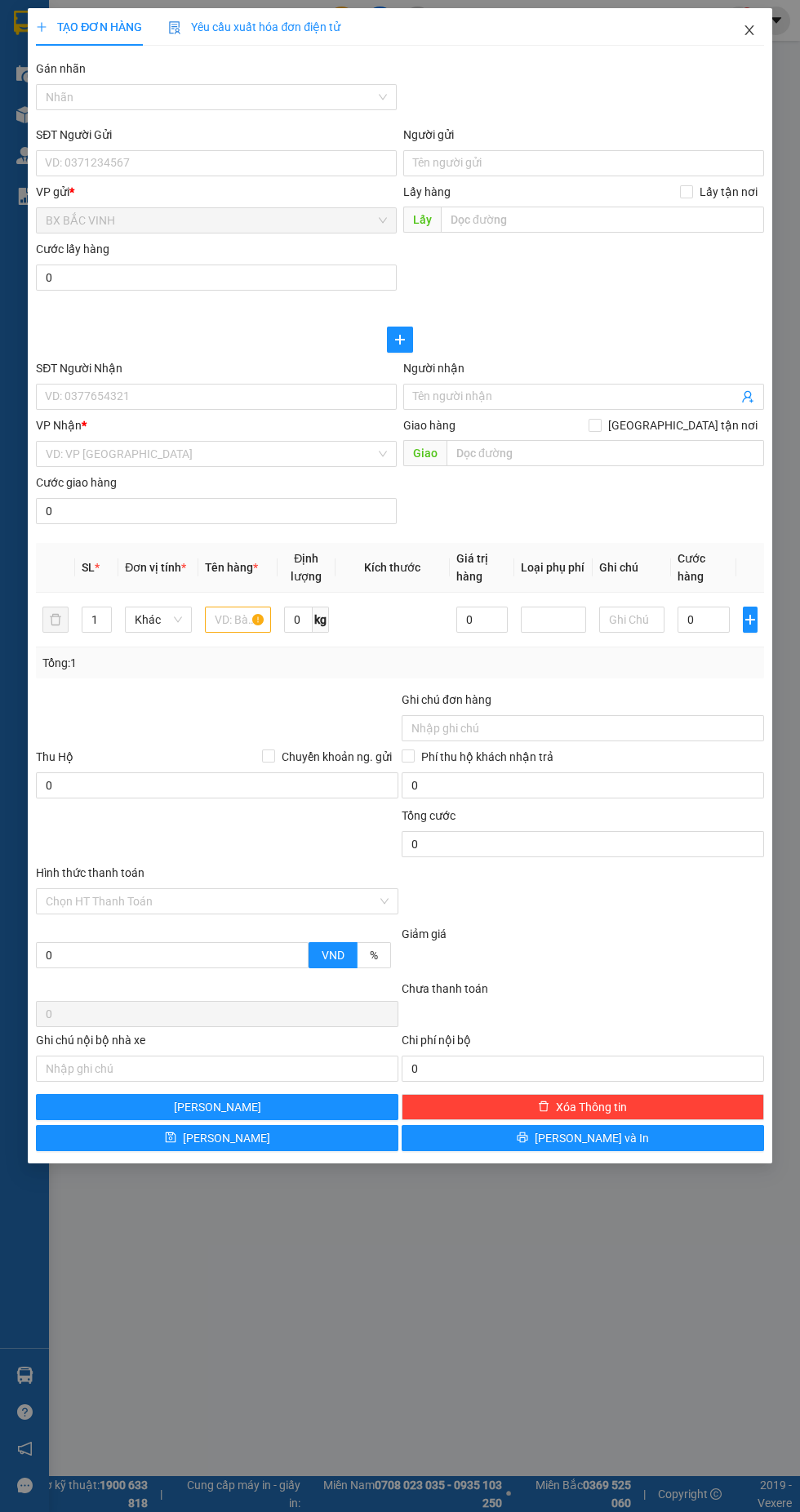
click at [749, 30] on icon "close" at bounding box center [749, 29] width 9 height 9
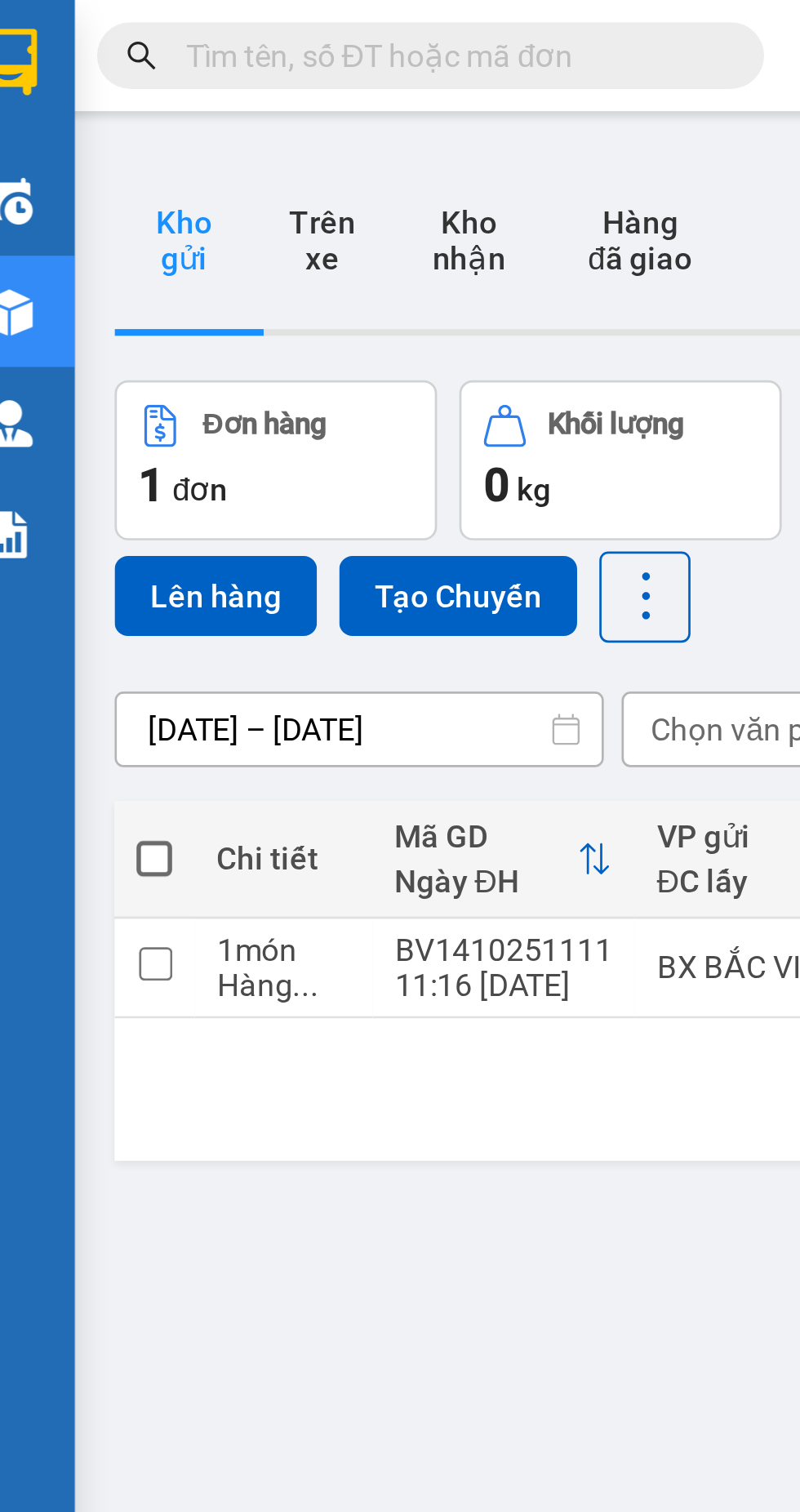
click at [78, 309] on span at bounding box center [78, 315] width 13 height 13
click at [79, 307] on input "checkbox" at bounding box center [79, 307] width 0 height 0
checkbox input "true"
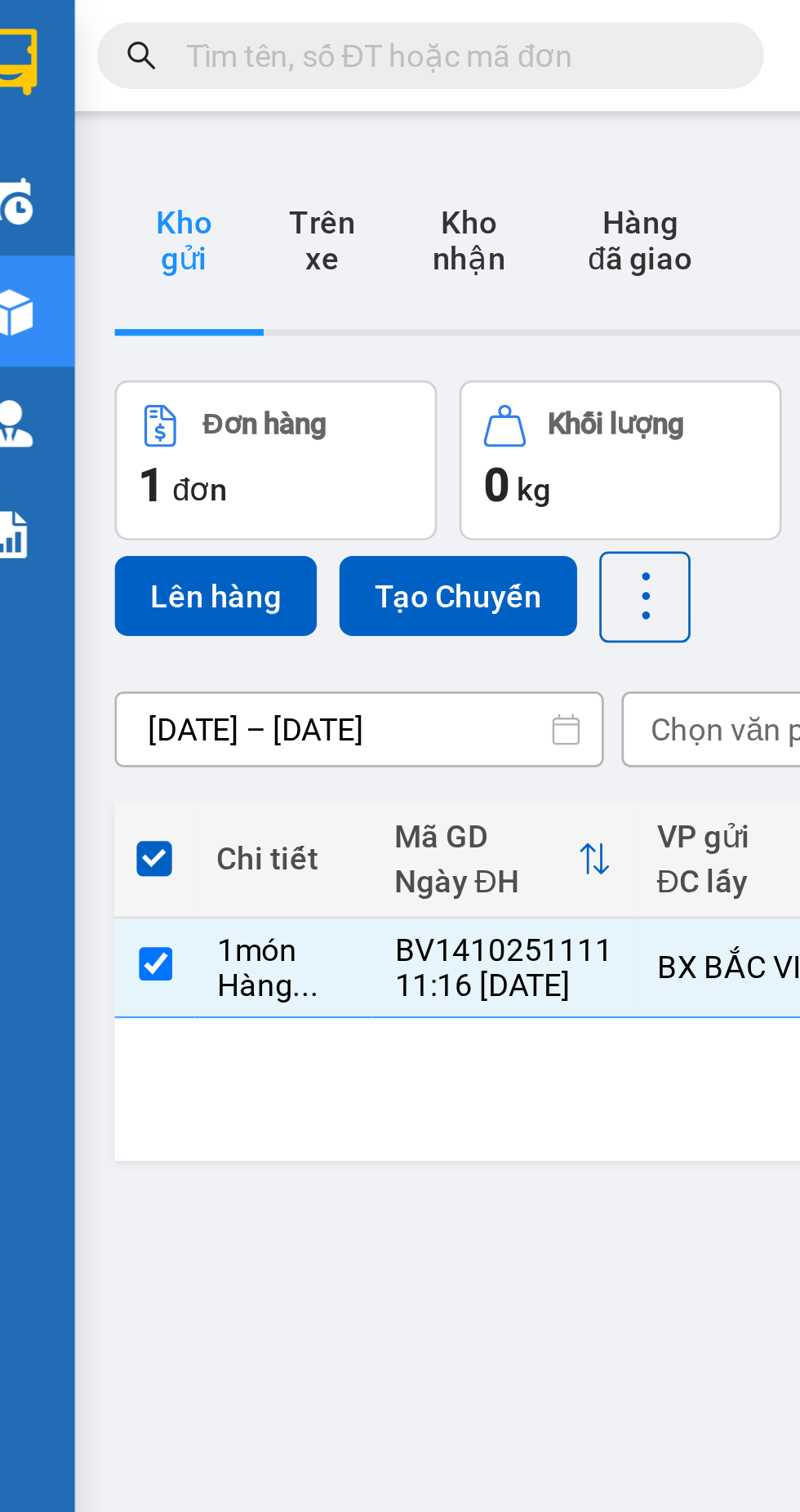
click at [100, 210] on button "Lên hàng" at bounding box center [101, 219] width 74 height 29
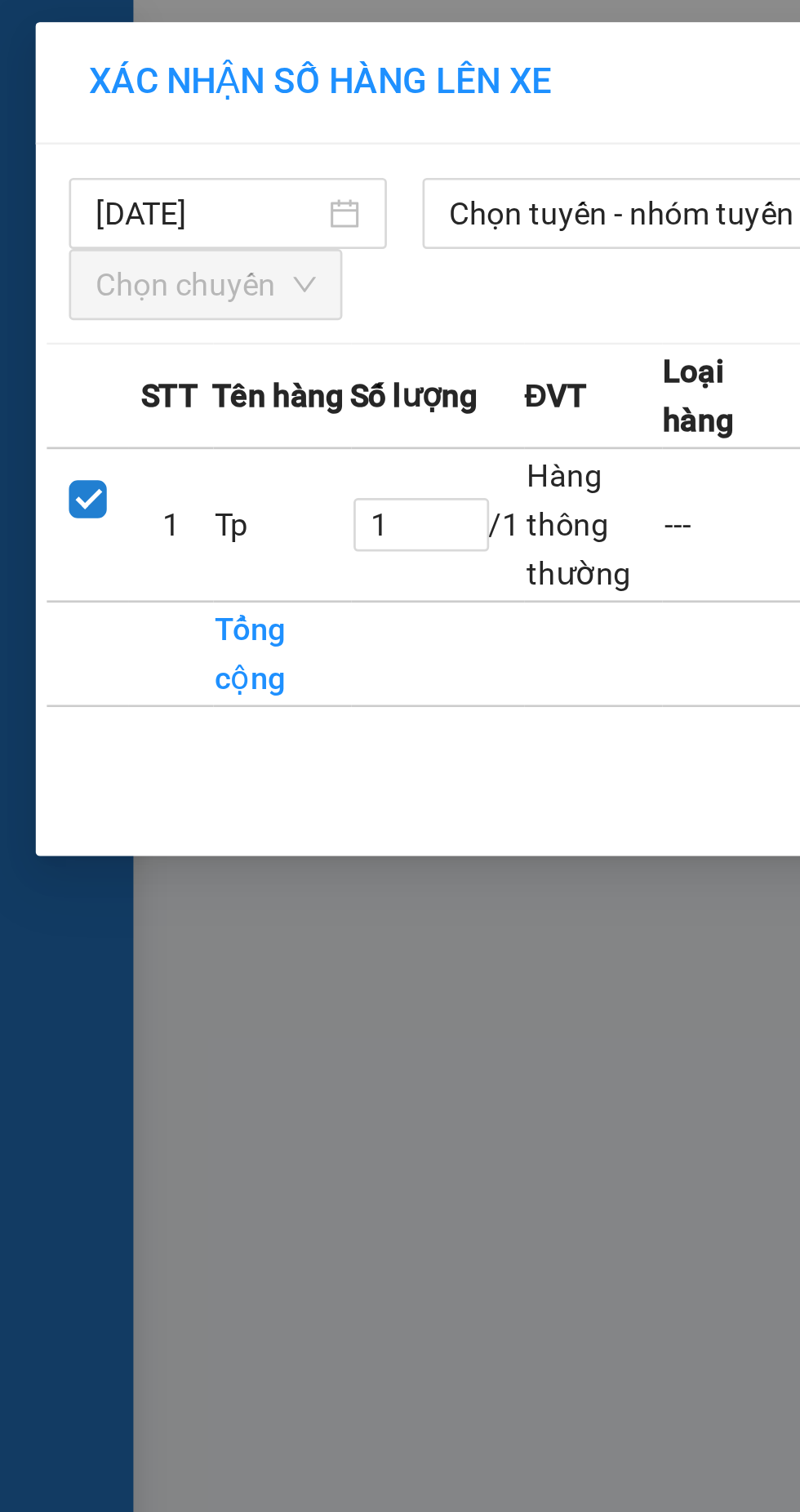
click at [226, 77] on span "Chọn tuyến - nhóm tuyến" at bounding box center [236, 79] width 142 height 24
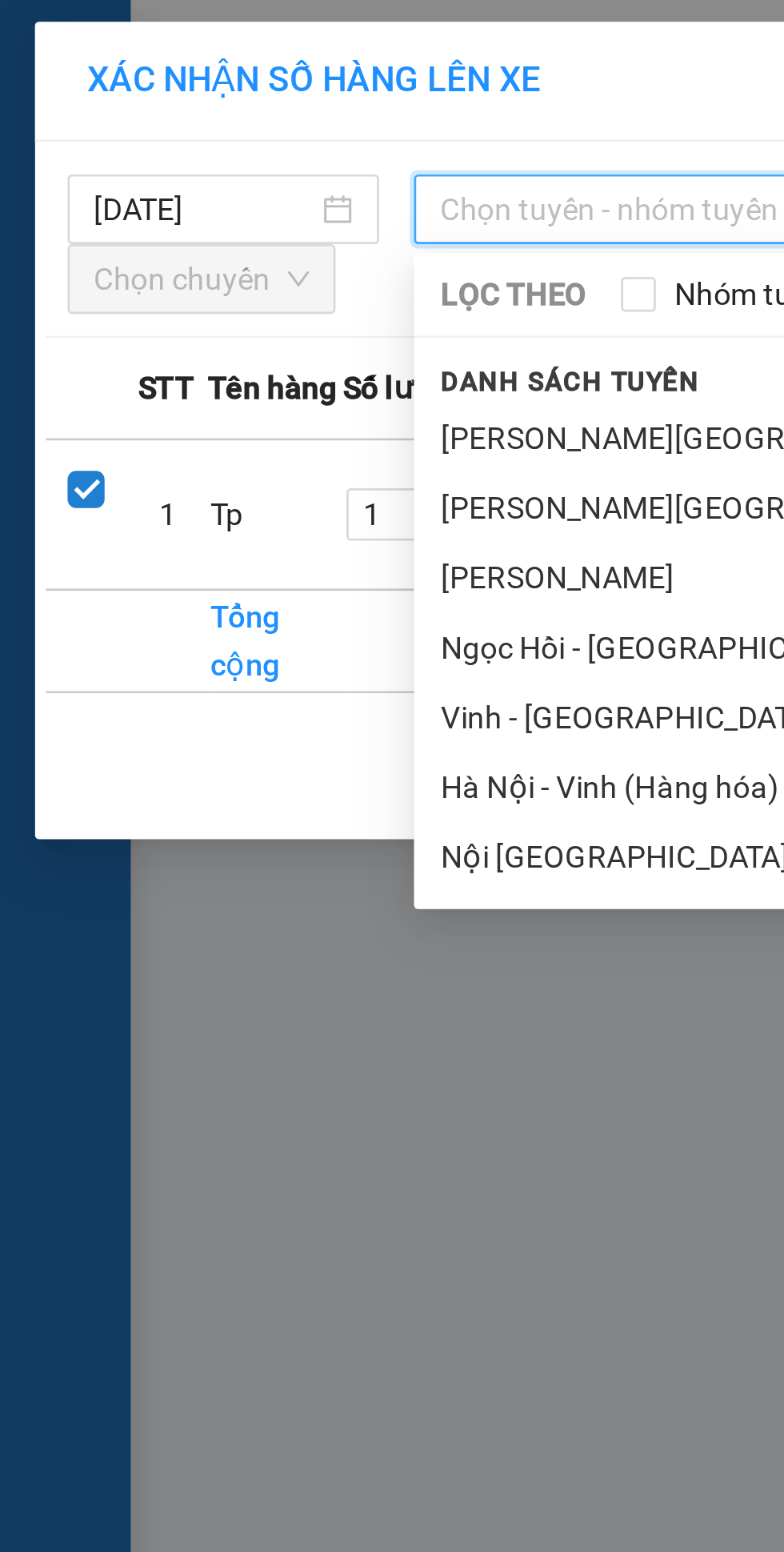
click at [231, 266] on li "Vinh - [GEOGRAPHIC_DATA] ( Hàng hóa )" at bounding box center [336, 263] width 368 height 25
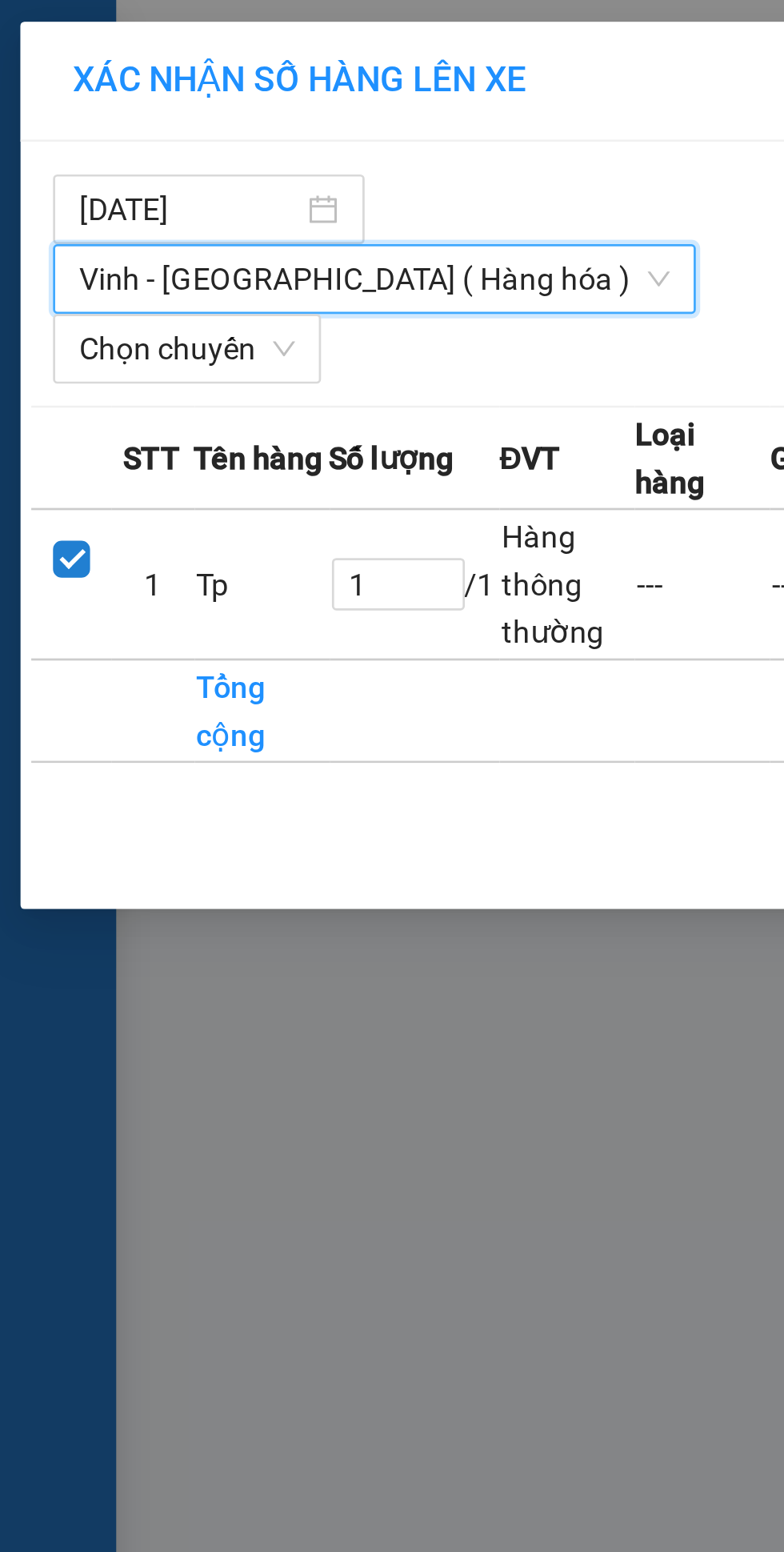
click at [85, 116] on span "Chọn chuyến" at bounding box center [74, 128] width 79 height 24
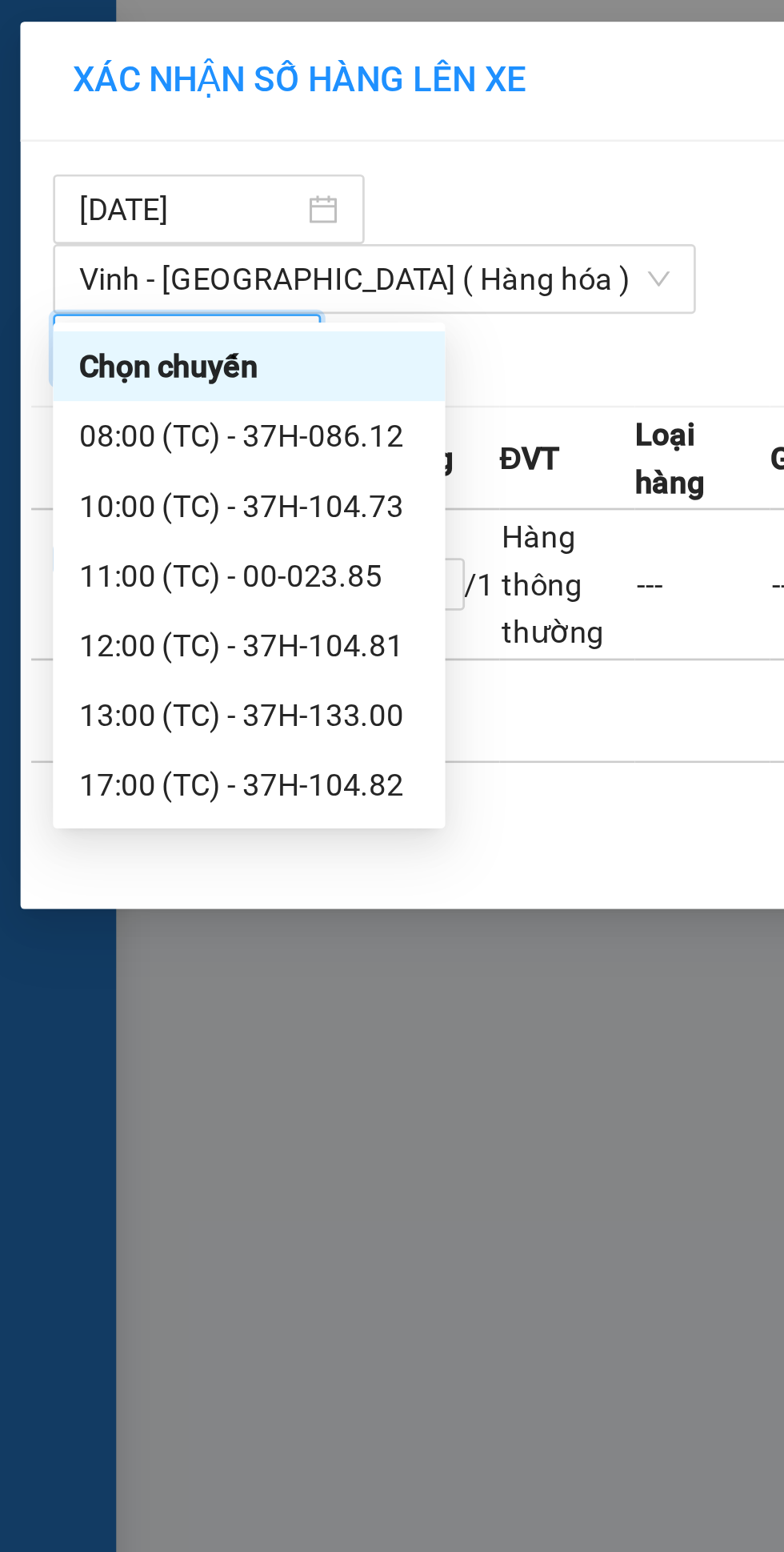
click at [92, 235] on div "12:00 (TC) - 37H-104.81" at bounding box center [97, 237] width 125 height 18
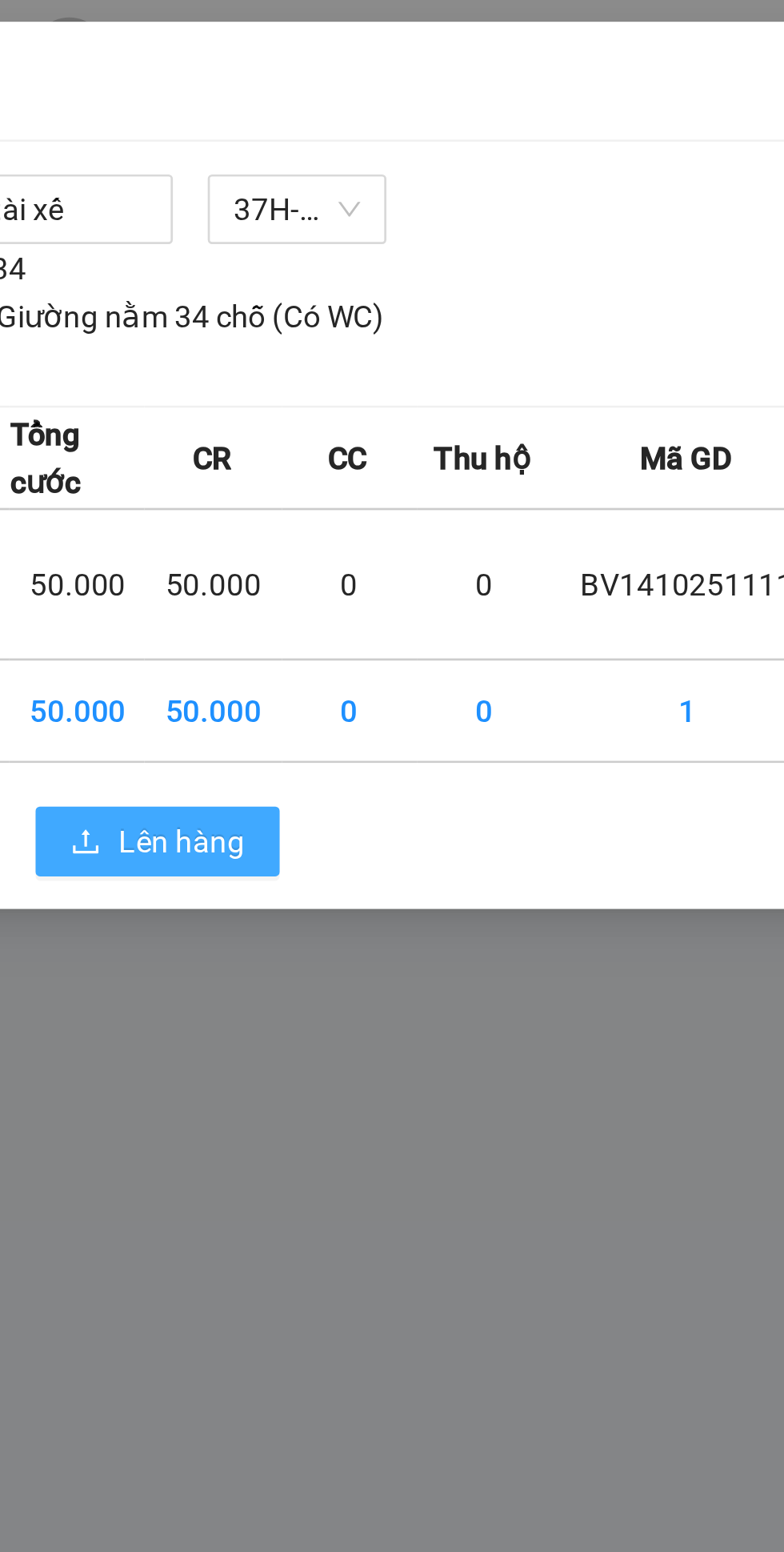
click at [441, 302] on button "Lên hàng" at bounding box center [441, 309] width 90 height 25
